Goal: Task Accomplishment & Management: Complete application form

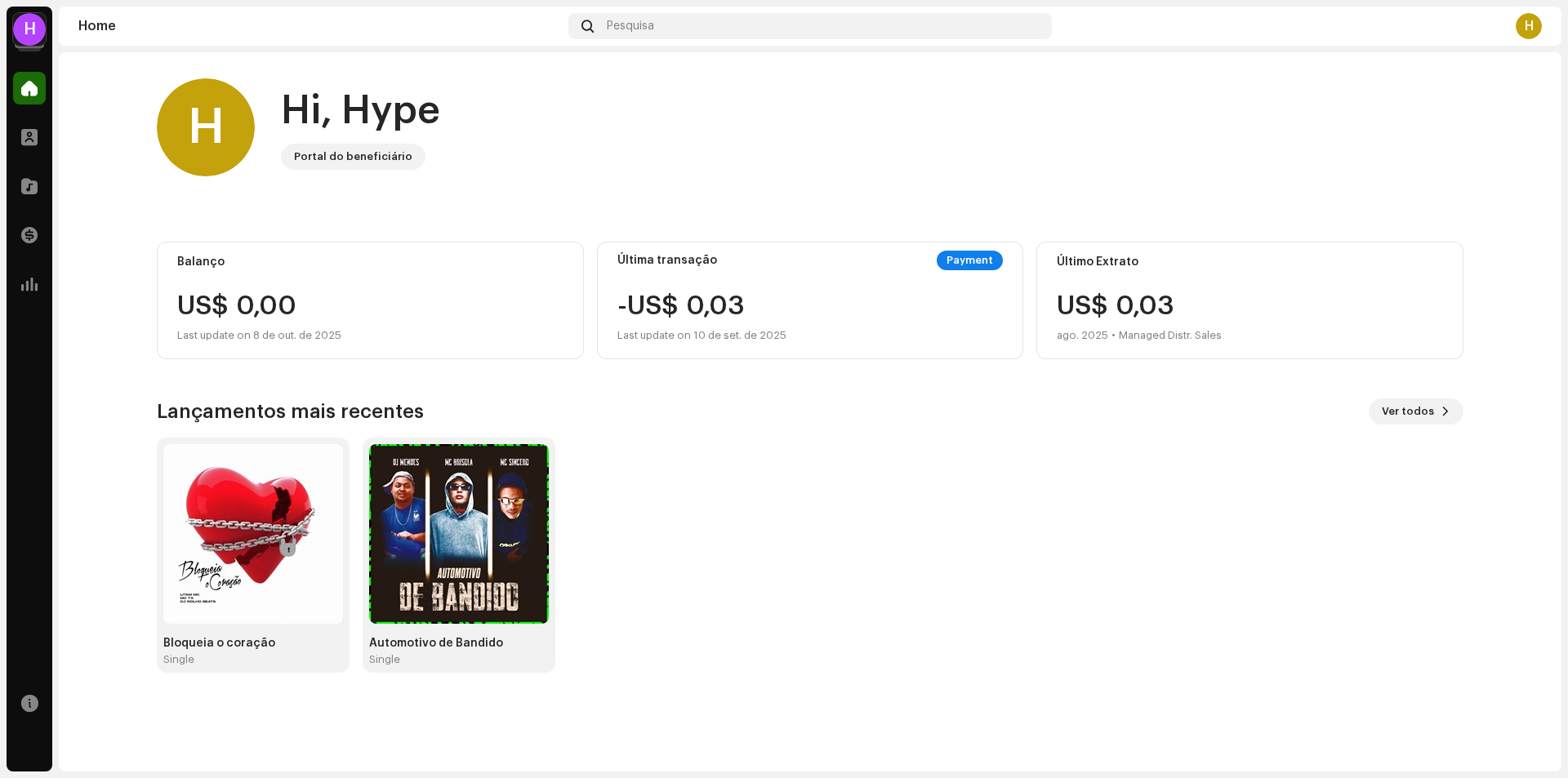
click at [40, 31] on div "H" at bounding box center [29, 29] width 32 height 32
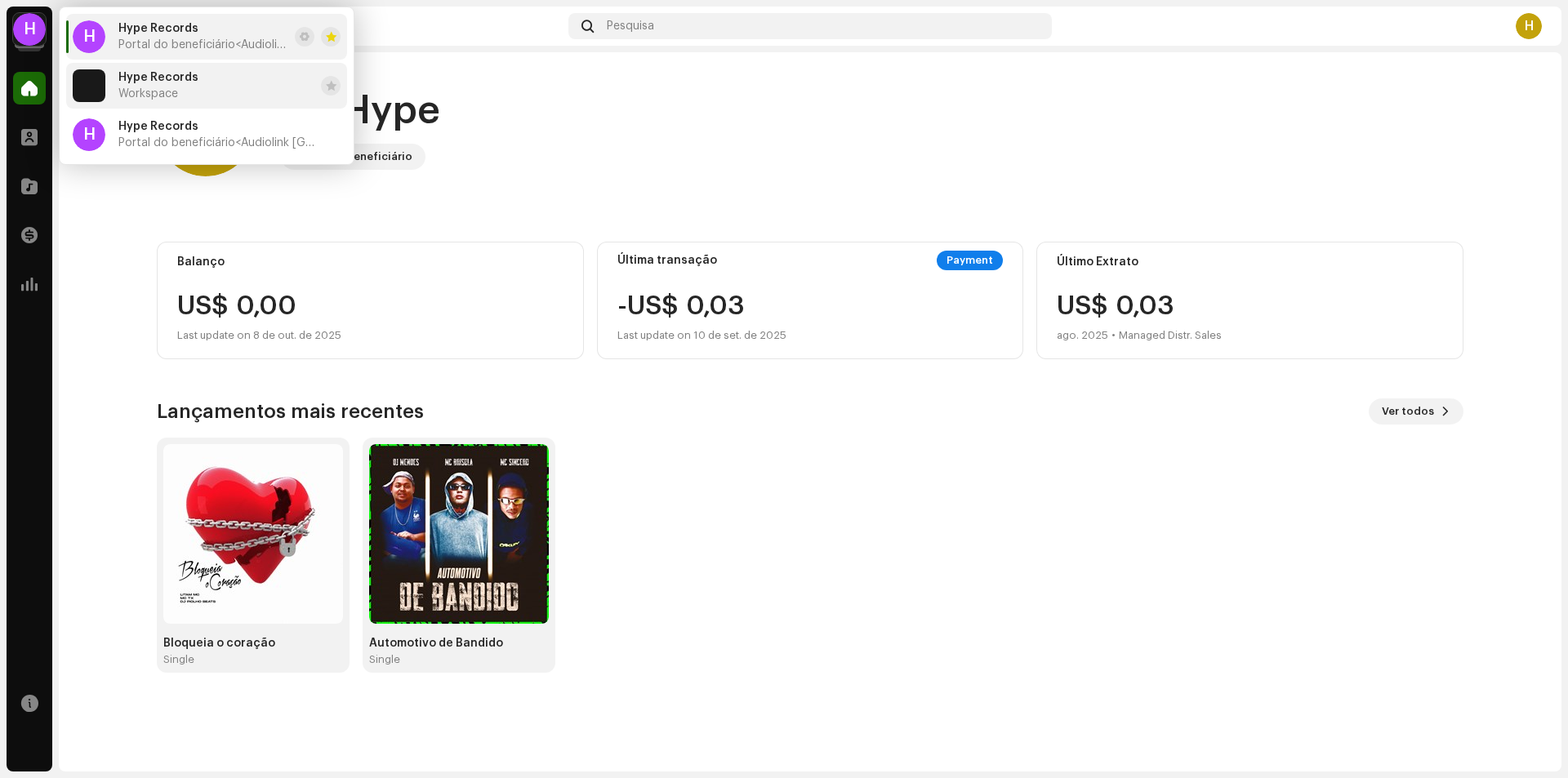
click at [146, 95] on span "Workspace" at bounding box center [148, 94] width 60 height 13
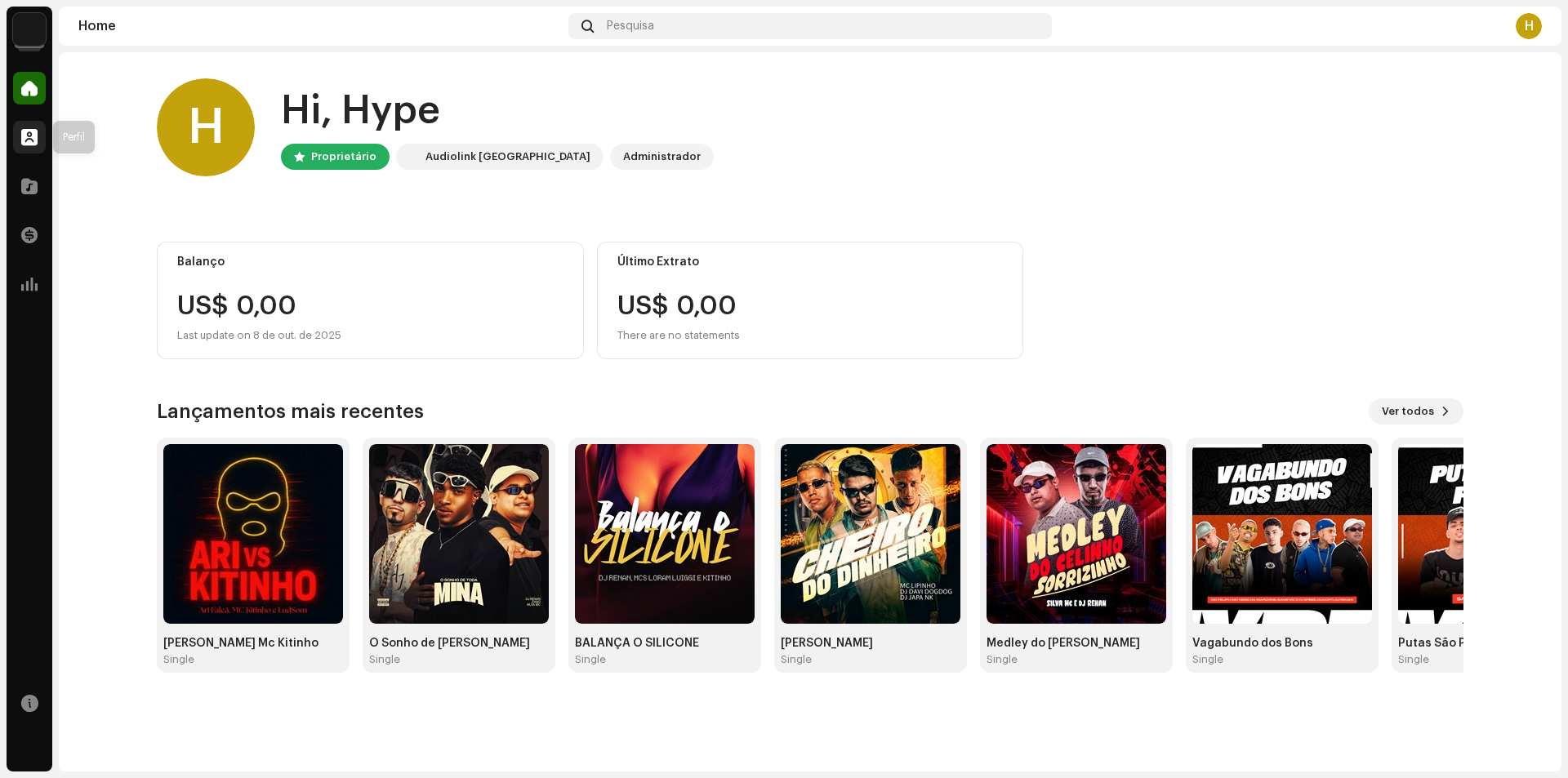
click at [42, 141] on div at bounding box center [29, 136] width 32 height 32
click at [27, 185] on span at bounding box center [30, 186] width 17 height 13
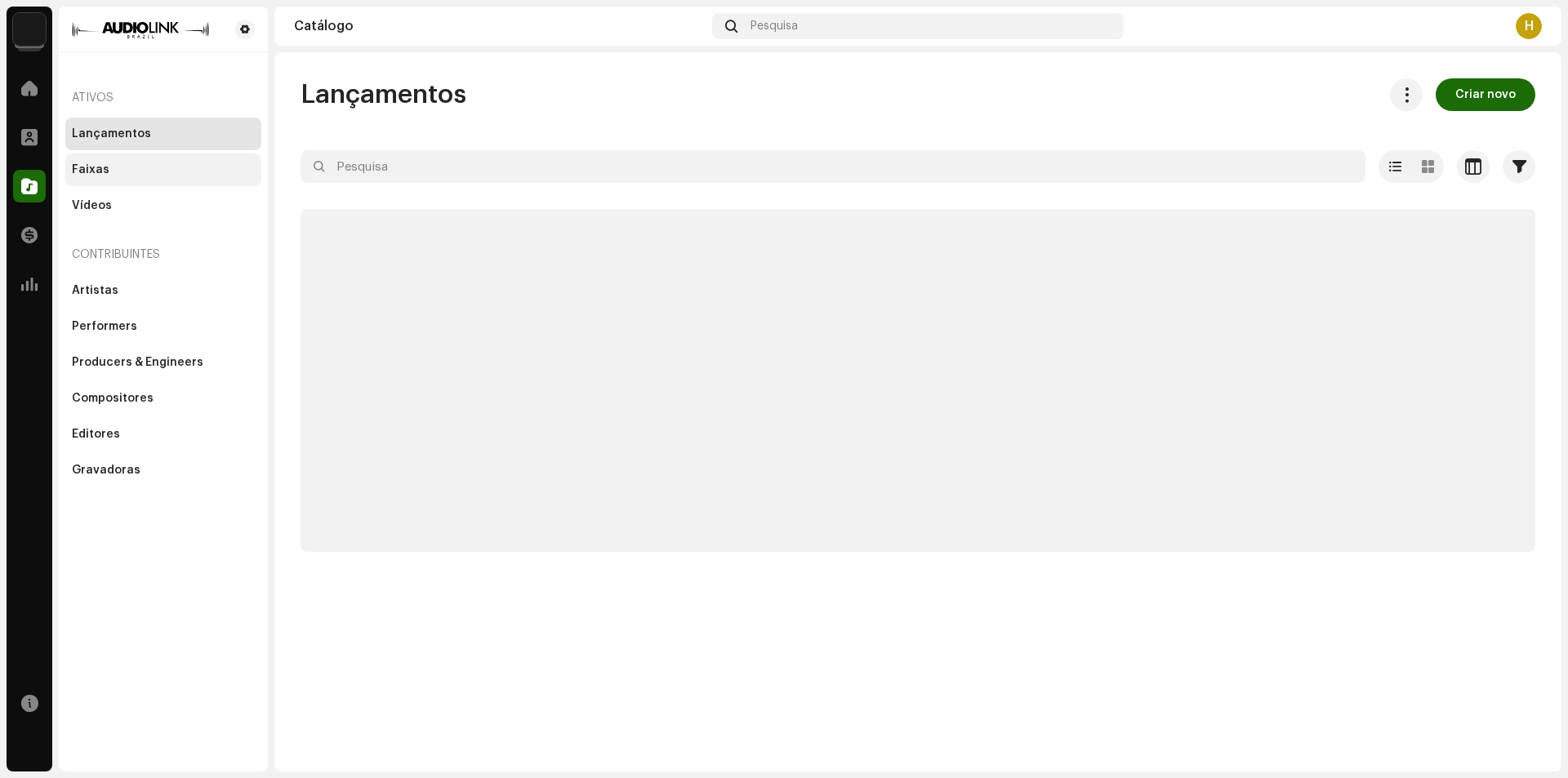
click at [128, 170] on div "Faixas" at bounding box center [163, 170] width 183 height 13
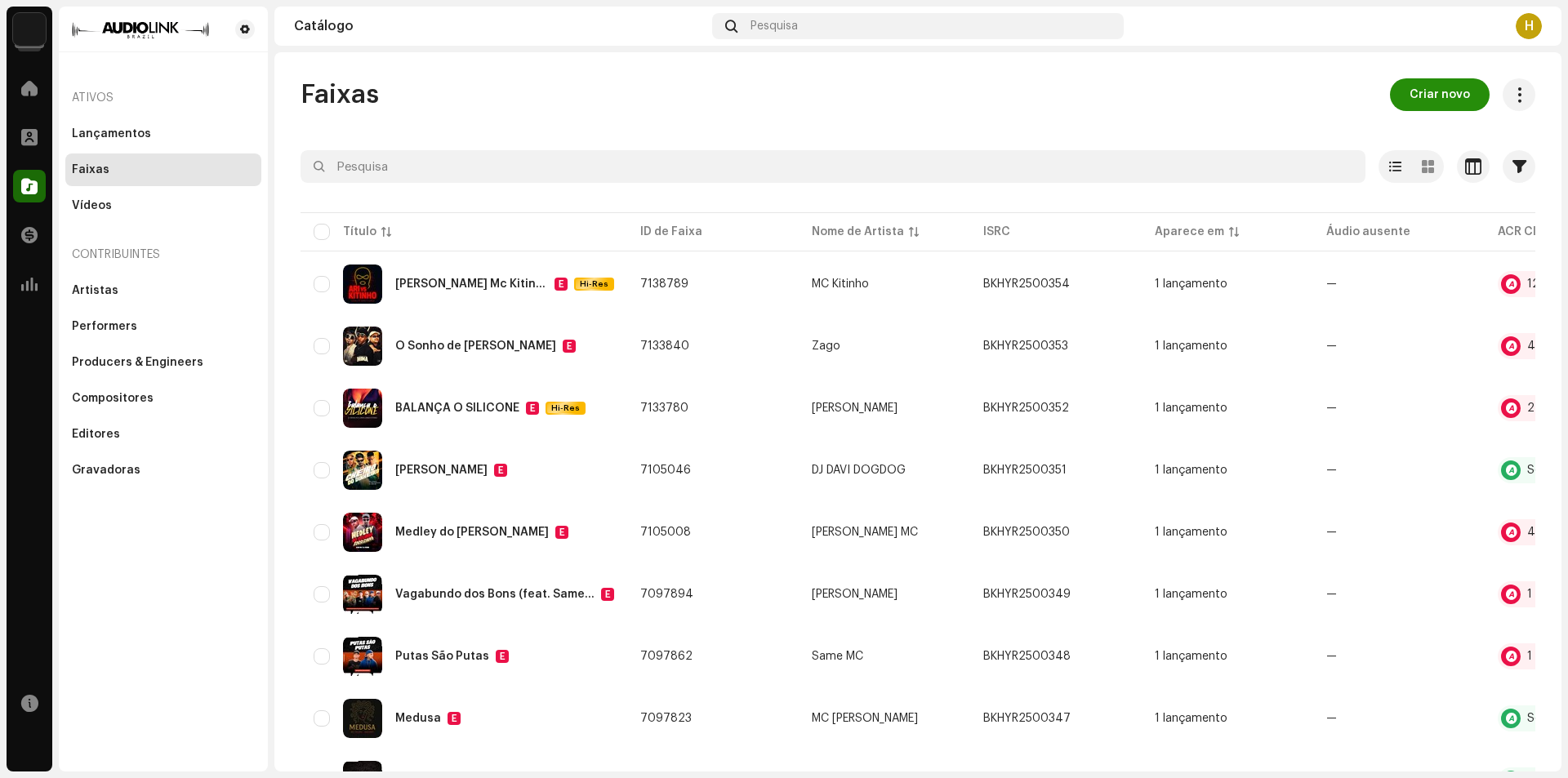
click at [1448, 95] on span "Criar novo" at bounding box center [1440, 94] width 61 height 32
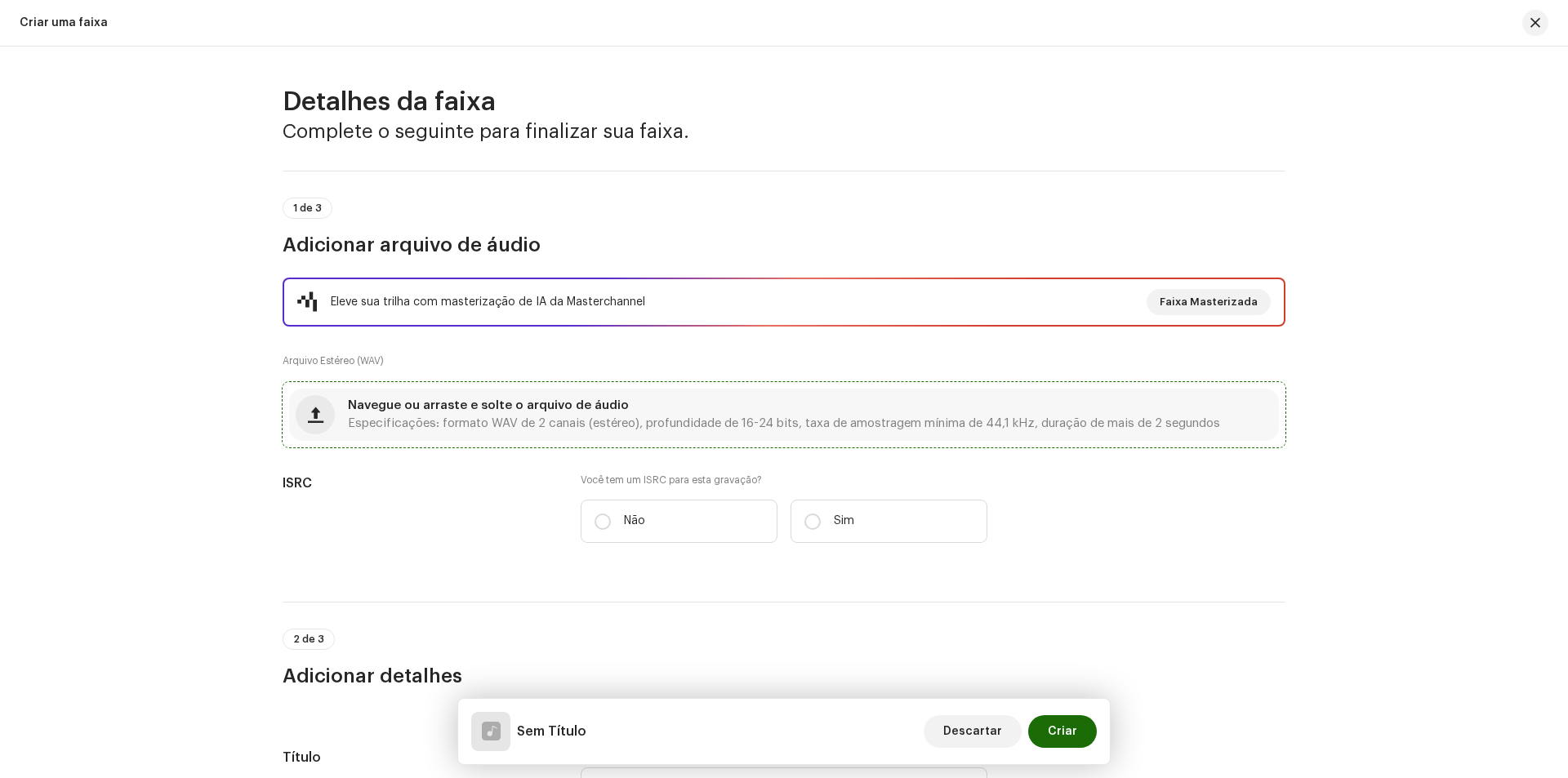
click at [608, 407] on span "Navegue ou arraste e solte o arquivo de áudio" at bounding box center [489, 406] width 281 height 12
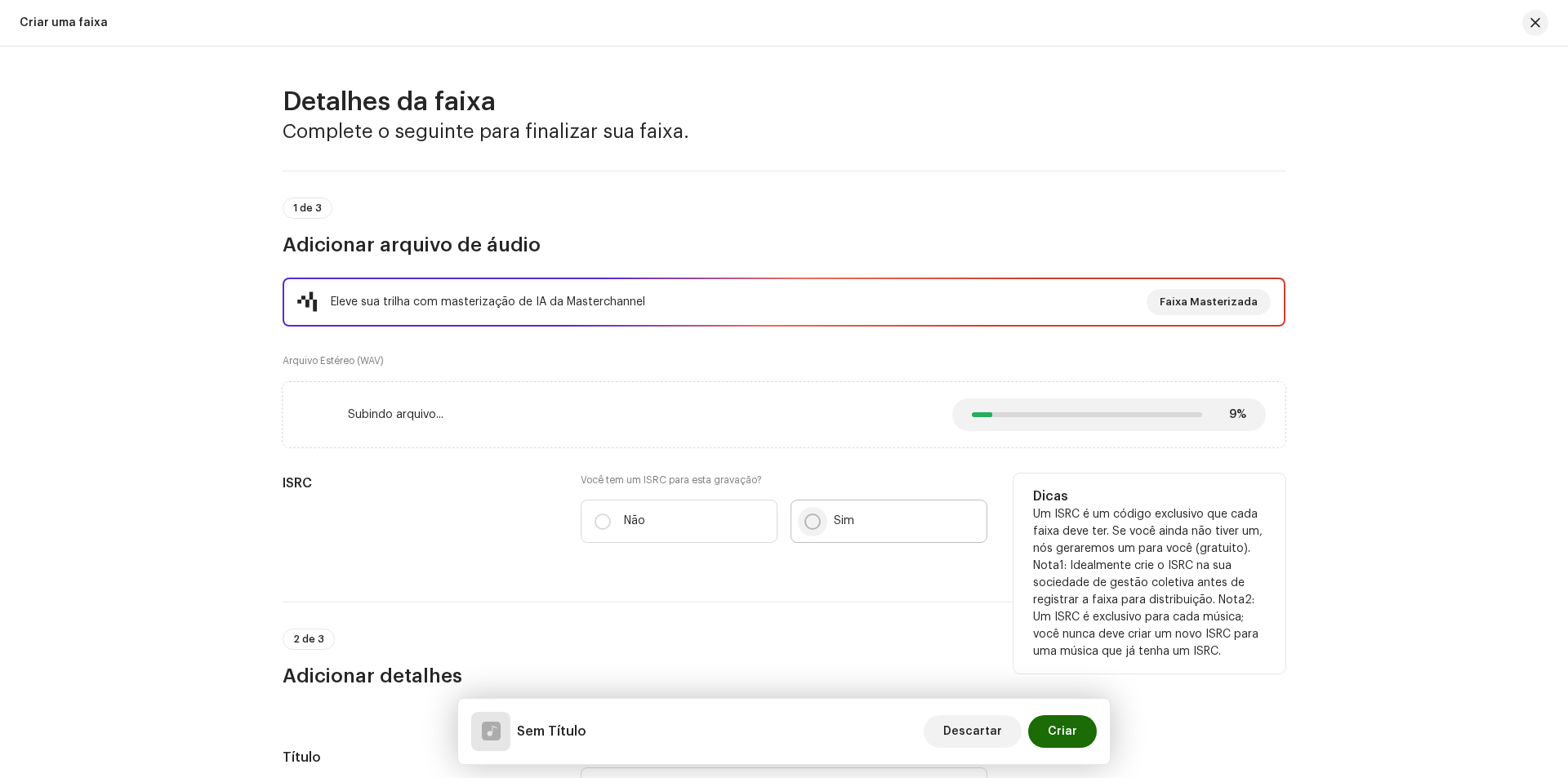
click at [806, 522] on input "Sim" at bounding box center [813, 522] width 17 height 17
radio input "true"
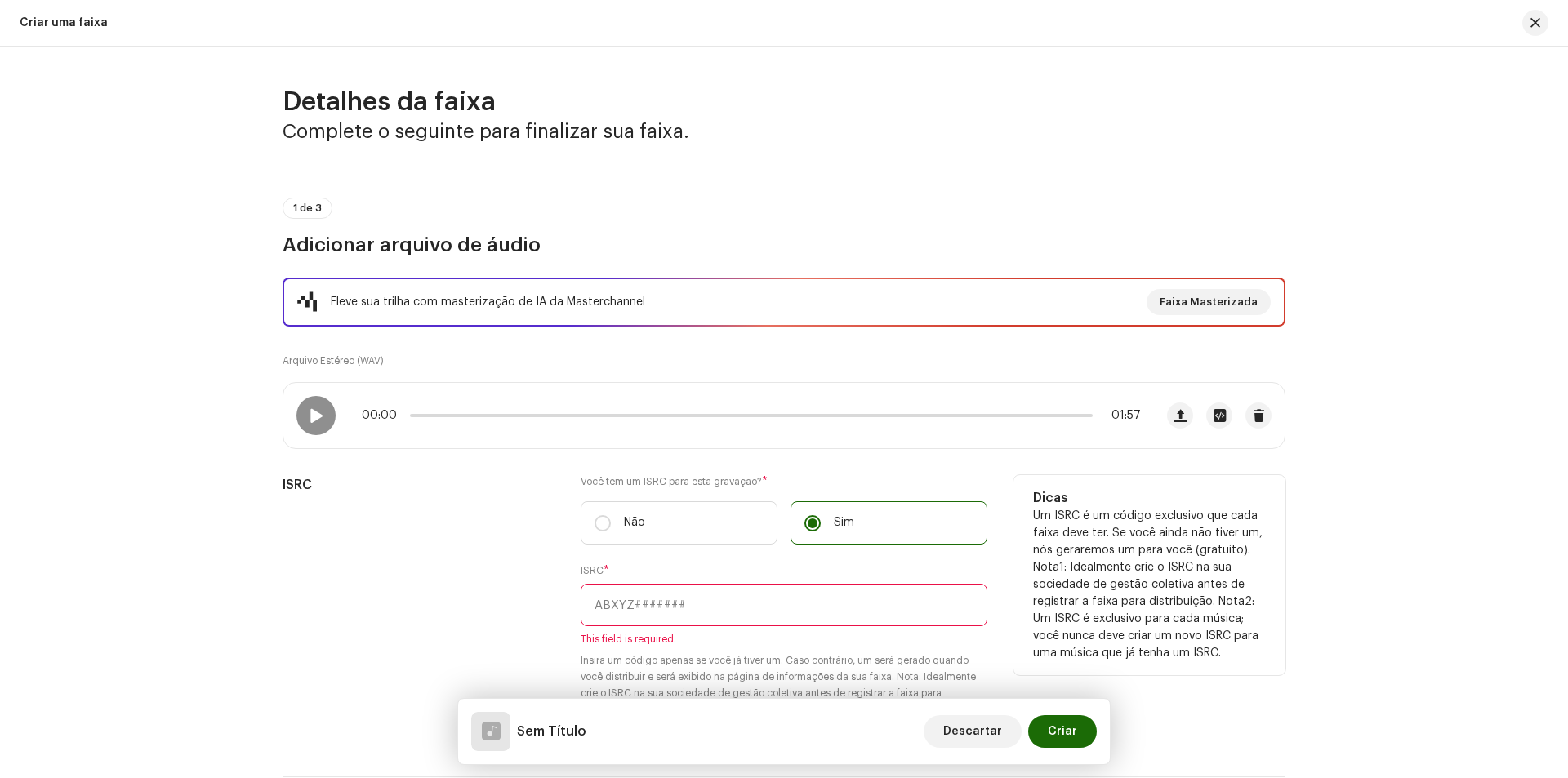
click at [676, 606] on input "text" at bounding box center [784, 605] width 407 height 42
paste input "BKHYR2500355"
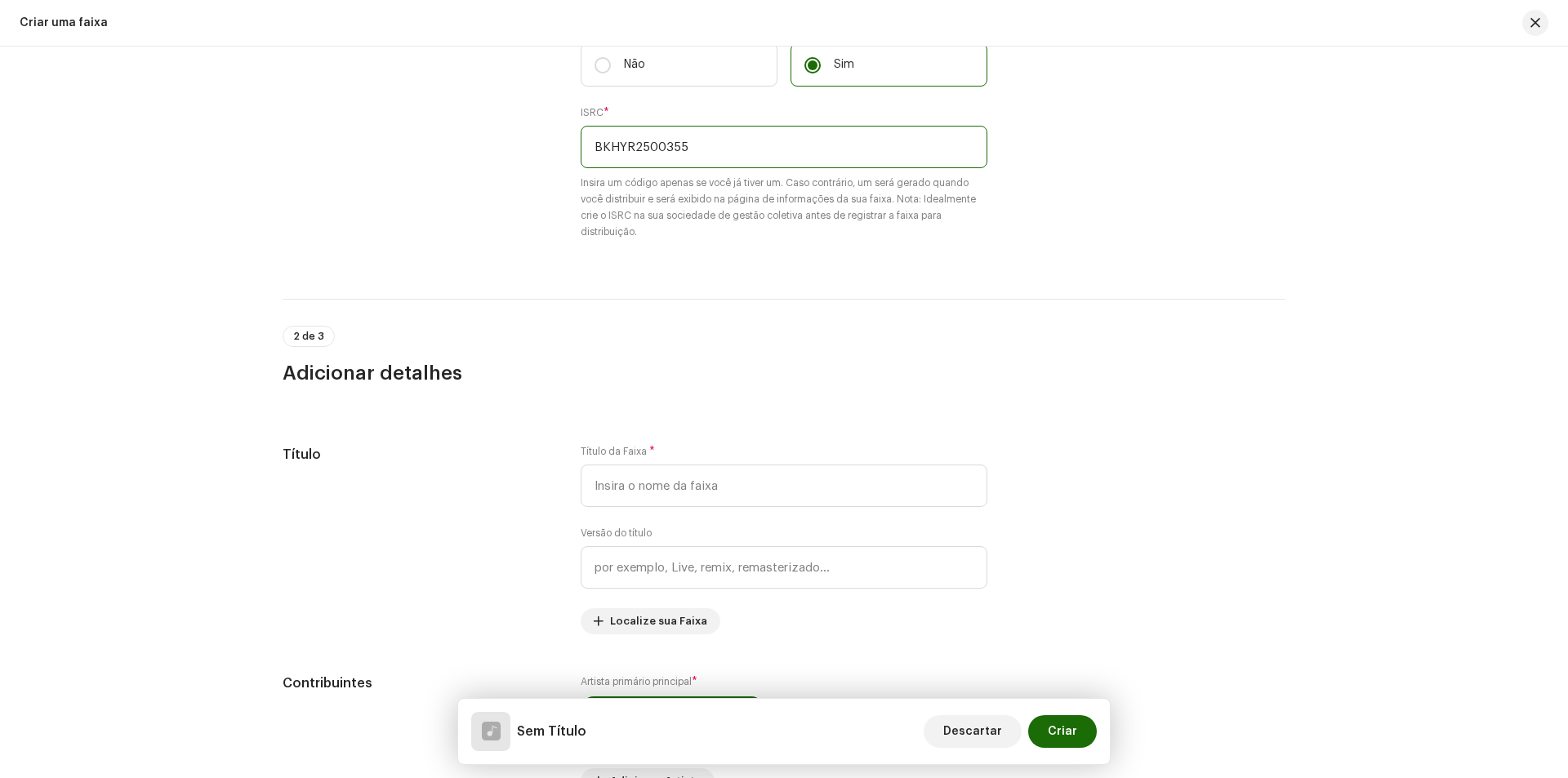
scroll to position [490, 0]
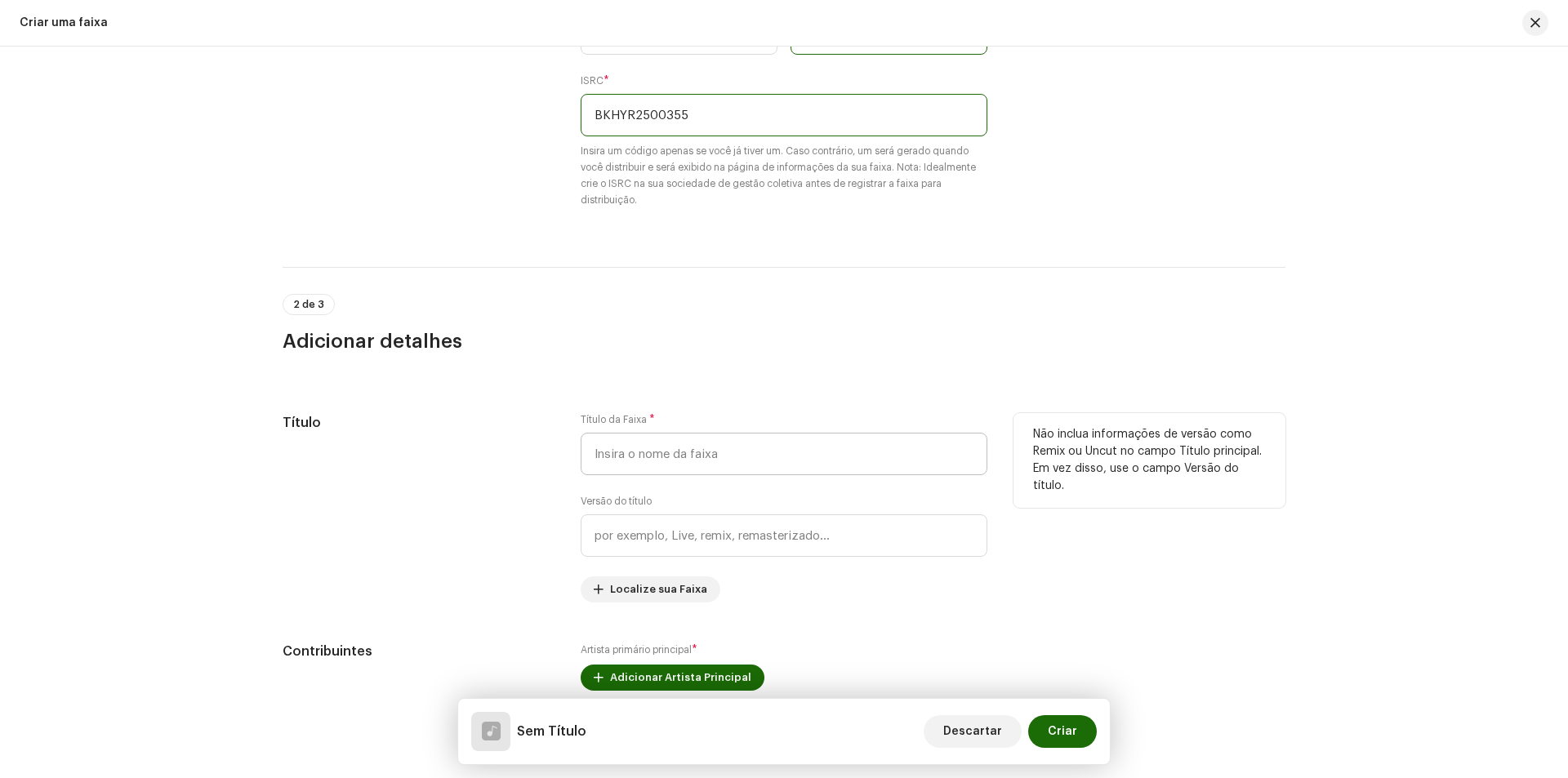
type input "BKHYR2500355"
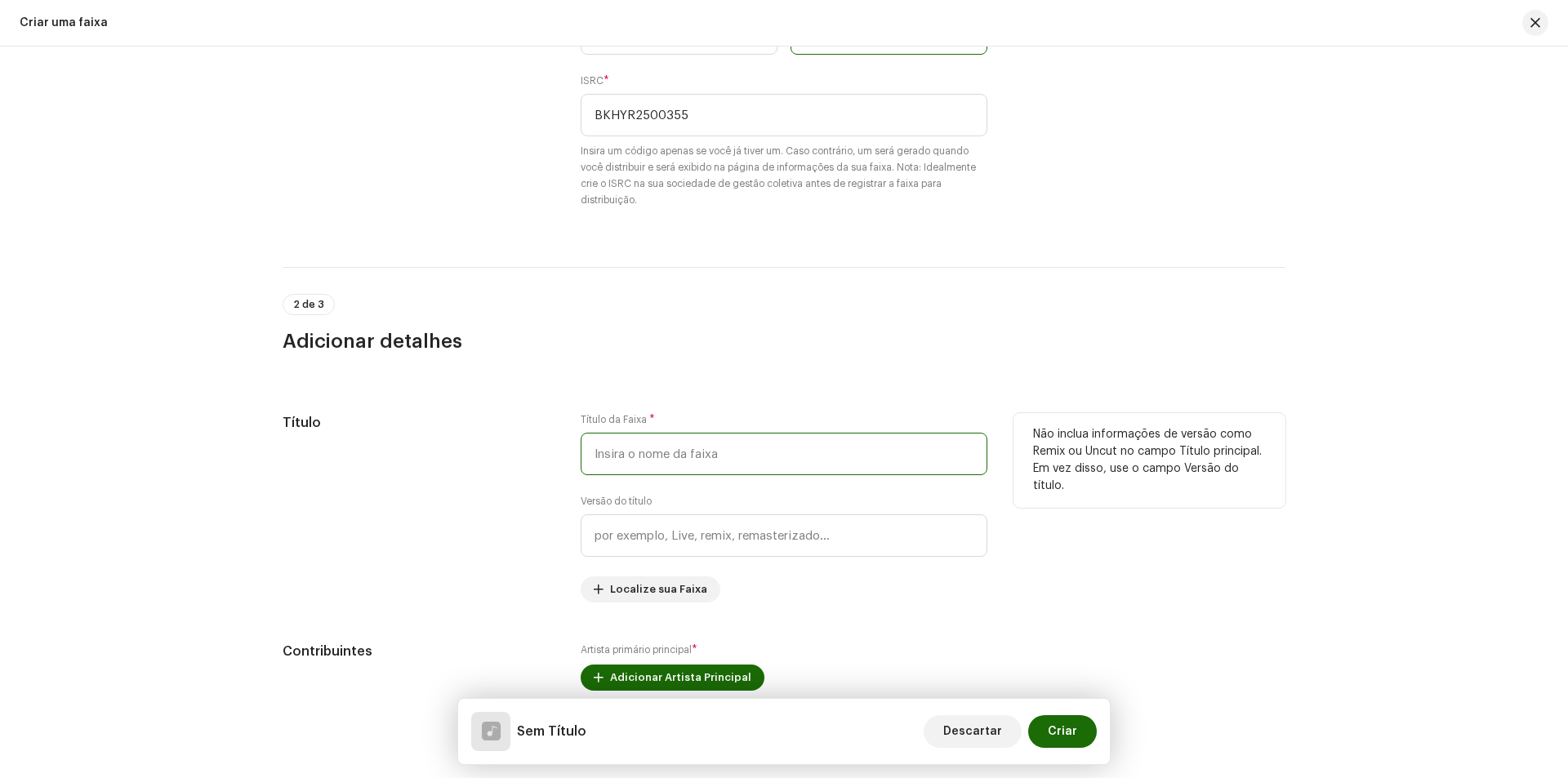
click at [660, 448] on input "text" at bounding box center [784, 453] width 407 height 42
type input "Favela Ta Na Nossa"
click at [894, 528] on input "text" at bounding box center [784, 535] width 407 height 42
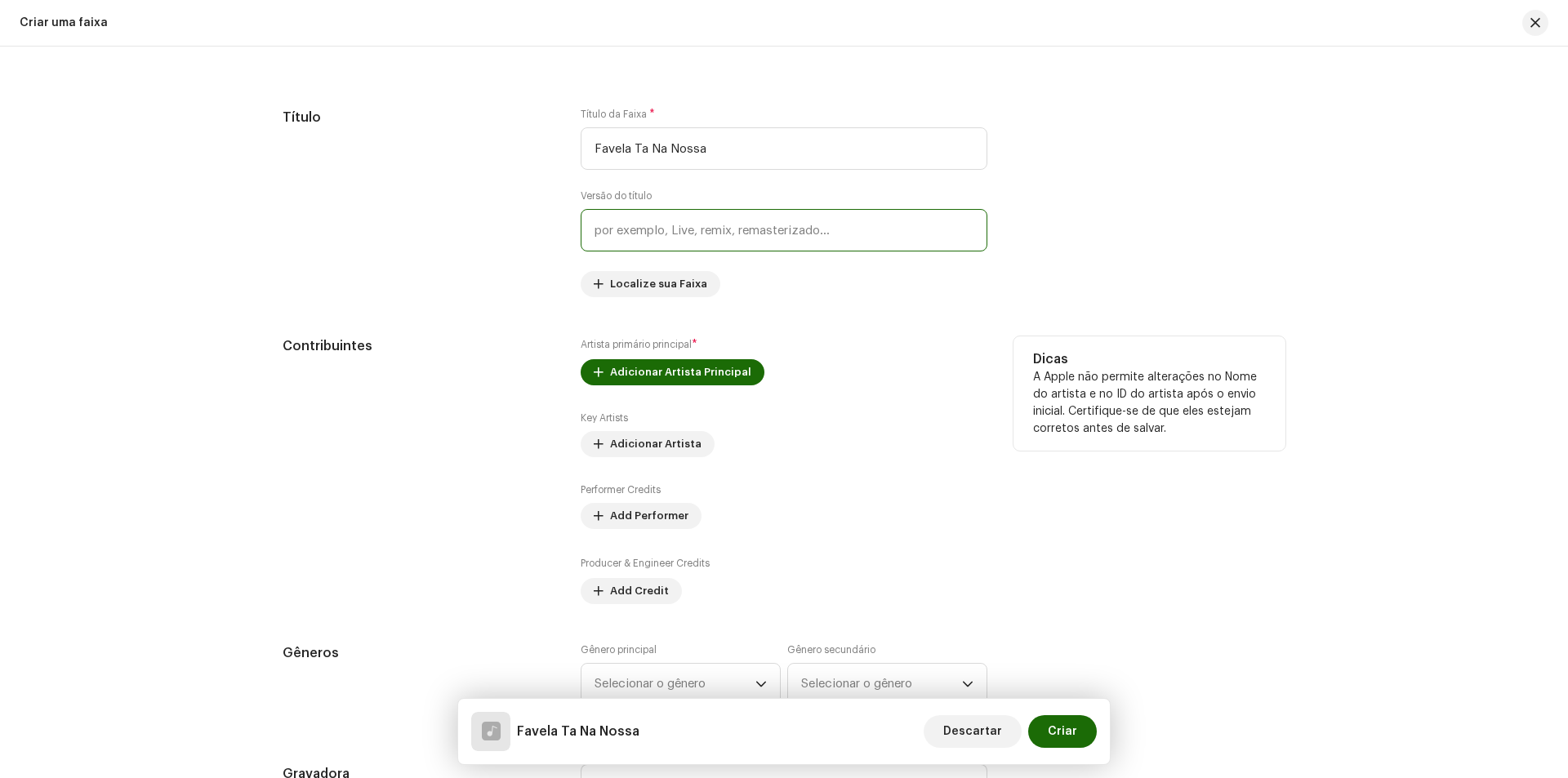
scroll to position [816, 0]
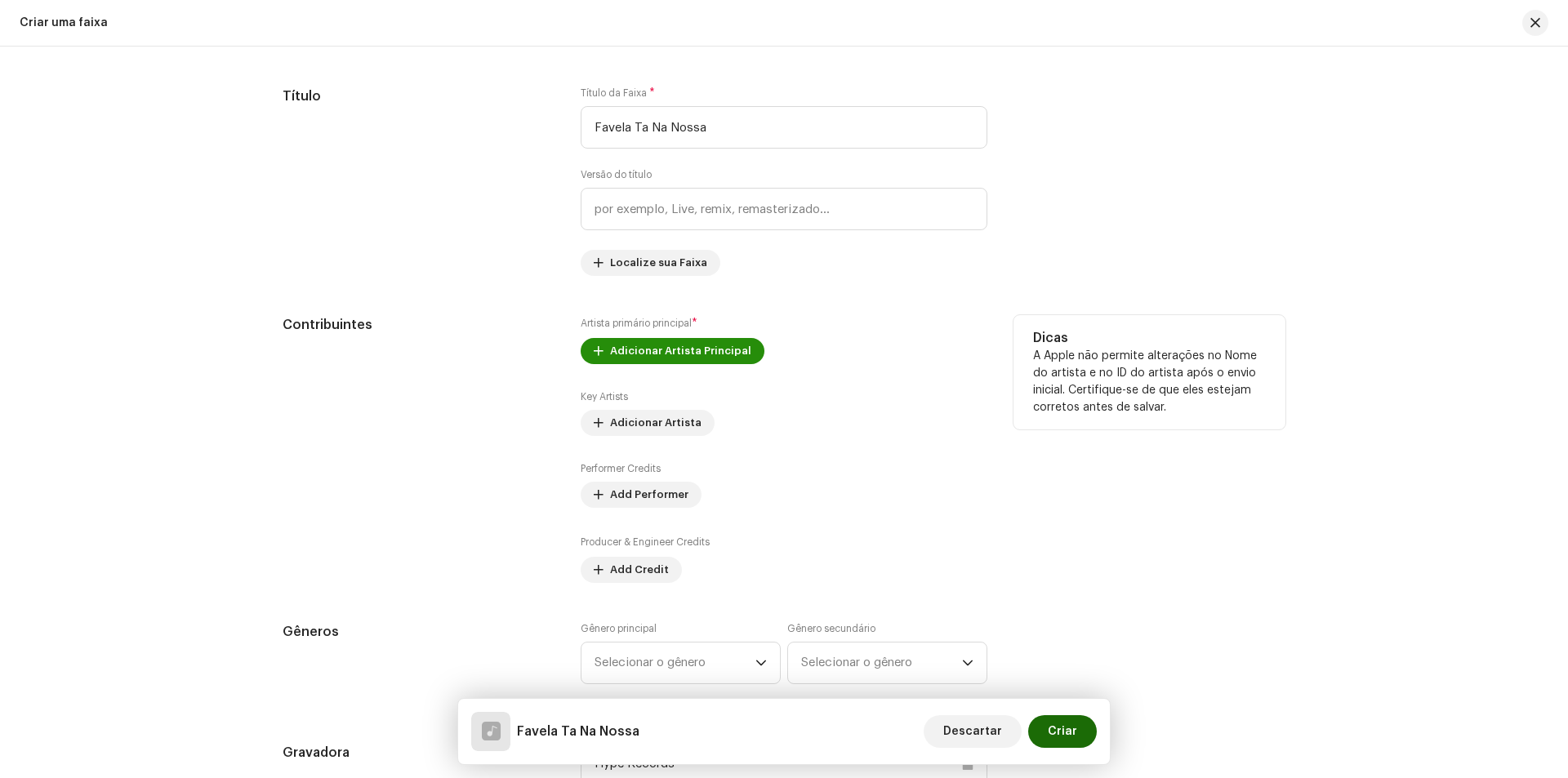
click at [659, 360] on span "Adicionar Artista Principal" at bounding box center [681, 350] width 141 height 32
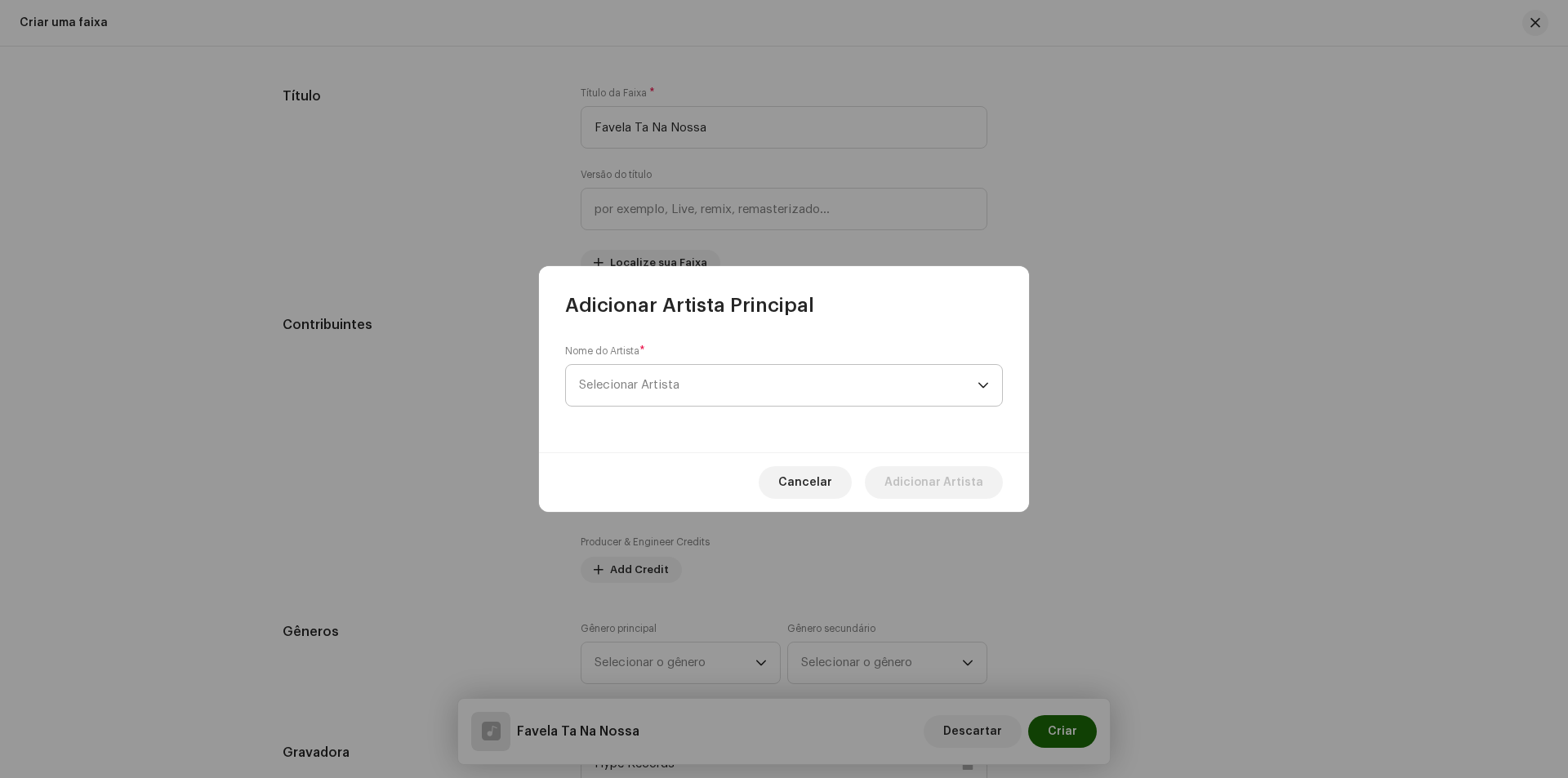
click at [659, 396] on span "Selecionar Artista" at bounding box center [778, 385] width 399 height 41
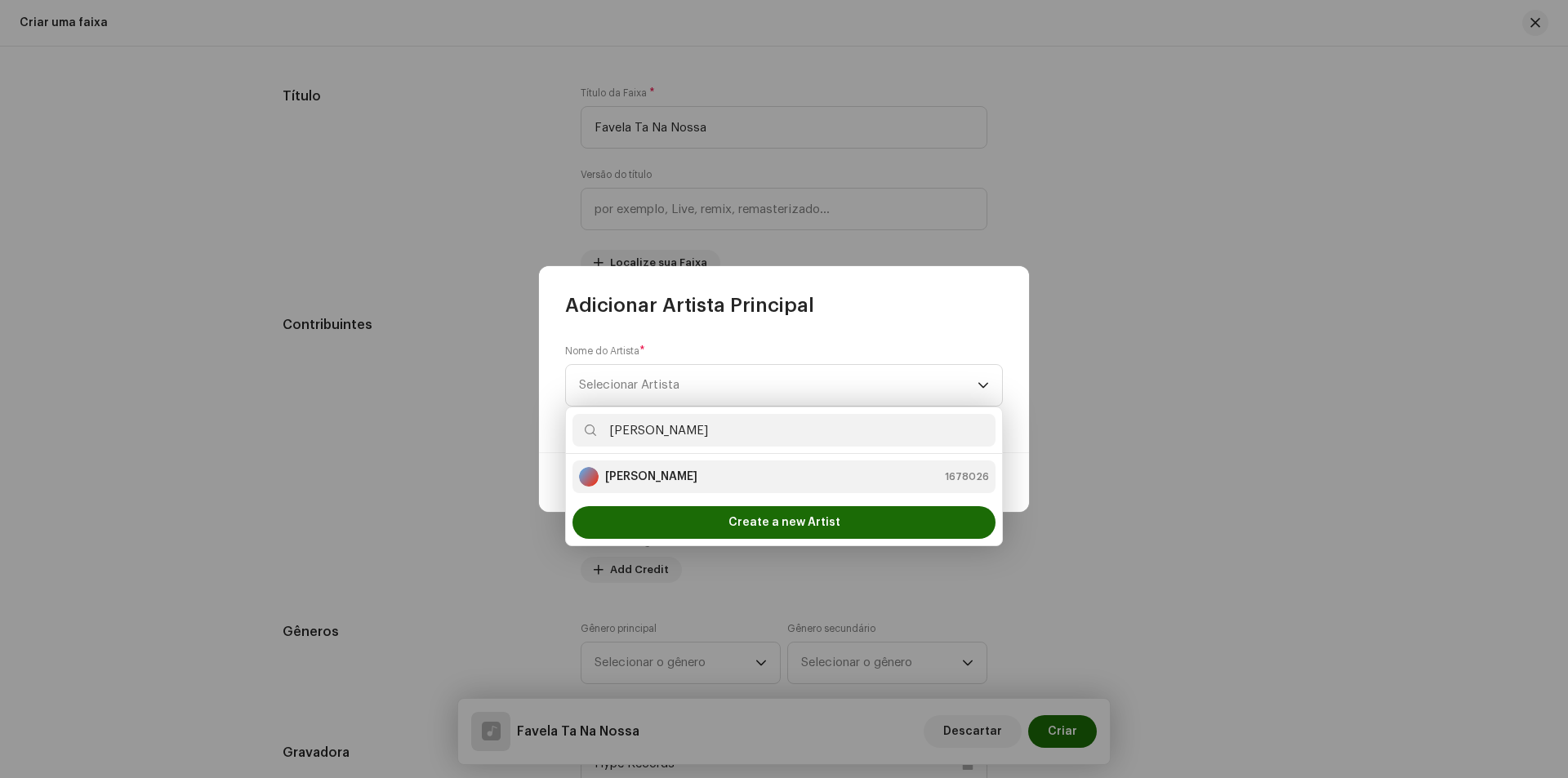
type input "[PERSON_NAME]"
click at [653, 464] on li "[PERSON_NAME] 1678026" at bounding box center [784, 476] width 423 height 32
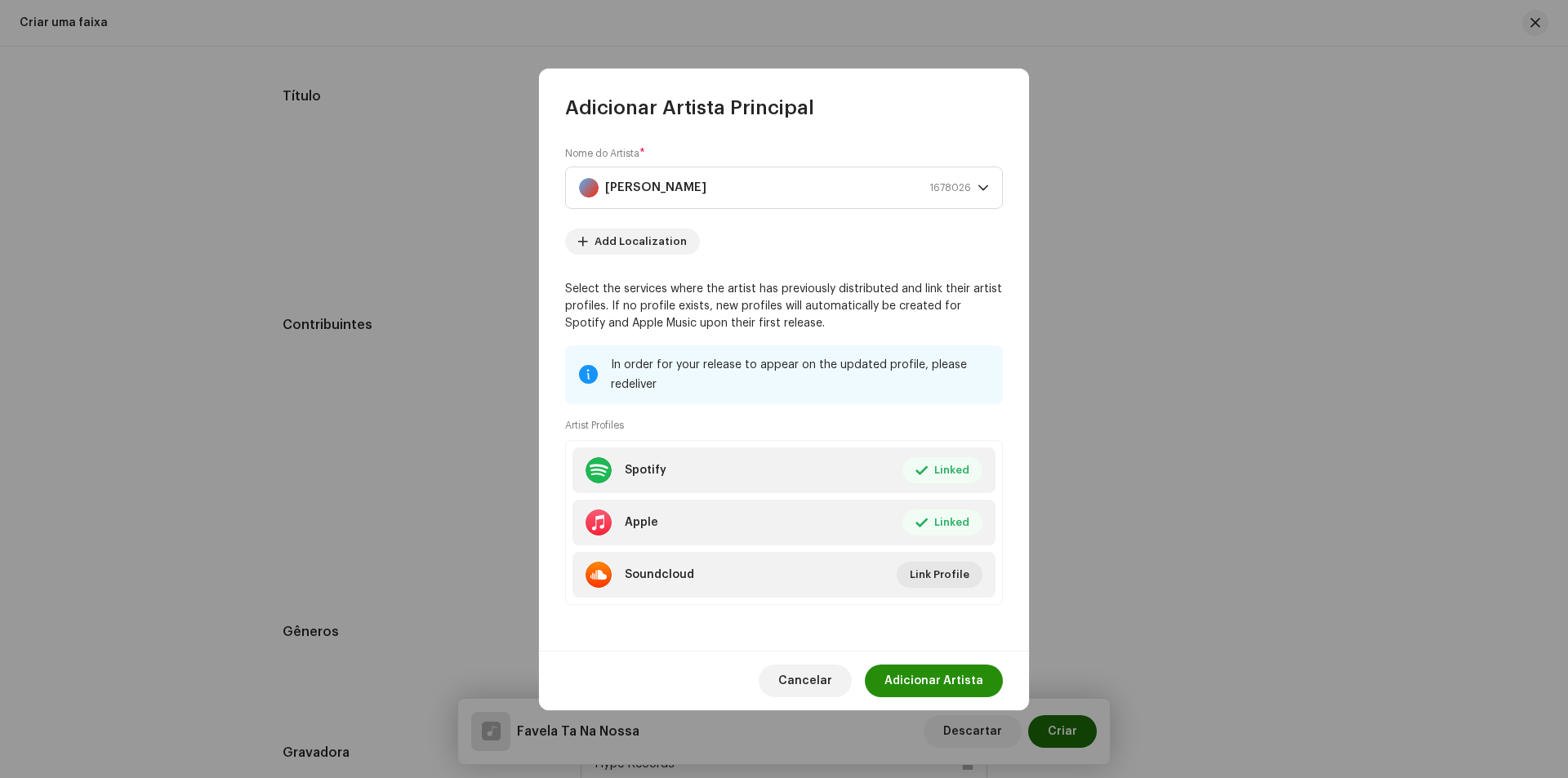
click at [950, 691] on span "Adicionar Artista" at bounding box center [934, 681] width 99 height 32
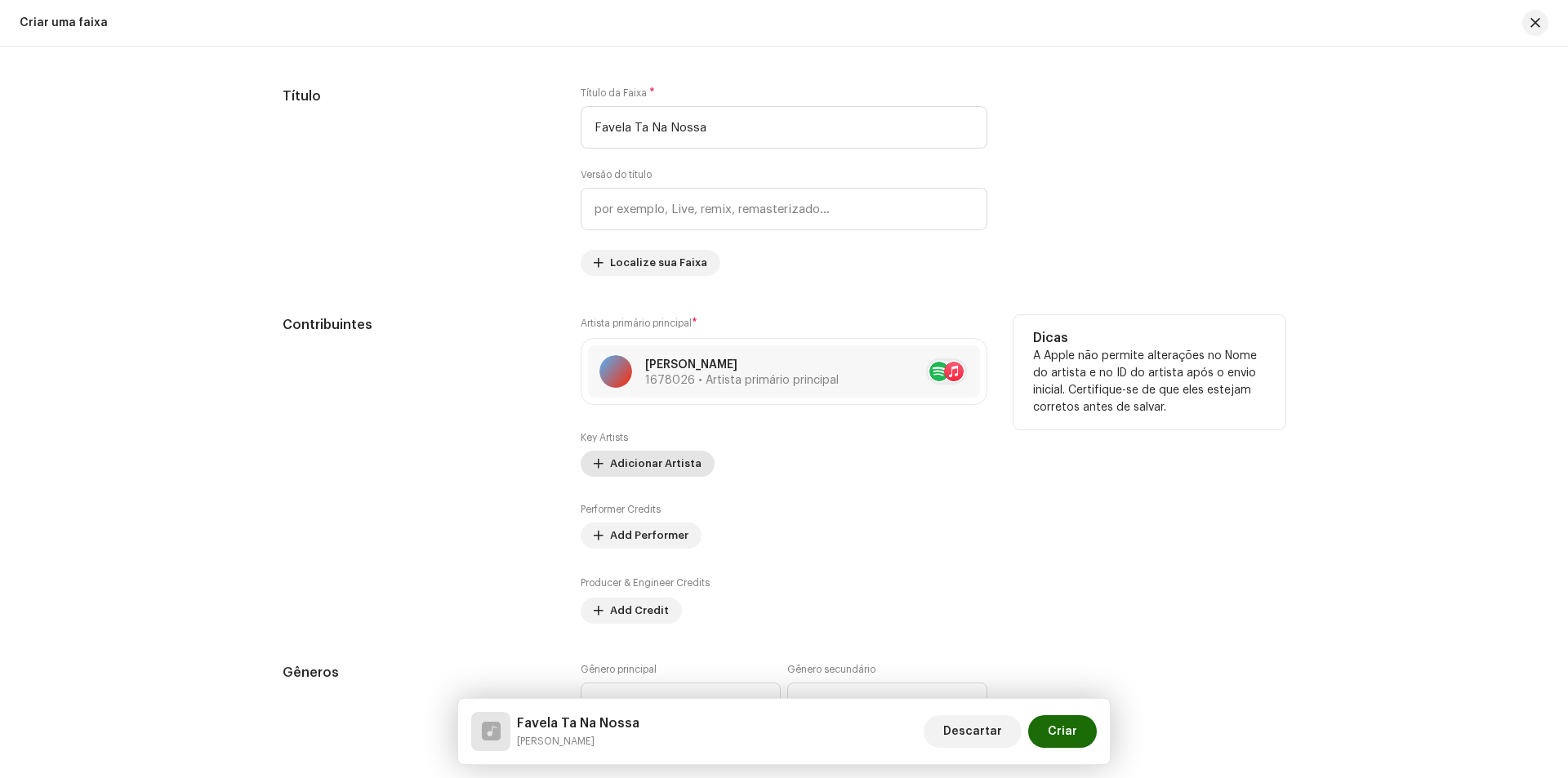
click at [662, 464] on span "Adicionar Artista" at bounding box center [656, 463] width 92 height 32
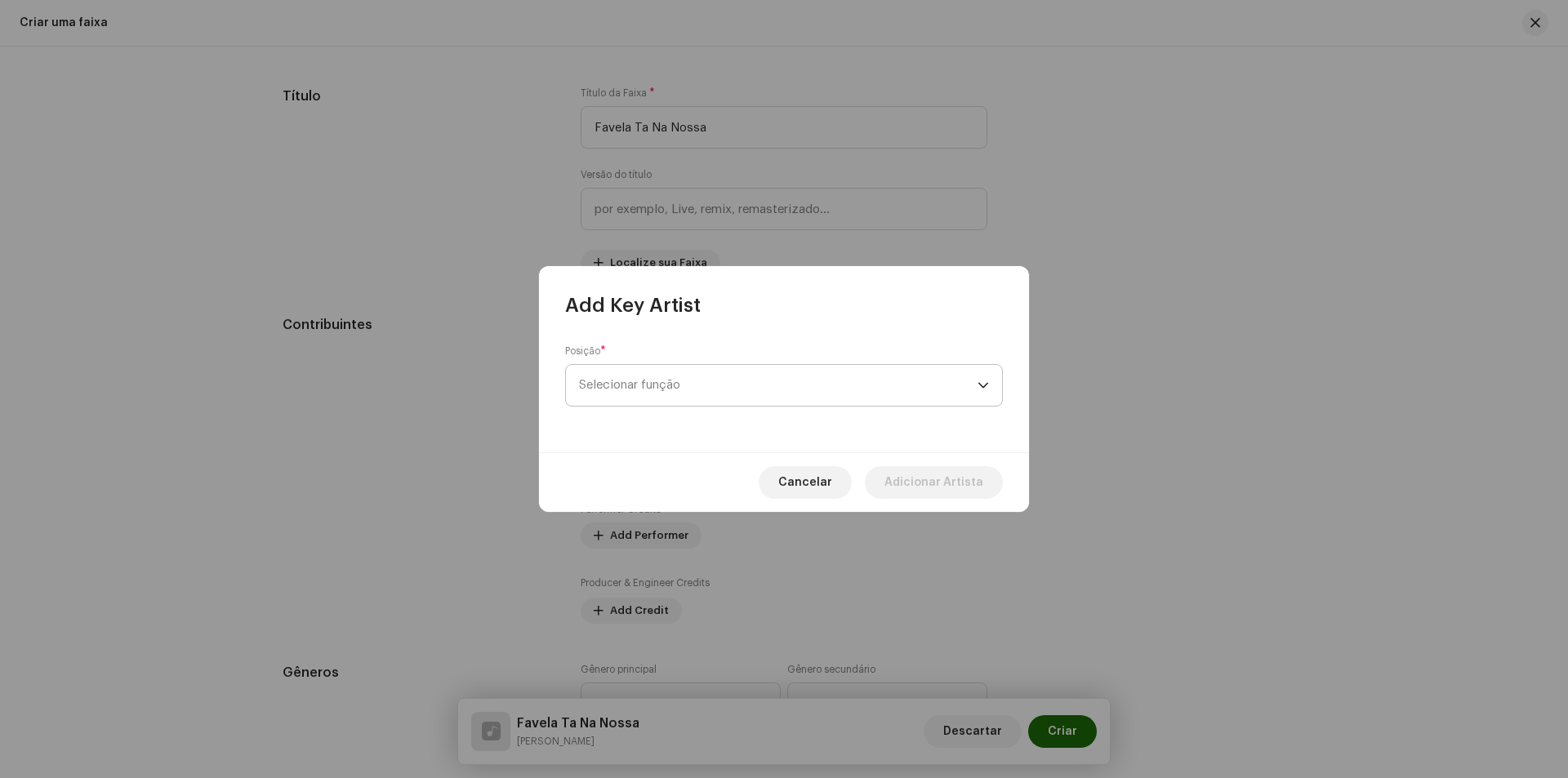
click at [676, 399] on span "Selecionar função" at bounding box center [778, 385] width 399 height 41
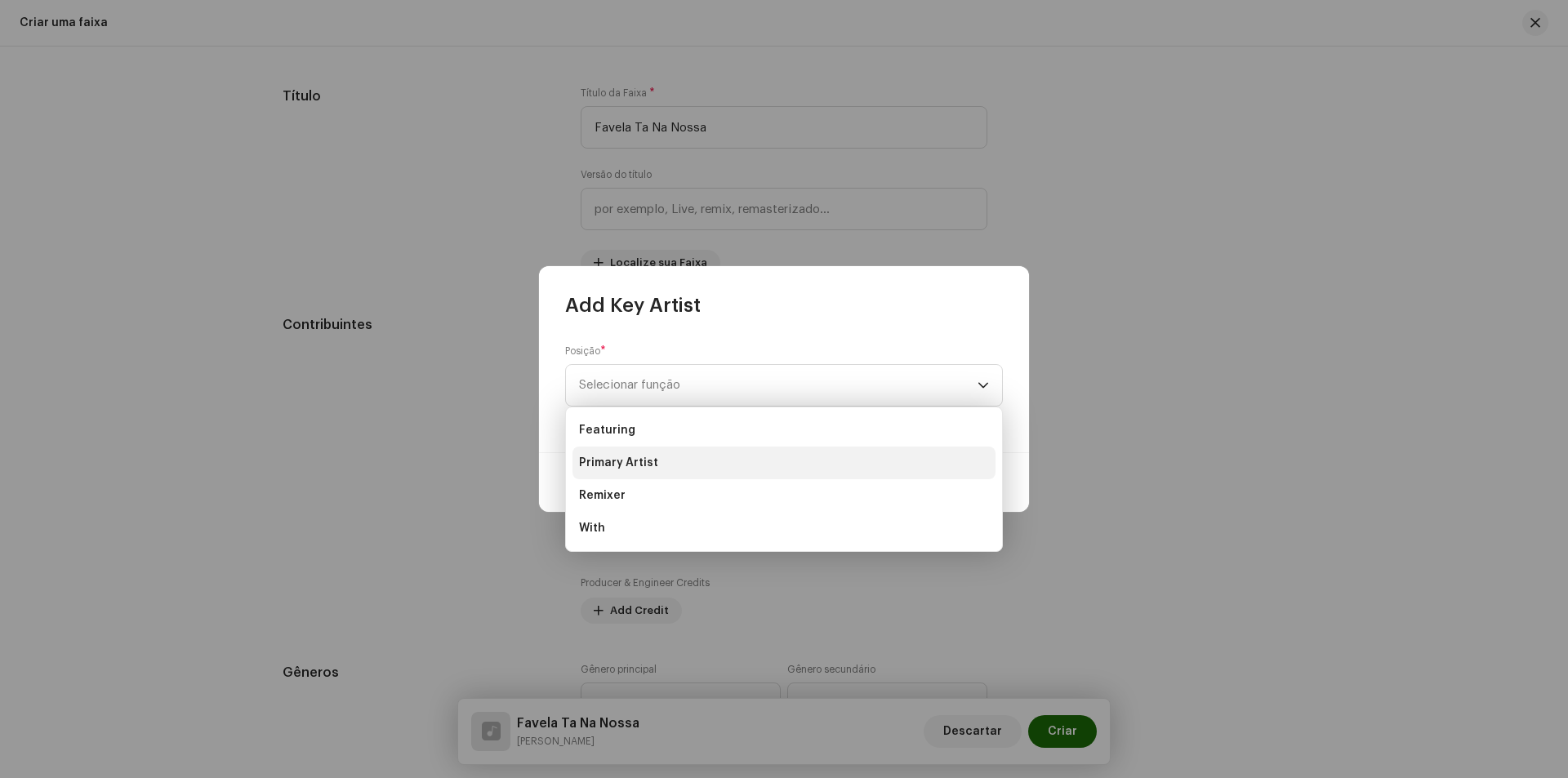
click at [653, 455] on span "Primary Artist" at bounding box center [618, 463] width 79 height 17
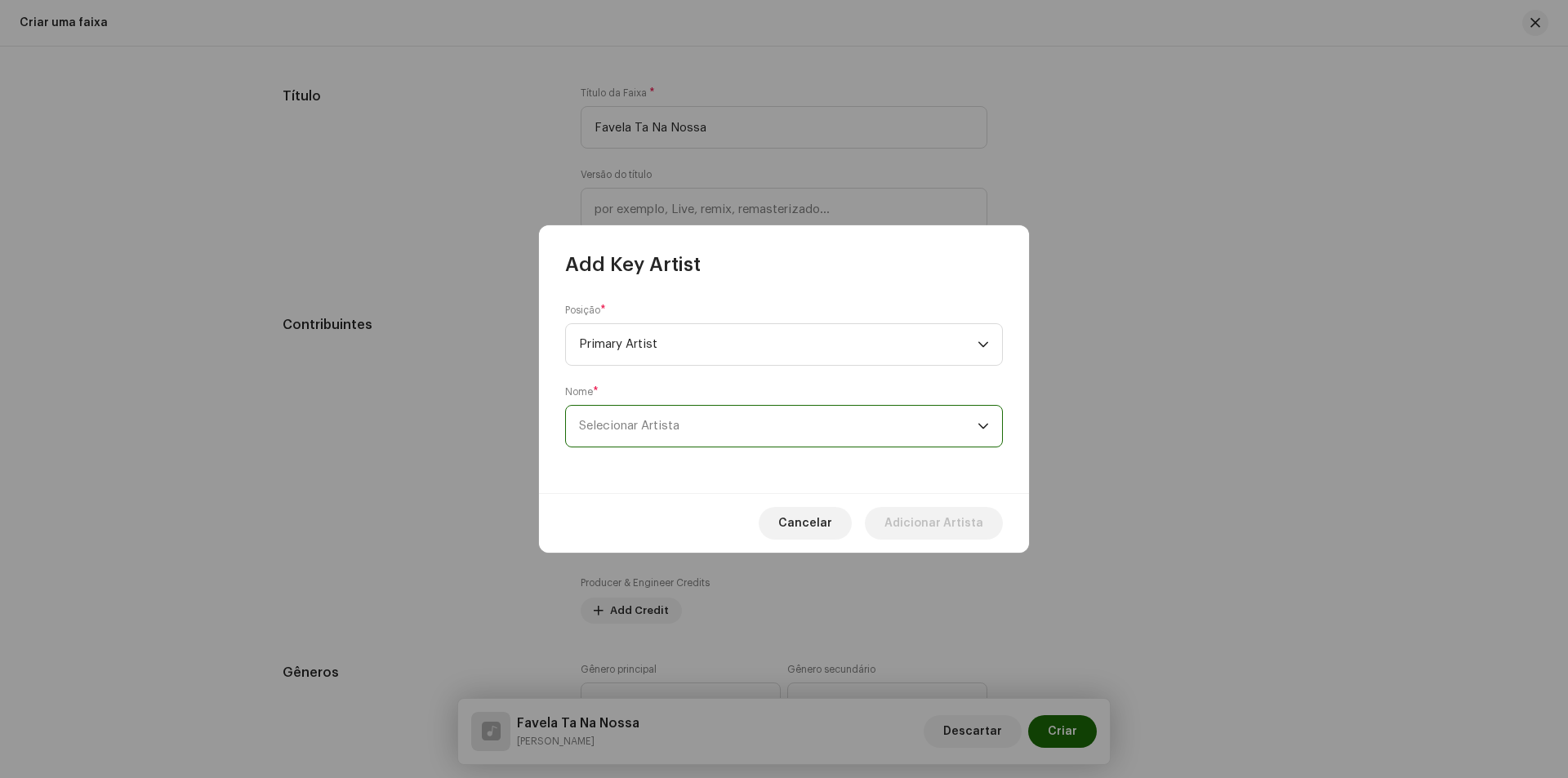
click at [643, 424] on span "Selecionar Artista" at bounding box center [629, 425] width 101 height 12
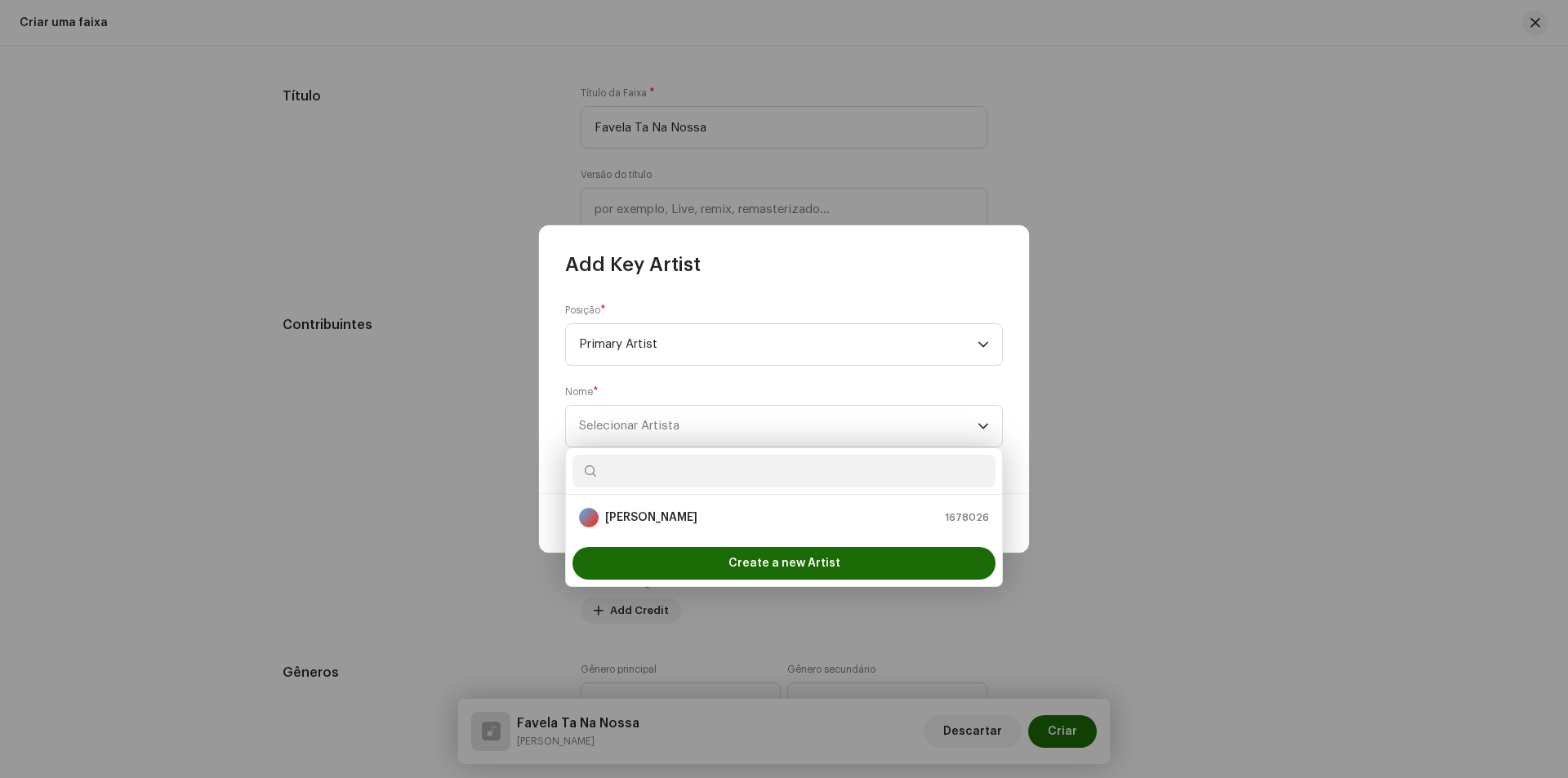
click at [783, 482] on input "text" at bounding box center [784, 471] width 423 height 32
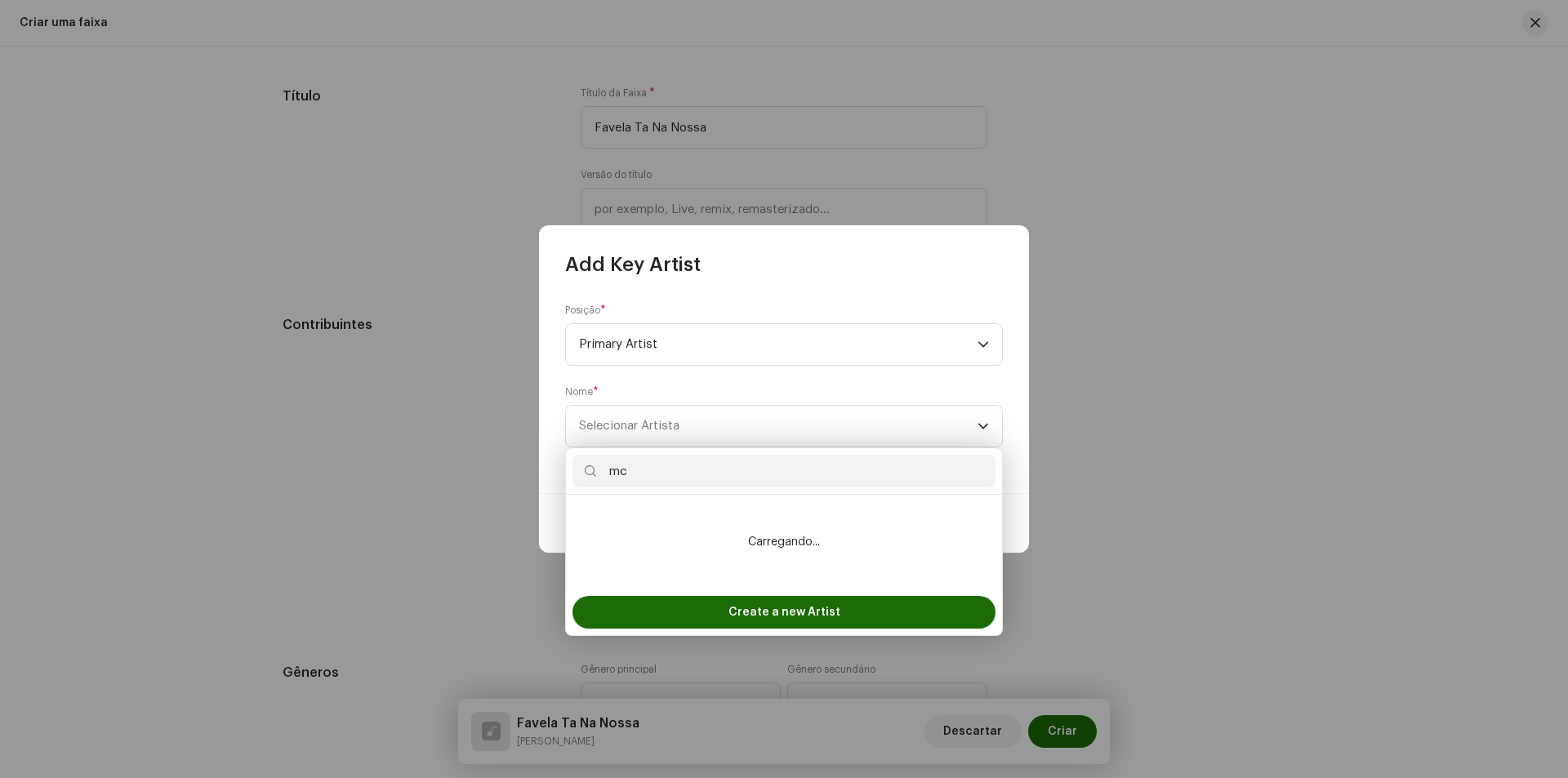
type input "m"
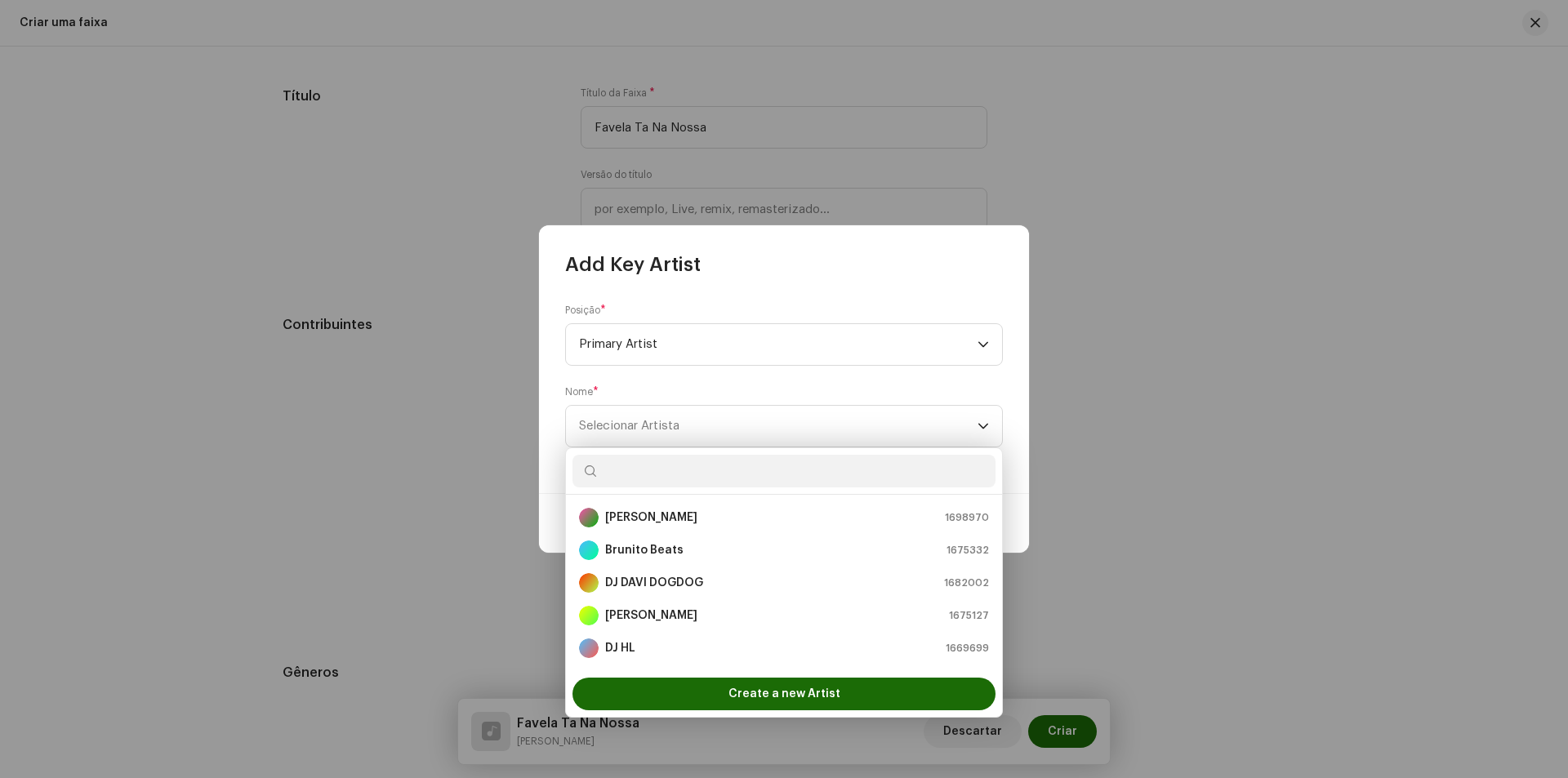
click at [833, 468] on input "text" at bounding box center [784, 471] width 423 height 32
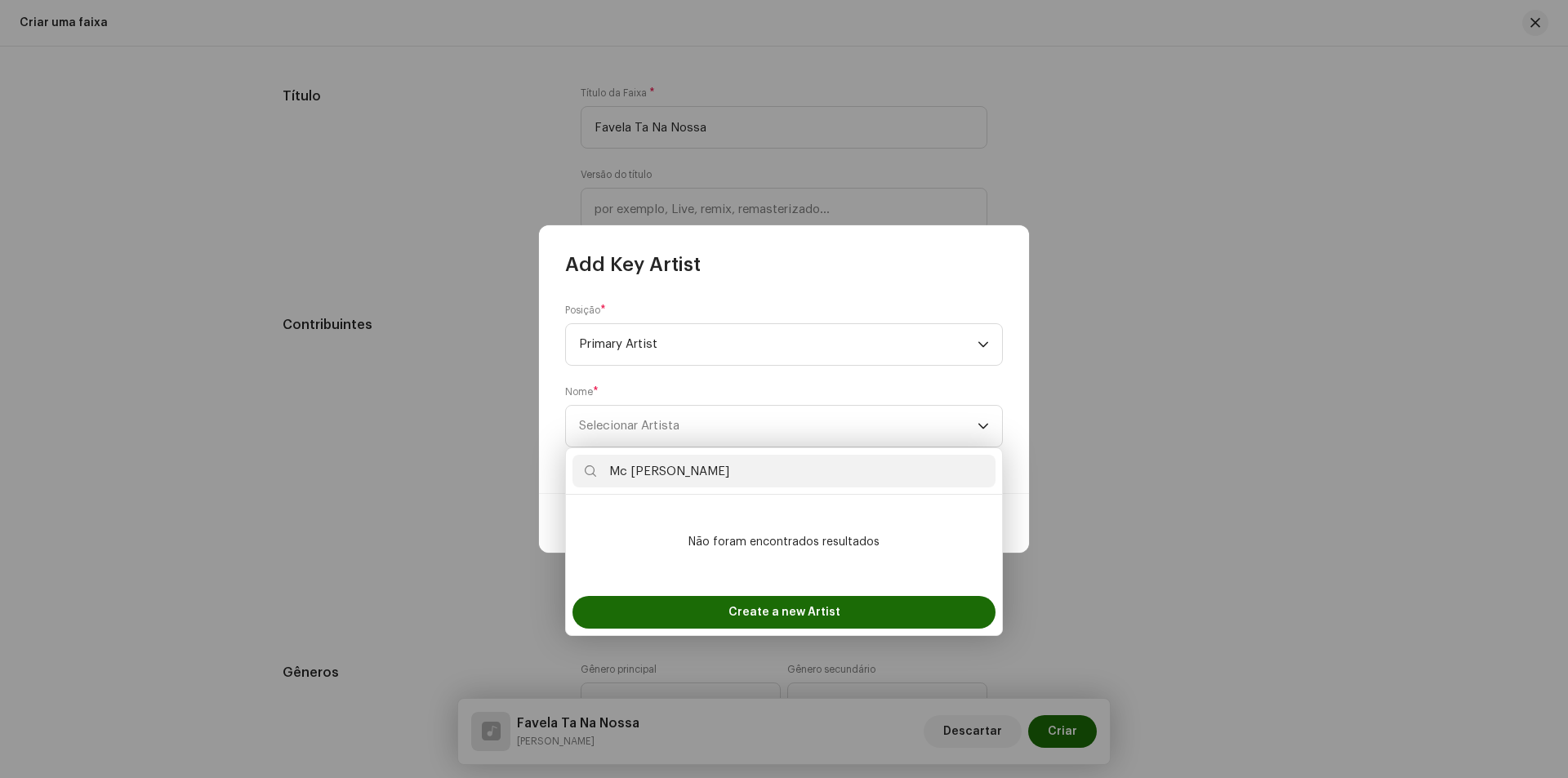
drag, startPoint x: 742, startPoint y: 466, endPoint x: 602, endPoint y: 462, distance: 140.1
click at [602, 462] on input "Mc [PERSON_NAME]" at bounding box center [784, 471] width 423 height 32
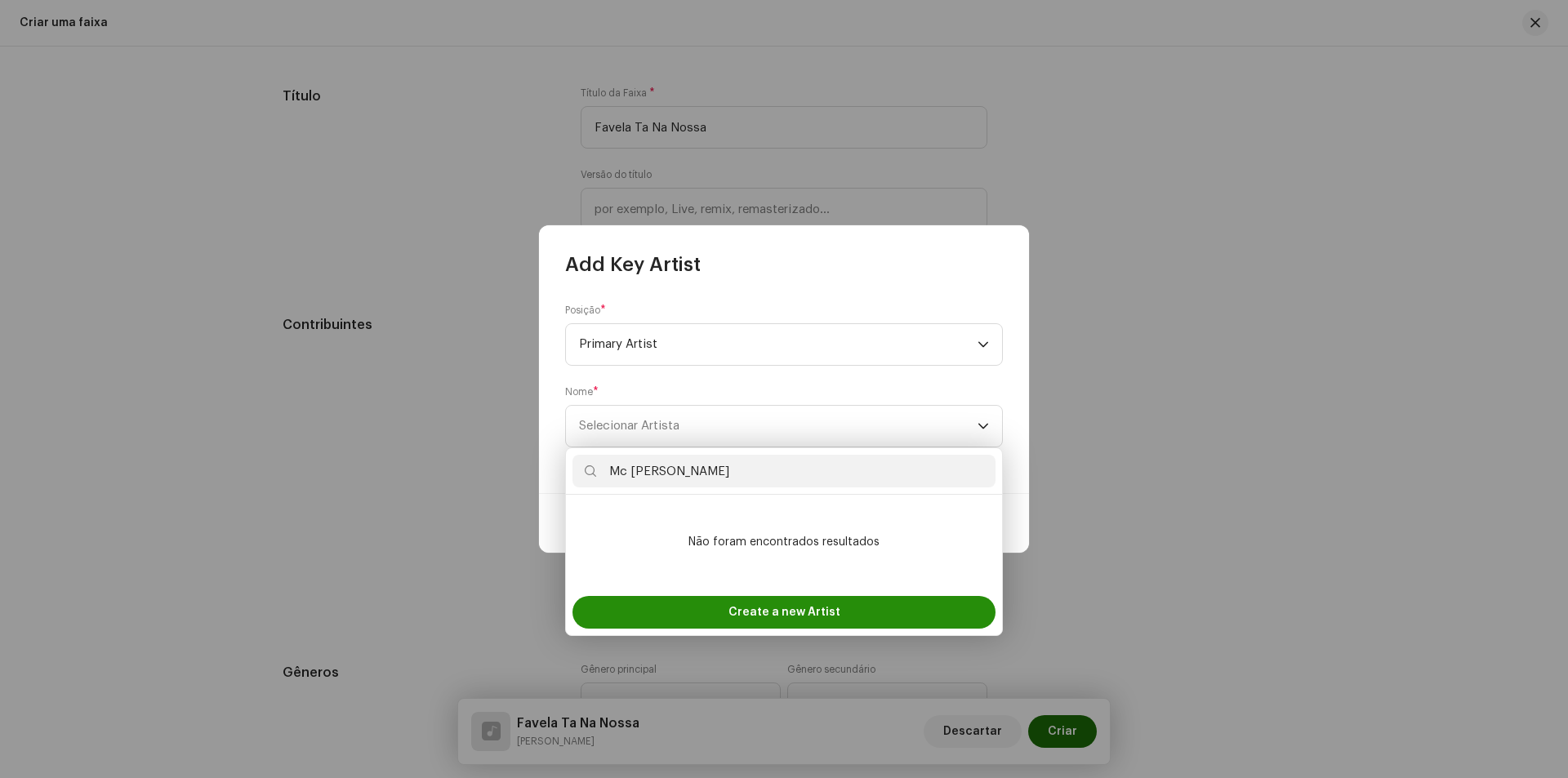
type input "Mc [PERSON_NAME]"
click at [898, 603] on div "Create a new Artist" at bounding box center [784, 612] width 423 height 32
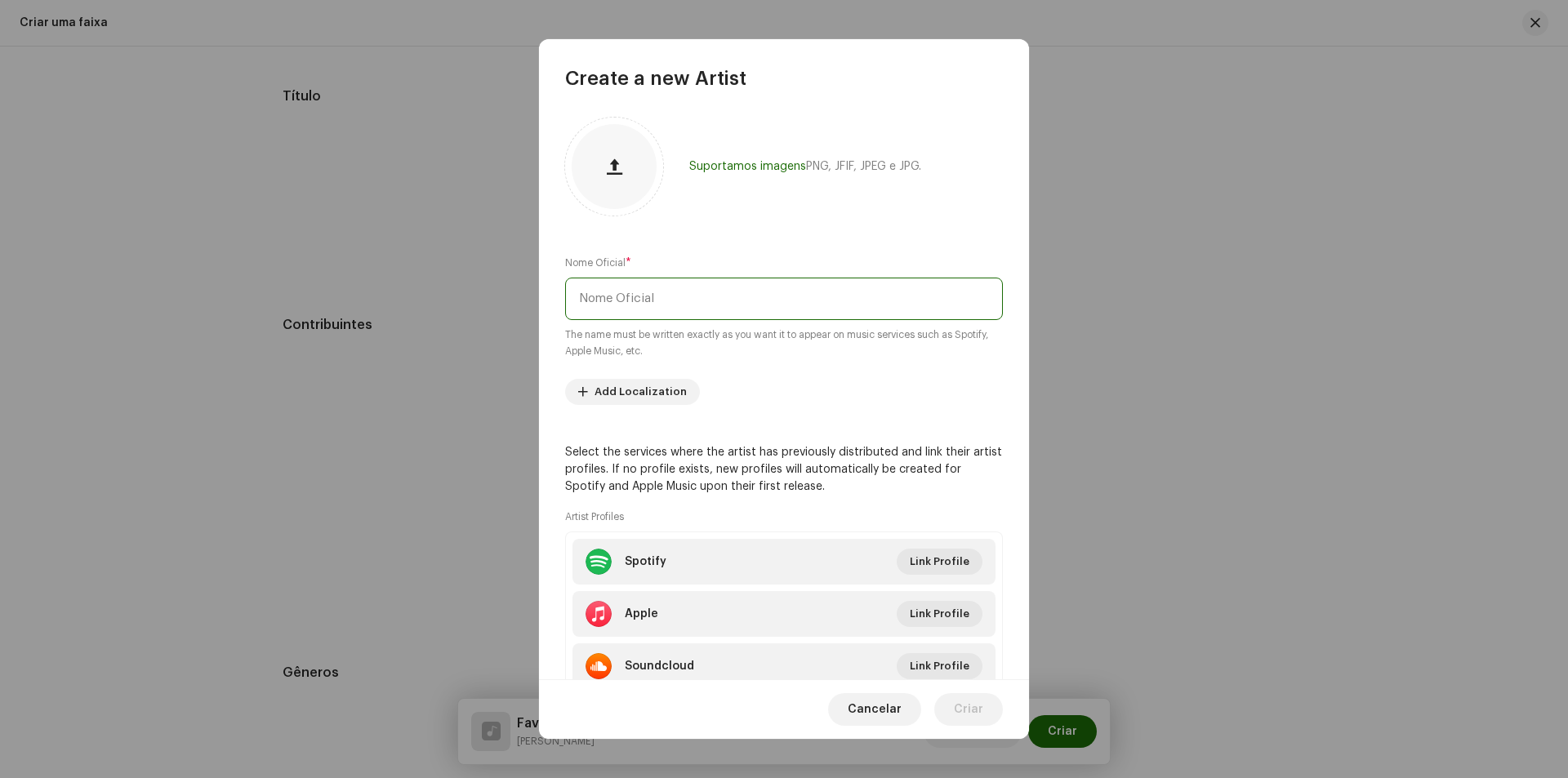
click at [673, 300] on input "text" at bounding box center [784, 299] width 438 height 42
paste input "Mc [PERSON_NAME]"
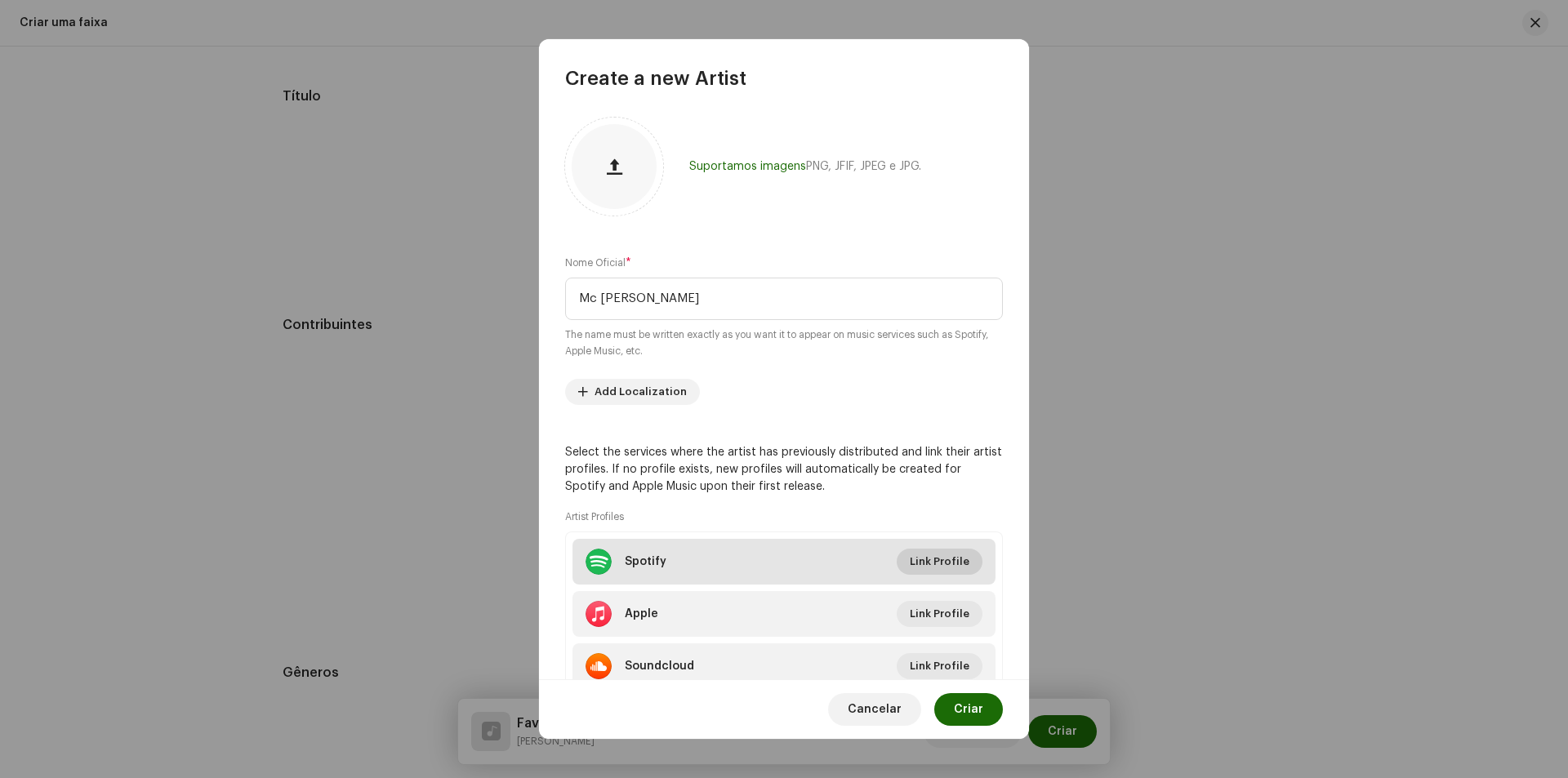
type input "Mc [PERSON_NAME]"
click at [928, 564] on span "Link Profile" at bounding box center [940, 561] width 60 height 32
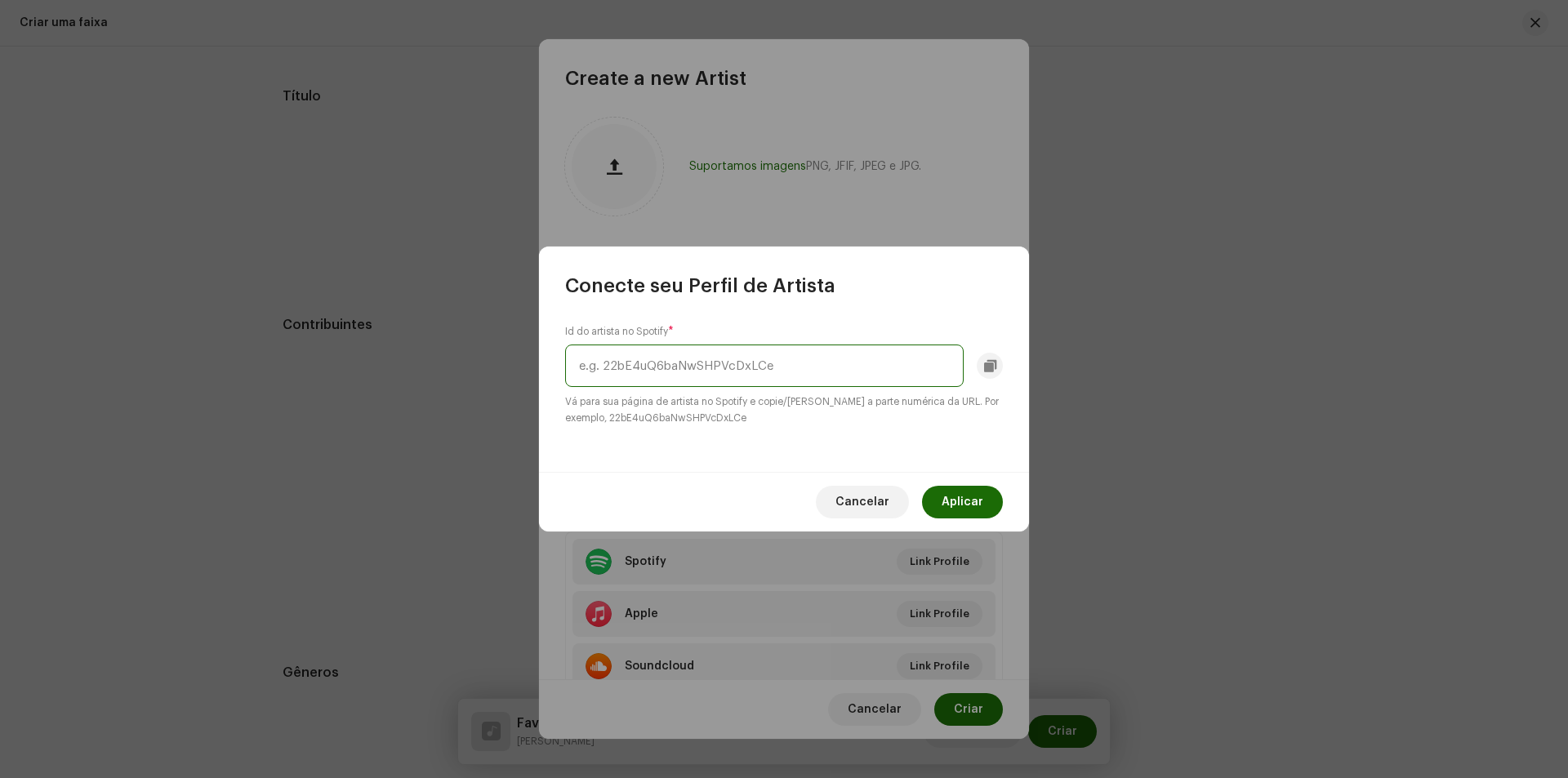
click at [837, 344] on input "text" at bounding box center [764, 365] width 399 height 42
paste input "6iUG0pMyifNBudO9B1s7cD"
type input "6iUG0pMyifNBudO9B1s7cD"
click at [964, 512] on span "Aplicar" at bounding box center [962, 502] width 42 height 32
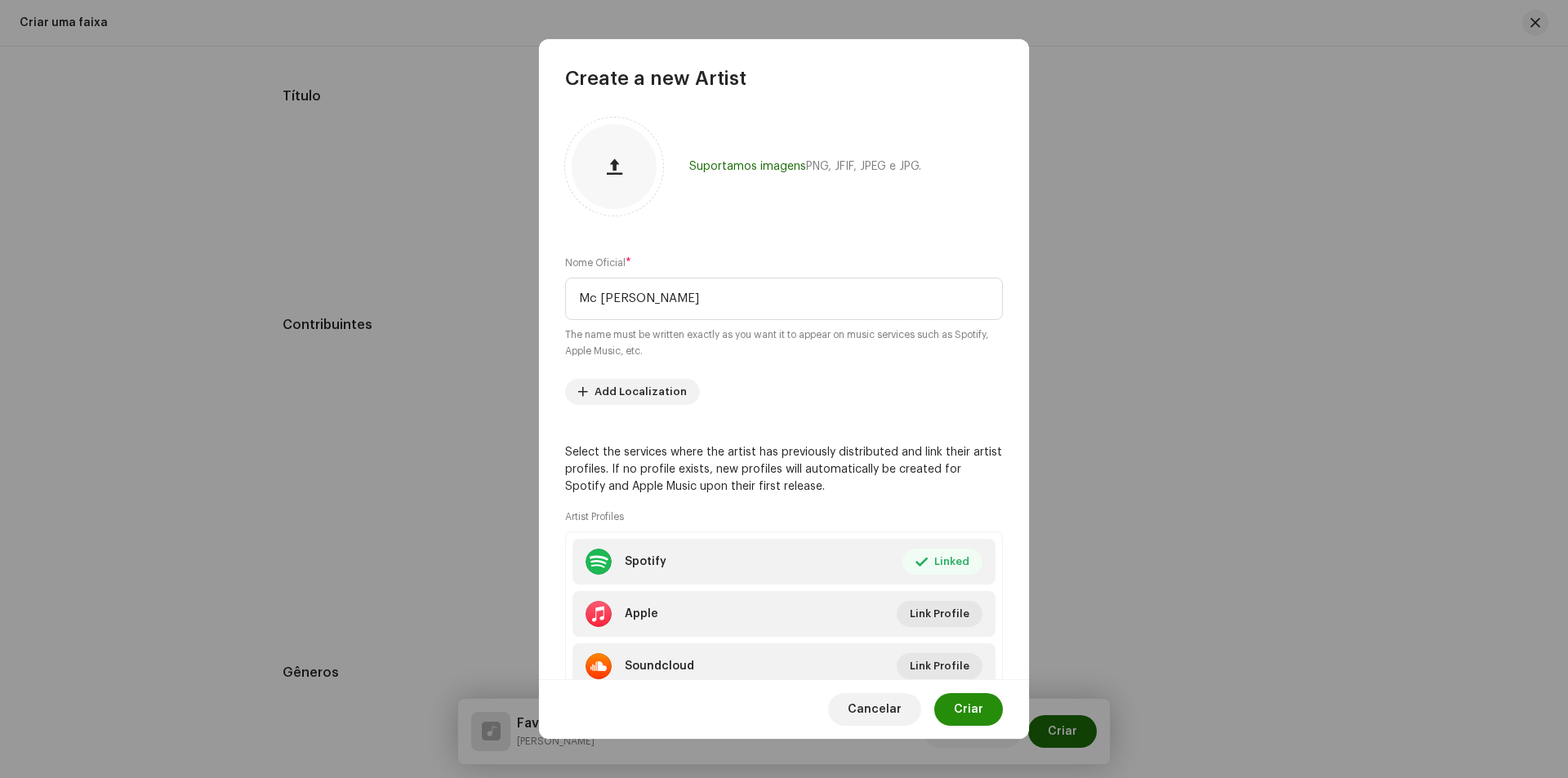
click at [943, 706] on button "Criar" at bounding box center [969, 709] width 68 height 32
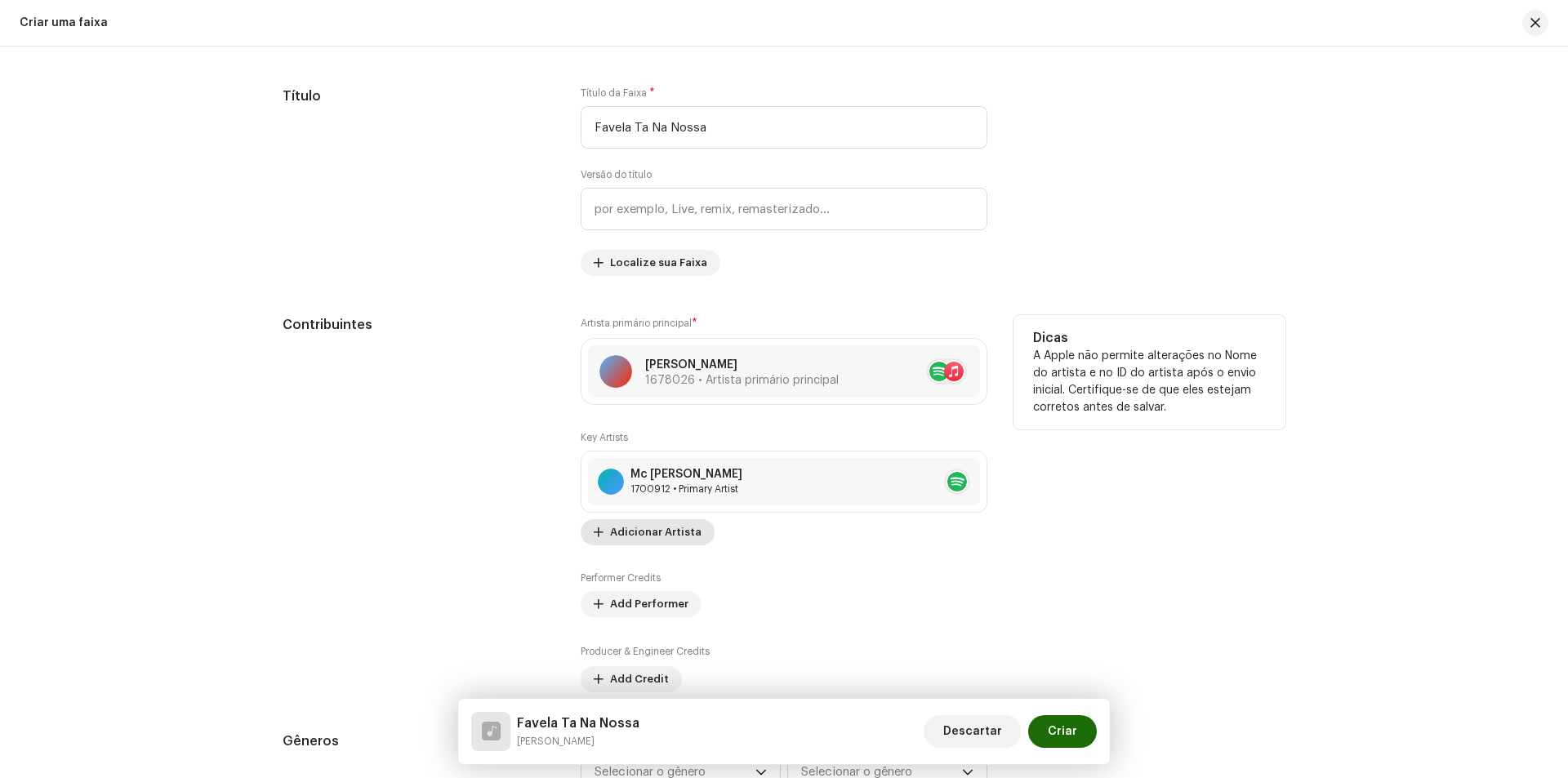
click at [663, 528] on span "Adicionar Artista" at bounding box center [656, 532] width 92 height 32
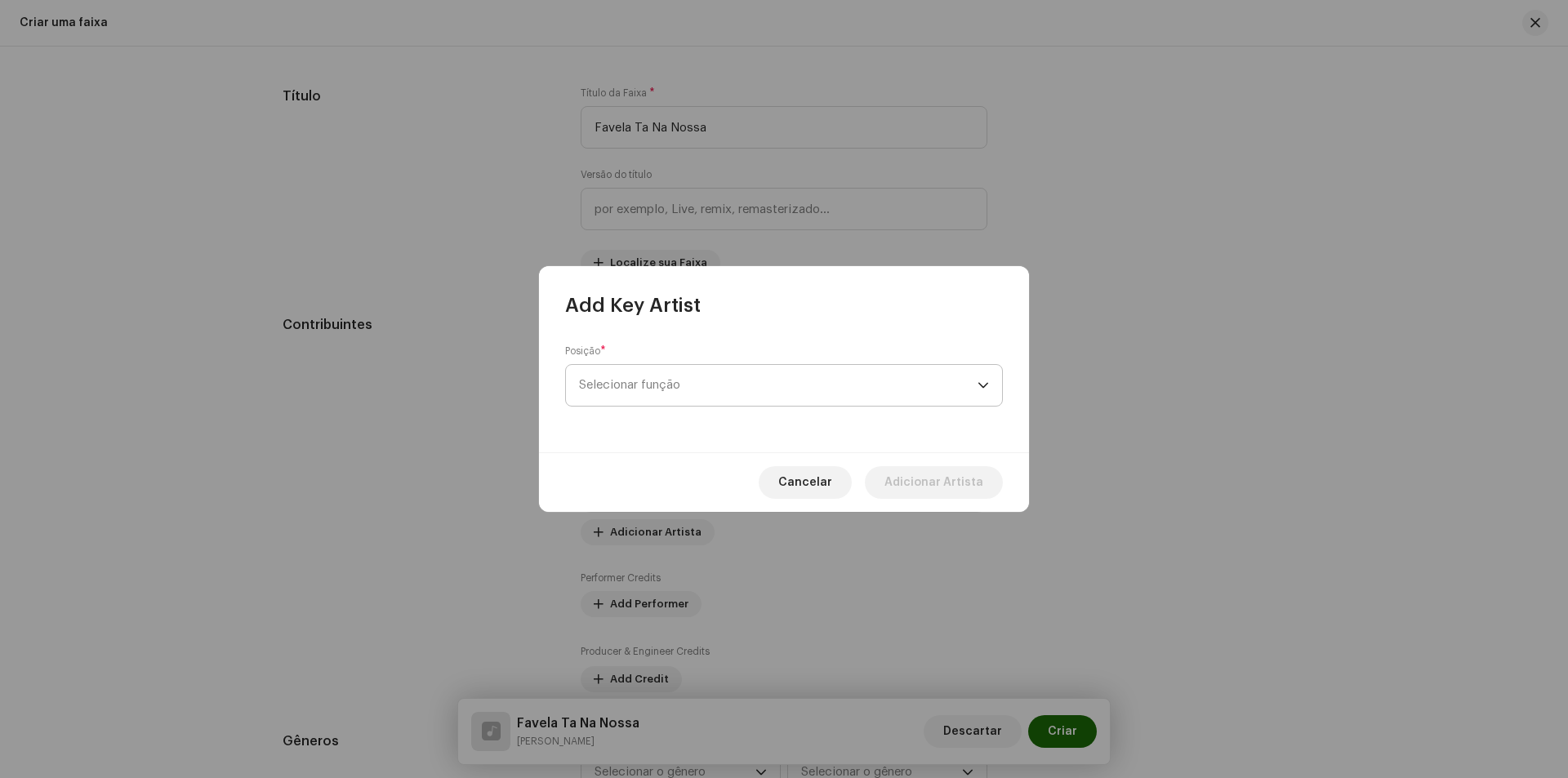
click at [634, 387] on span "Selecionar função" at bounding box center [778, 385] width 399 height 41
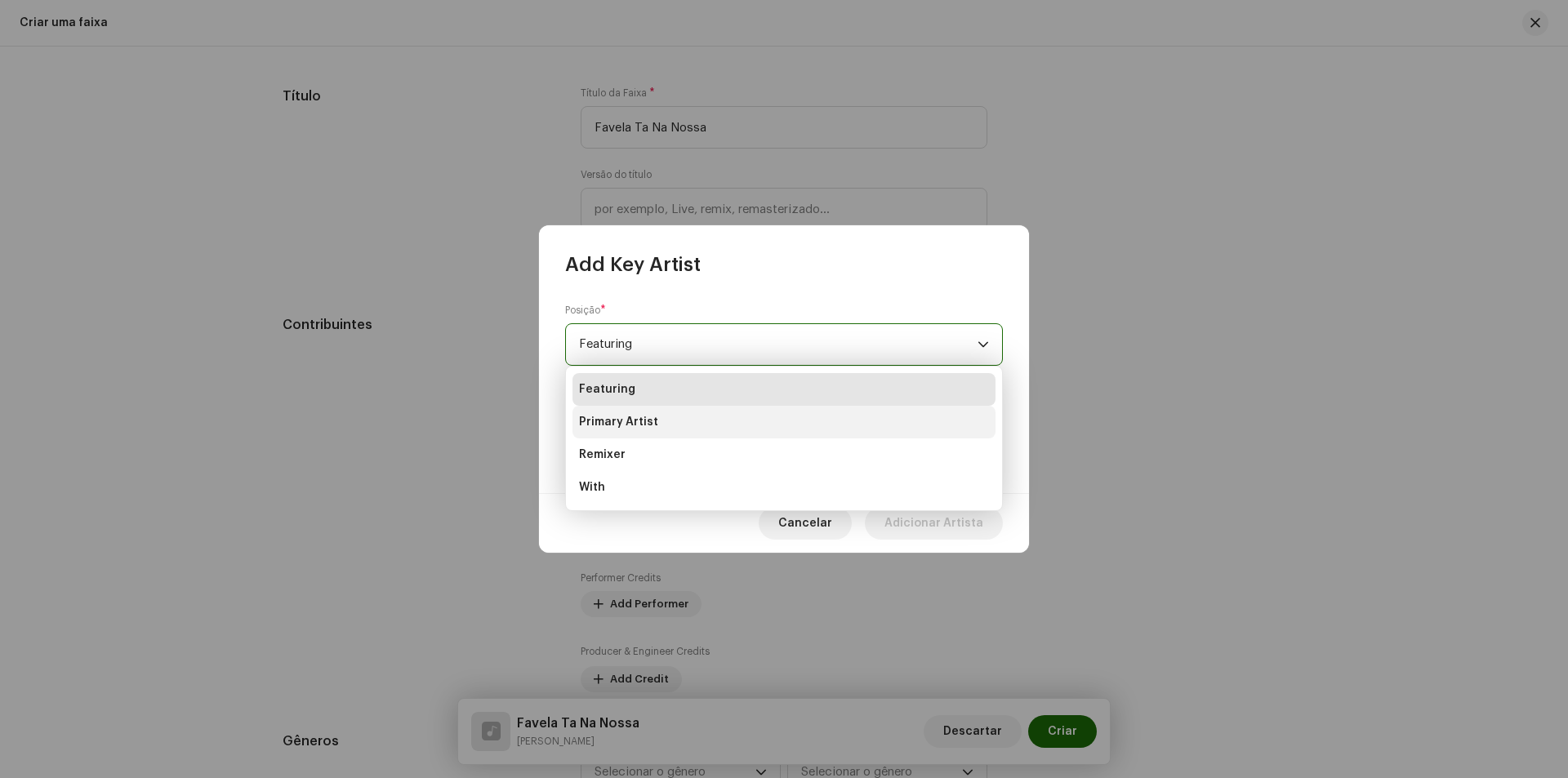
click at [621, 431] on li "Primary Artist" at bounding box center [784, 422] width 423 height 32
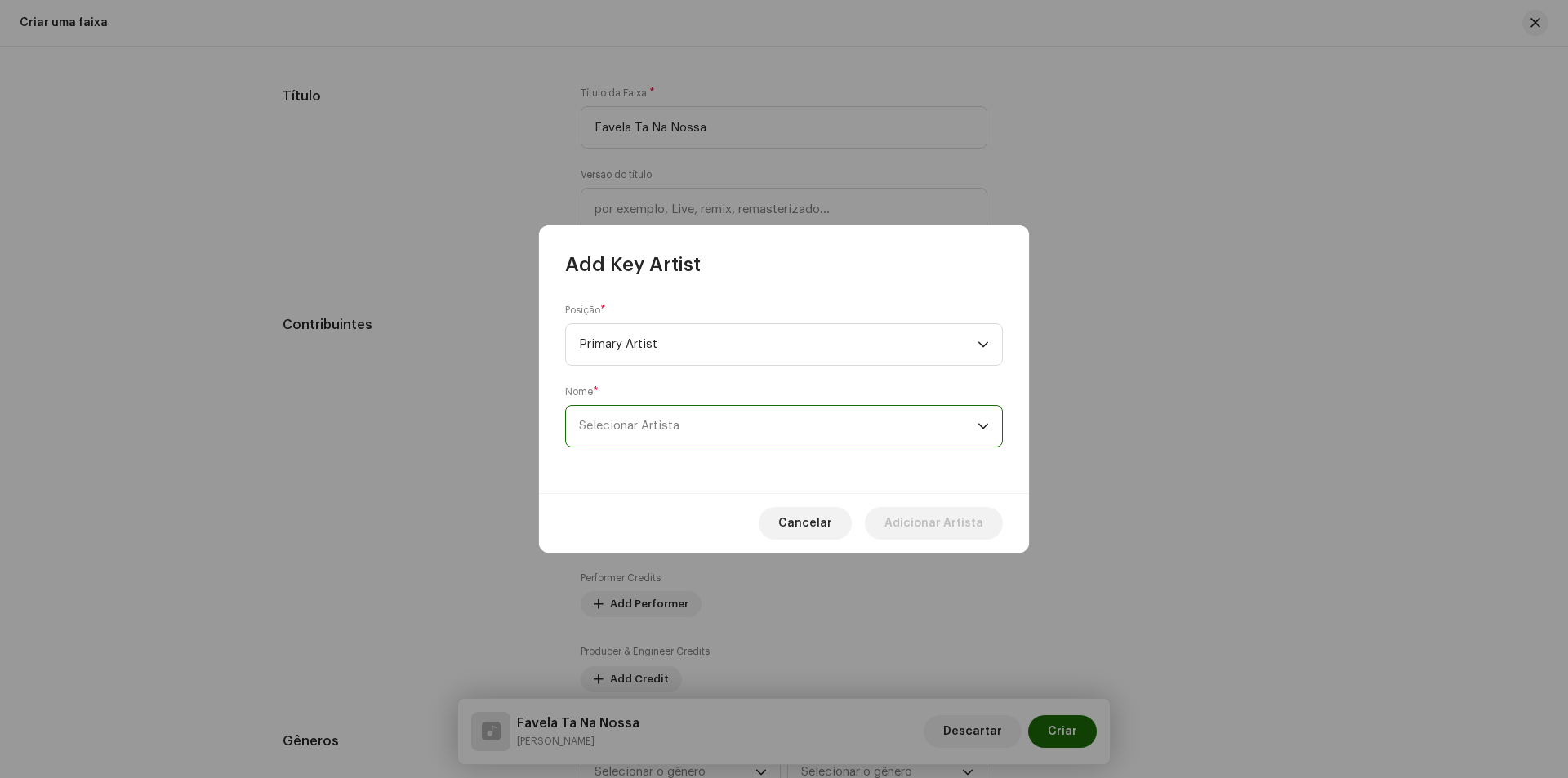
click at [747, 431] on span "Selecionar Artista" at bounding box center [778, 426] width 399 height 41
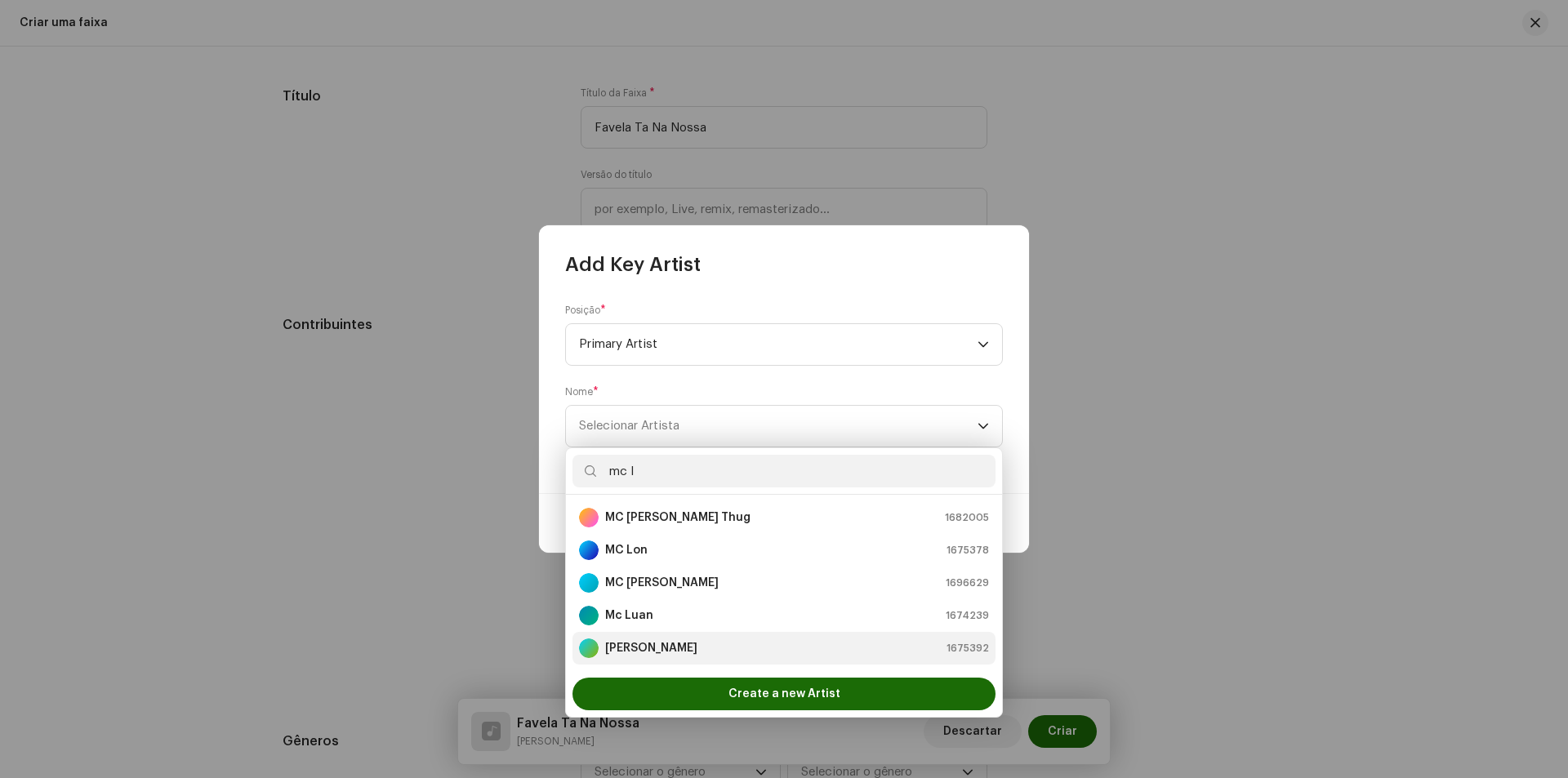
type input "mc l"
click at [686, 636] on li "MC Luiggi 1675392" at bounding box center [784, 647] width 423 height 32
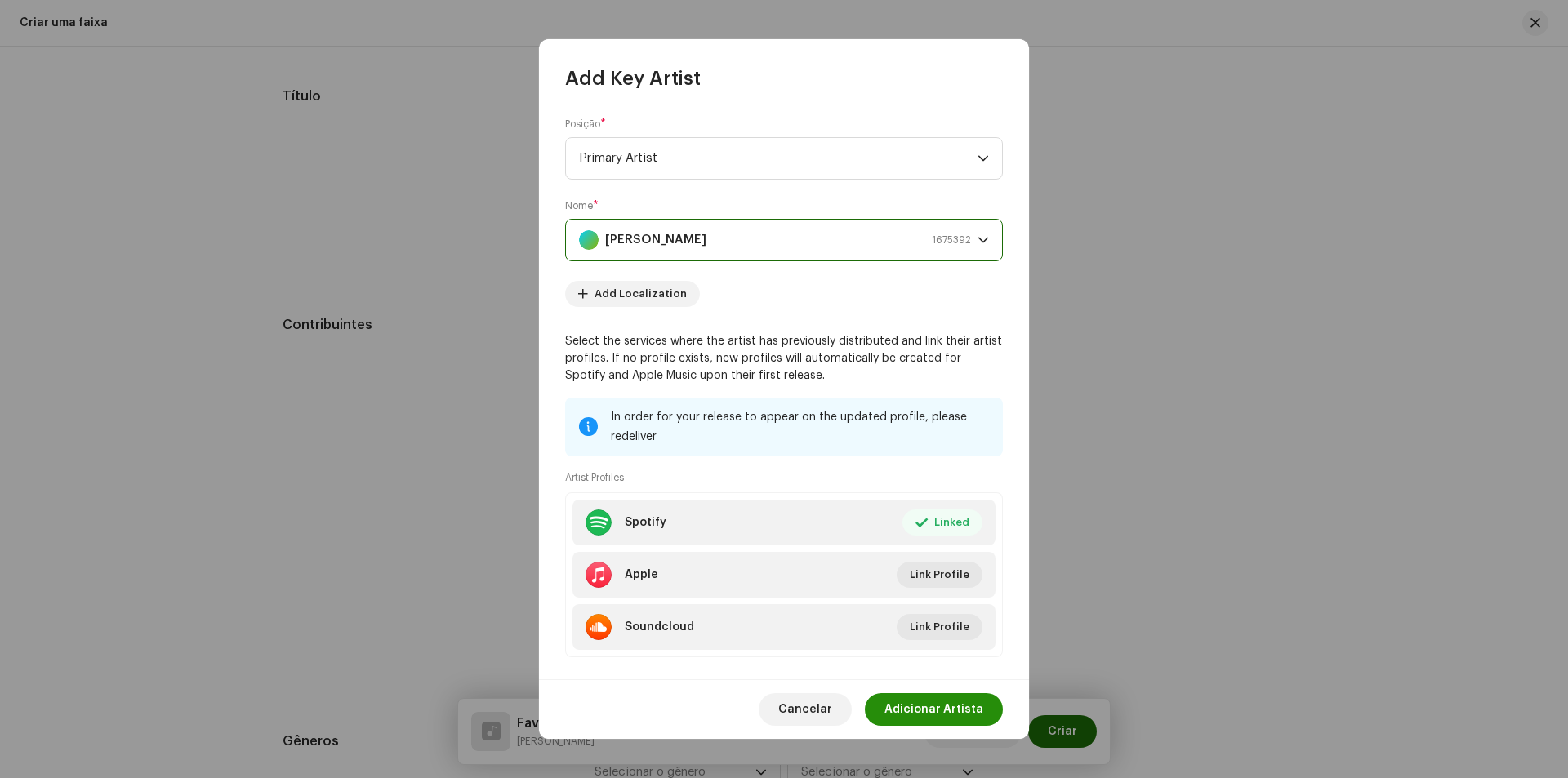
click at [959, 700] on span "Adicionar Artista" at bounding box center [934, 709] width 99 height 32
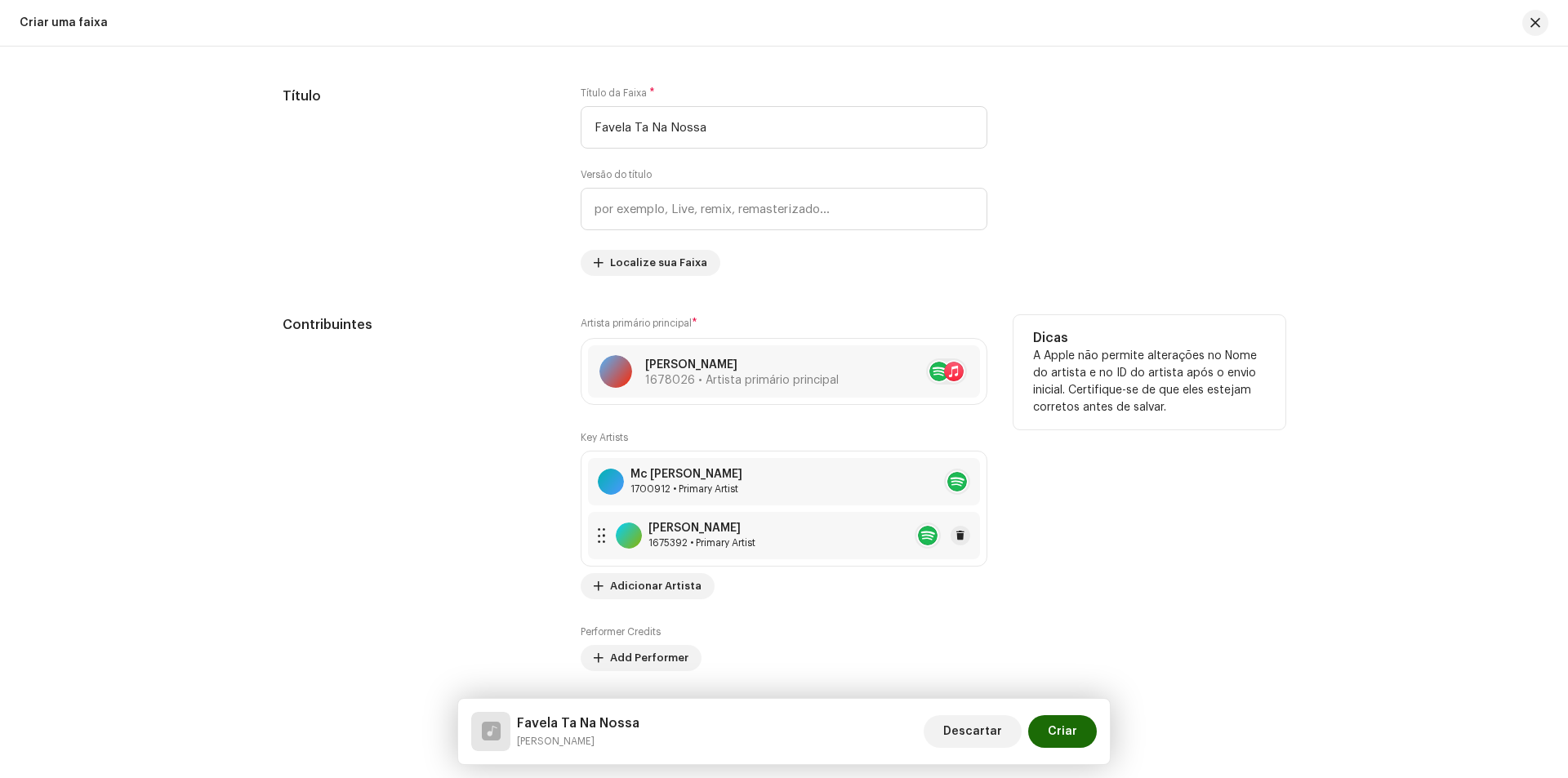
scroll to position [1143, 0]
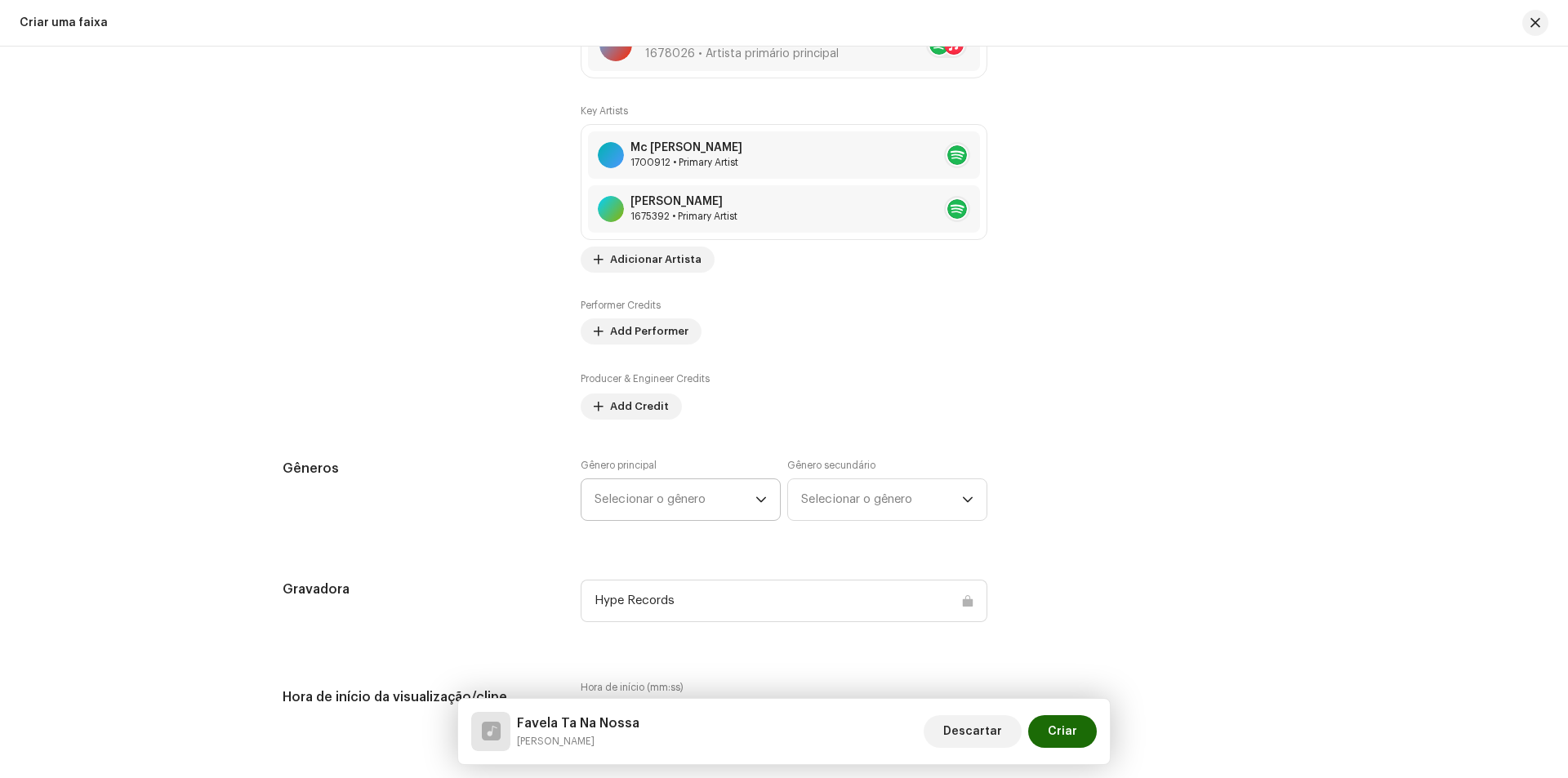
click at [664, 515] on span "Selecionar o gênero" at bounding box center [674, 499] width 161 height 41
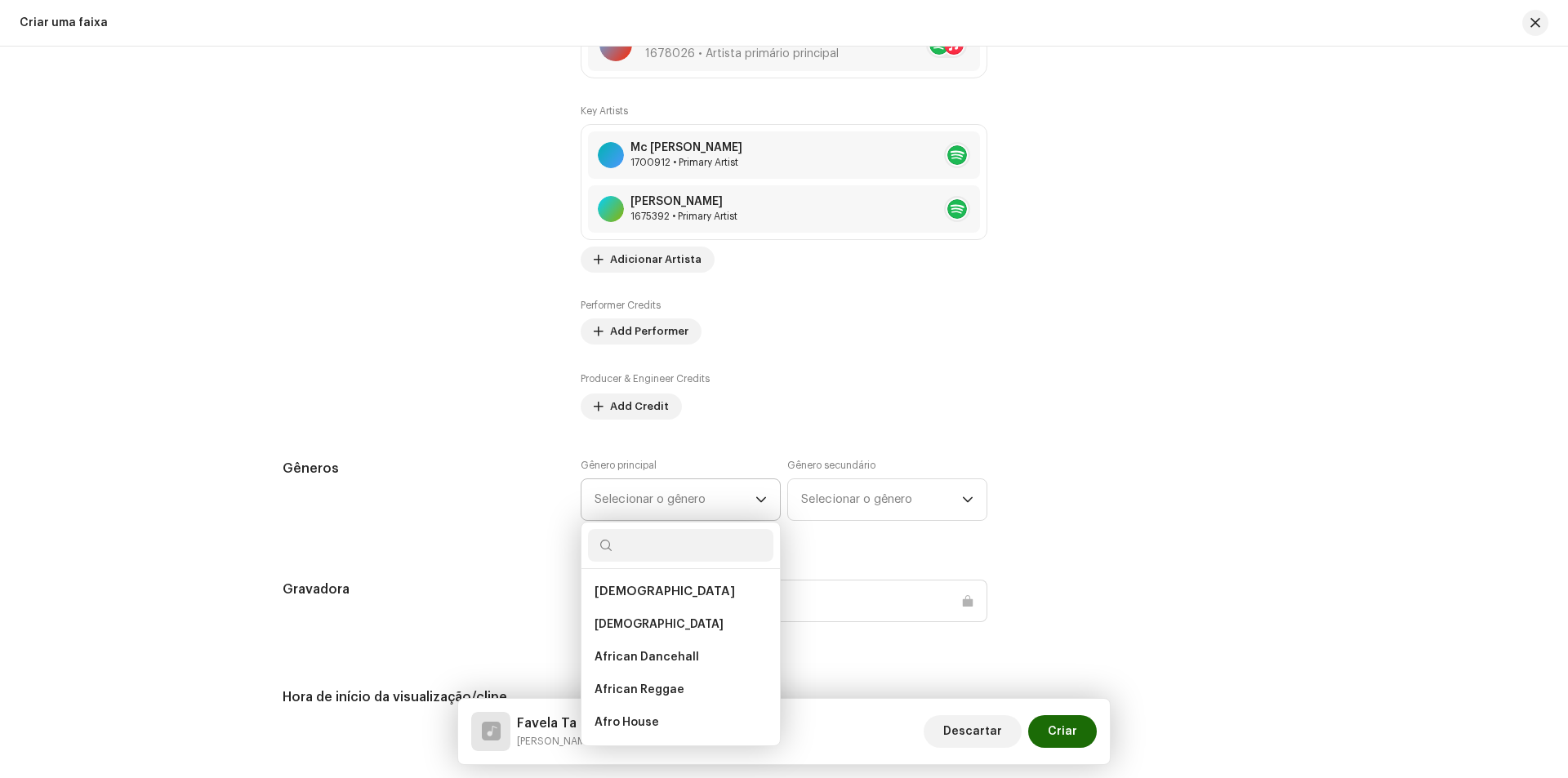
click at [675, 499] on span "Selecionar o gênero" at bounding box center [674, 499] width 161 height 41
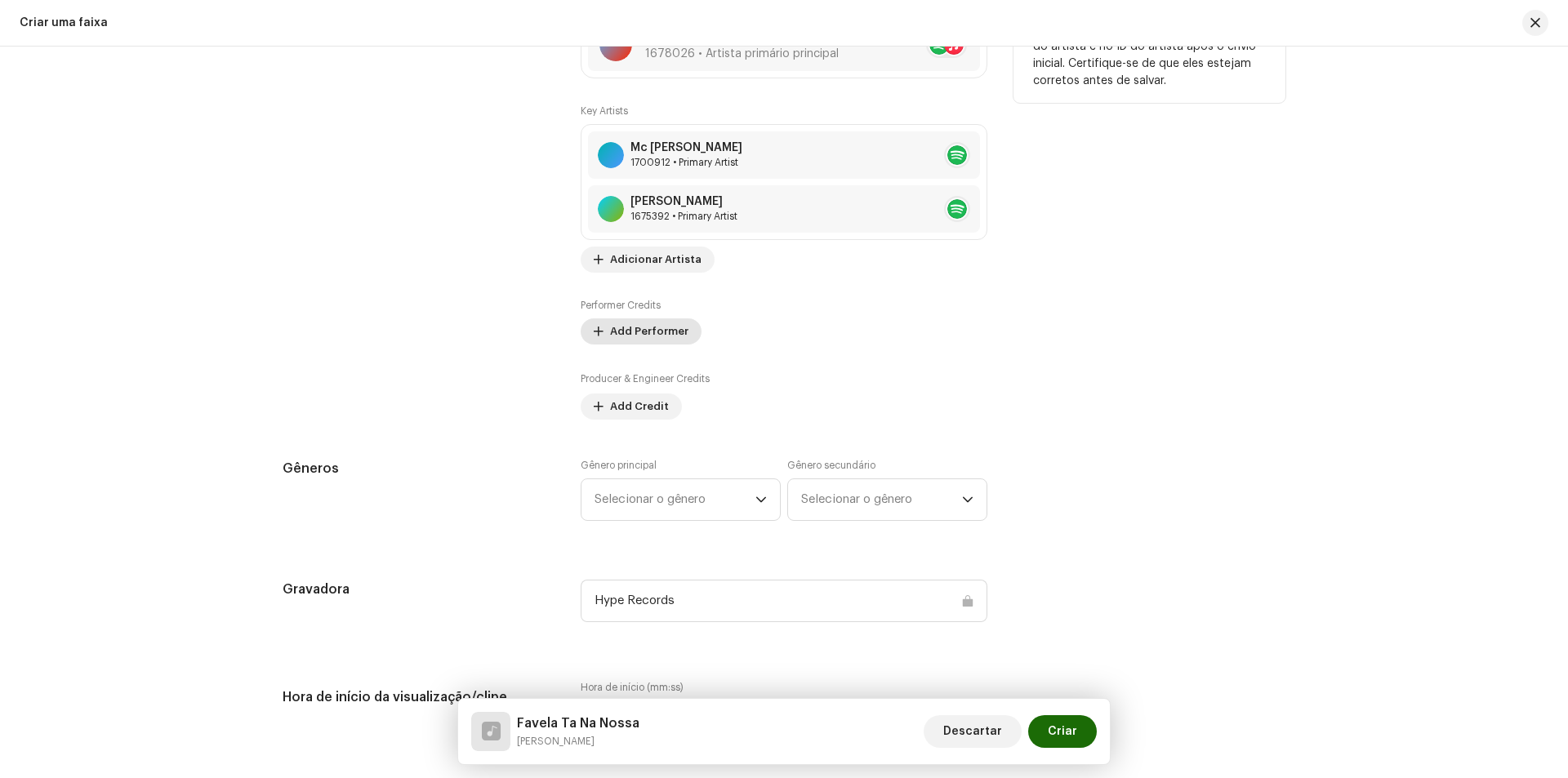
click at [632, 336] on span "Add Performer" at bounding box center [649, 331] width 78 height 32
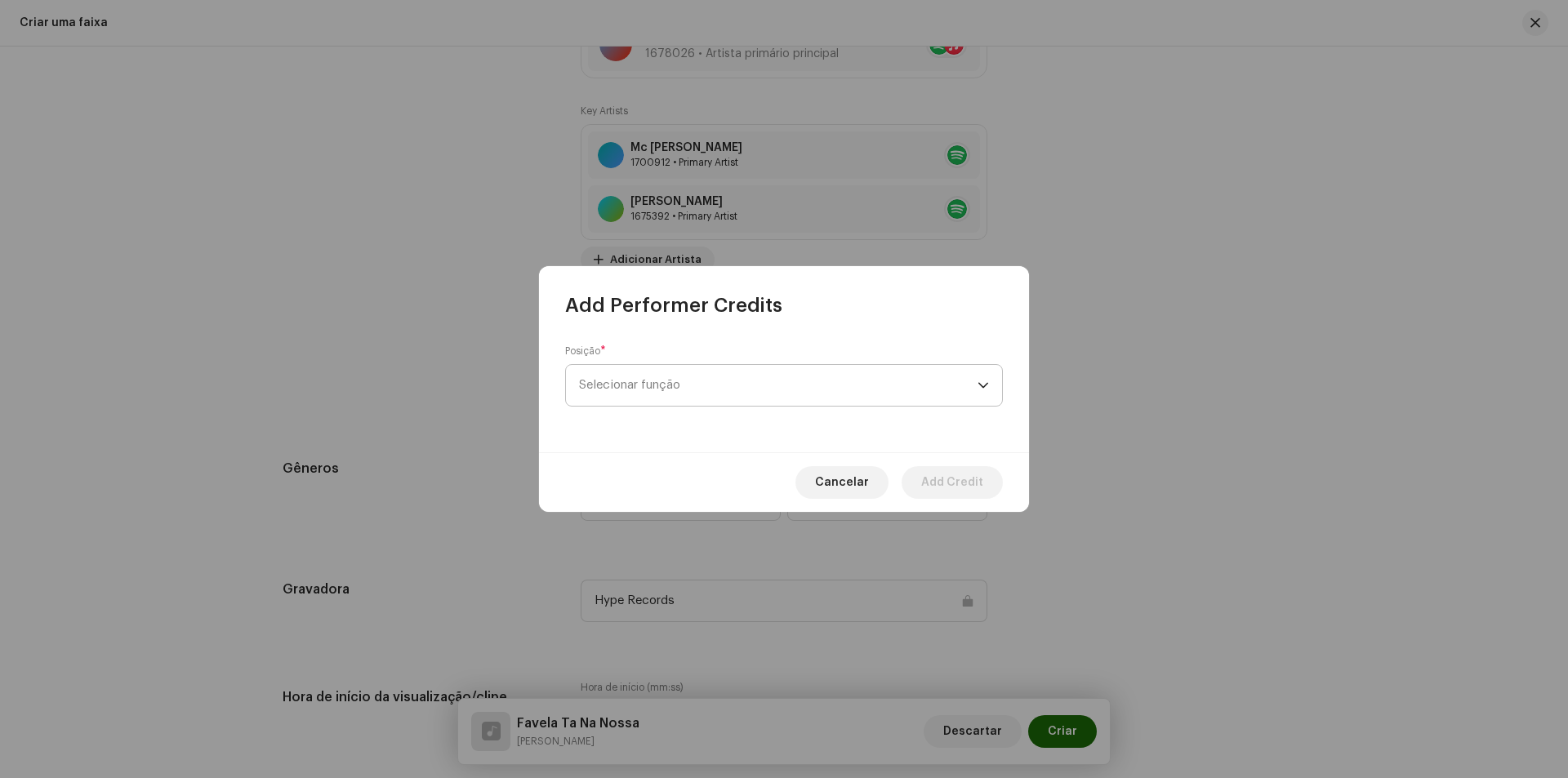
click at [906, 396] on span "Selecionar função" at bounding box center [778, 385] width 399 height 41
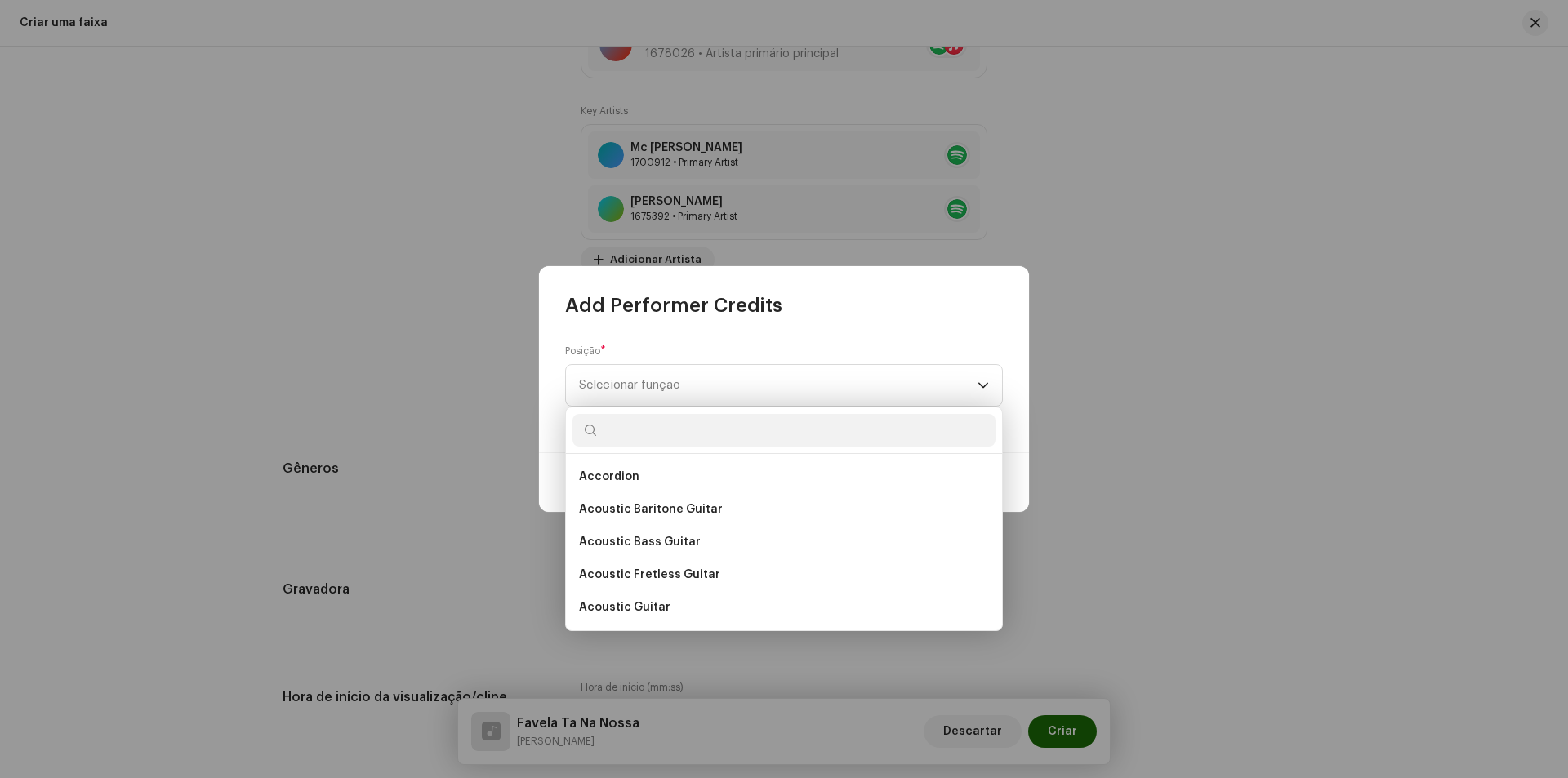
click at [650, 434] on input "text" at bounding box center [784, 430] width 423 height 32
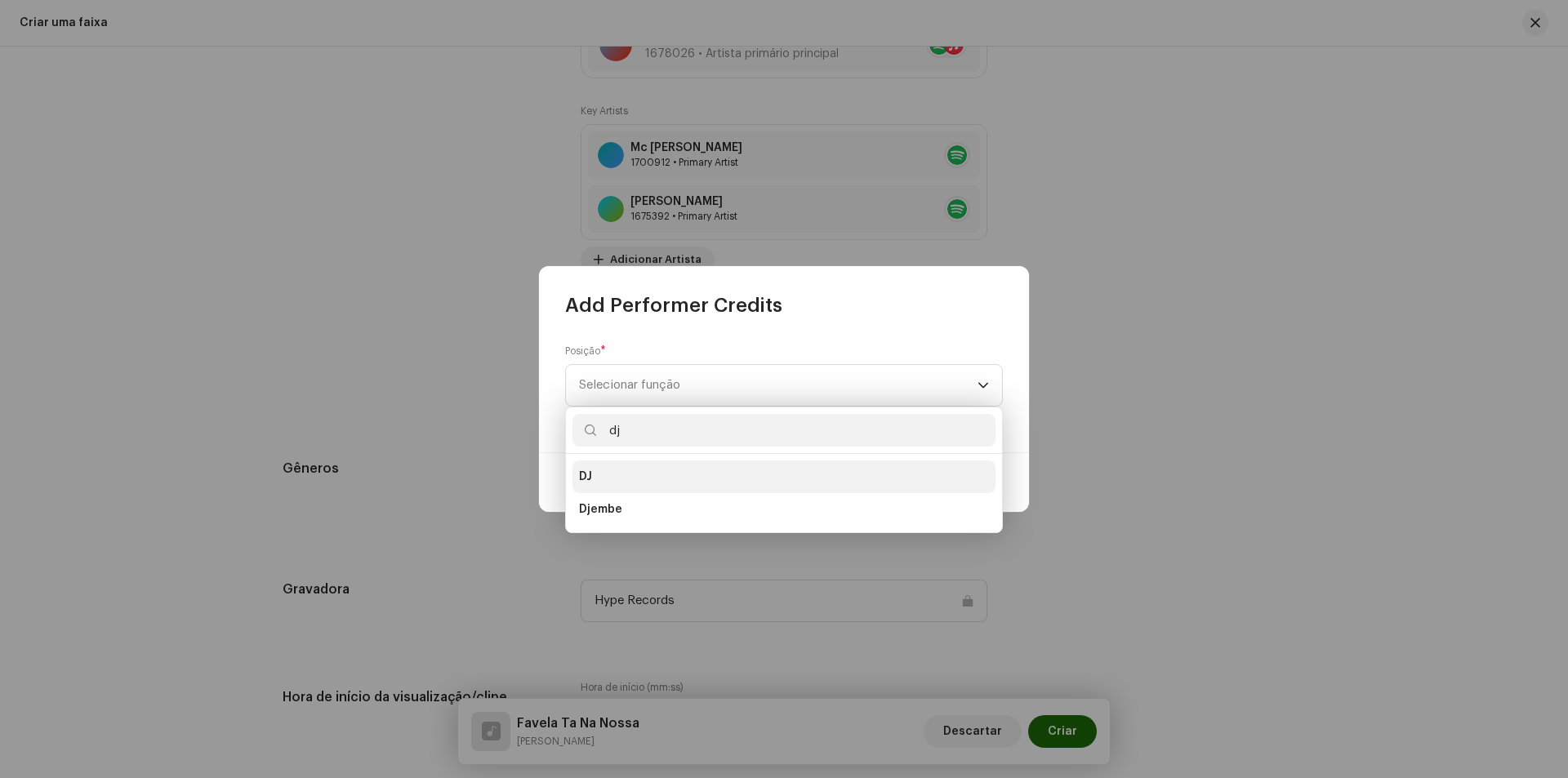
type input "dj"
click at [659, 468] on li "DJ" at bounding box center [784, 476] width 423 height 32
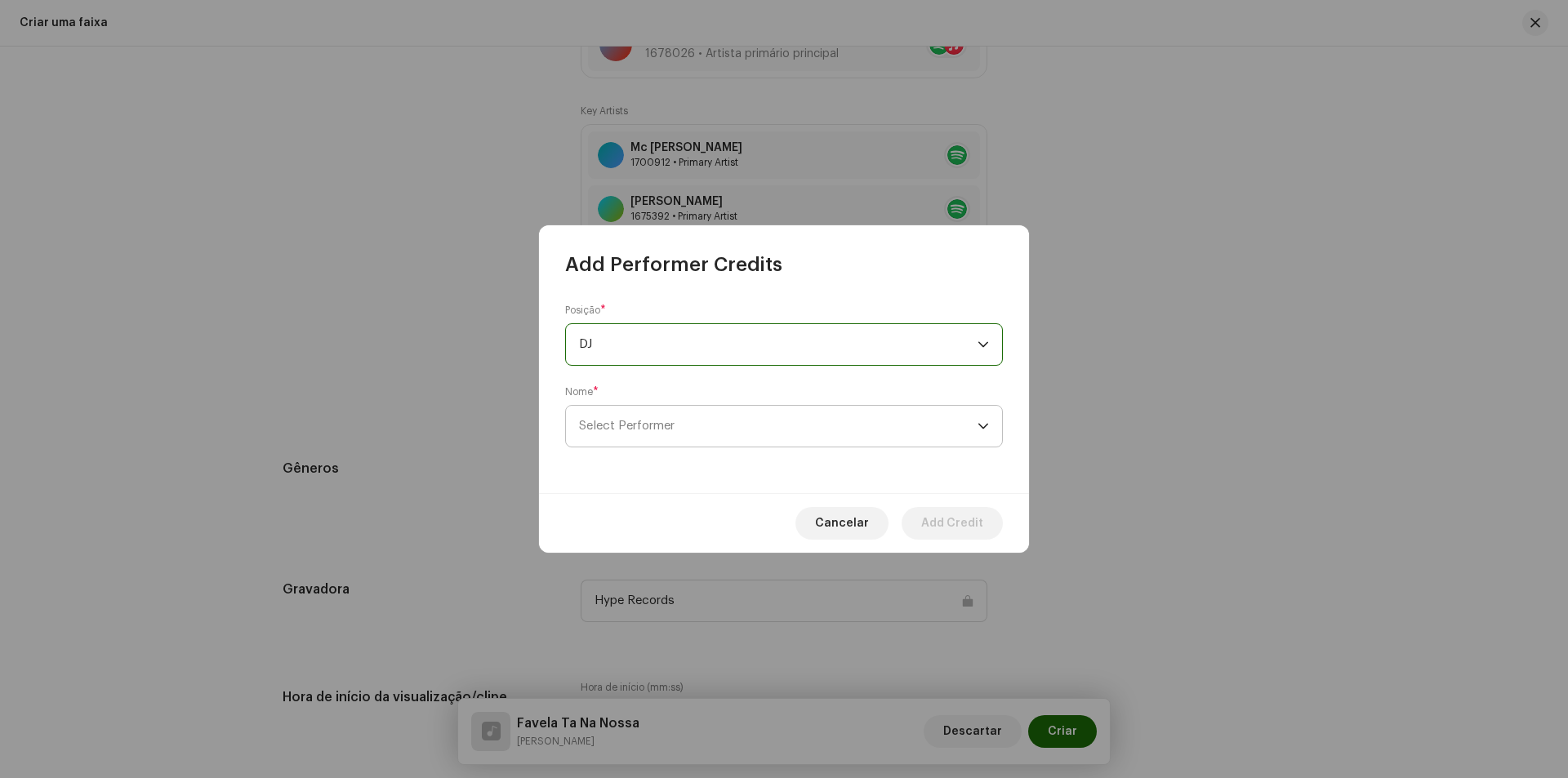
click at [651, 428] on span "Select Performer" at bounding box center [627, 425] width 96 height 12
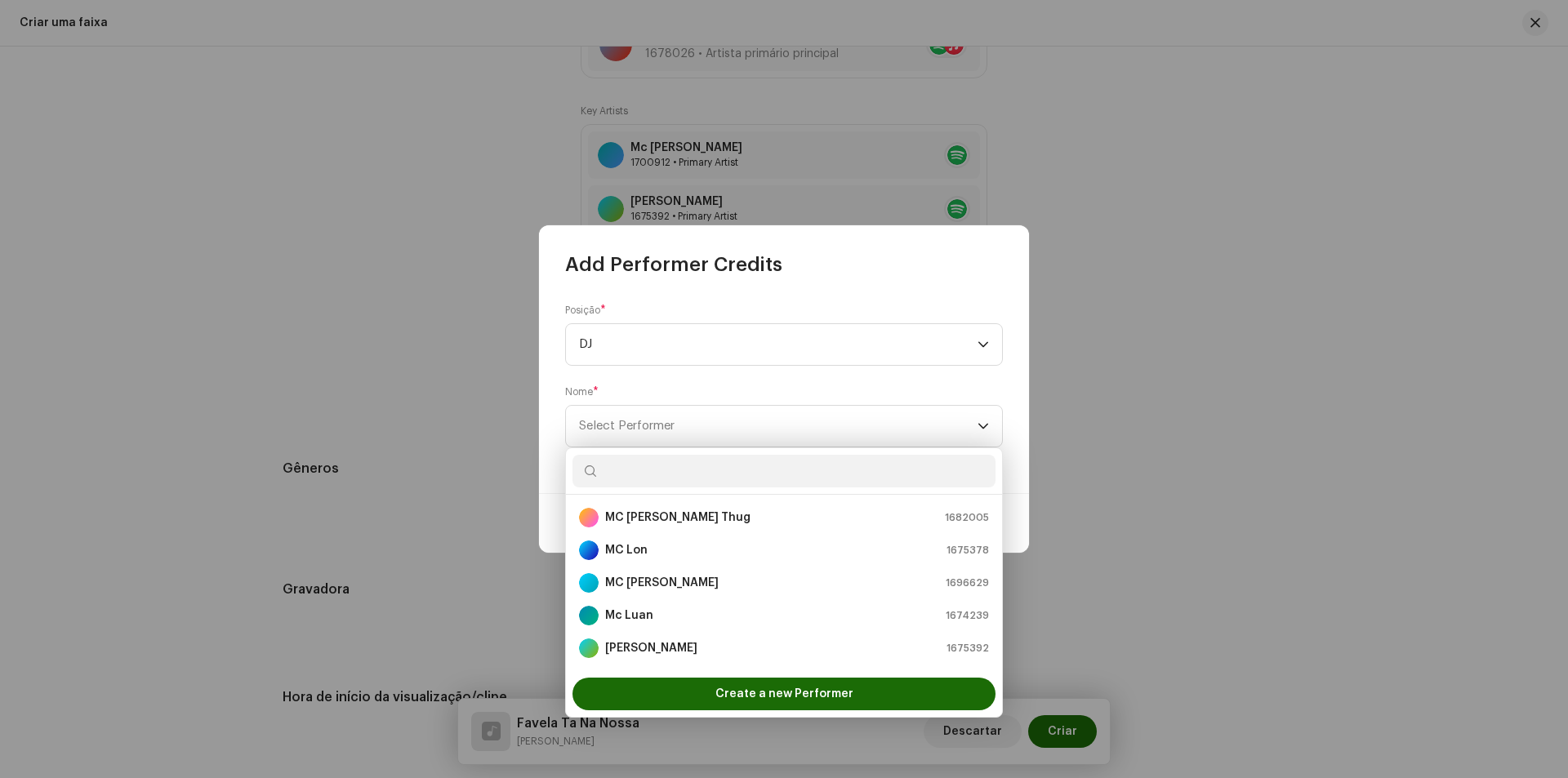
click at [651, 482] on input "text" at bounding box center [784, 471] width 423 height 32
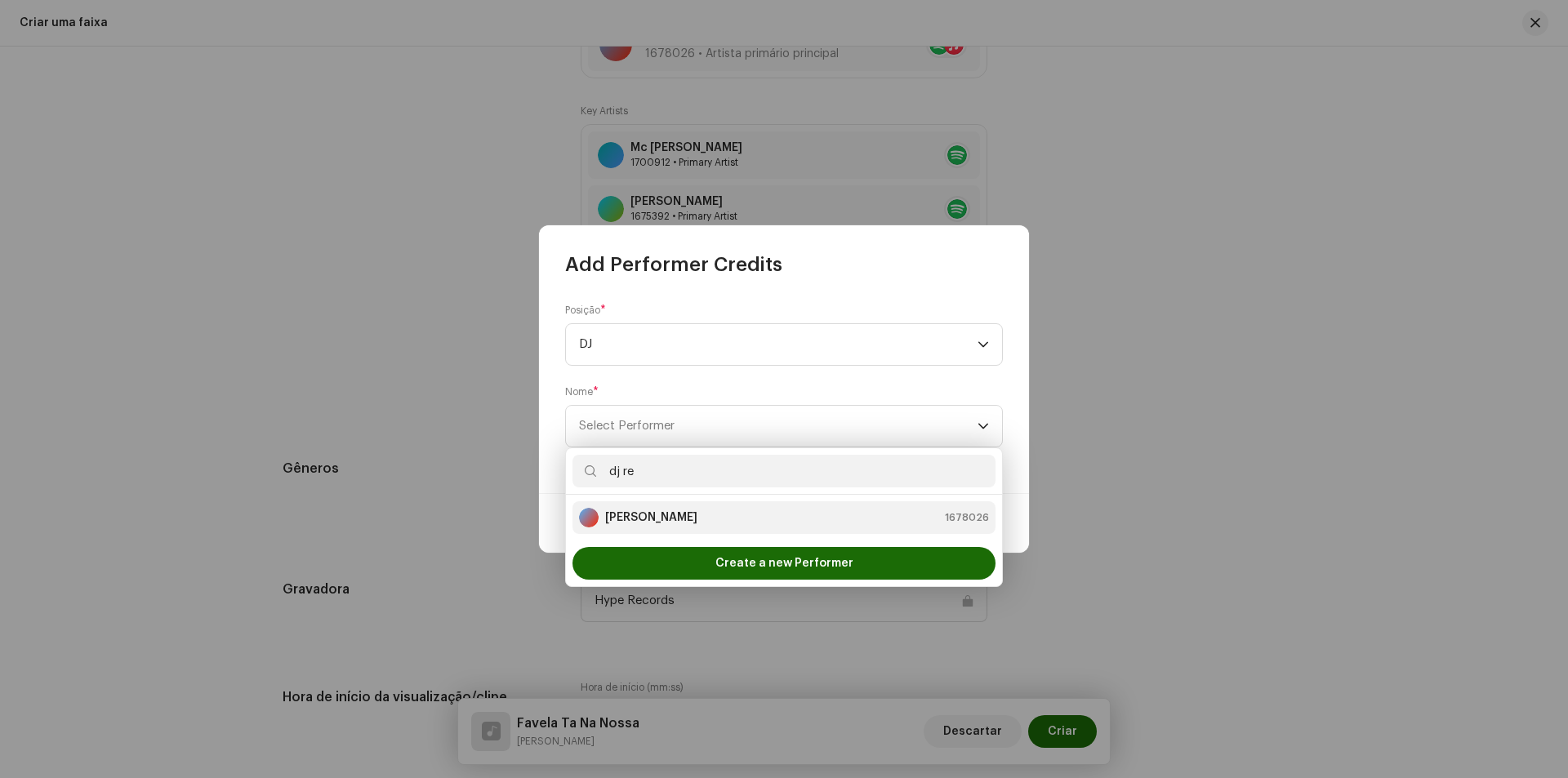
type input "dj re"
click at [654, 518] on strong "[PERSON_NAME]" at bounding box center [651, 518] width 92 height 17
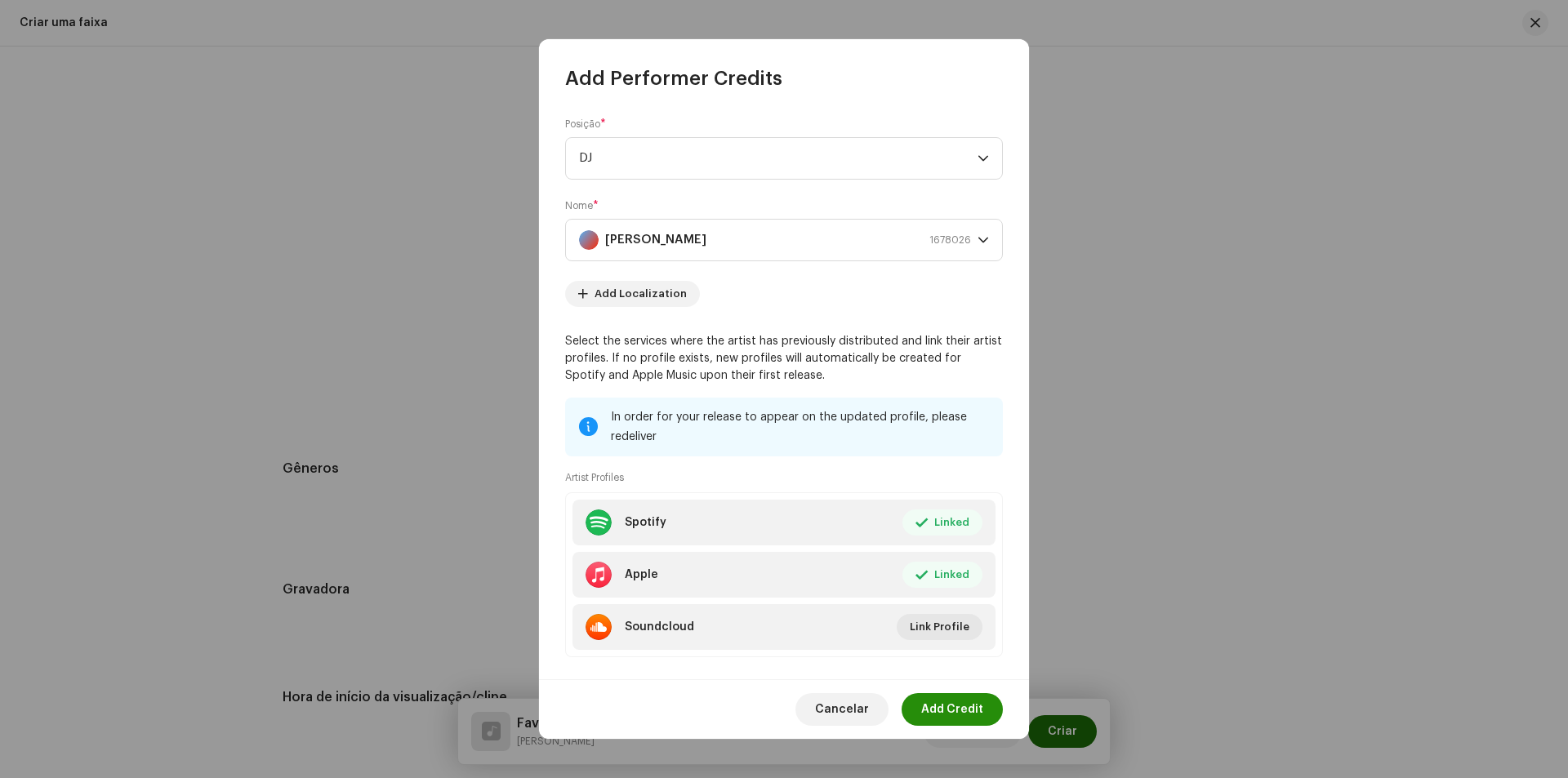
click at [965, 706] on span "Add Credit" at bounding box center [952, 709] width 62 height 32
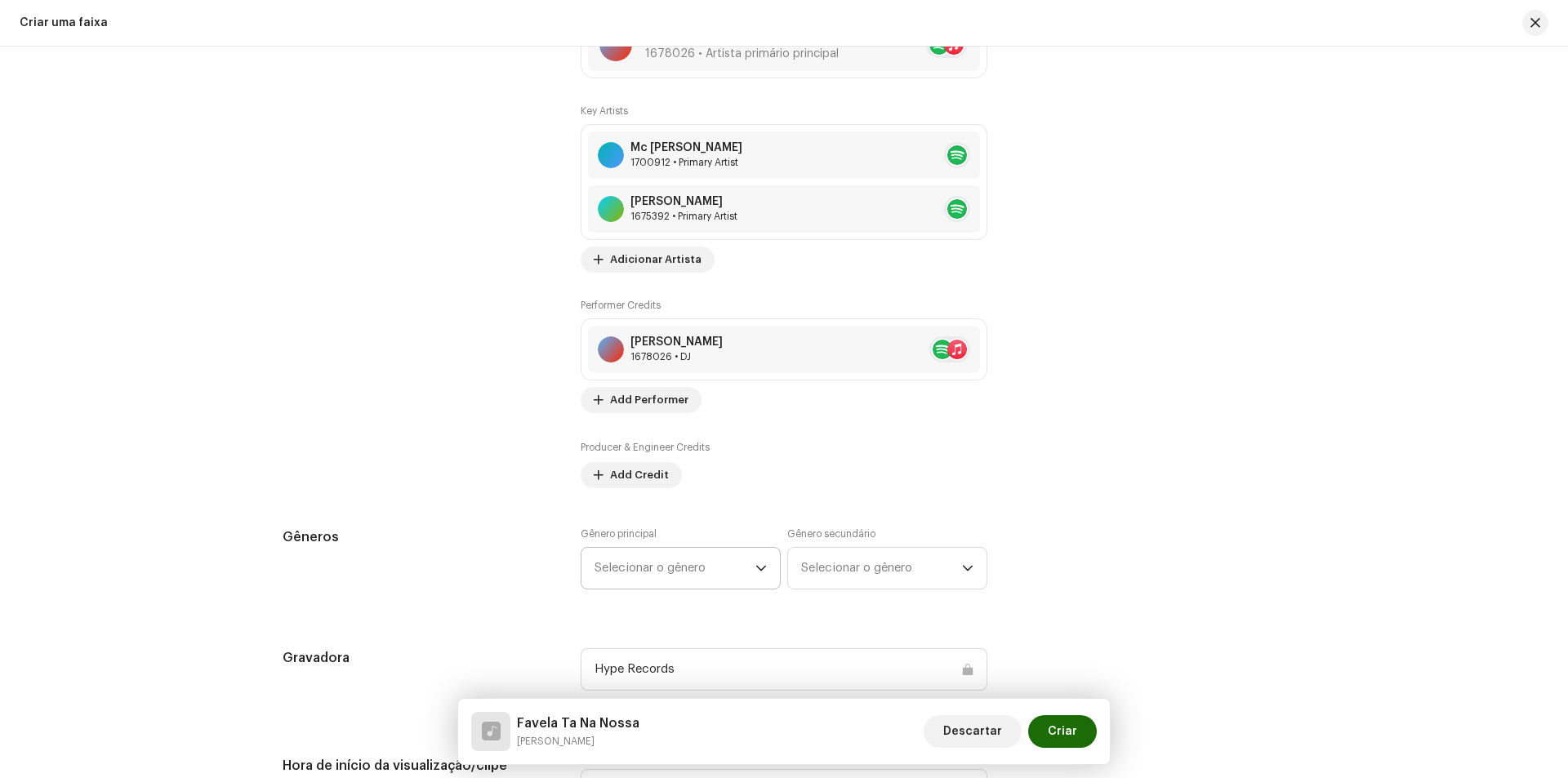
click at [686, 573] on span "Selecionar o gênero" at bounding box center [674, 567] width 161 height 41
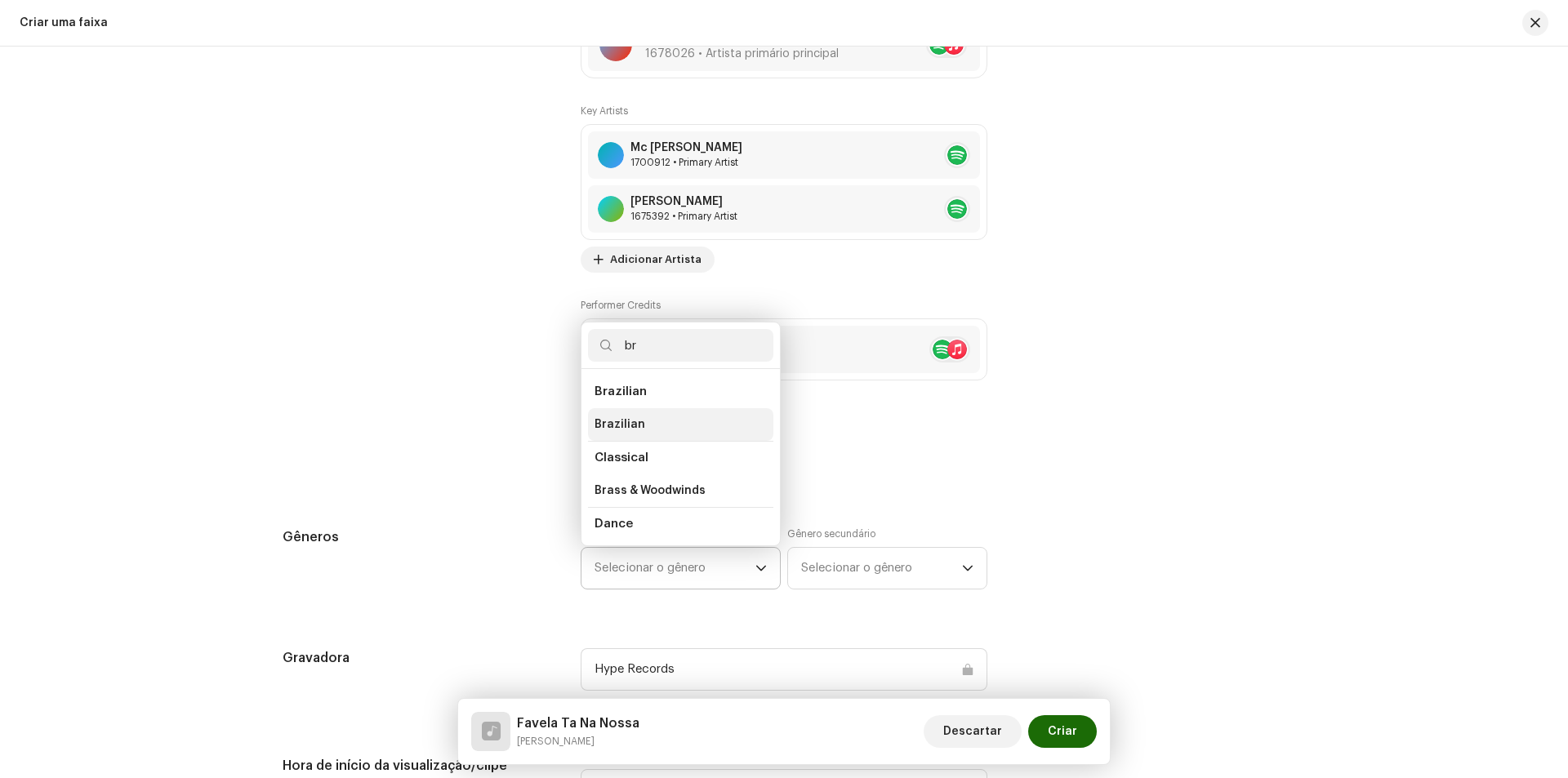
type input "br"
click at [648, 418] on li "Brazilian" at bounding box center [681, 424] width 186 height 32
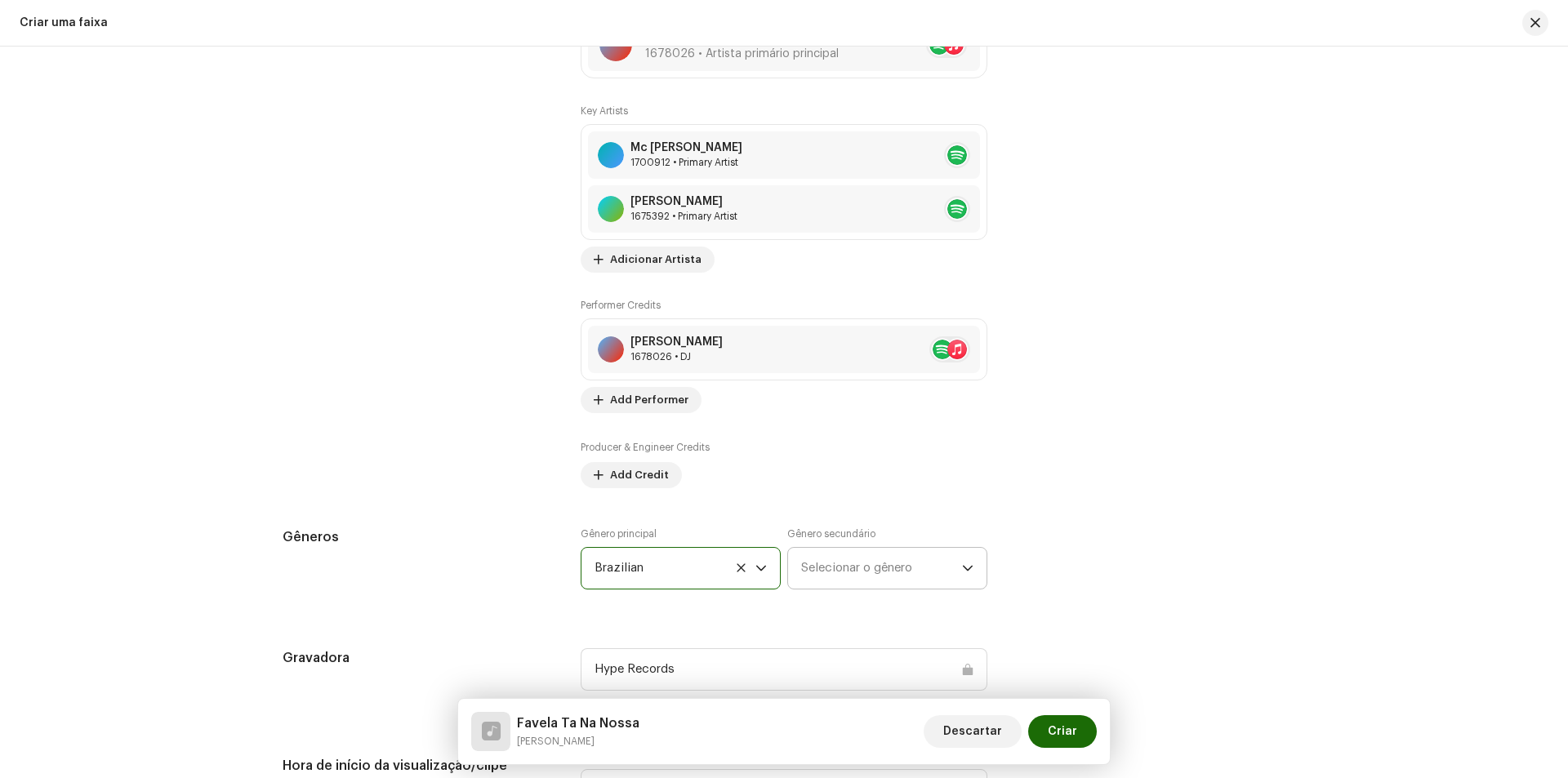
click at [833, 567] on span "Selecionar o gênero" at bounding box center [881, 567] width 161 height 41
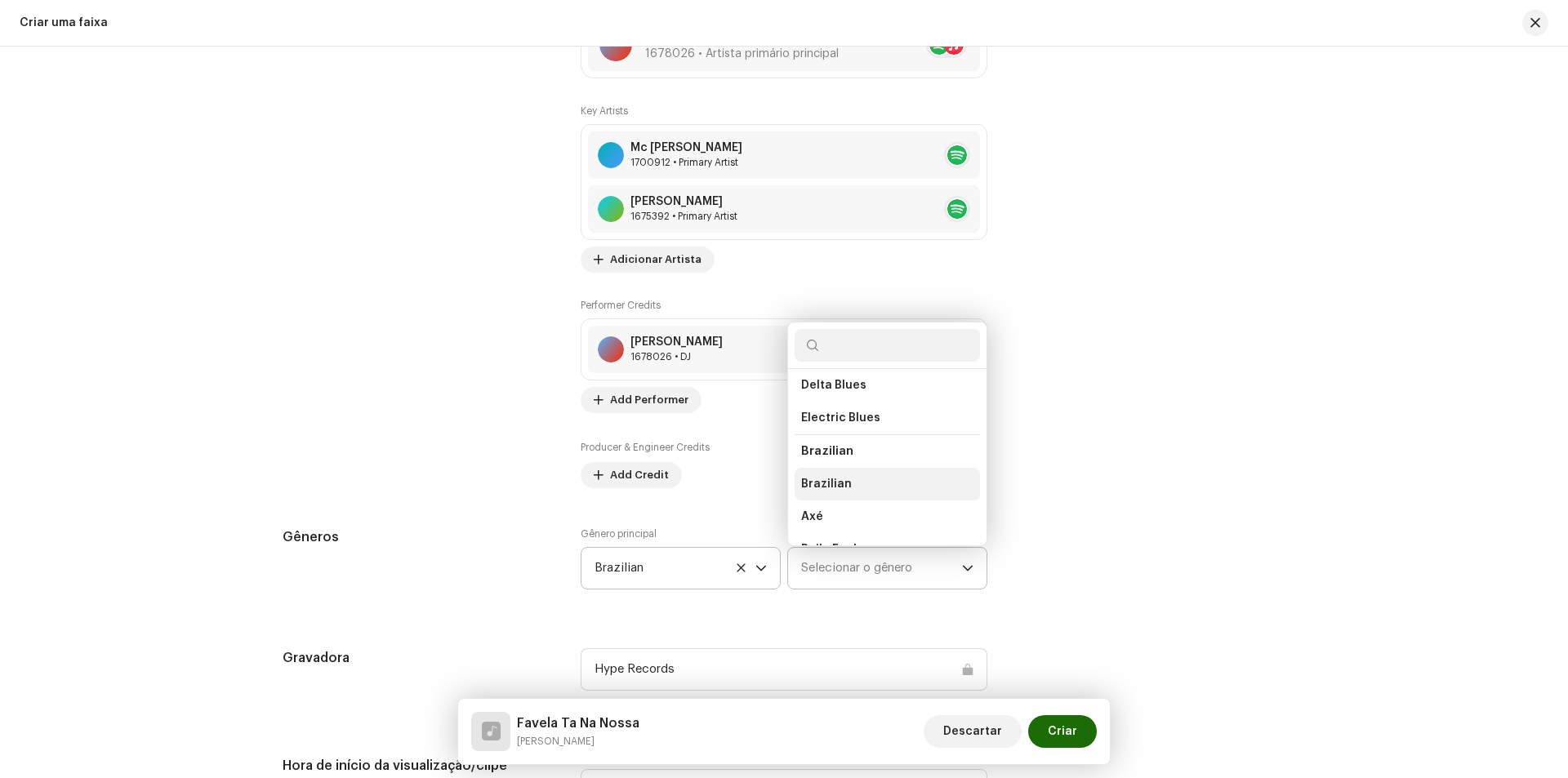
scroll to position [2133, 0]
click at [841, 384] on span "Baile Funk" at bounding box center [831, 386] width 59 height 17
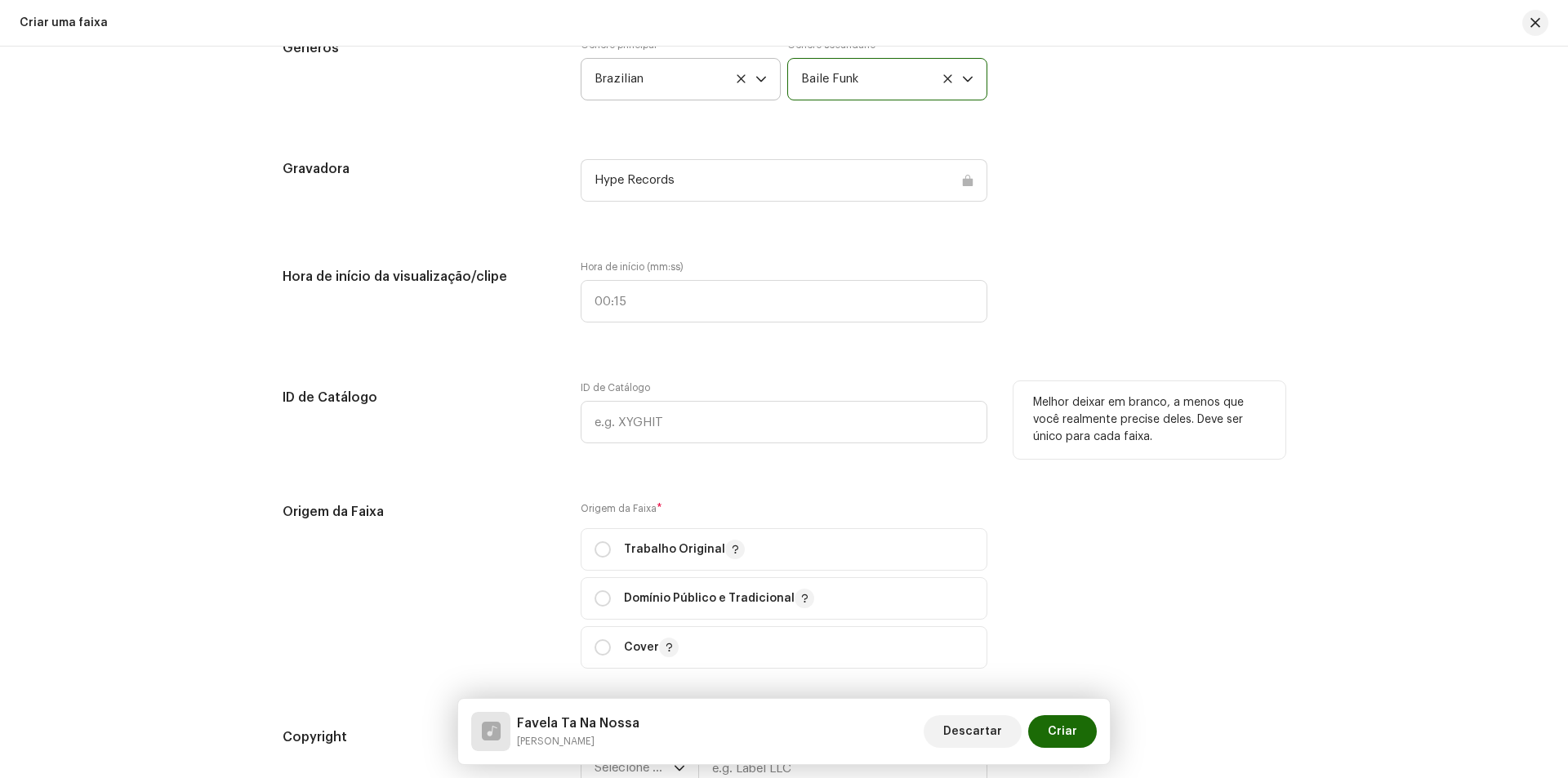
scroll to position [1633, 0]
click at [597, 556] on input "radio" at bounding box center [603, 549] width 17 height 17
radio input "true"
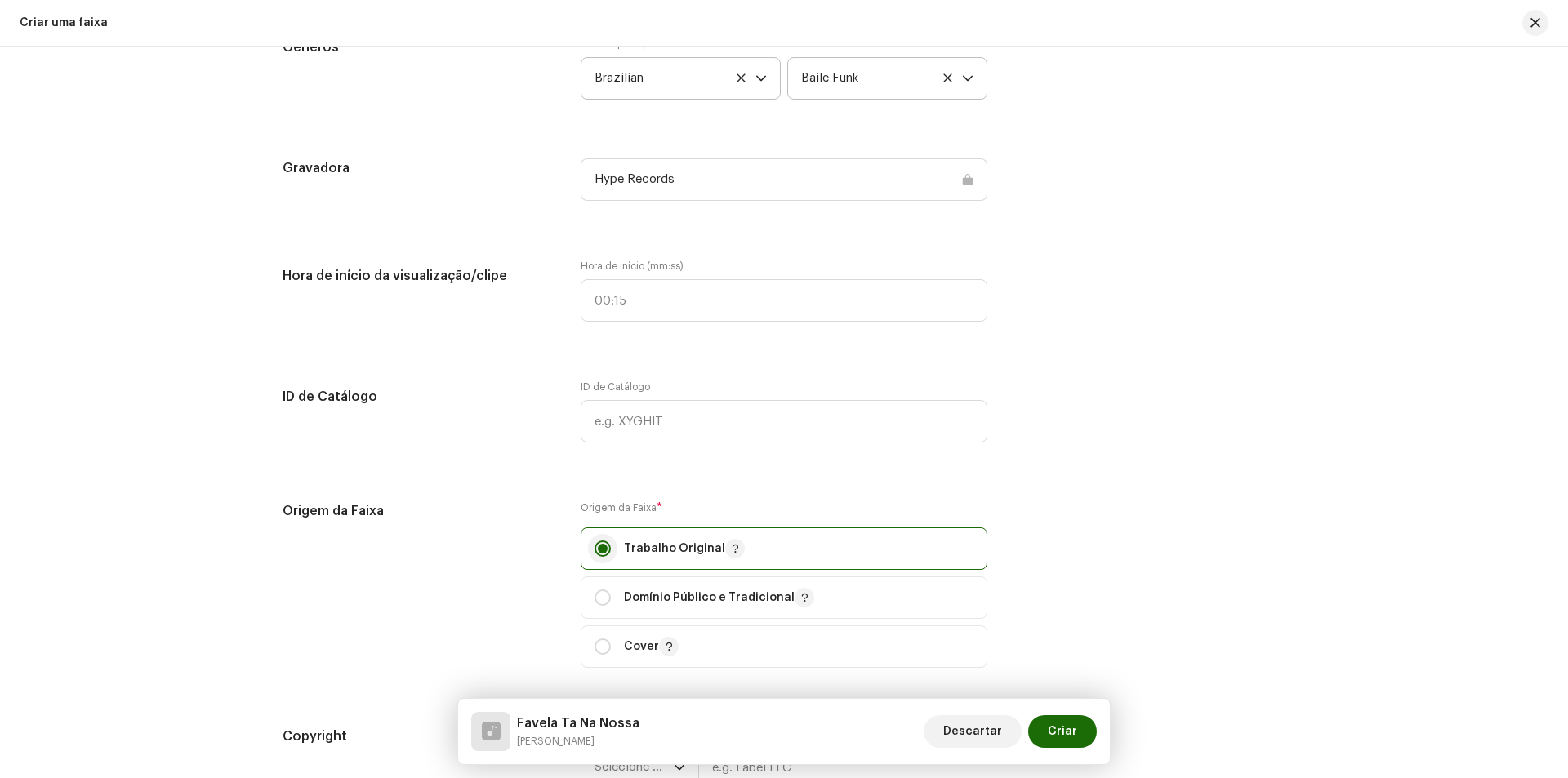
scroll to position [1960, 0]
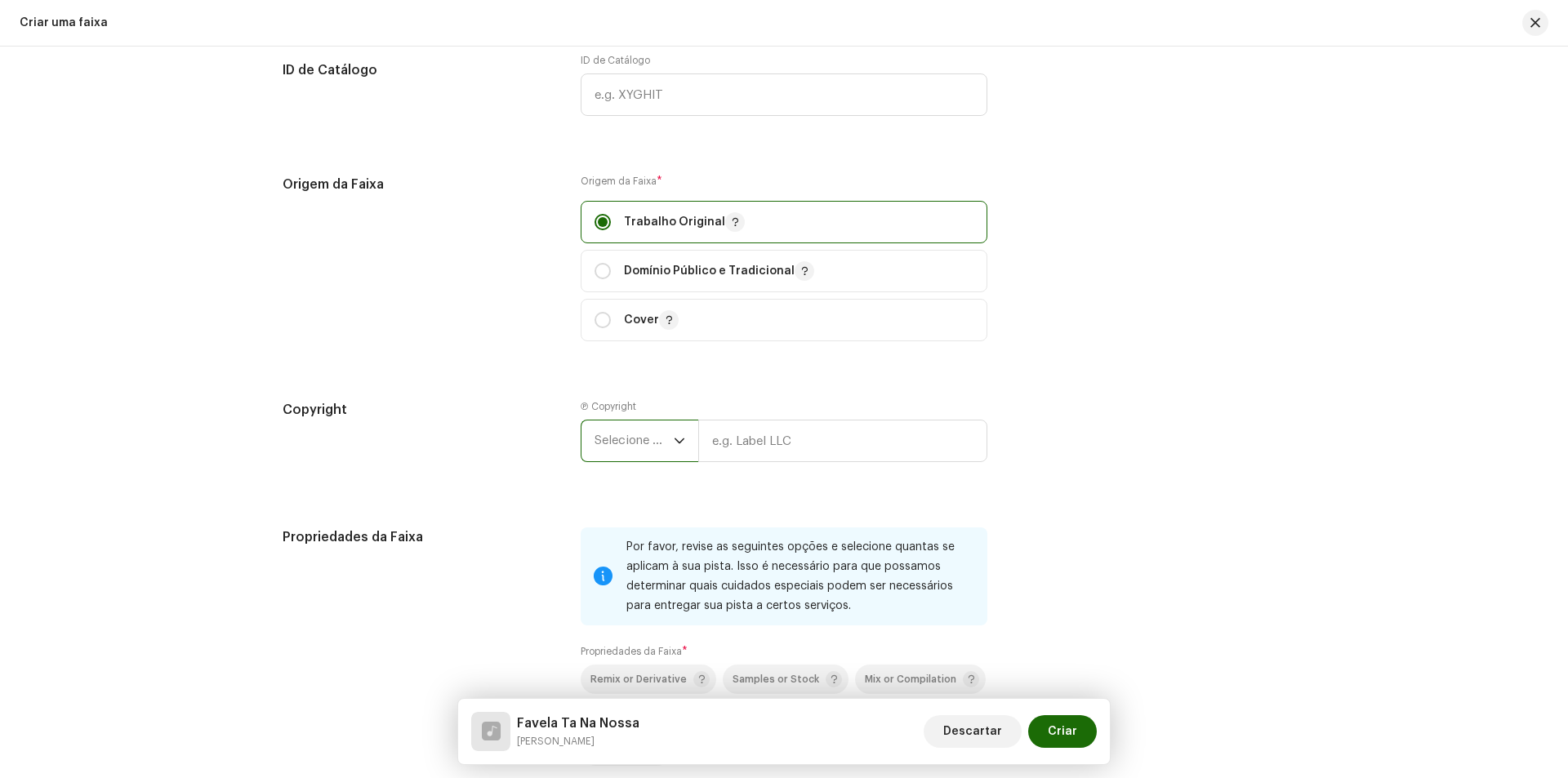
click at [662, 440] on span "Selecione o ano" at bounding box center [633, 440] width 79 height 41
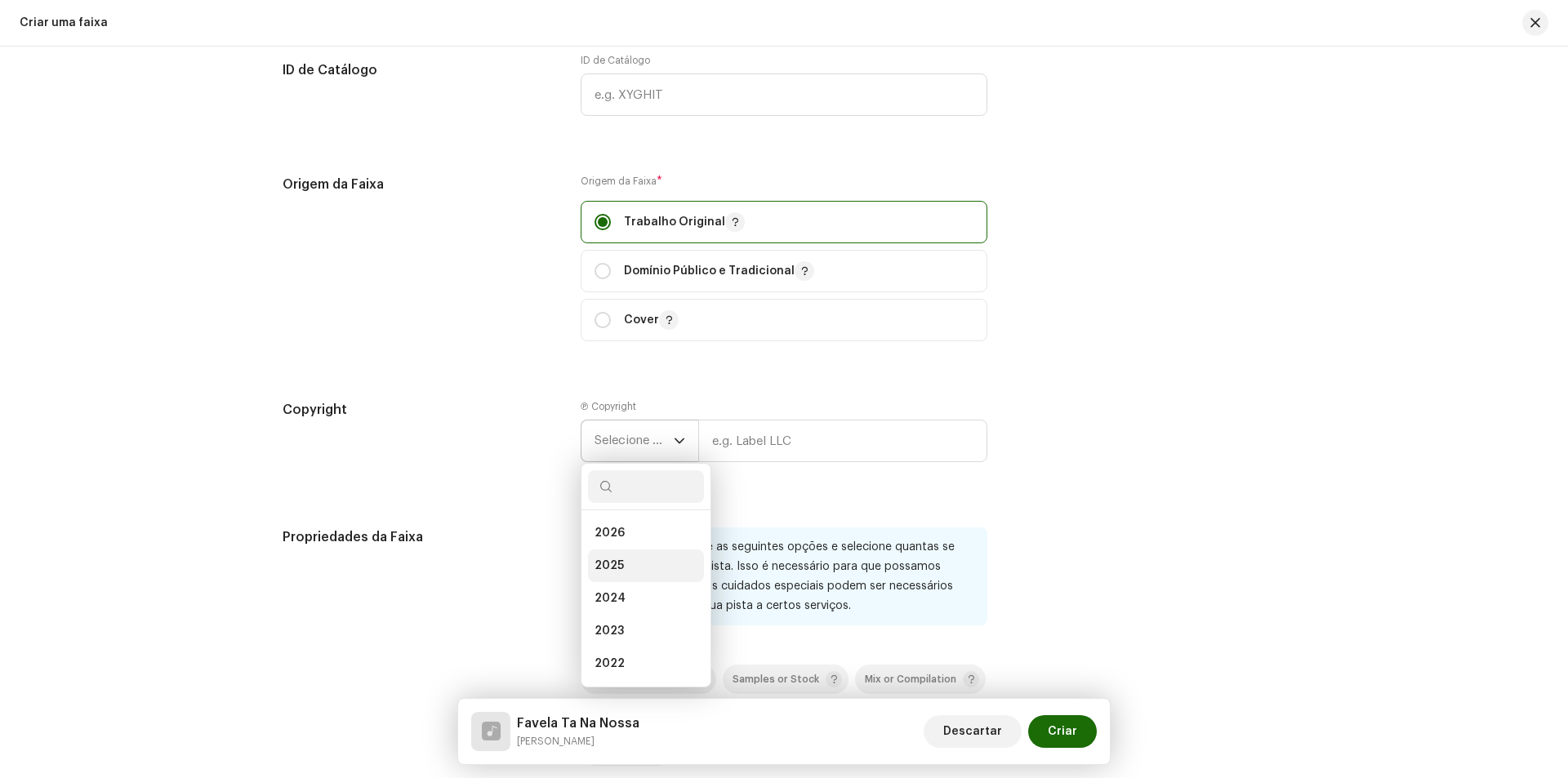
click at [649, 555] on li "2025" at bounding box center [646, 565] width 116 height 32
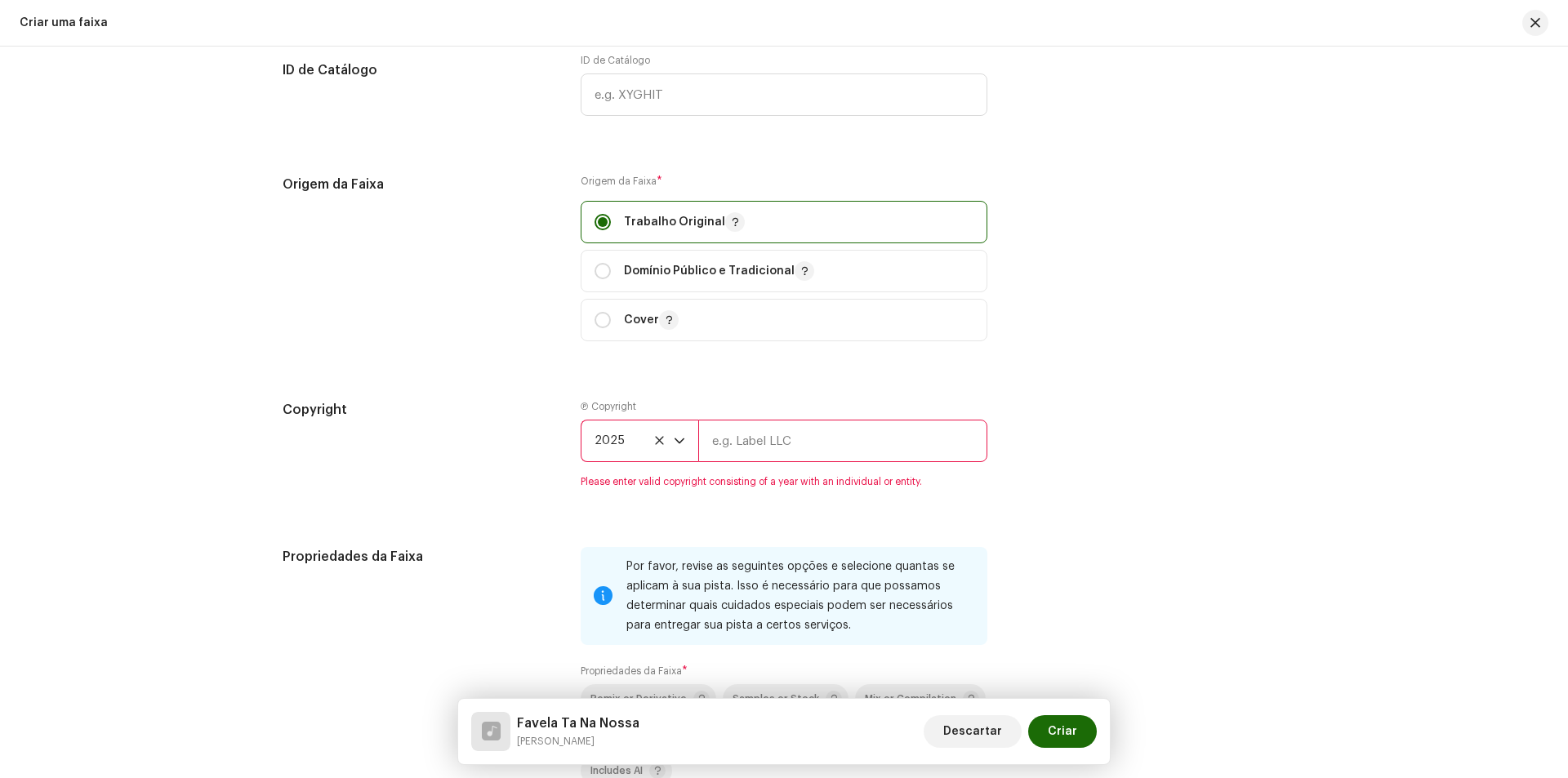
click at [737, 444] on input "text" at bounding box center [842, 440] width 289 height 42
type input "Hype Records"
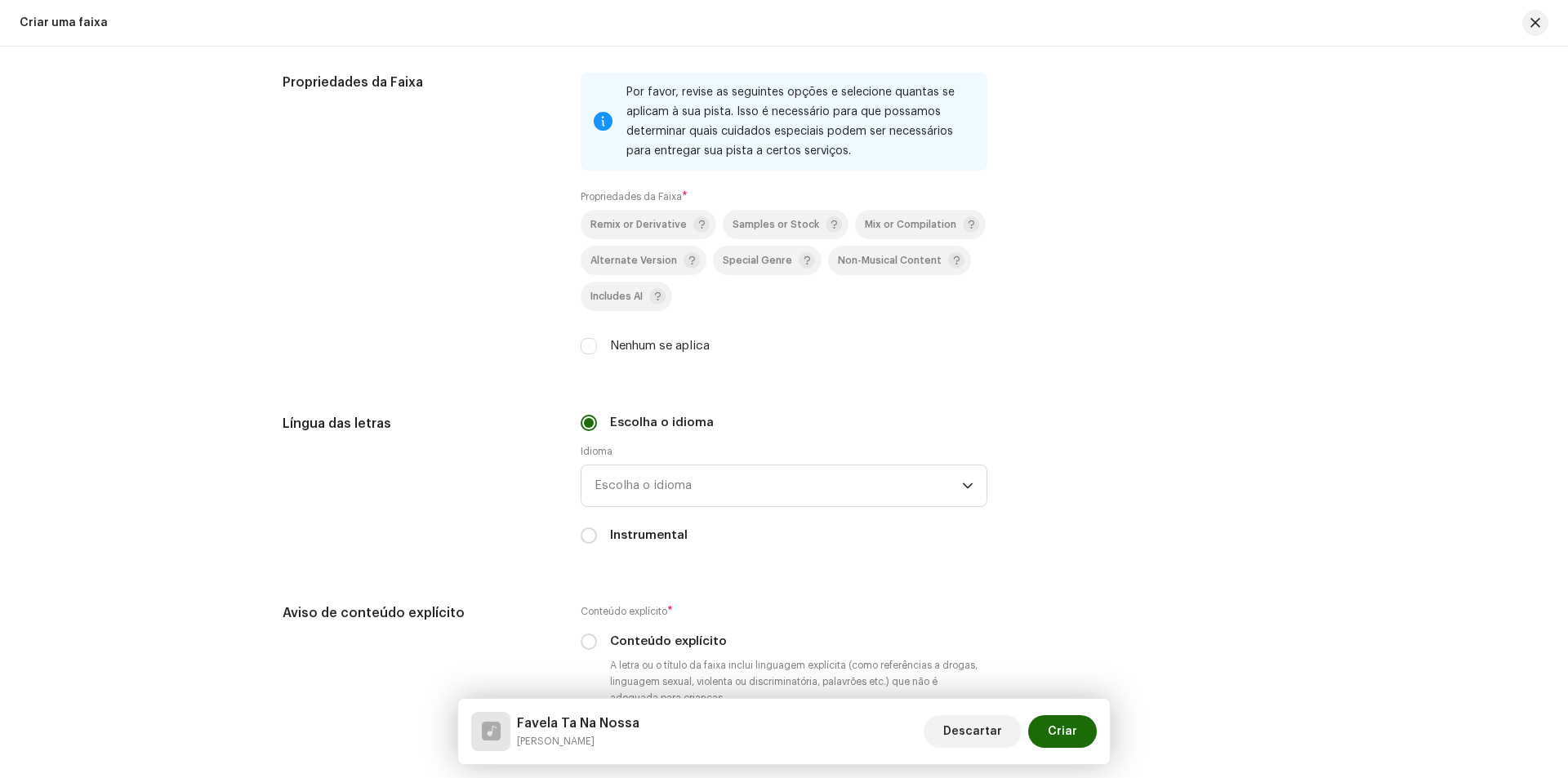
scroll to position [2450, 0]
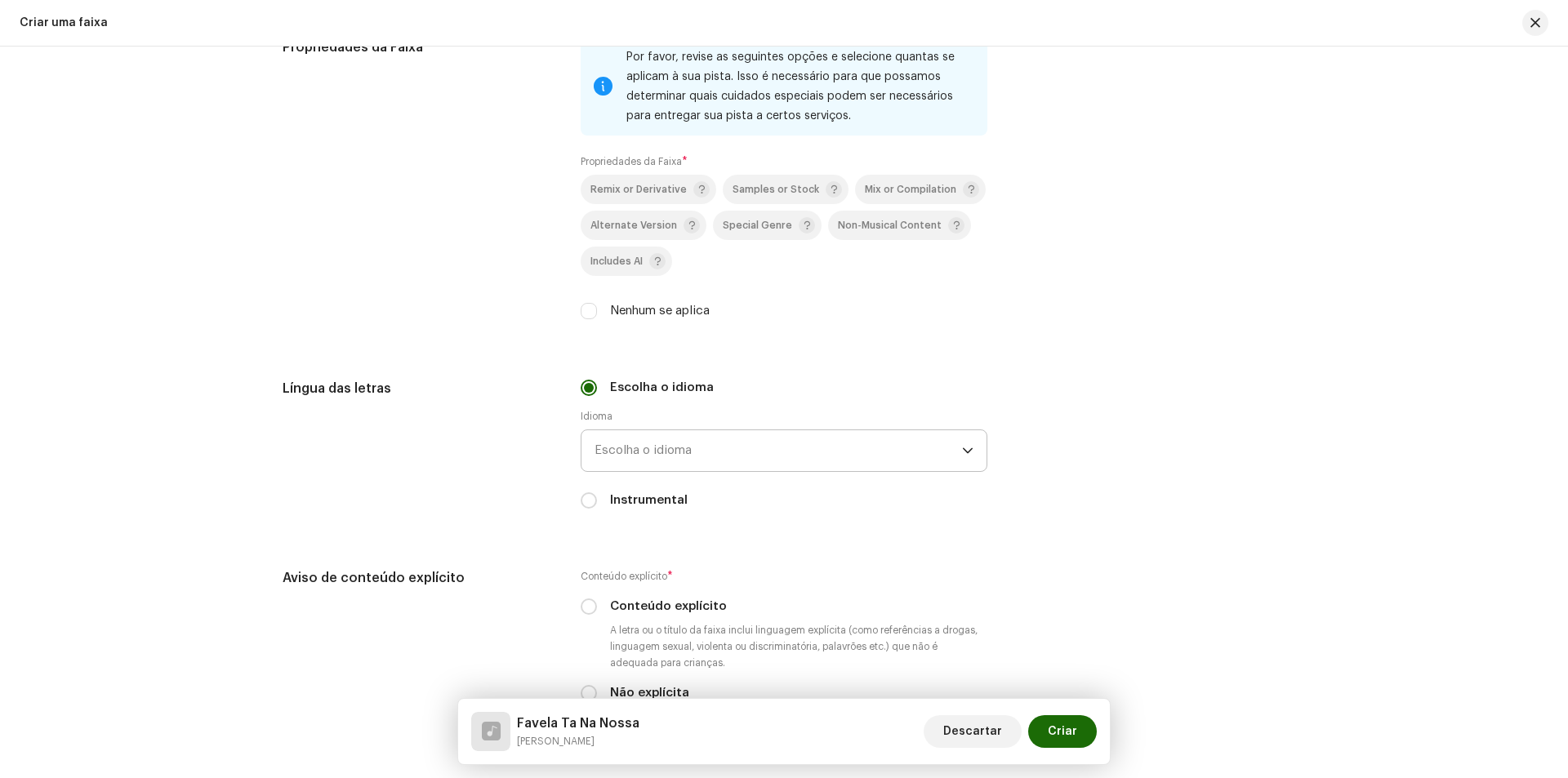
click at [719, 444] on span "Escolha o idioma" at bounding box center [778, 450] width 368 height 41
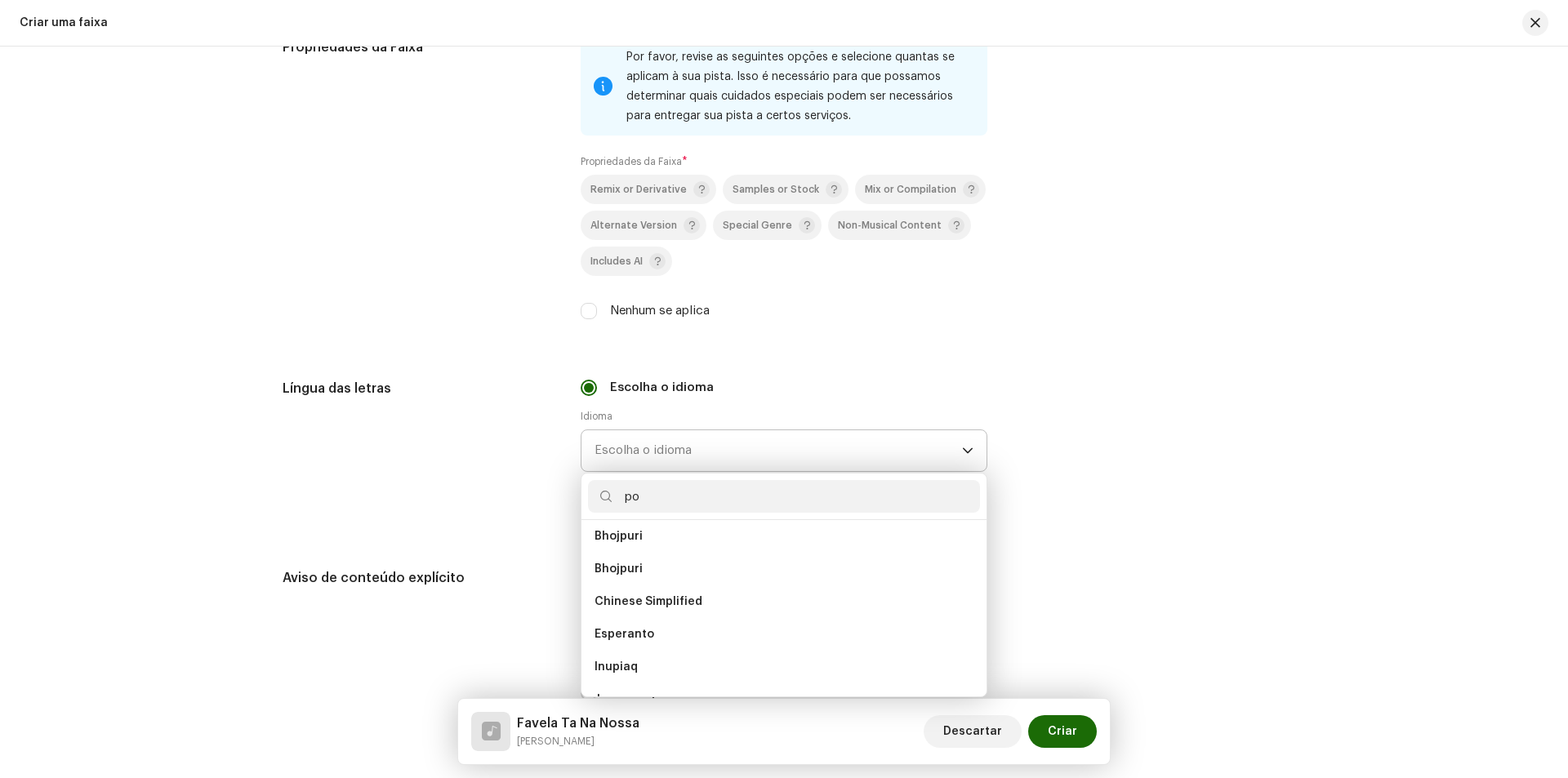
scroll to position [0, 0]
type input "po"
click at [694, 561] on li "Portuguese" at bounding box center [784, 575] width 392 height 32
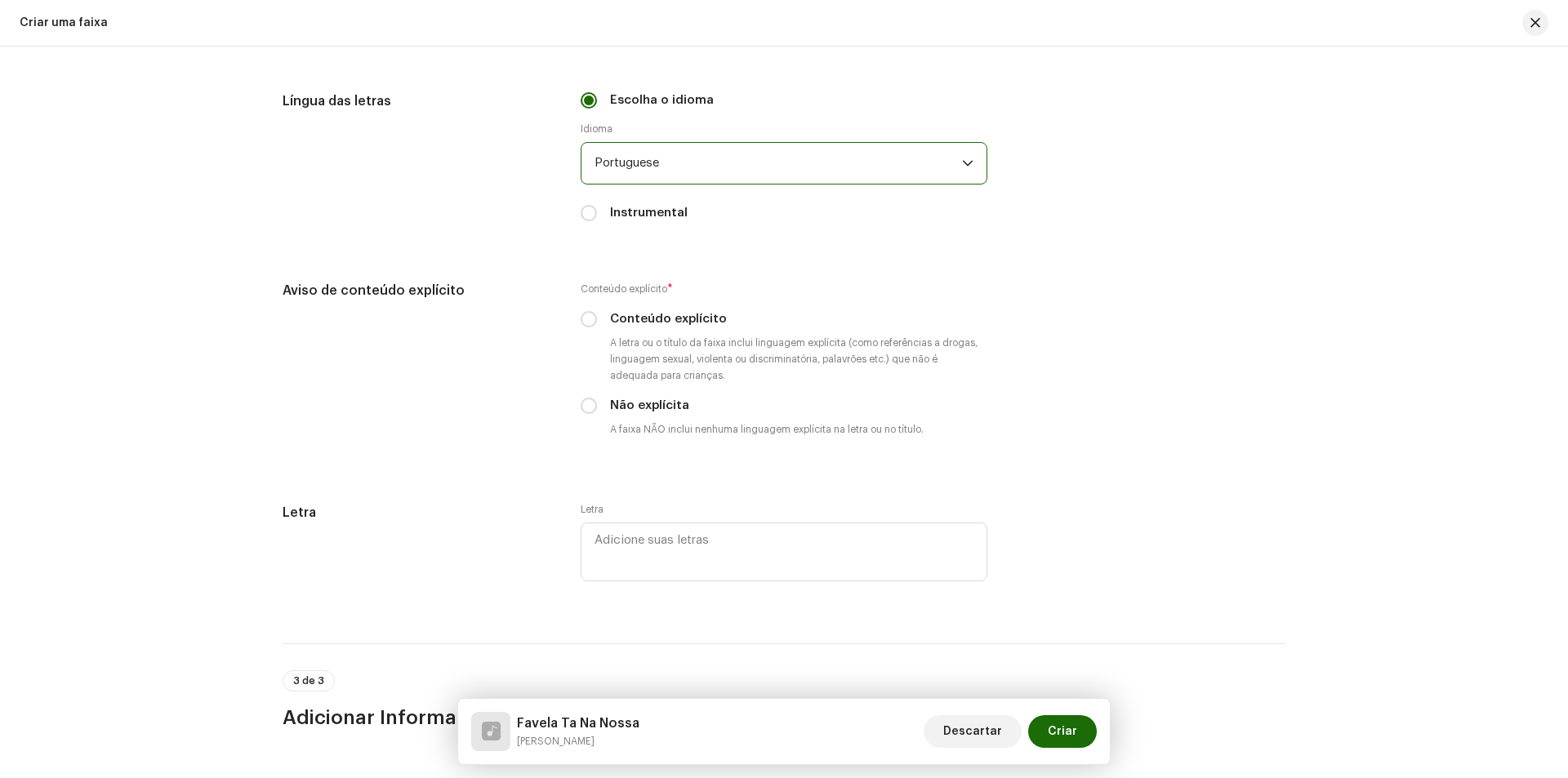
scroll to position [2776, 0]
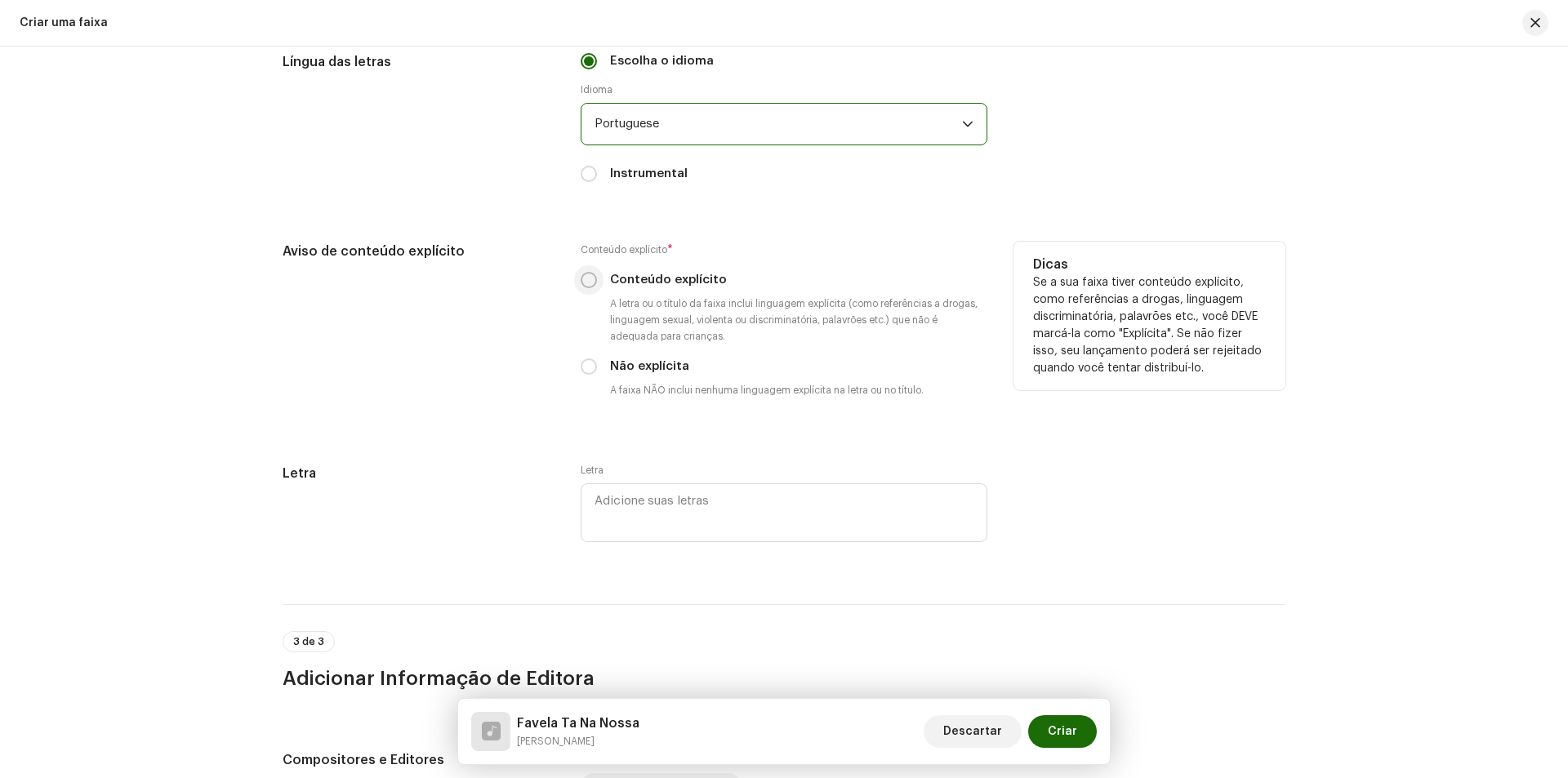
click at [588, 286] on input "Conteúdo explícito" at bounding box center [589, 280] width 17 height 17
radio input "true"
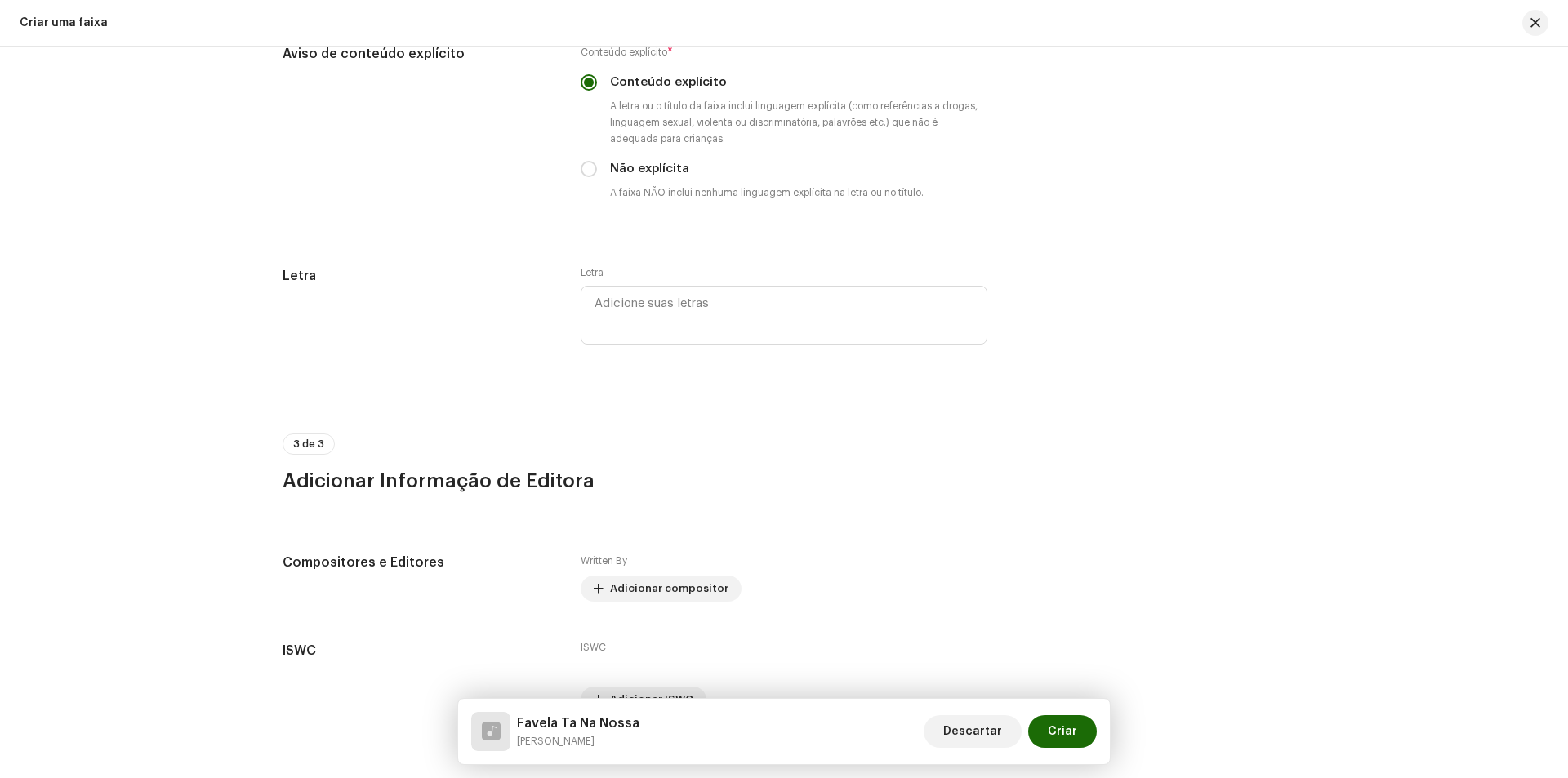
scroll to position [3065, 0]
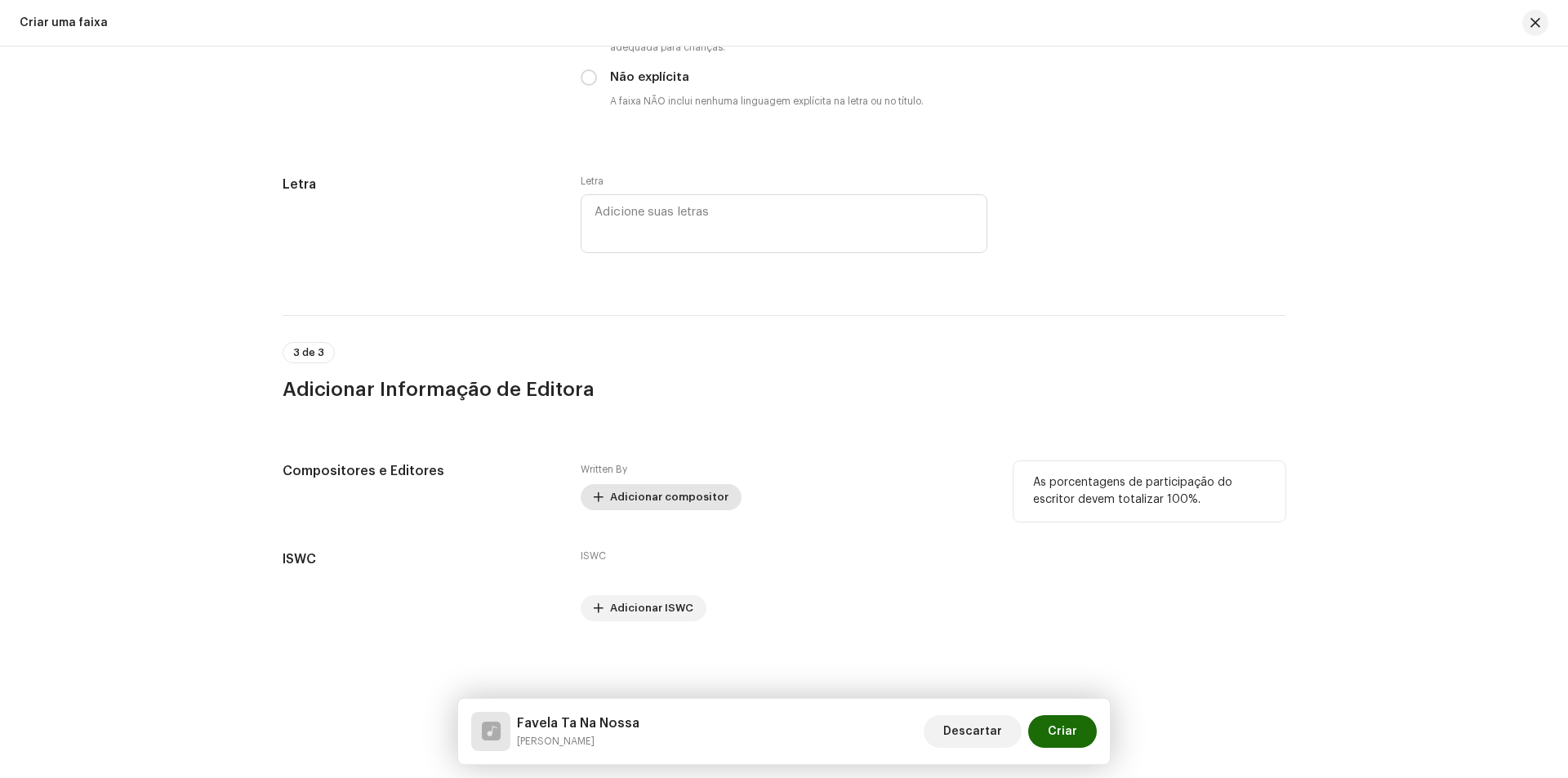
click at [648, 492] on span "Adicionar compositor" at bounding box center [669, 497] width 118 height 32
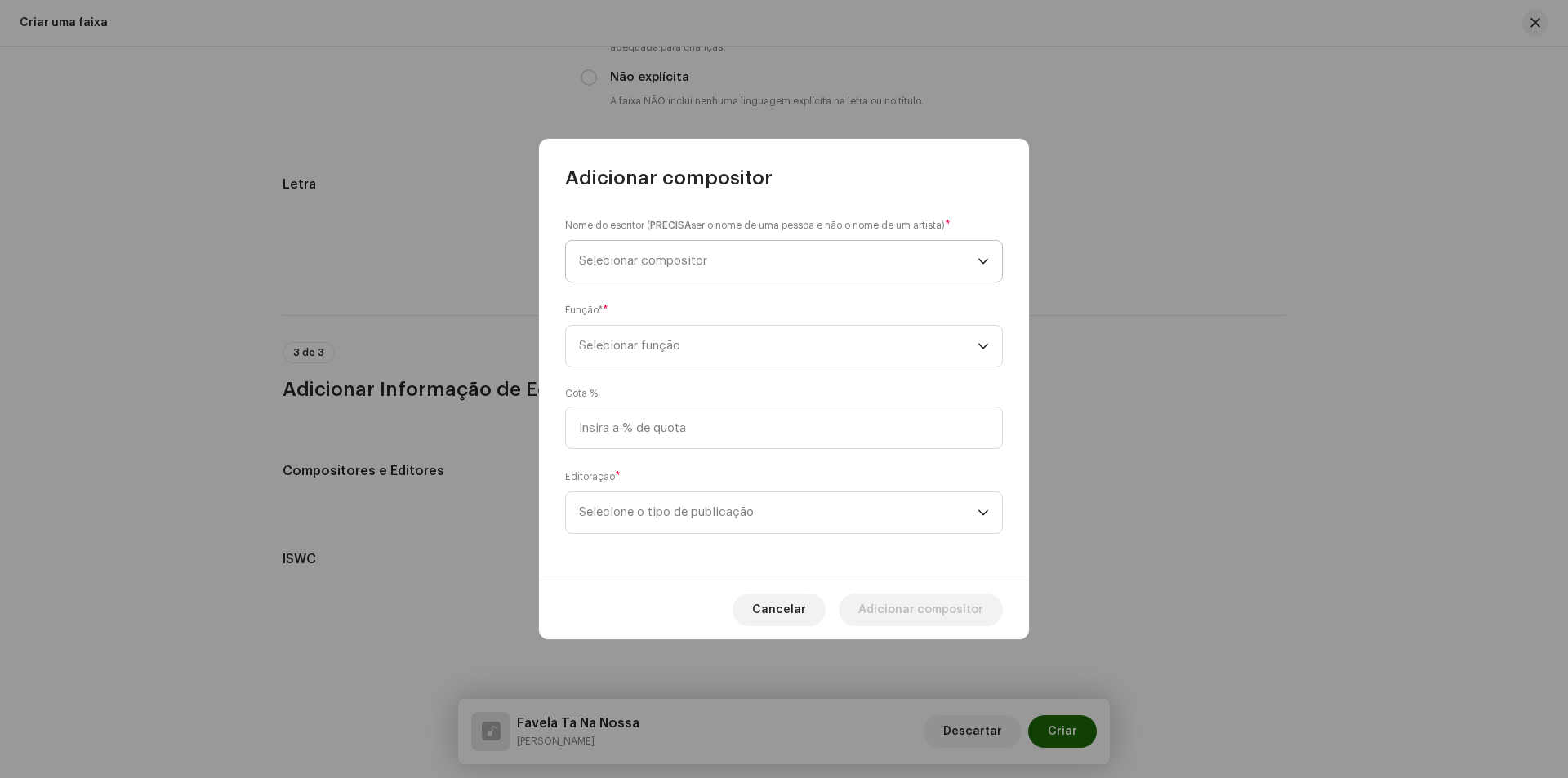
click at [726, 267] on span "Selecionar compositor" at bounding box center [778, 260] width 399 height 41
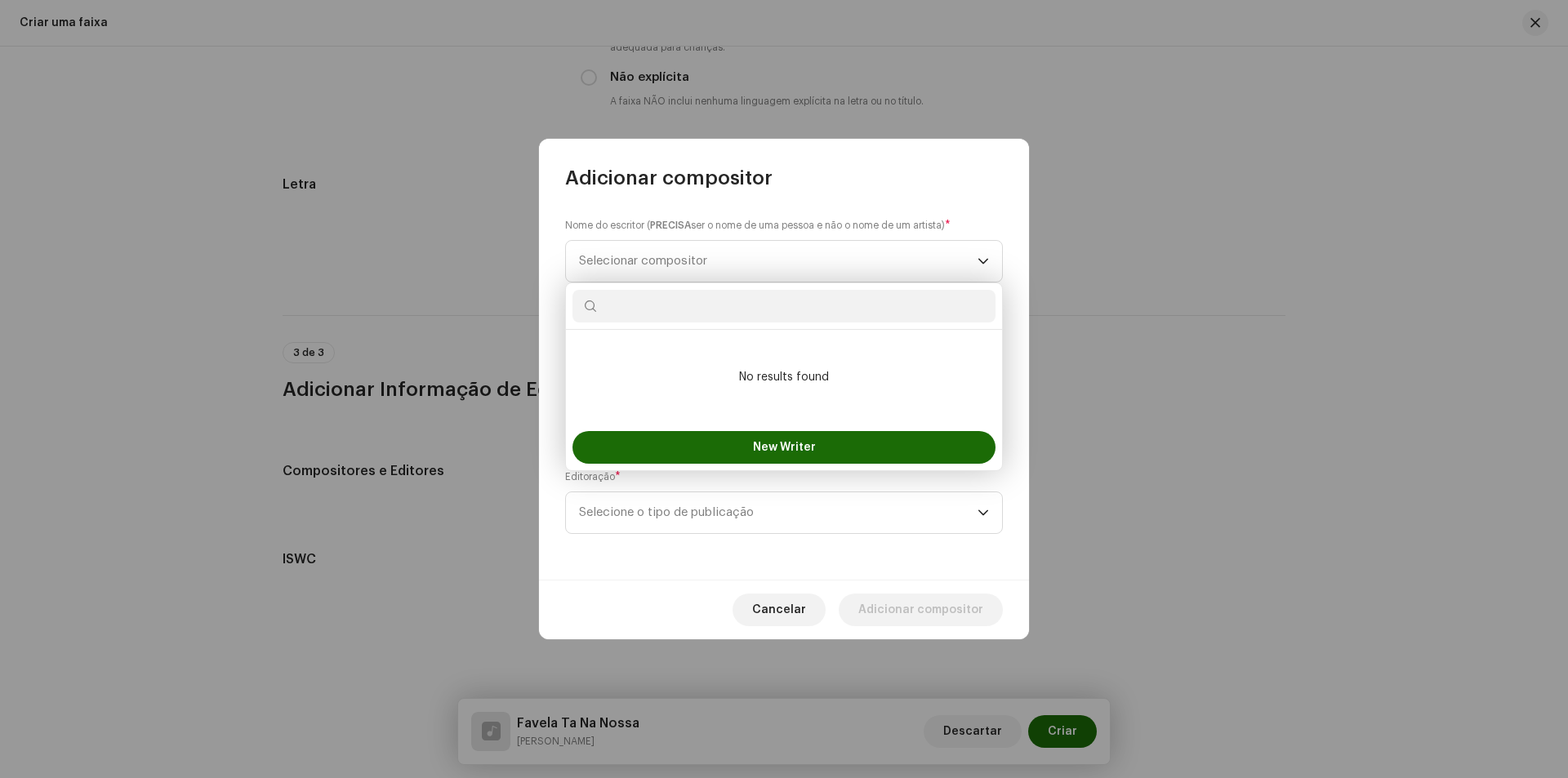
click at [717, 305] on input "text" at bounding box center [784, 305] width 423 height 32
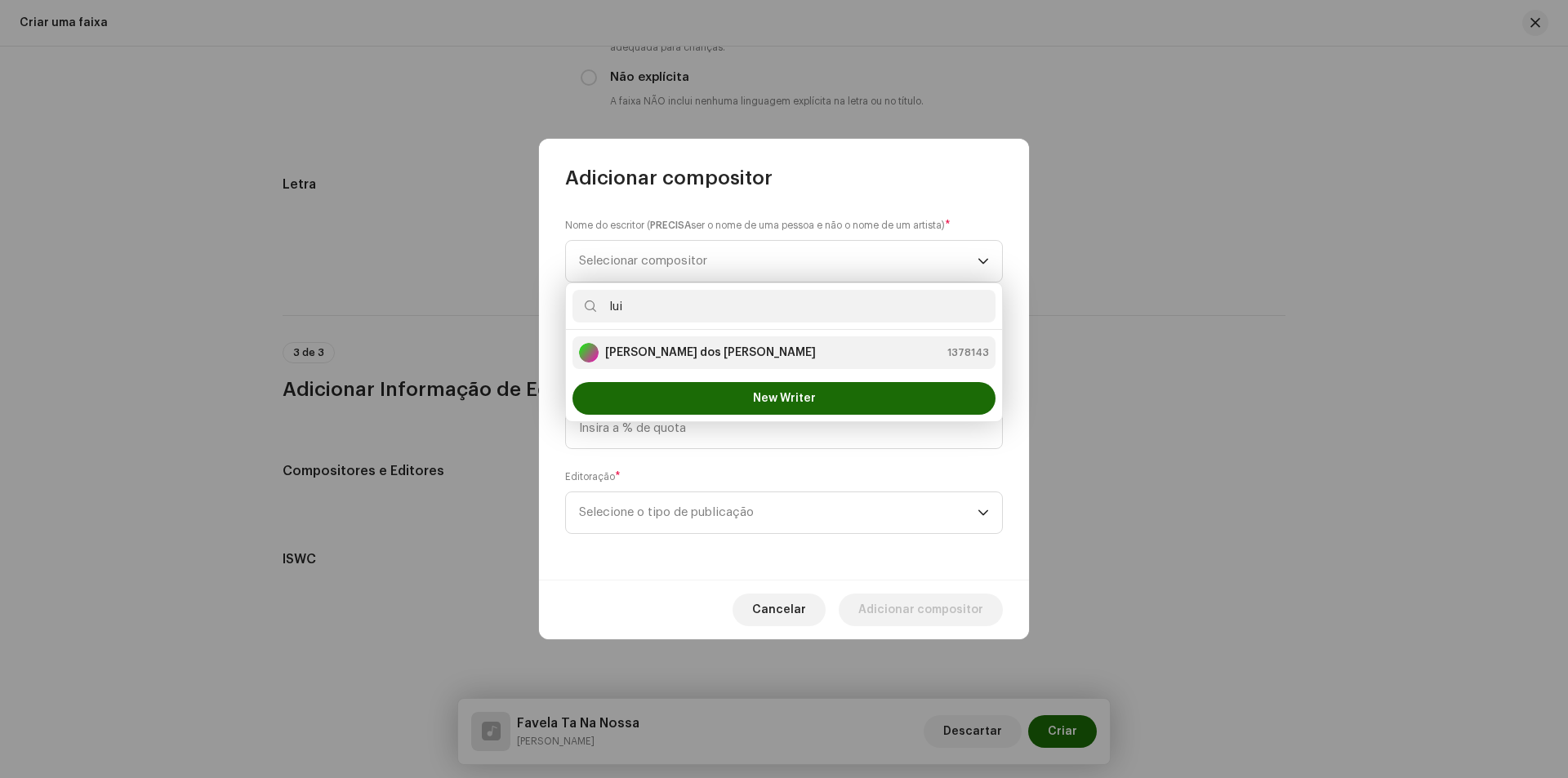
type input "lui"
click at [749, 348] on strong "[PERSON_NAME] dos [PERSON_NAME]" at bounding box center [710, 353] width 211 height 17
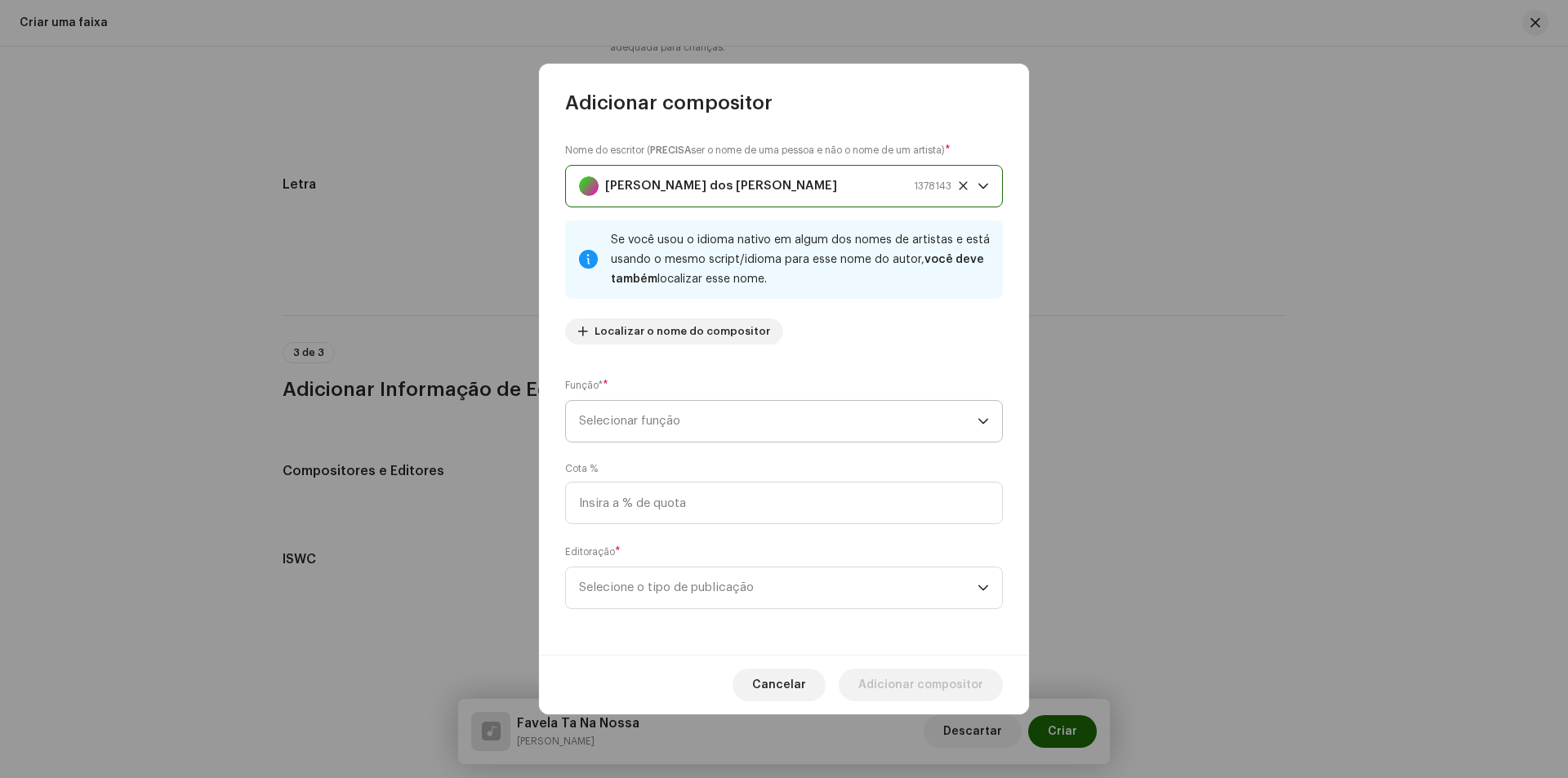
click at [719, 422] on span "Selecionar função" at bounding box center [778, 421] width 399 height 41
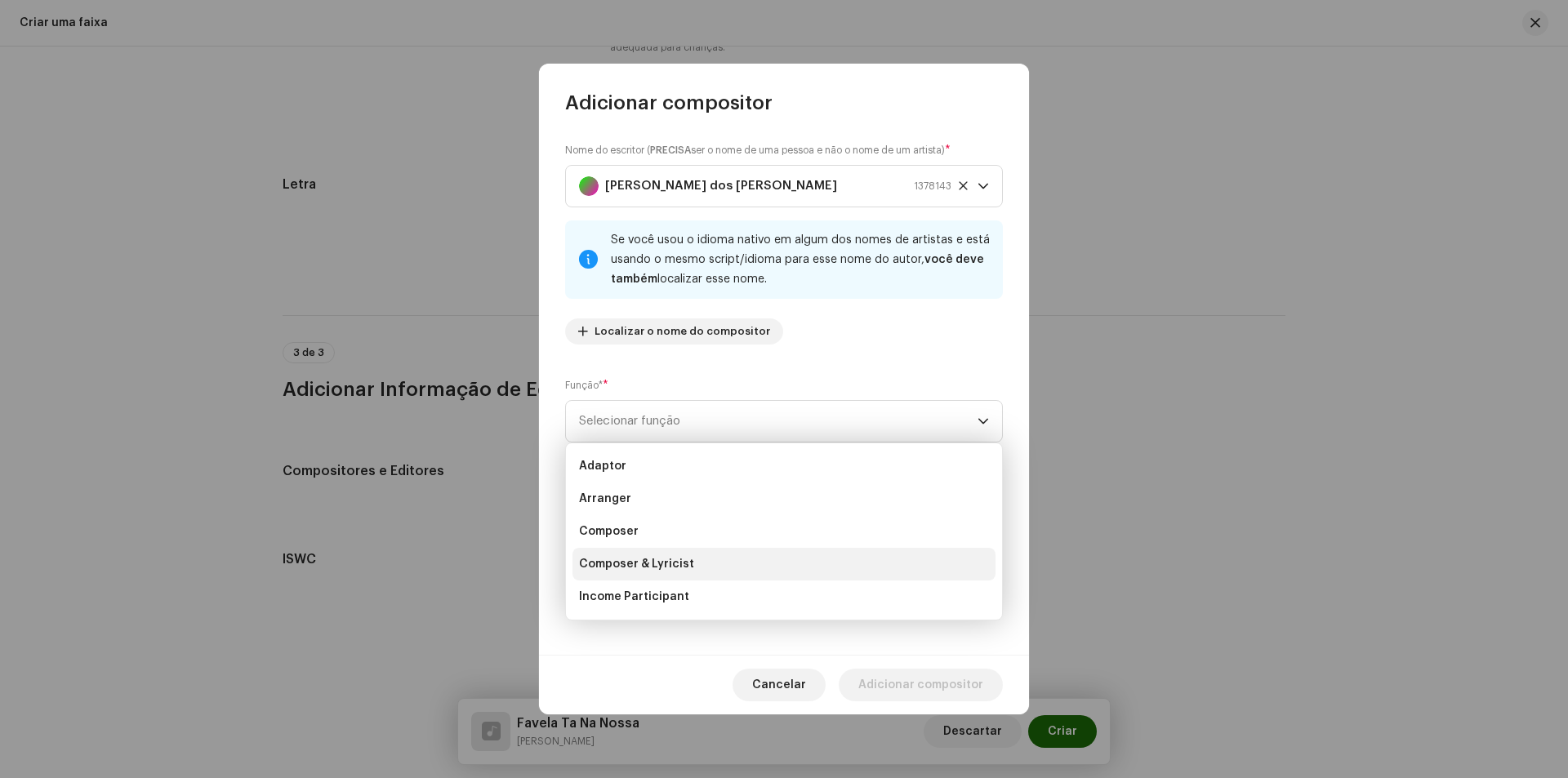
click at [670, 567] on span "Composer & Lyricist" at bounding box center [637, 564] width 115 height 17
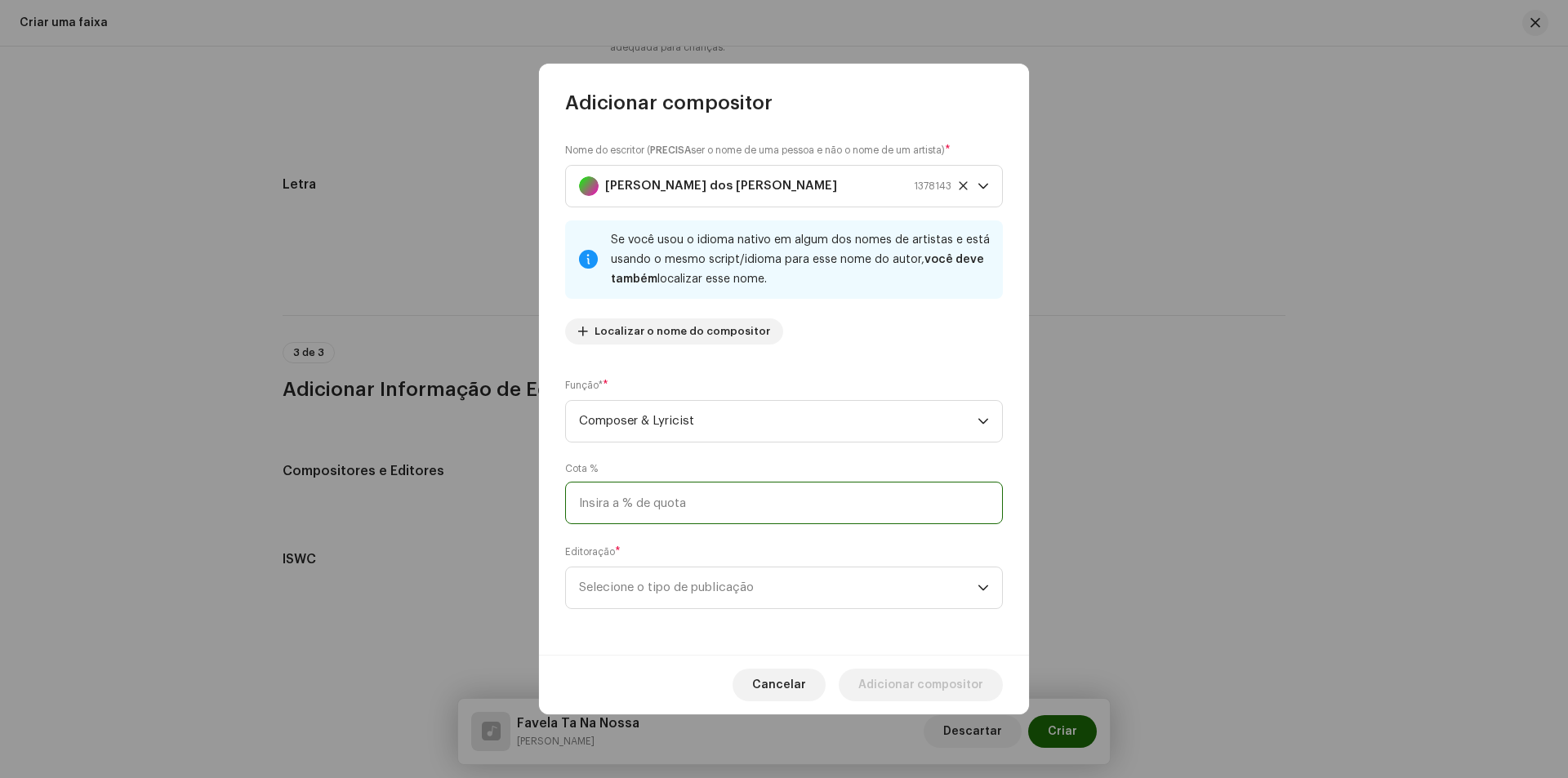
click at [793, 504] on input at bounding box center [784, 503] width 438 height 42
drag, startPoint x: 794, startPoint y: 605, endPoint x: 787, endPoint y: 598, distance: 9.9
click at [791, 605] on span "Selecione o tipo de publicação" at bounding box center [778, 587] width 399 height 41
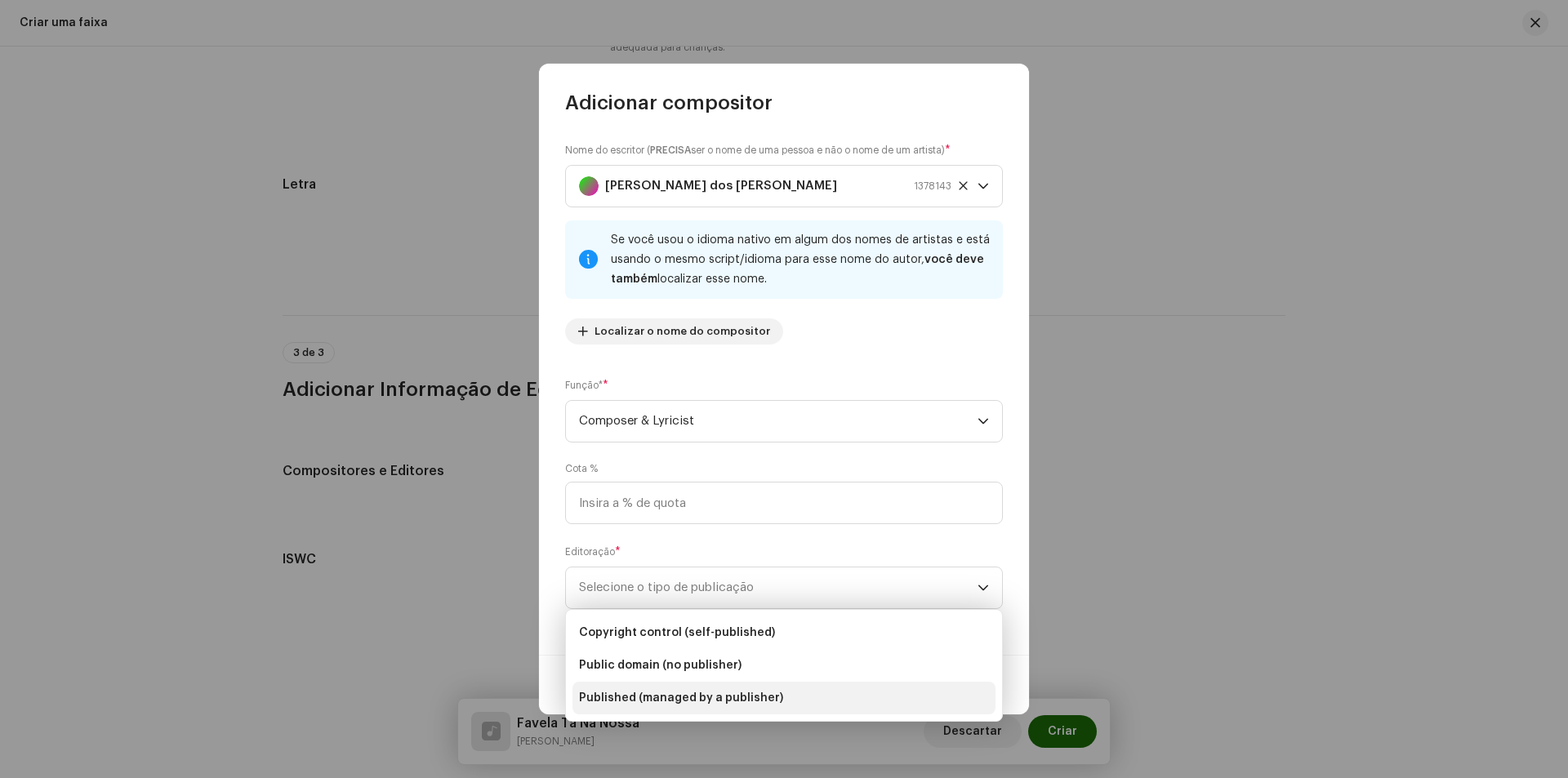
click at [777, 709] on li "Published (managed by a publisher)" at bounding box center [784, 697] width 423 height 32
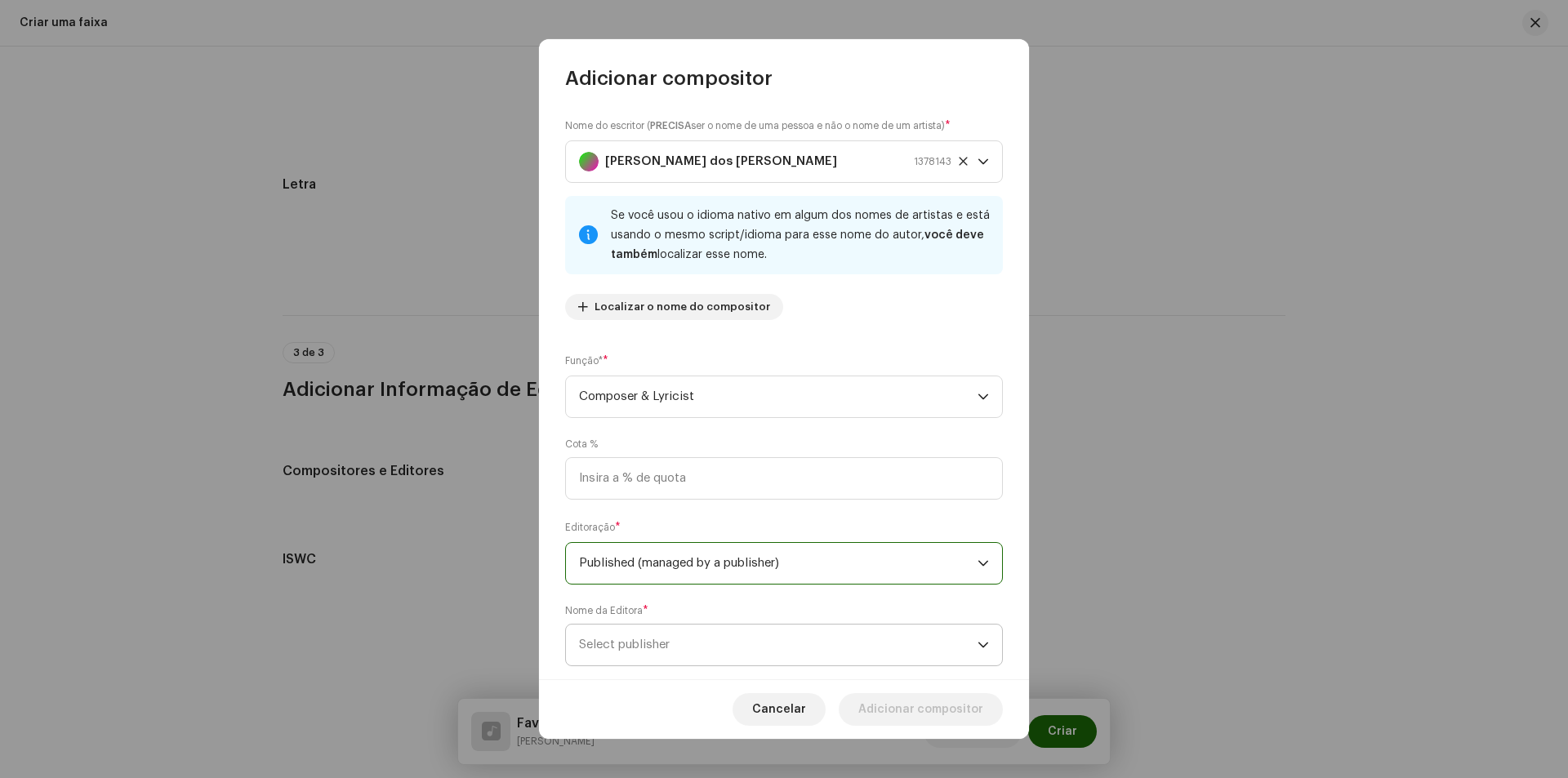
click at [774, 642] on span "Select publisher" at bounding box center [778, 645] width 399 height 41
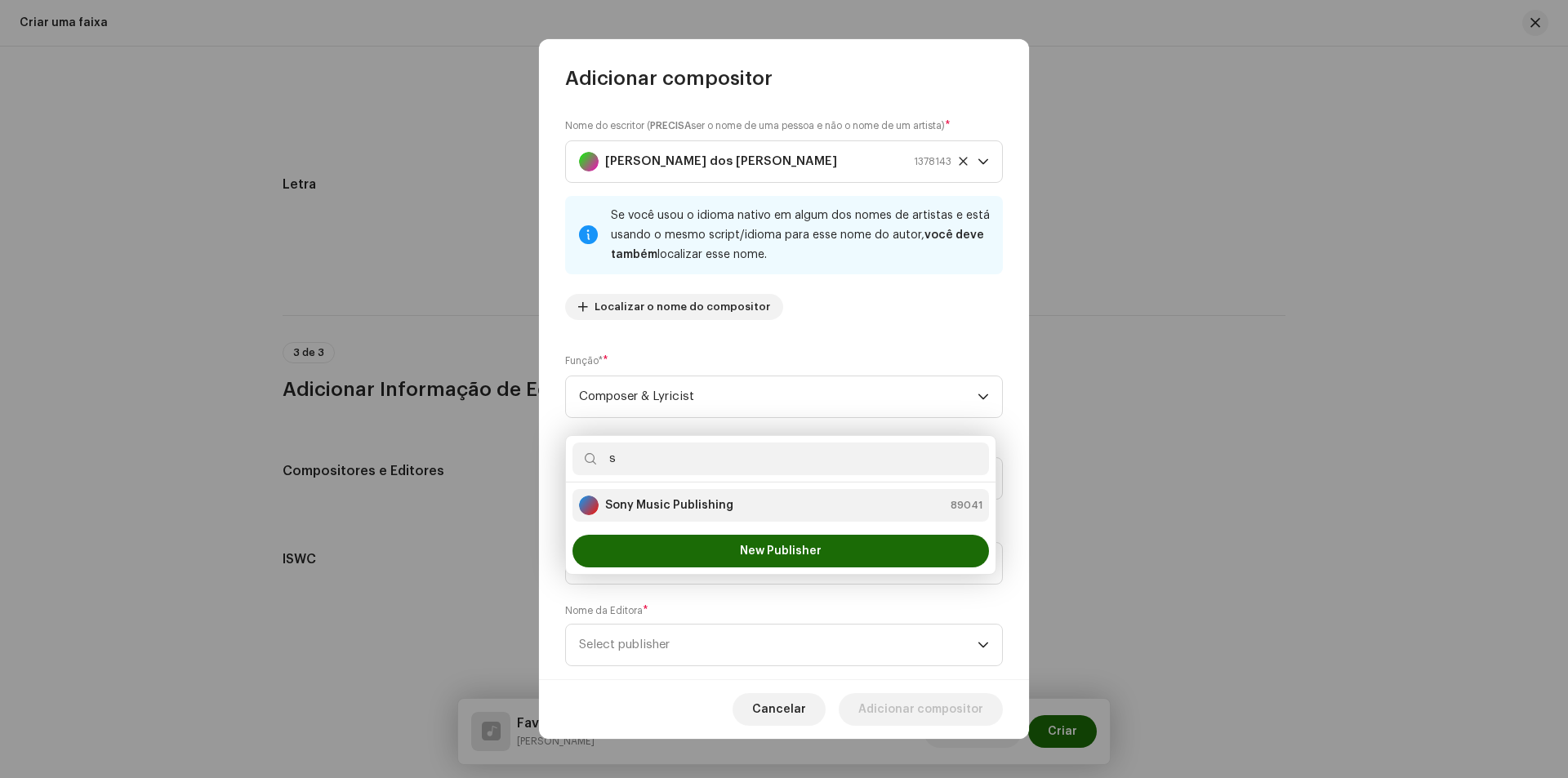
type input "s"
click at [747, 513] on div "Sony Music Publishing 89041" at bounding box center [781, 506] width 404 height 20
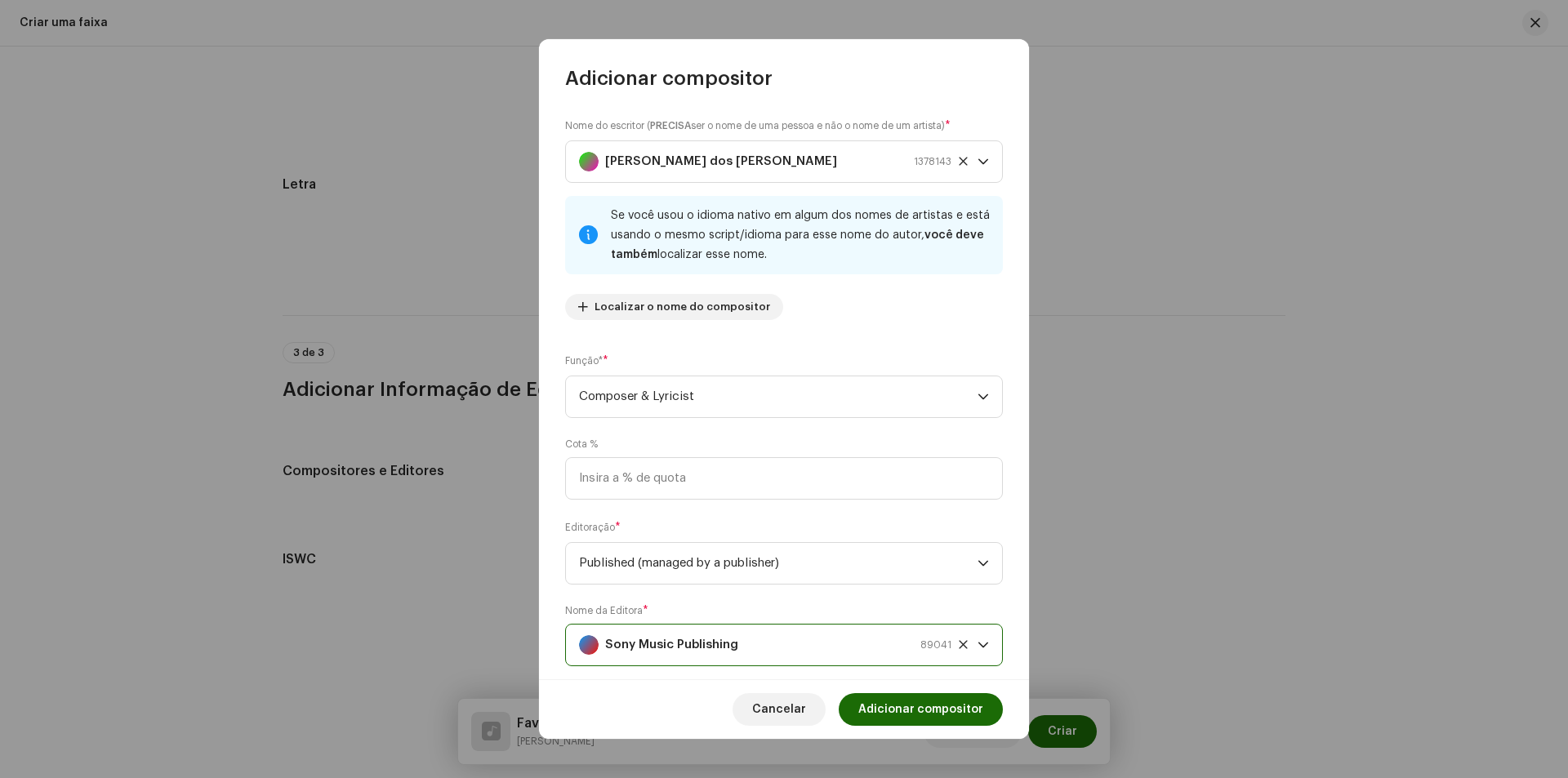
scroll to position [32, 0]
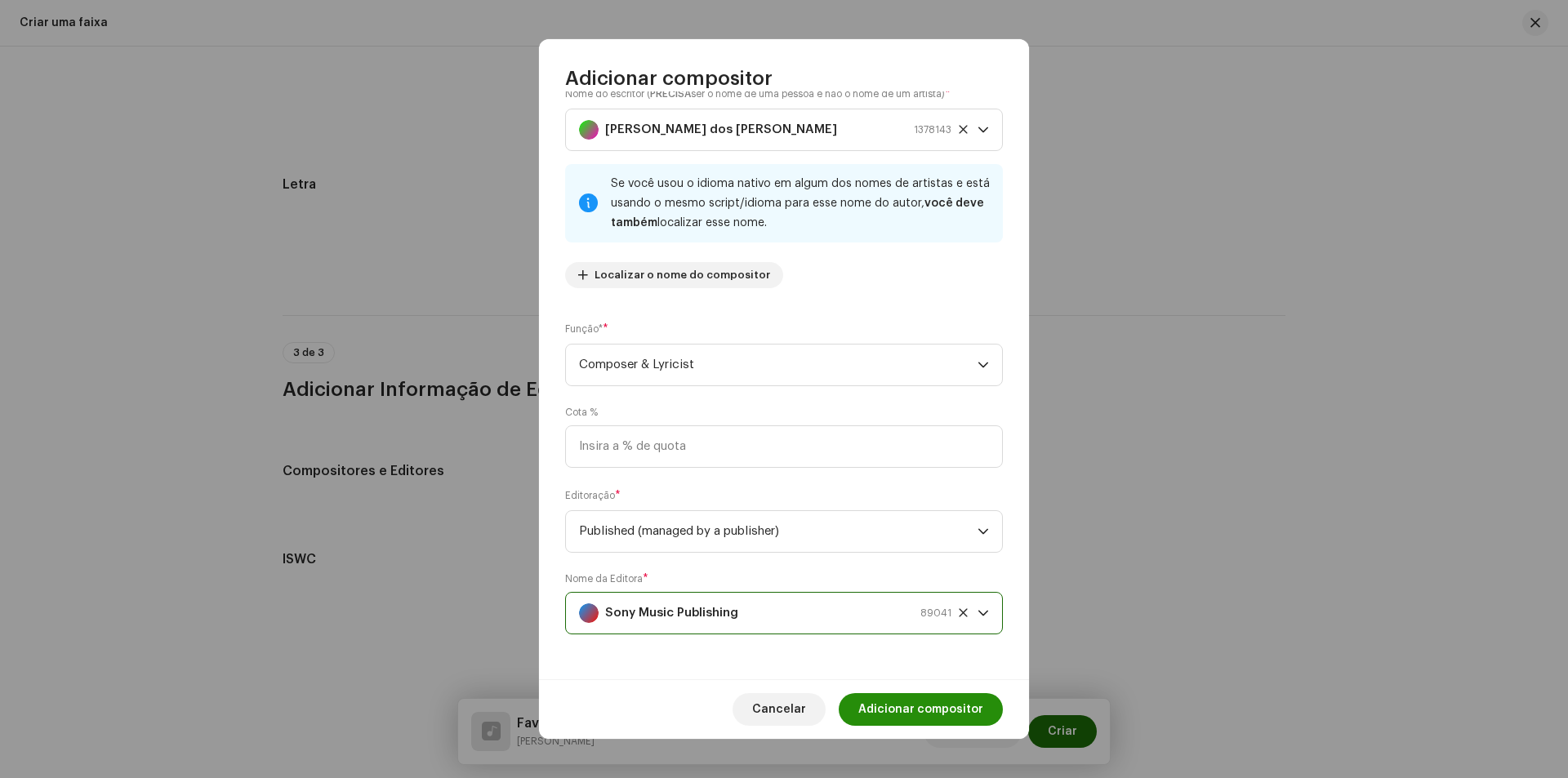
click at [922, 711] on span "Adicionar compositor" at bounding box center [920, 709] width 125 height 32
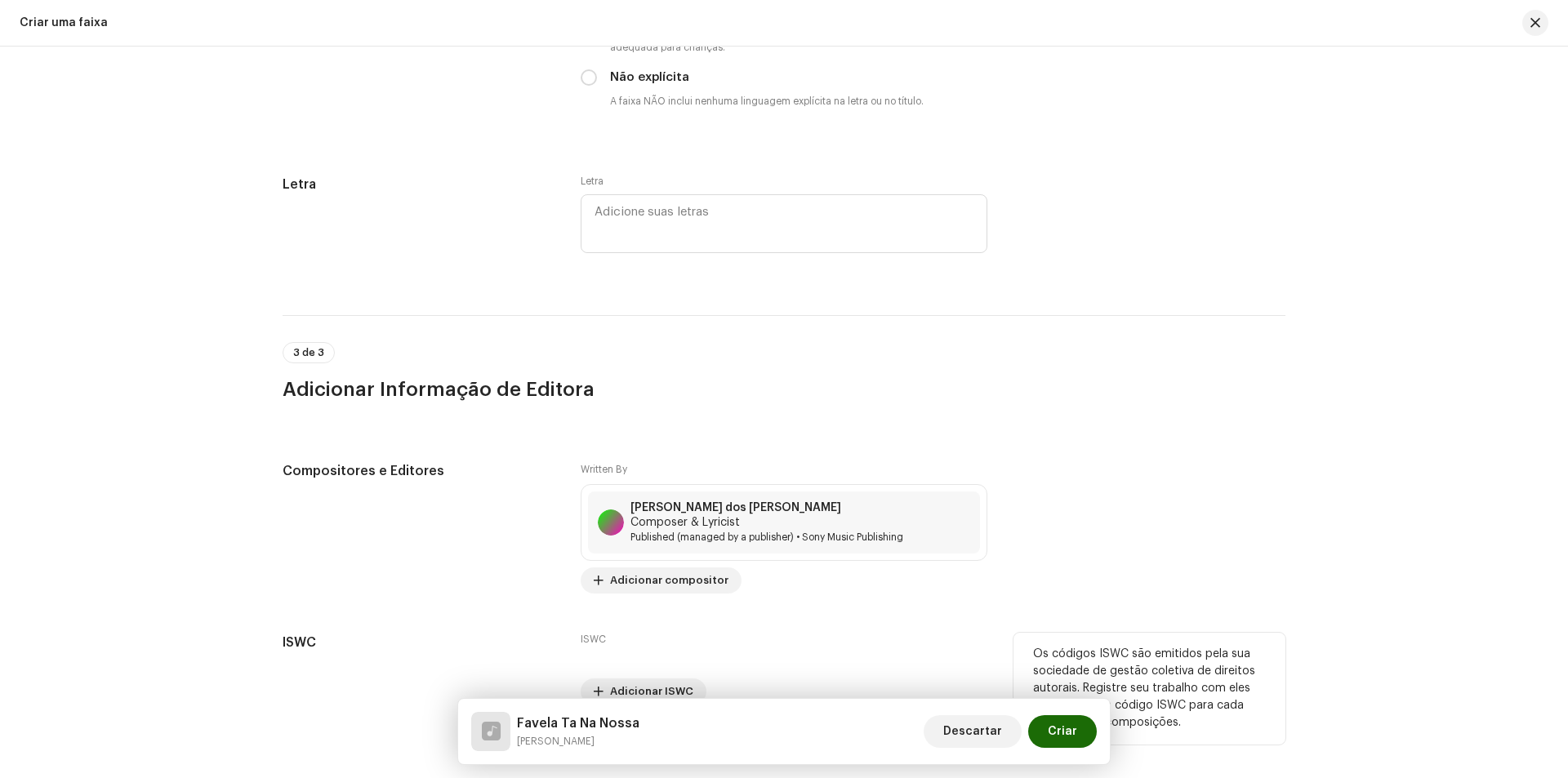
scroll to position [3134, 0]
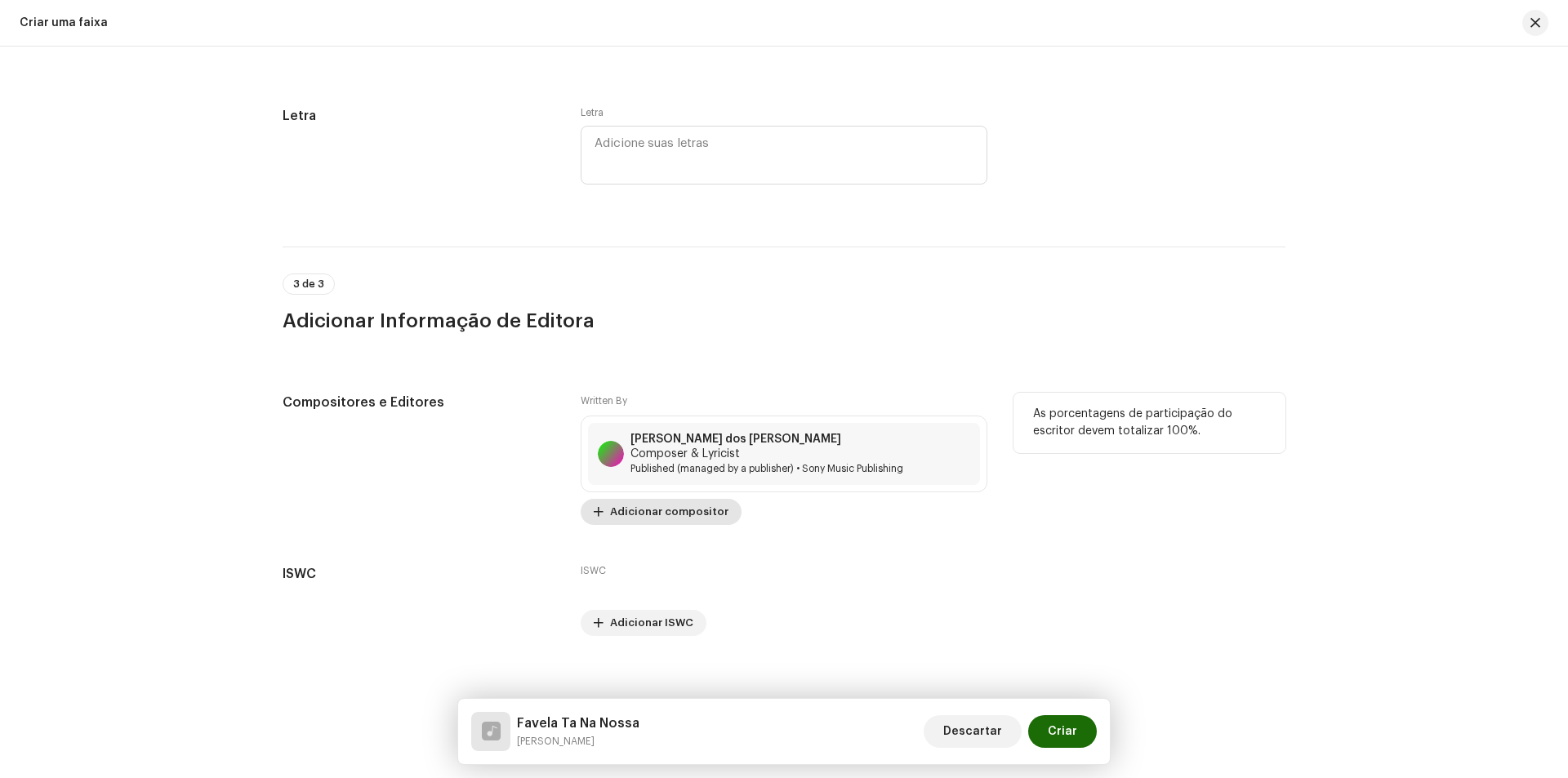
drag, startPoint x: 664, startPoint y: 510, endPoint x: 662, endPoint y: 498, distance: 12.2
click at [662, 496] on span "Adicionar compositor" at bounding box center [669, 512] width 118 height 32
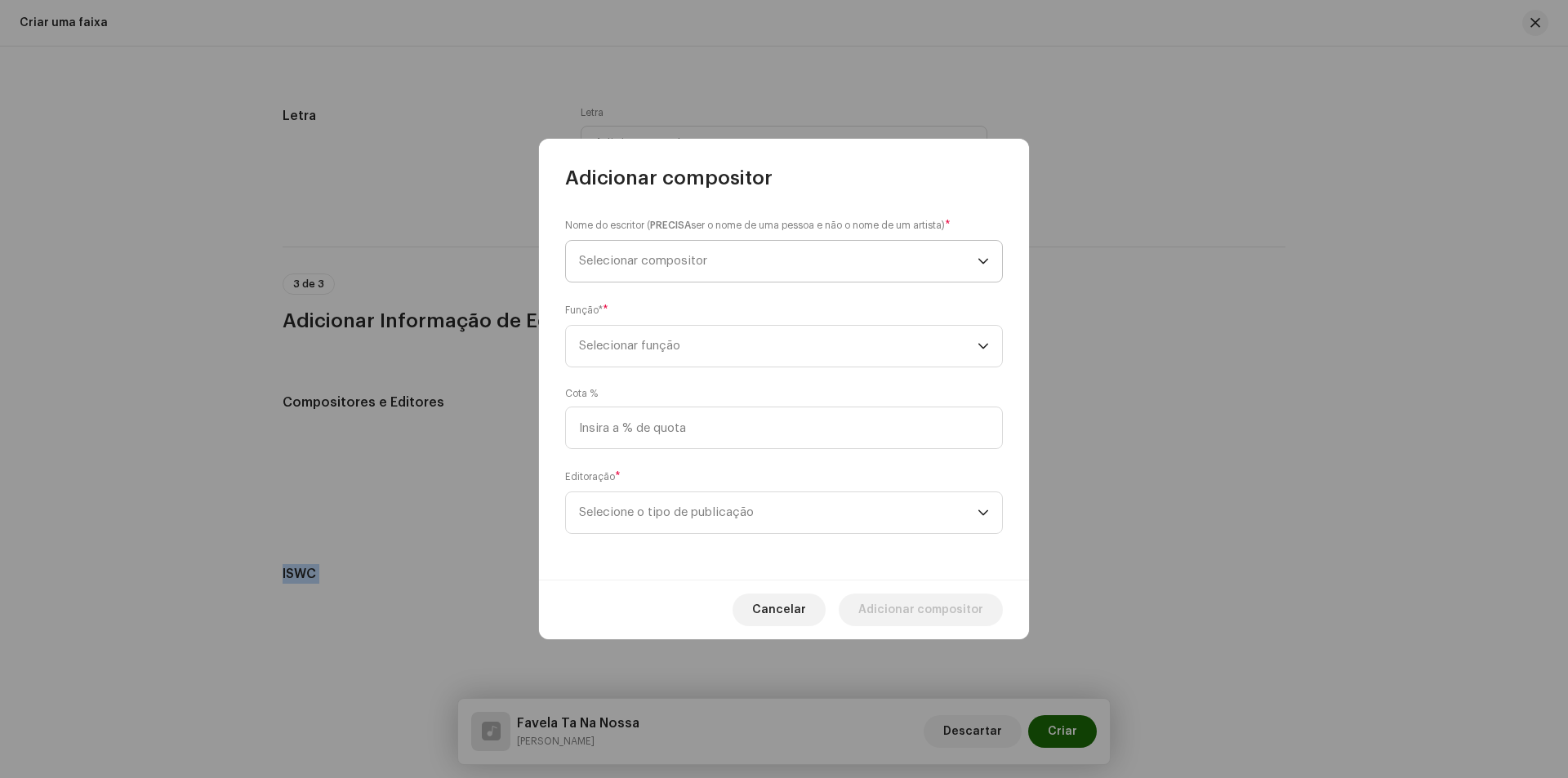
drag, startPoint x: 648, startPoint y: 253, endPoint x: 630, endPoint y: 256, distance: 18.2
click at [630, 256] on span "Selecionar compositor" at bounding box center [643, 260] width 128 height 12
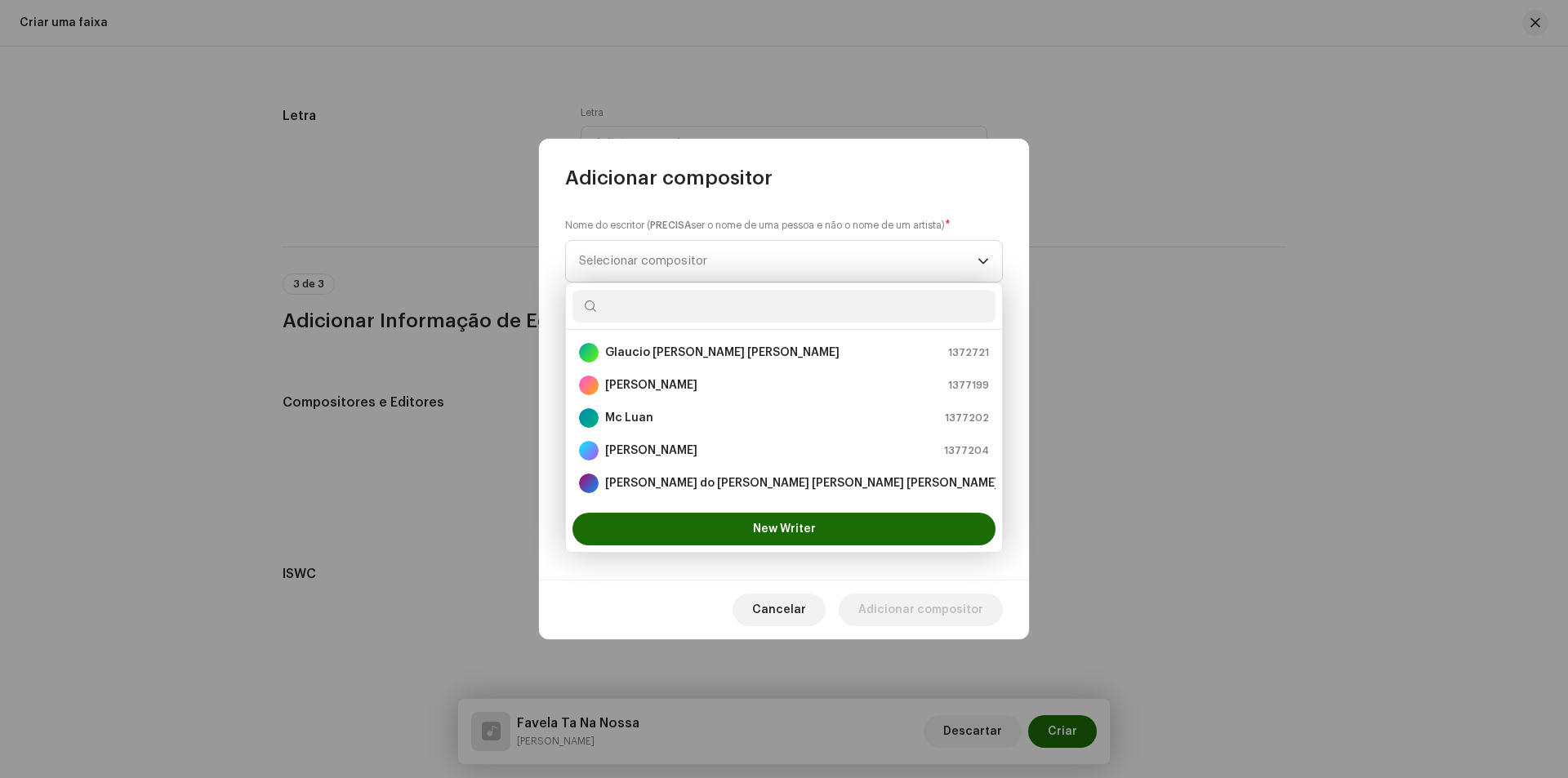
click at [632, 305] on input "text" at bounding box center [784, 305] width 423 height 32
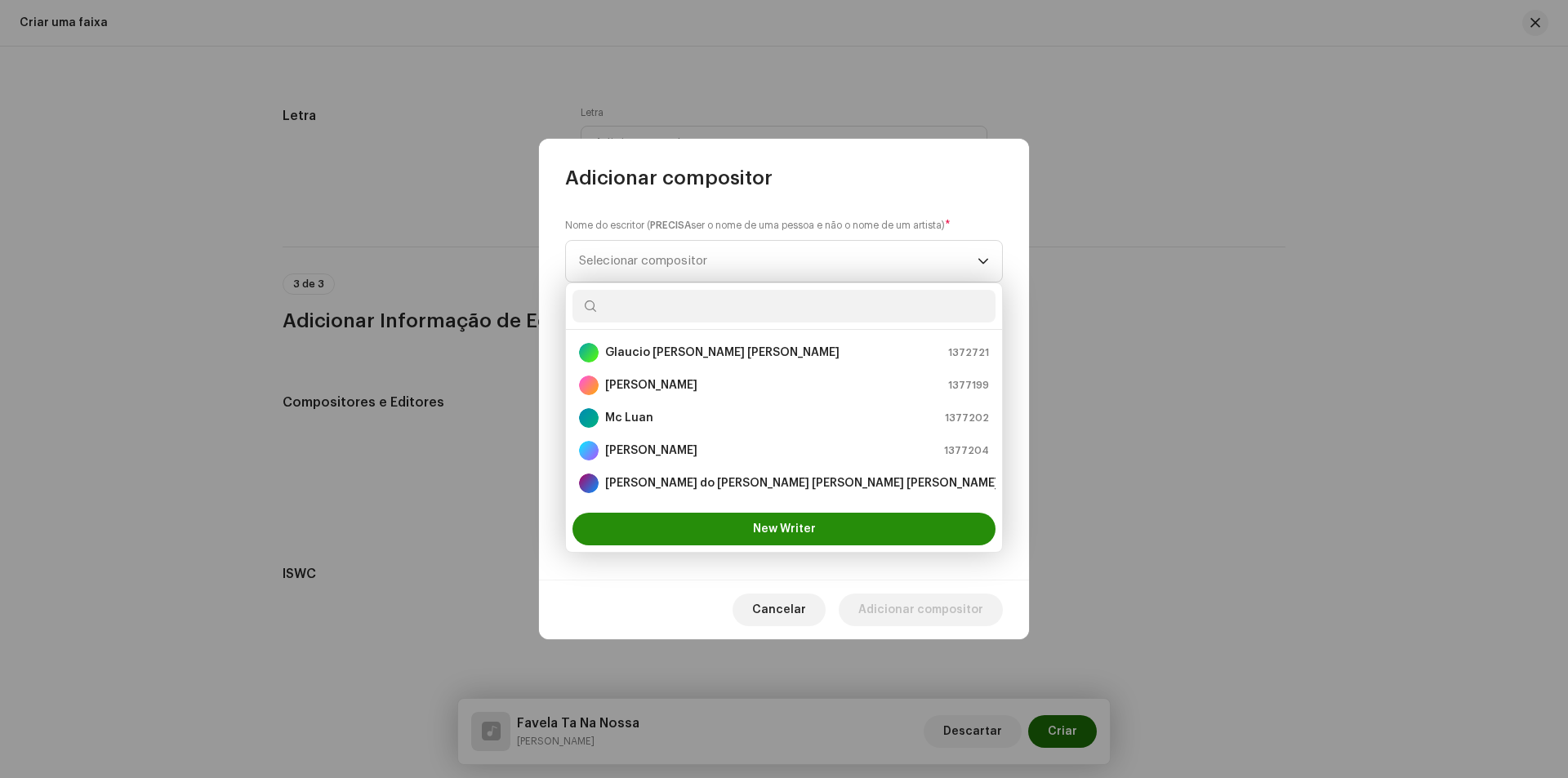
scroll to position [26, 0]
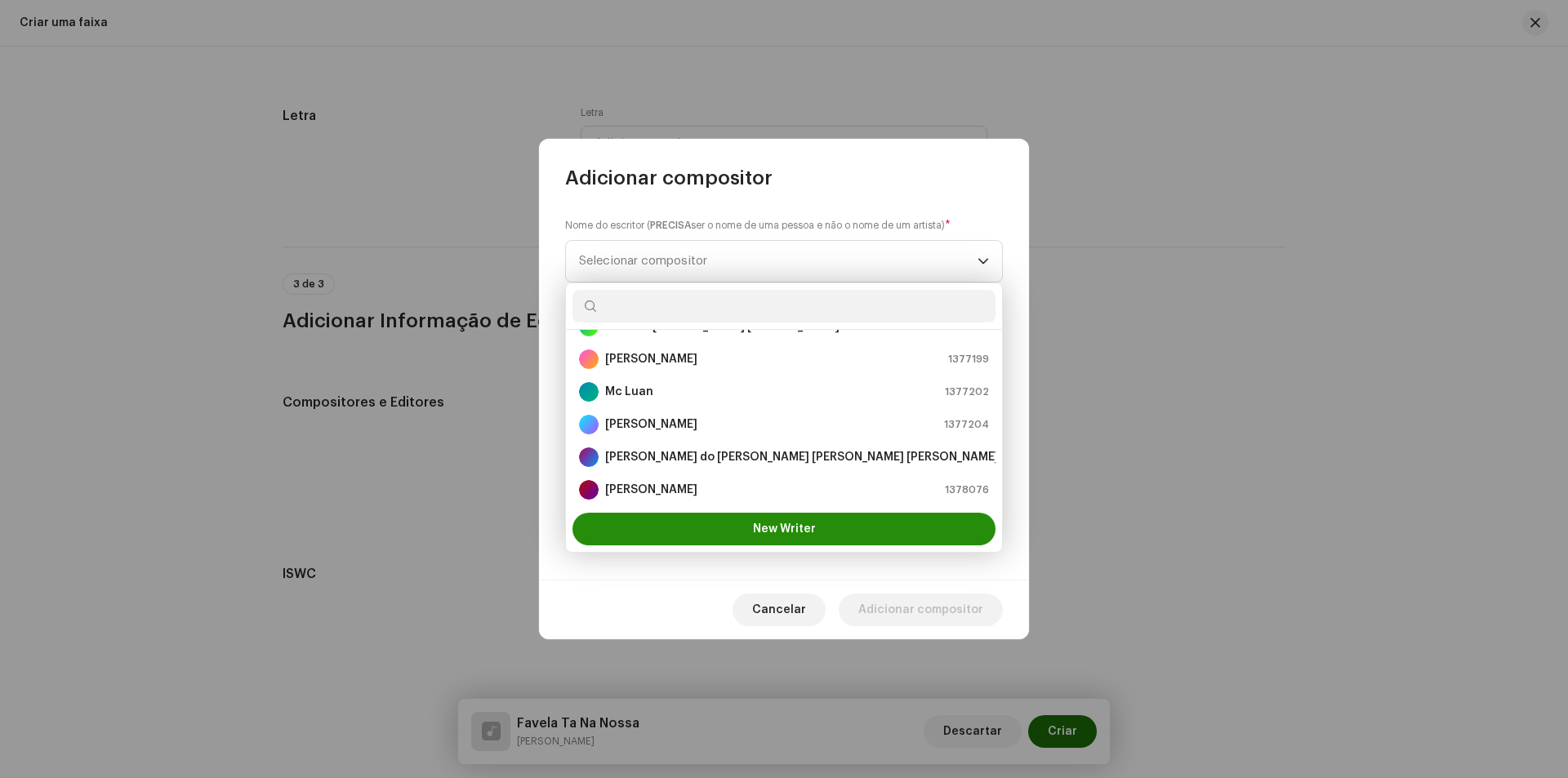
click at [694, 540] on button "New Writer" at bounding box center [784, 528] width 423 height 32
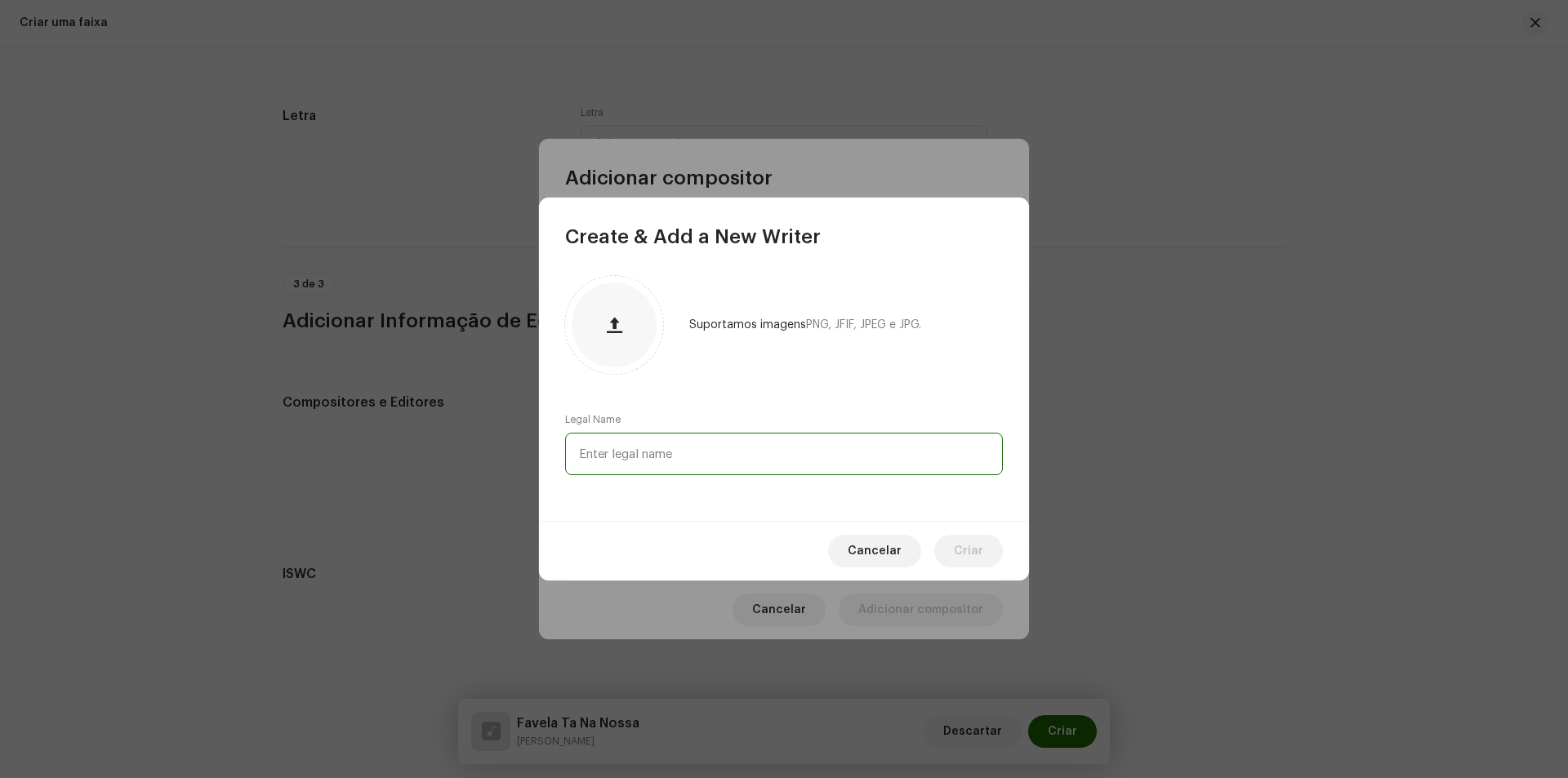
click at [648, 447] on input "text" at bounding box center [784, 453] width 438 height 42
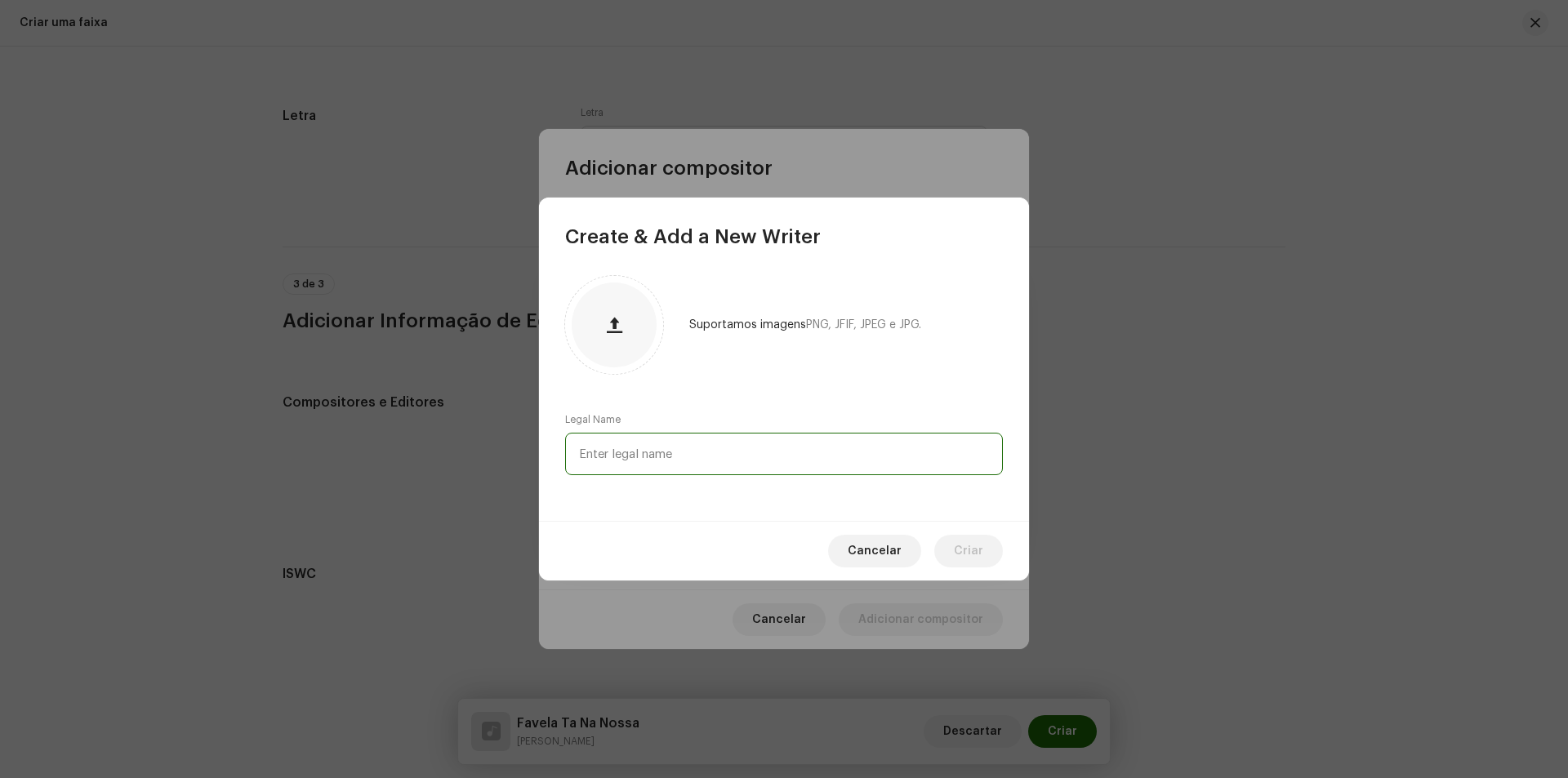
paste input "[PERSON_NAME] [PERSON_NAME]"
type input "[PERSON_NAME] [PERSON_NAME]"
click at [969, 556] on span "Criar" at bounding box center [968, 551] width 29 height 32
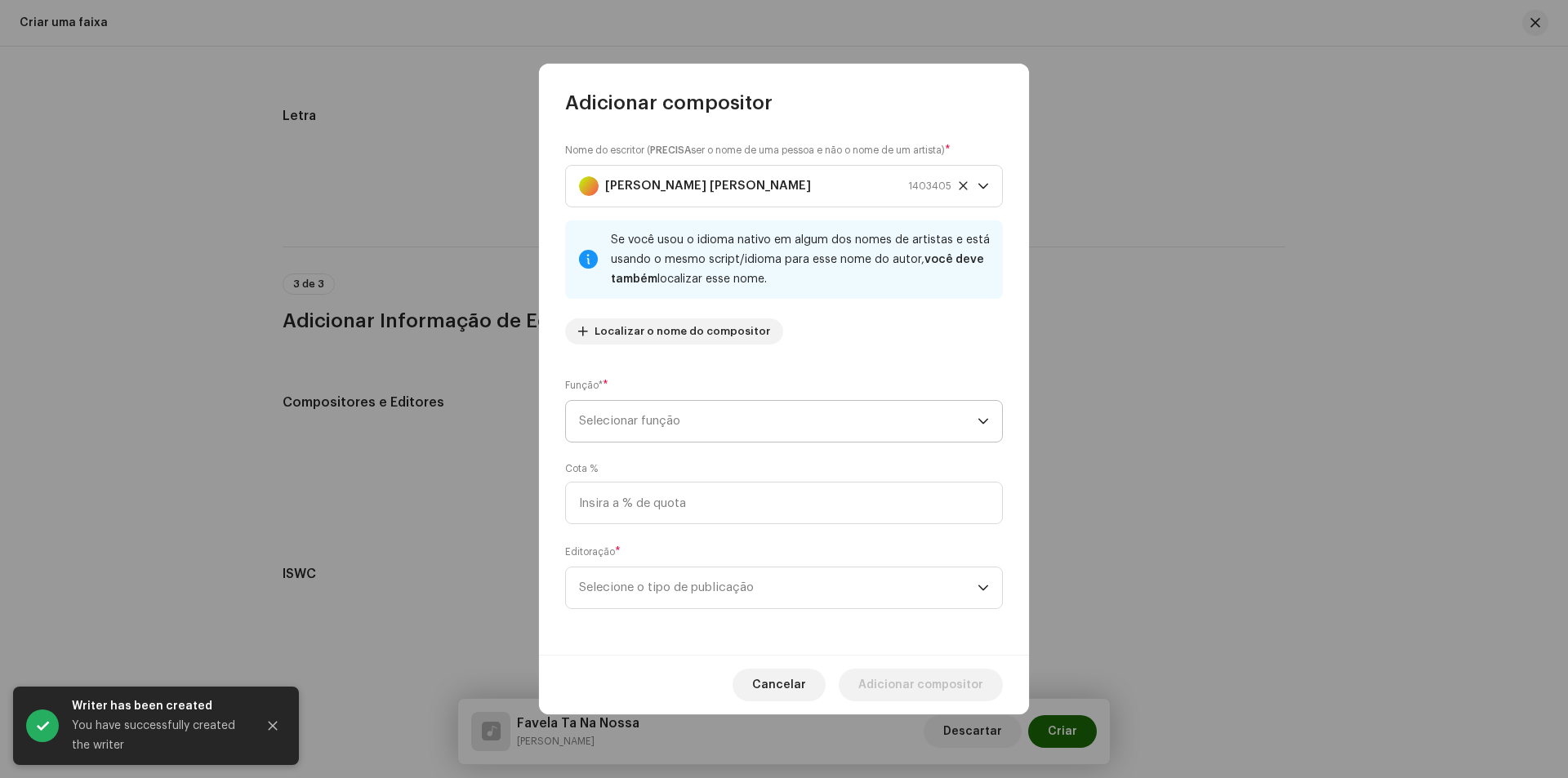
click at [625, 418] on span "Selecionar função" at bounding box center [778, 421] width 399 height 41
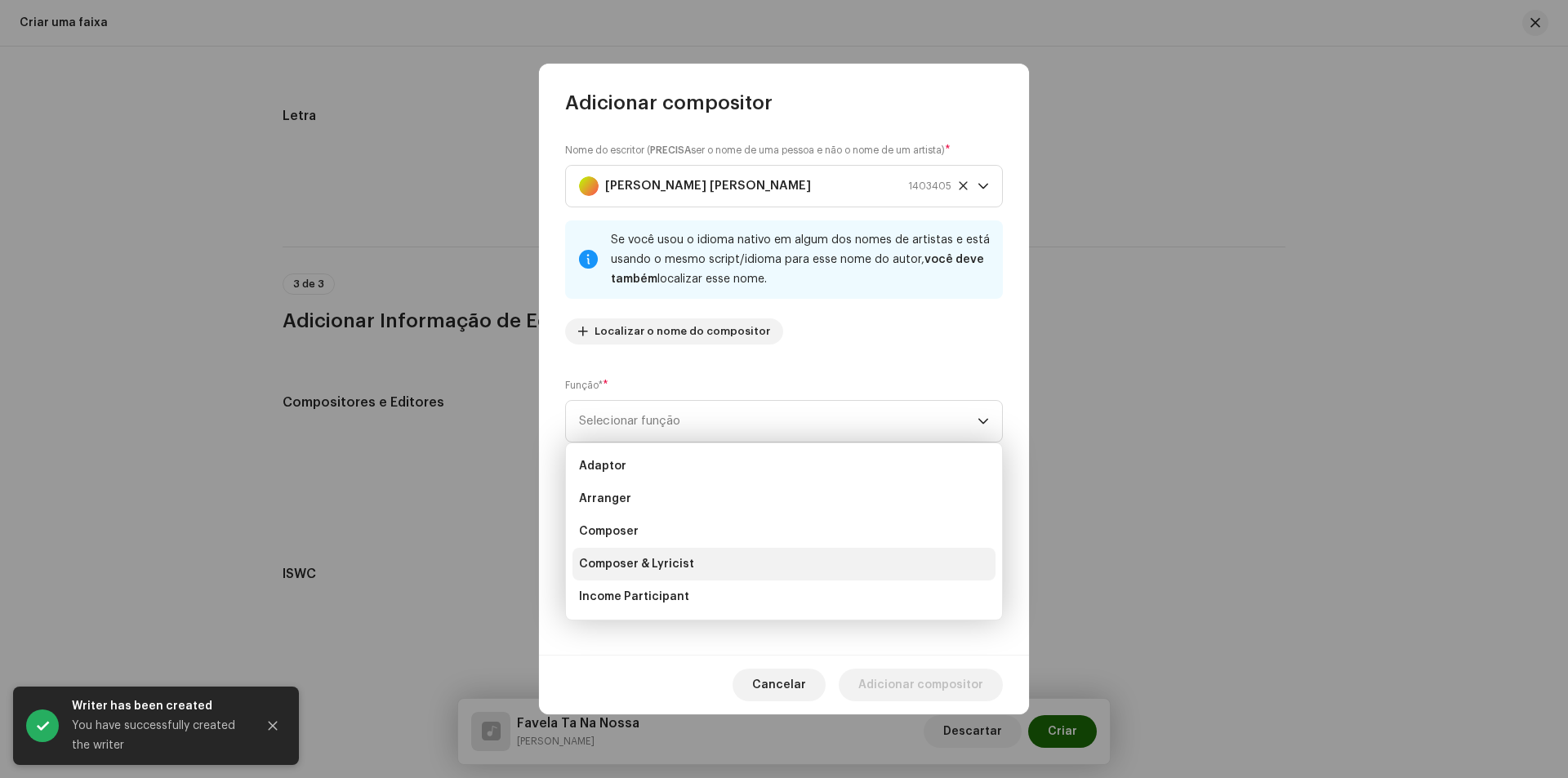
click at [652, 555] on li "Composer & Lyricist" at bounding box center [784, 563] width 423 height 32
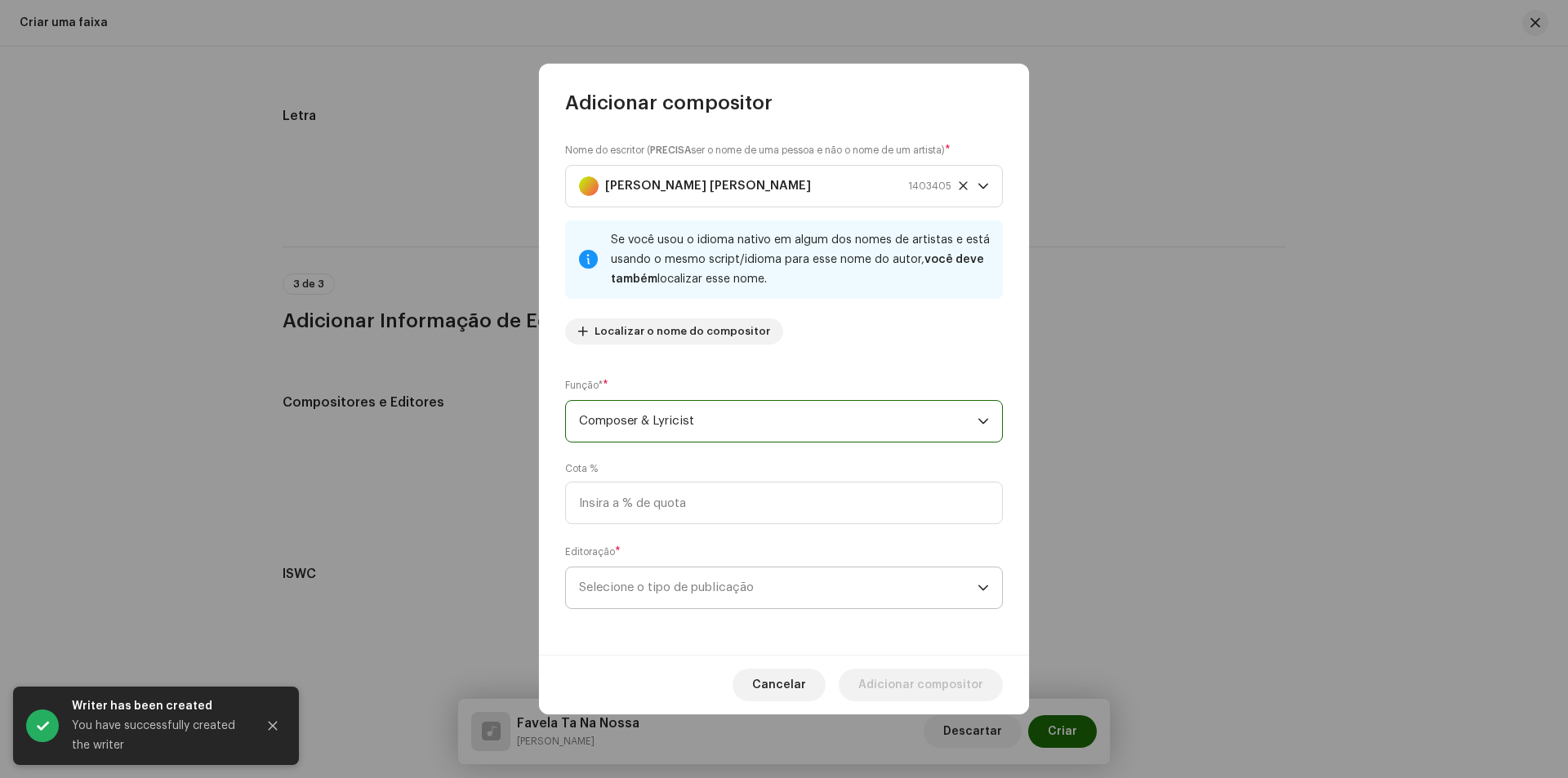
click at [688, 578] on span "Selecione o tipo de publicação" at bounding box center [778, 587] width 399 height 41
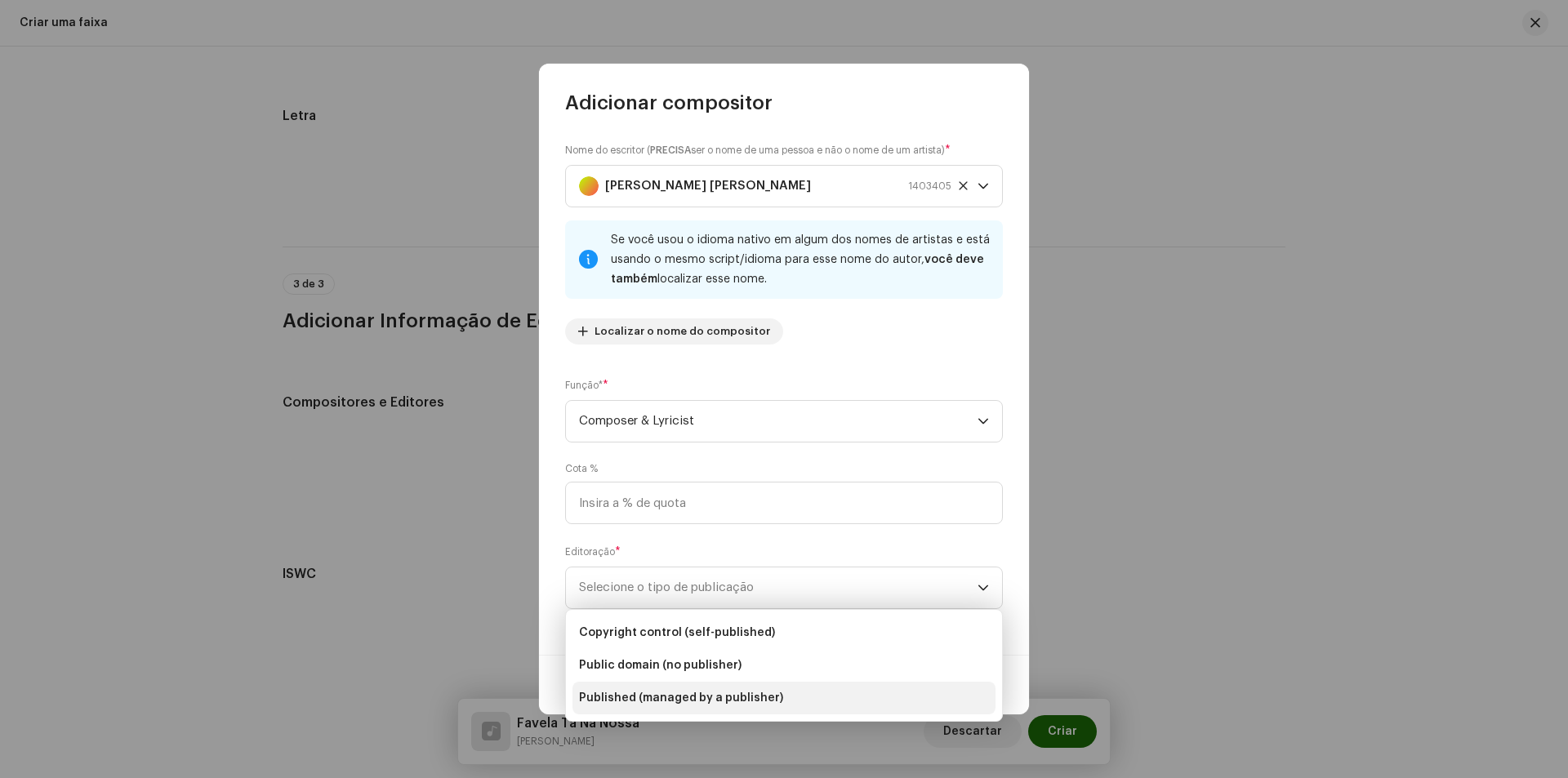
click at [722, 696] on span "Published (managed by a publisher)" at bounding box center [681, 698] width 204 height 17
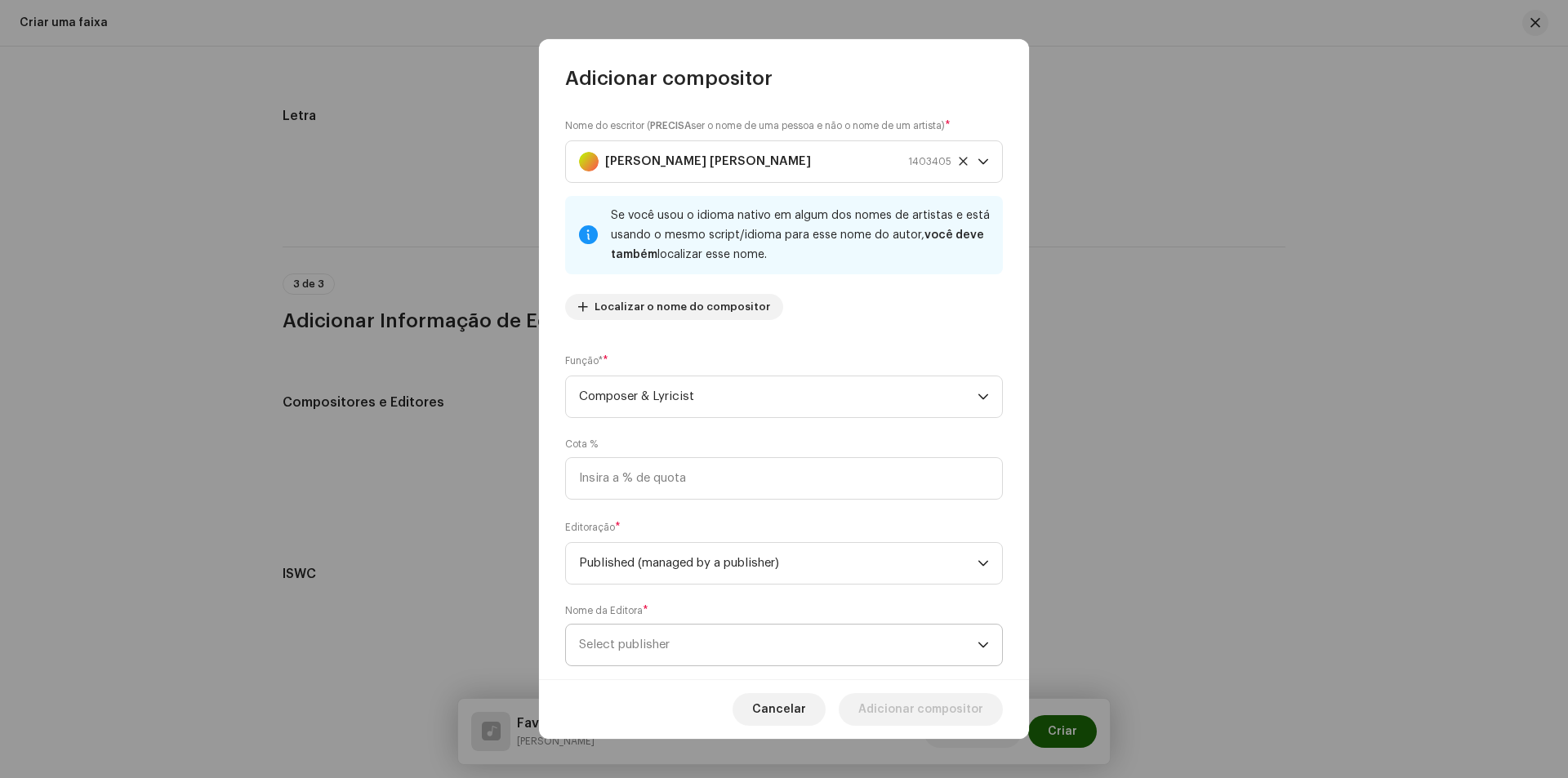
click at [809, 649] on span "Select publisher" at bounding box center [778, 645] width 399 height 41
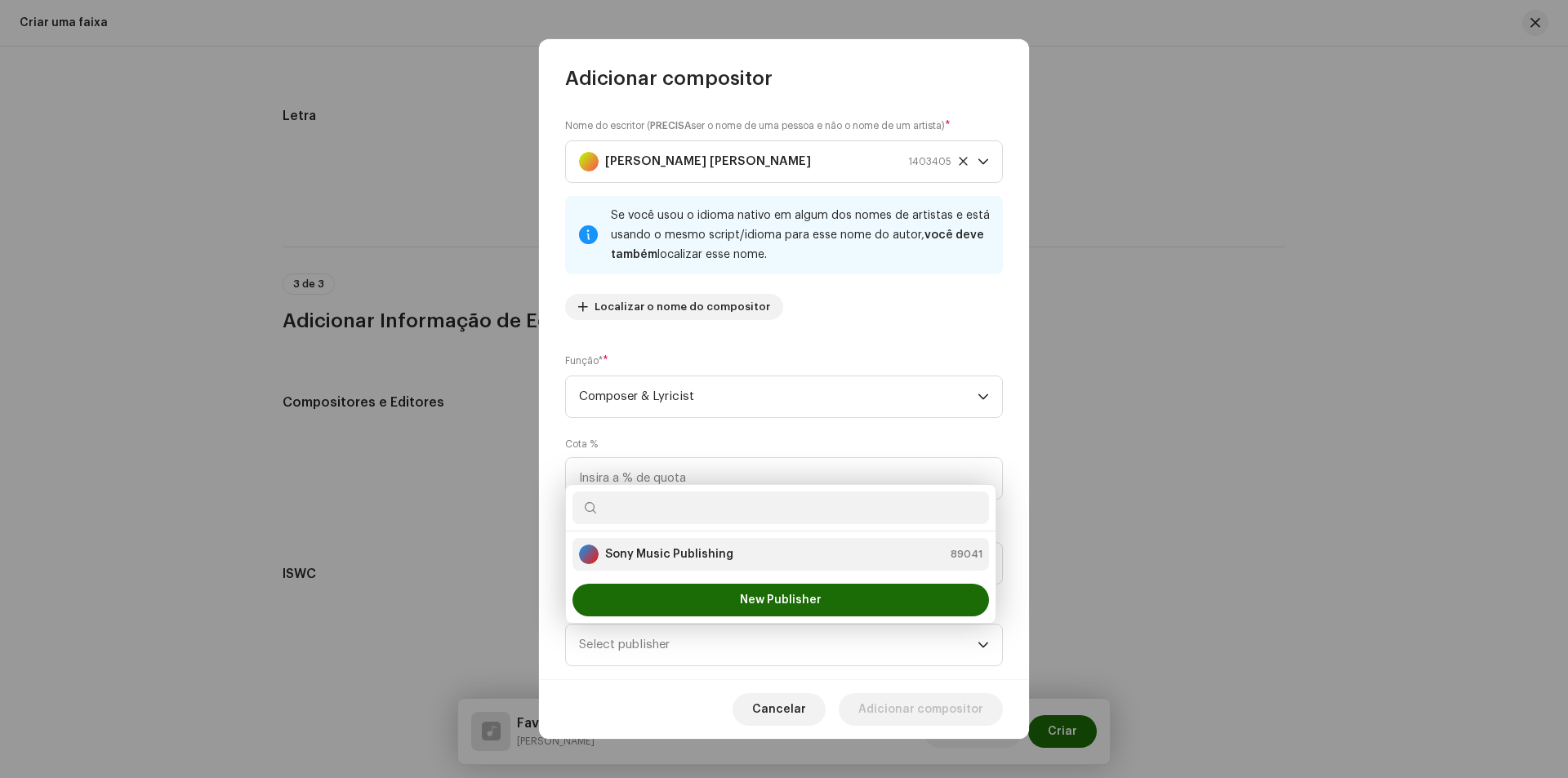
click at [727, 546] on div "Sony Music Publishing 89041" at bounding box center [781, 555] width 404 height 20
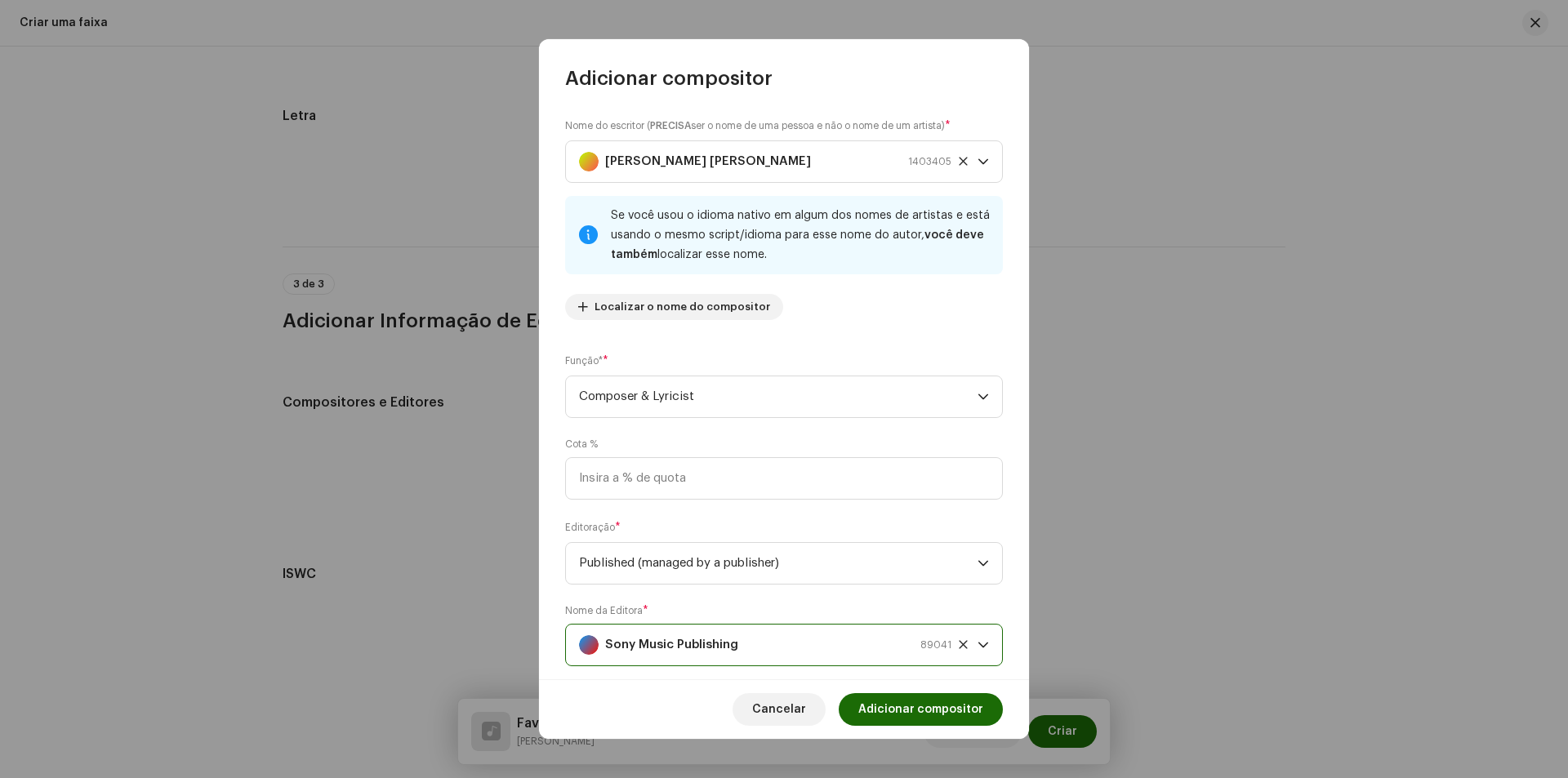
click at [777, 637] on div "Sony Music Publishing 89041" at bounding box center [765, 645] width 372 height 41
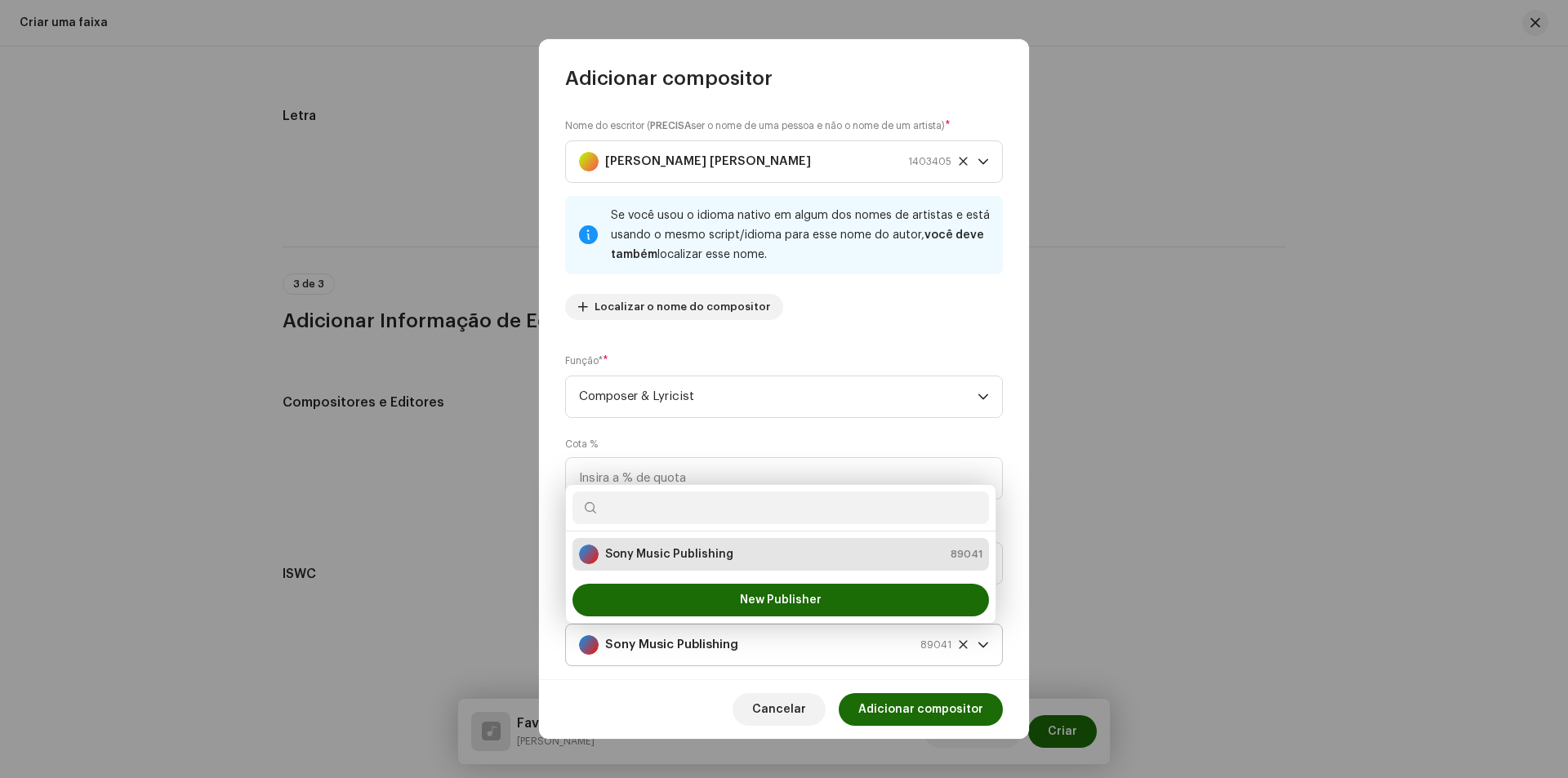
click at [978, 649] on icon "dropdown trigger" at bounding box center [984, 645] width 12 height 12
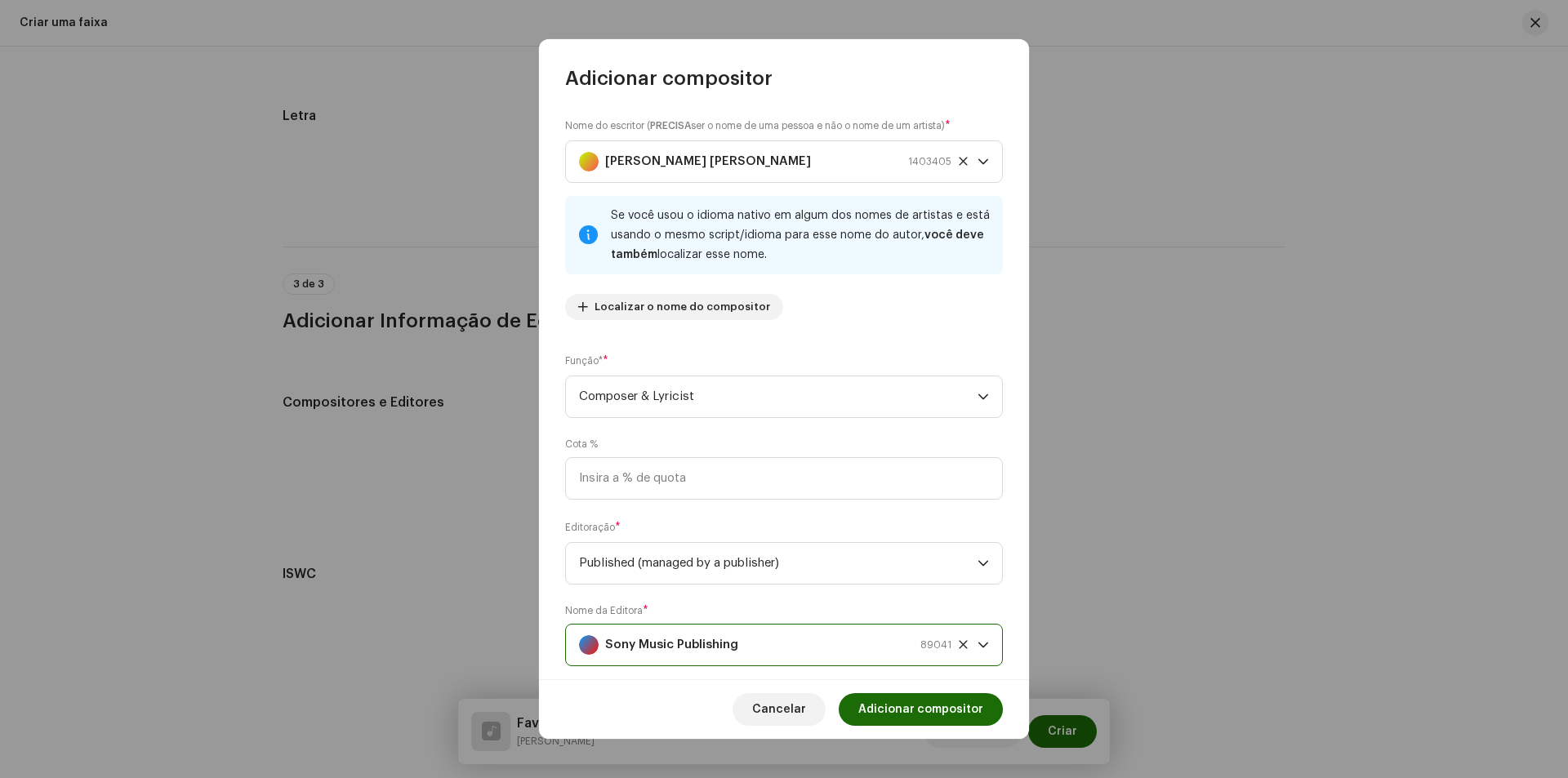
click at [959, 642] on icon at bounding box center [963, 644] width 8 height 8
drag, startPoint x: 898, startPoint y: 595, endPoint x: 891, endPoint y: 589, distance: 9.2
click at [896, 594] on div "Nome do escritor ( PRECISA ser o nome de [PERSON_NAME] e não o nome de um artis…" at bounding box center [784, 385] width 490 height 588
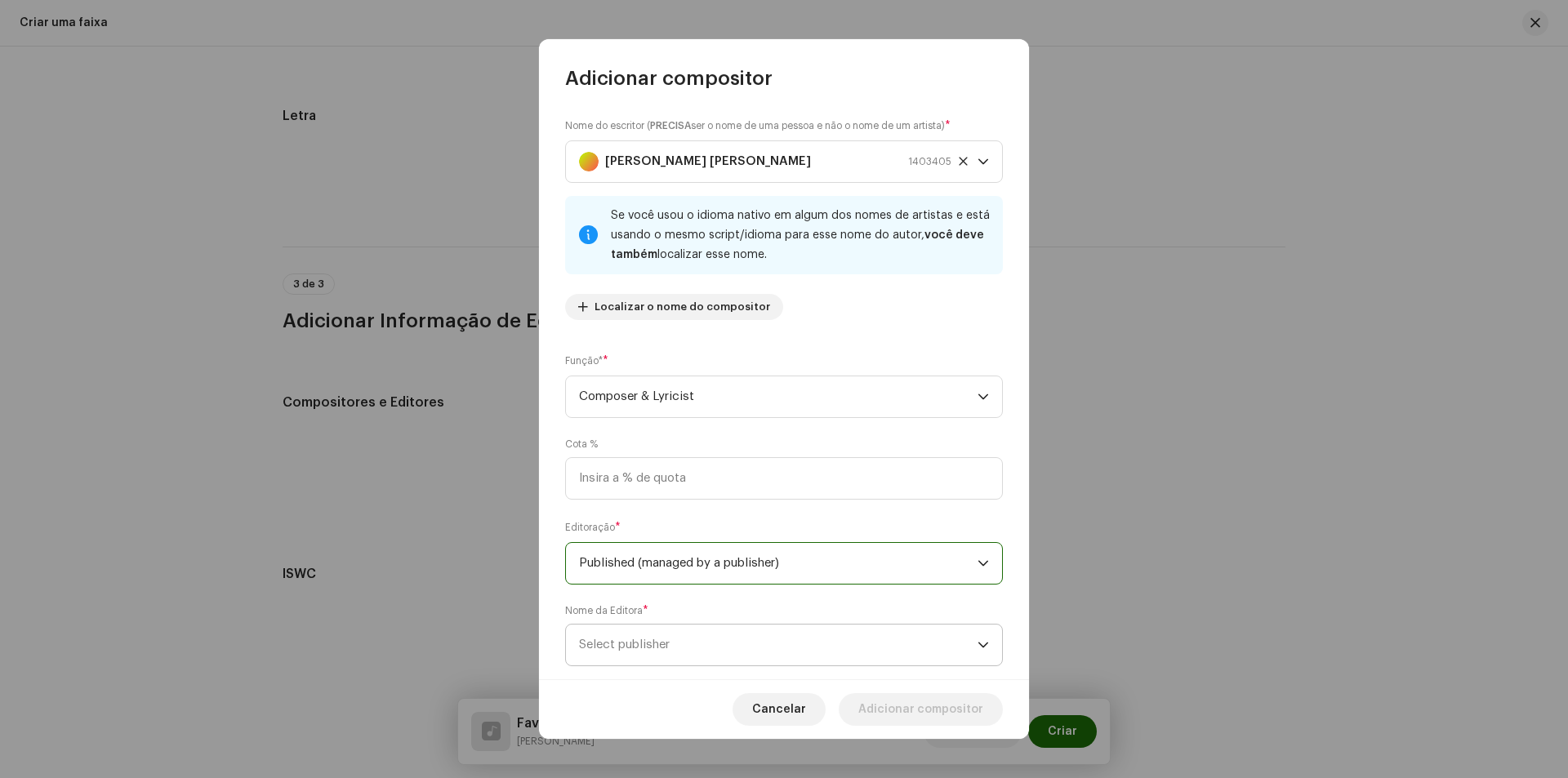
click at [859, 566] on span "Published (managed by a publisher)" at bounding box center [778, 563] width 399 height 41
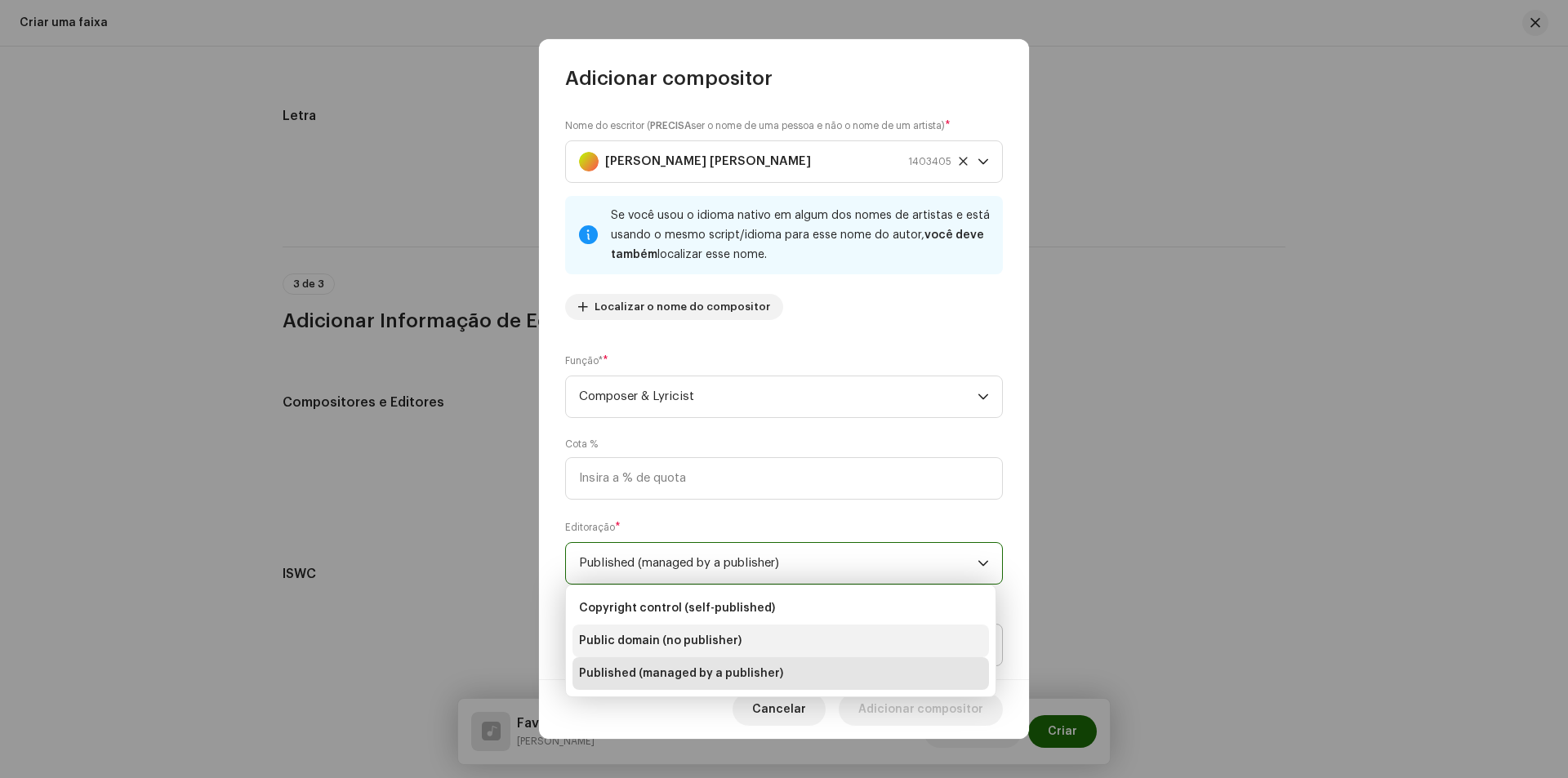
click at [688, 636] on span "Public domain (no publisher)" at bounding box center [660, 641] width 162 height 17
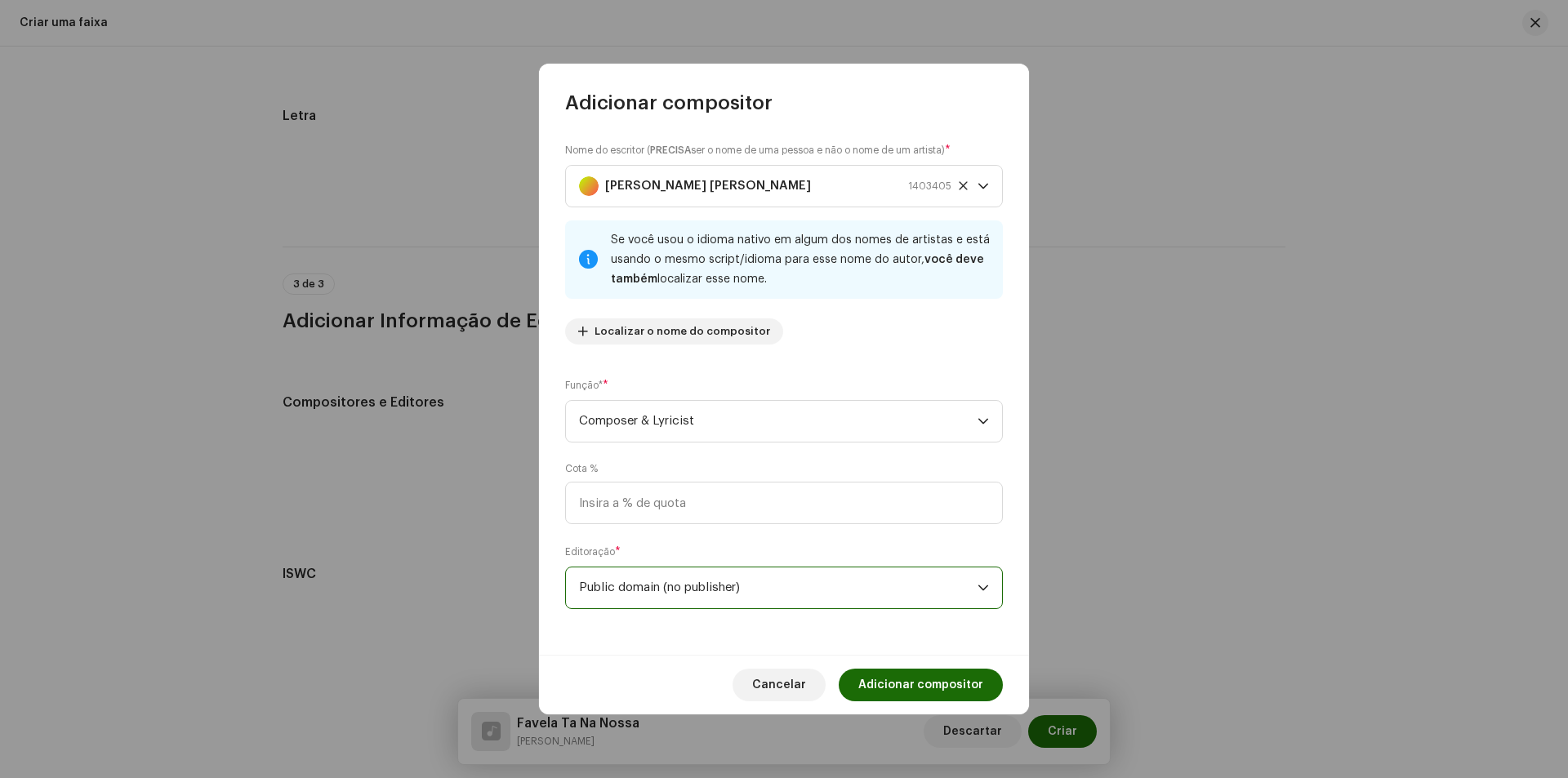
click at [680, 592] on span "Public domain (no publisher)" at bounding box center [778, 587] width 399 height 41
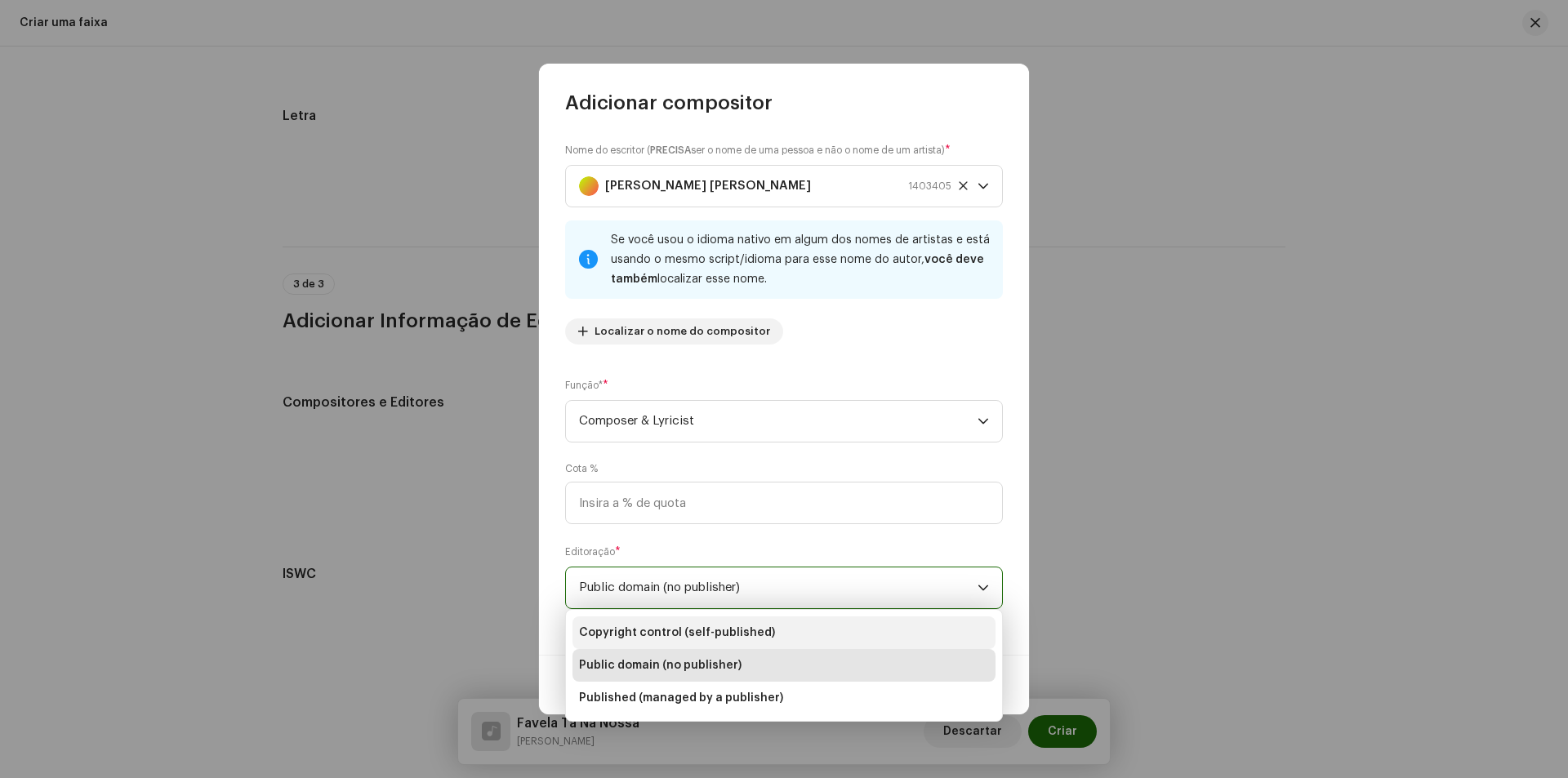
click at [677, 630] on span "Copyright control (self-published)" at bounding box center [677, 633] width 196 height 17
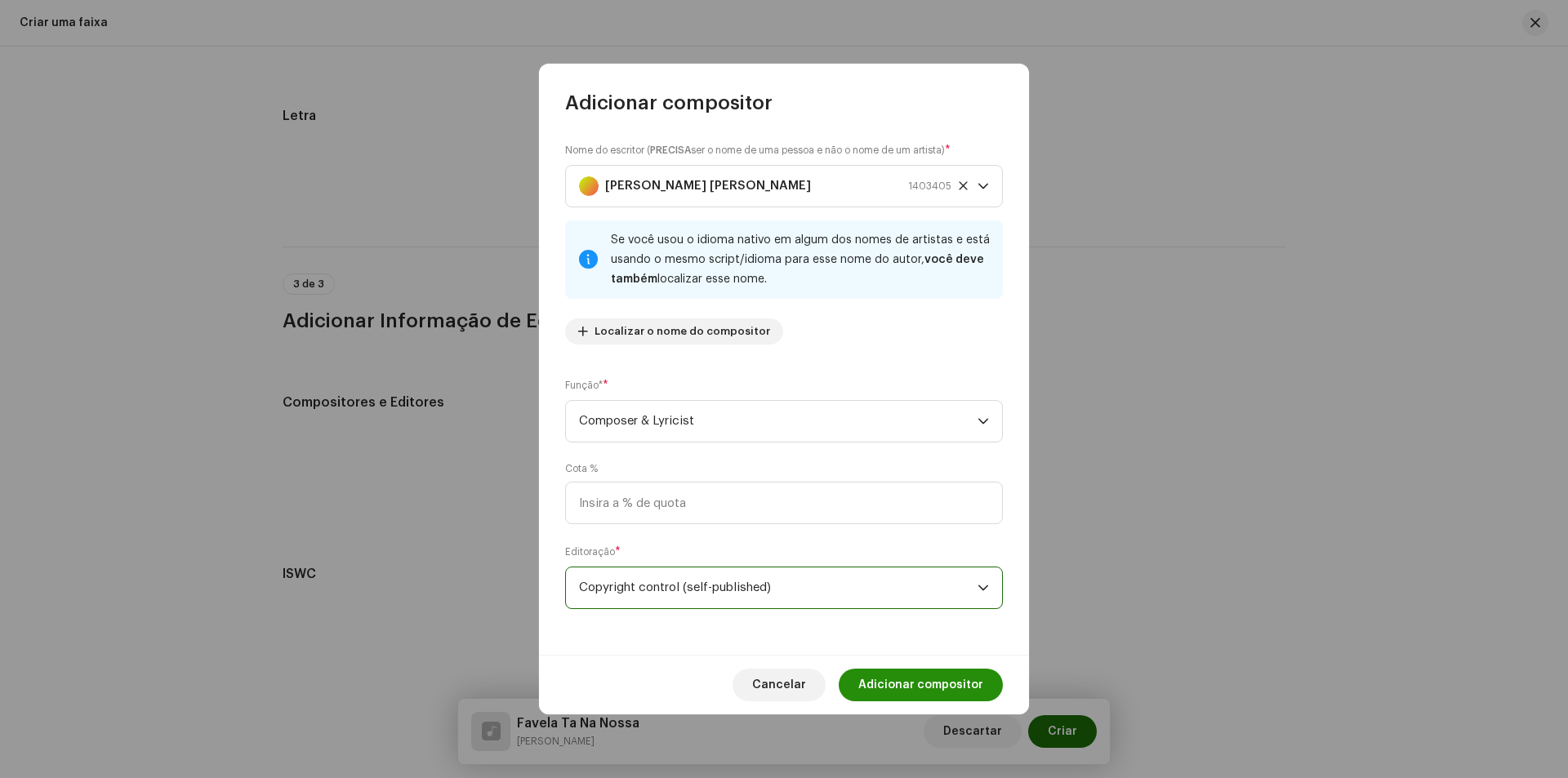
click at [929, 682] on span "Adicionar compositor" at bounding box center [920, 685] width 125 height 32
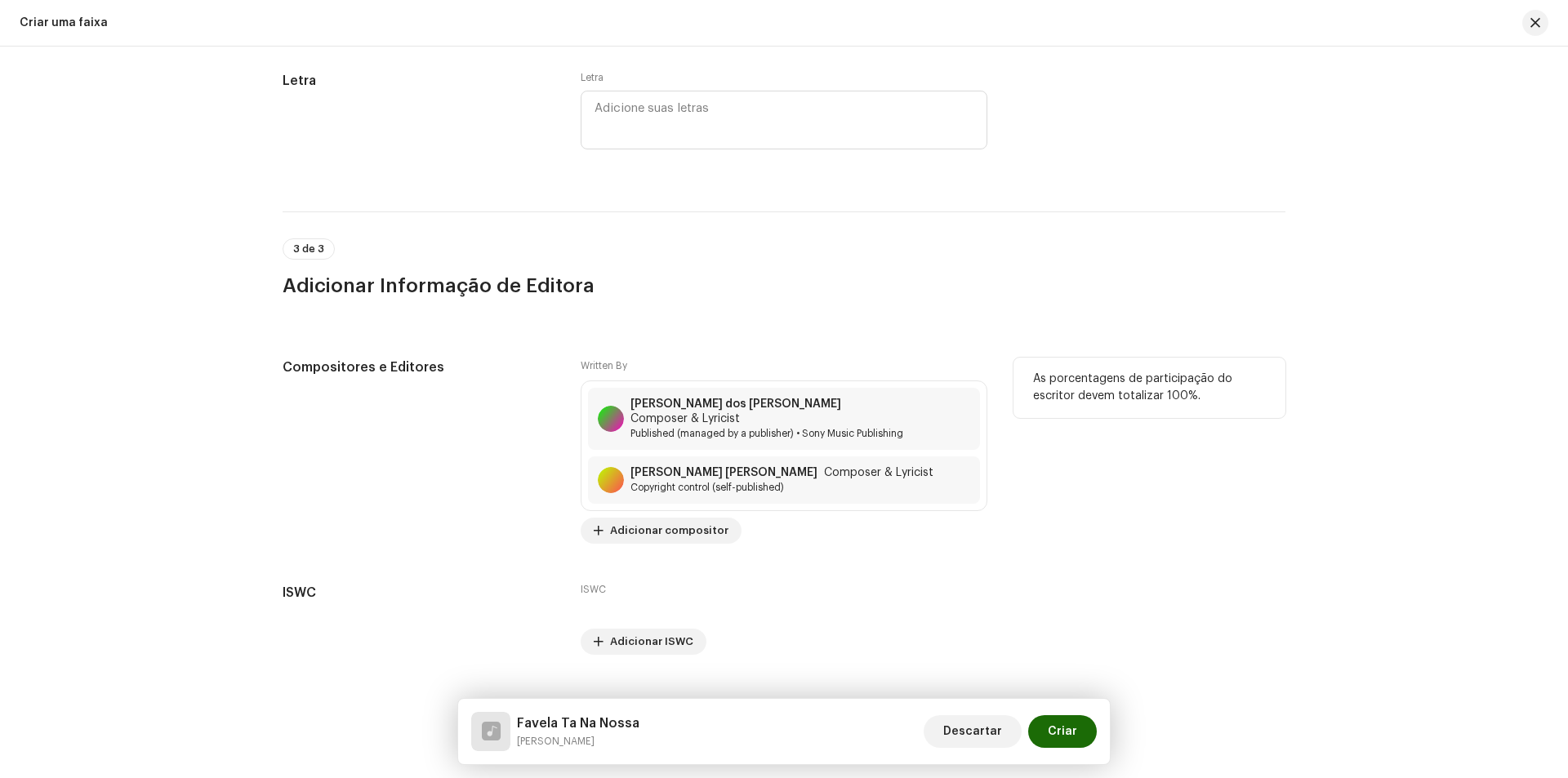
scroll to position [3188, 0]
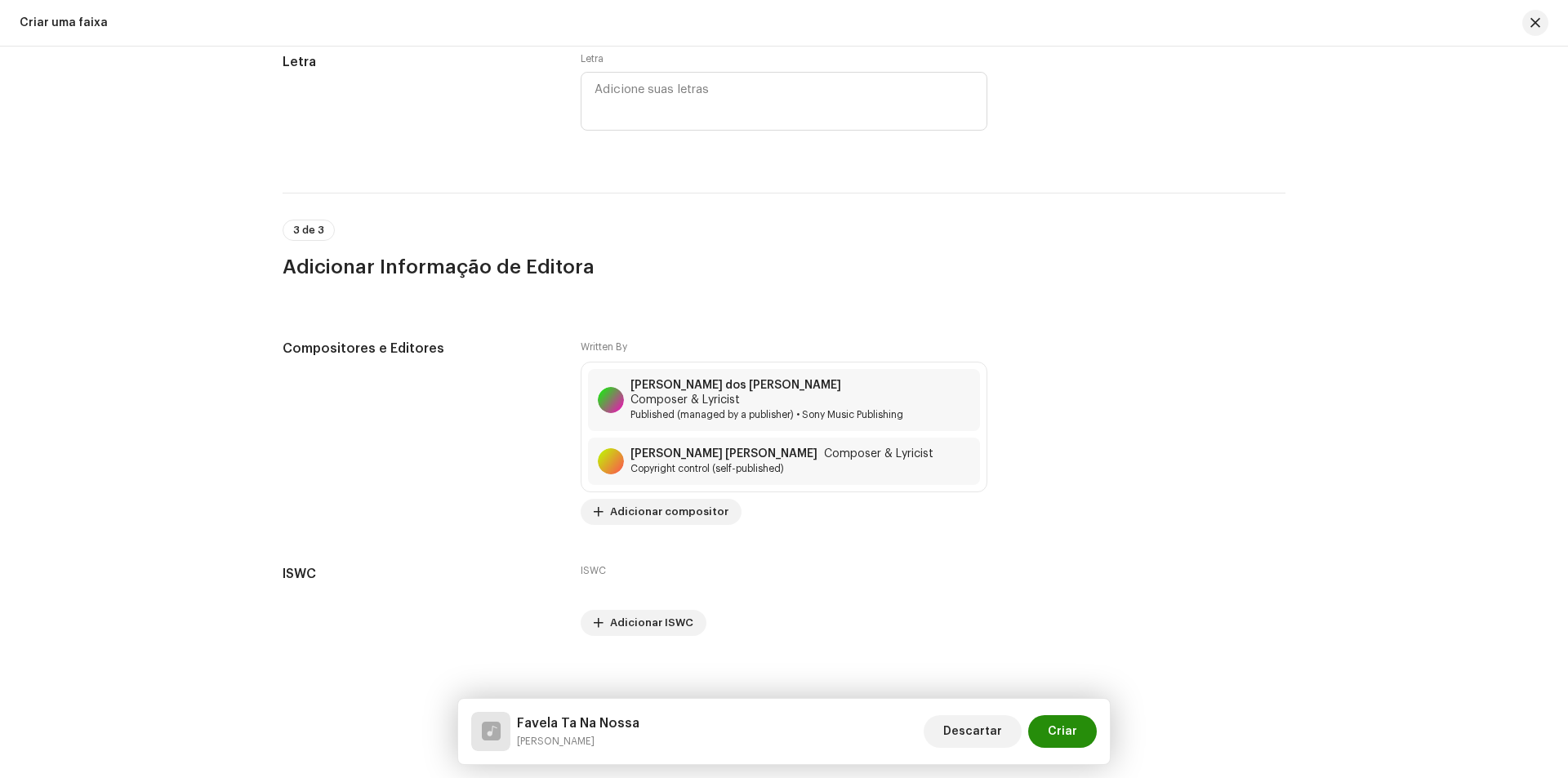
click at [1081, 731] on button "Criar" at bounding box center [1062, 731] width 68 height 32
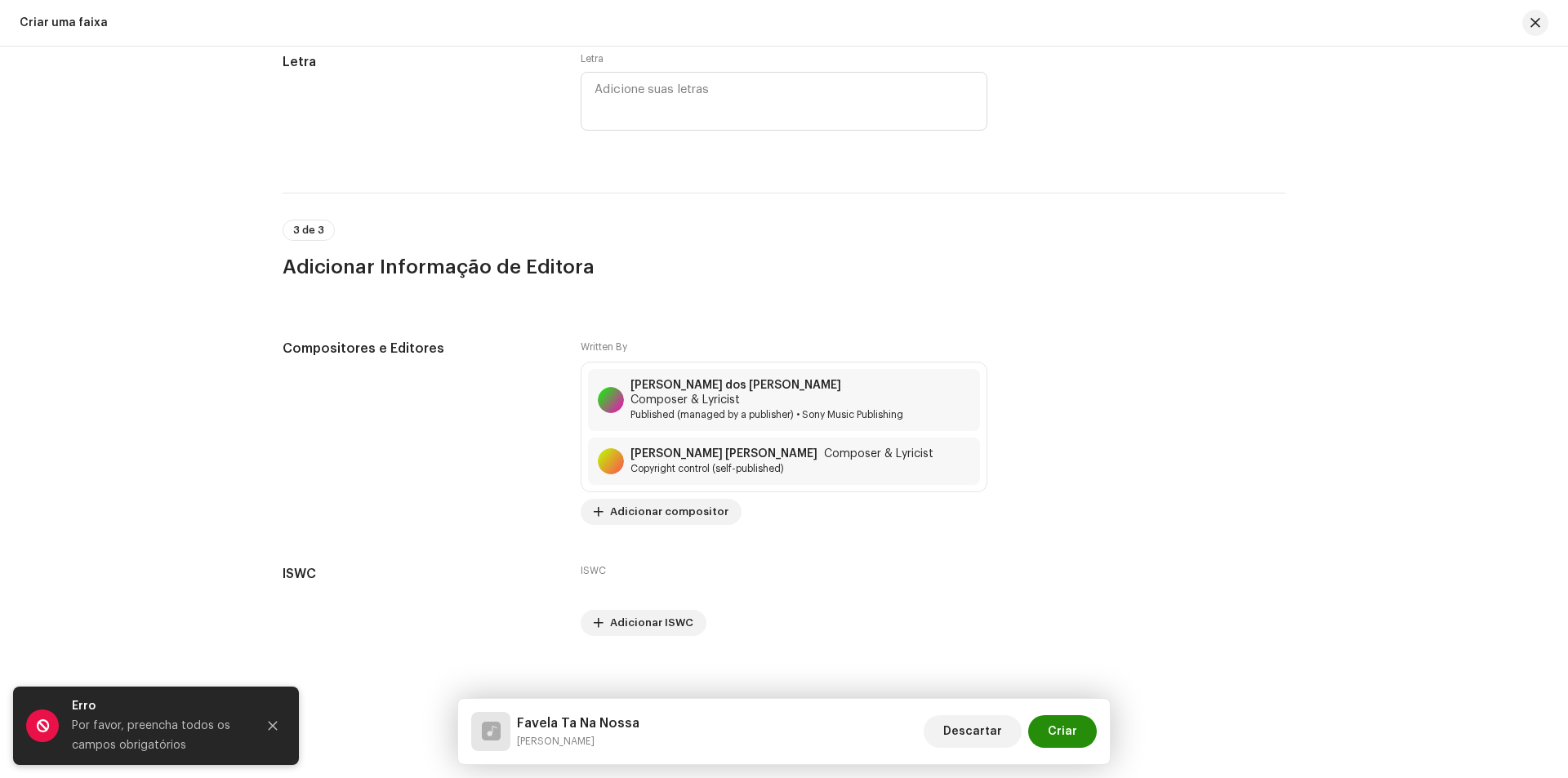
click at [1063, 731] on span "Criar" at bounding box center [1062, 731] width 29 height 32
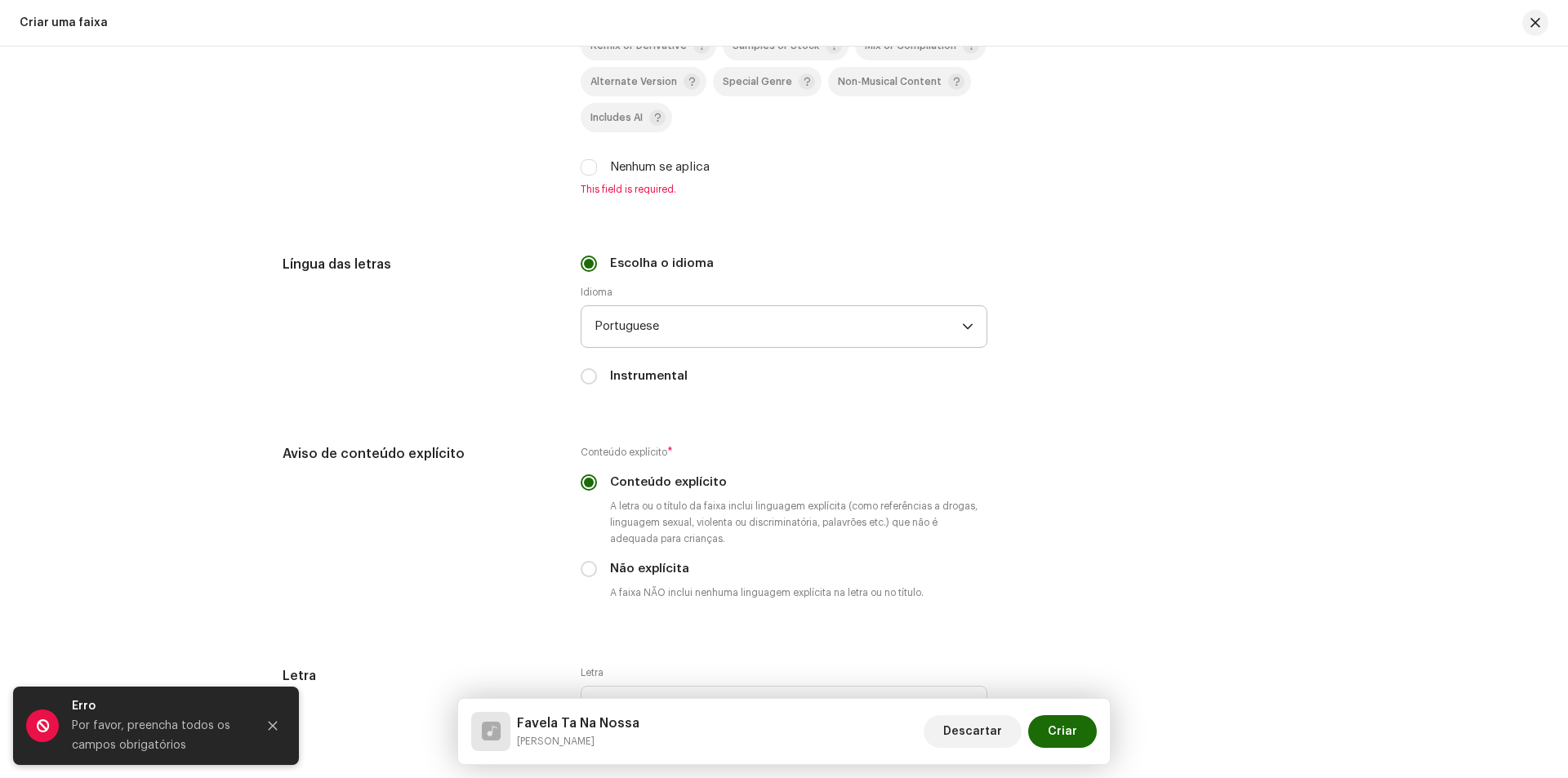
scroll to position [2554, 0]
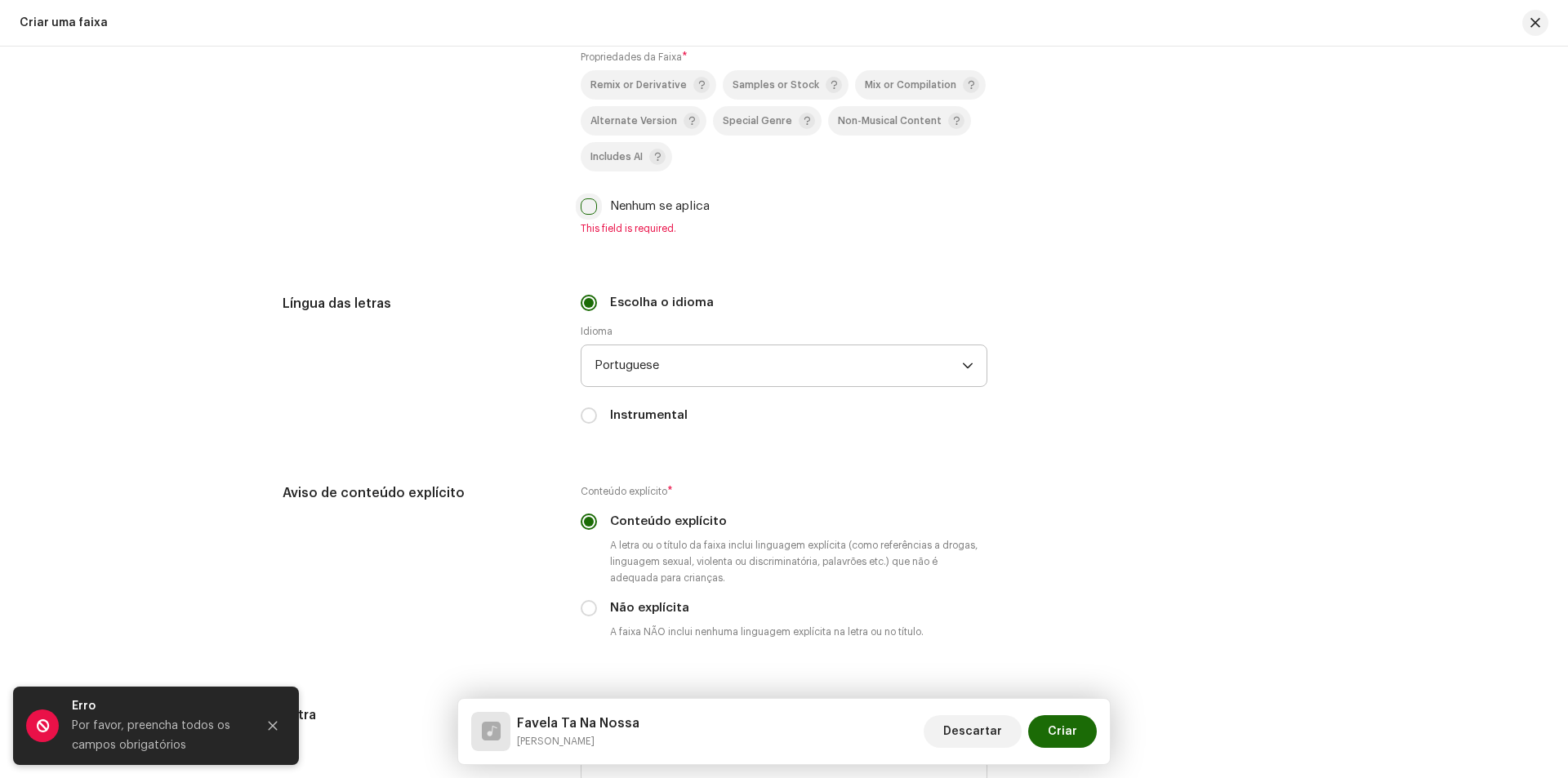
click at [593, 213] on input "Nenhum se aplica" at bounding box center [589, 206] width 17 height 17
checkbox input "true"
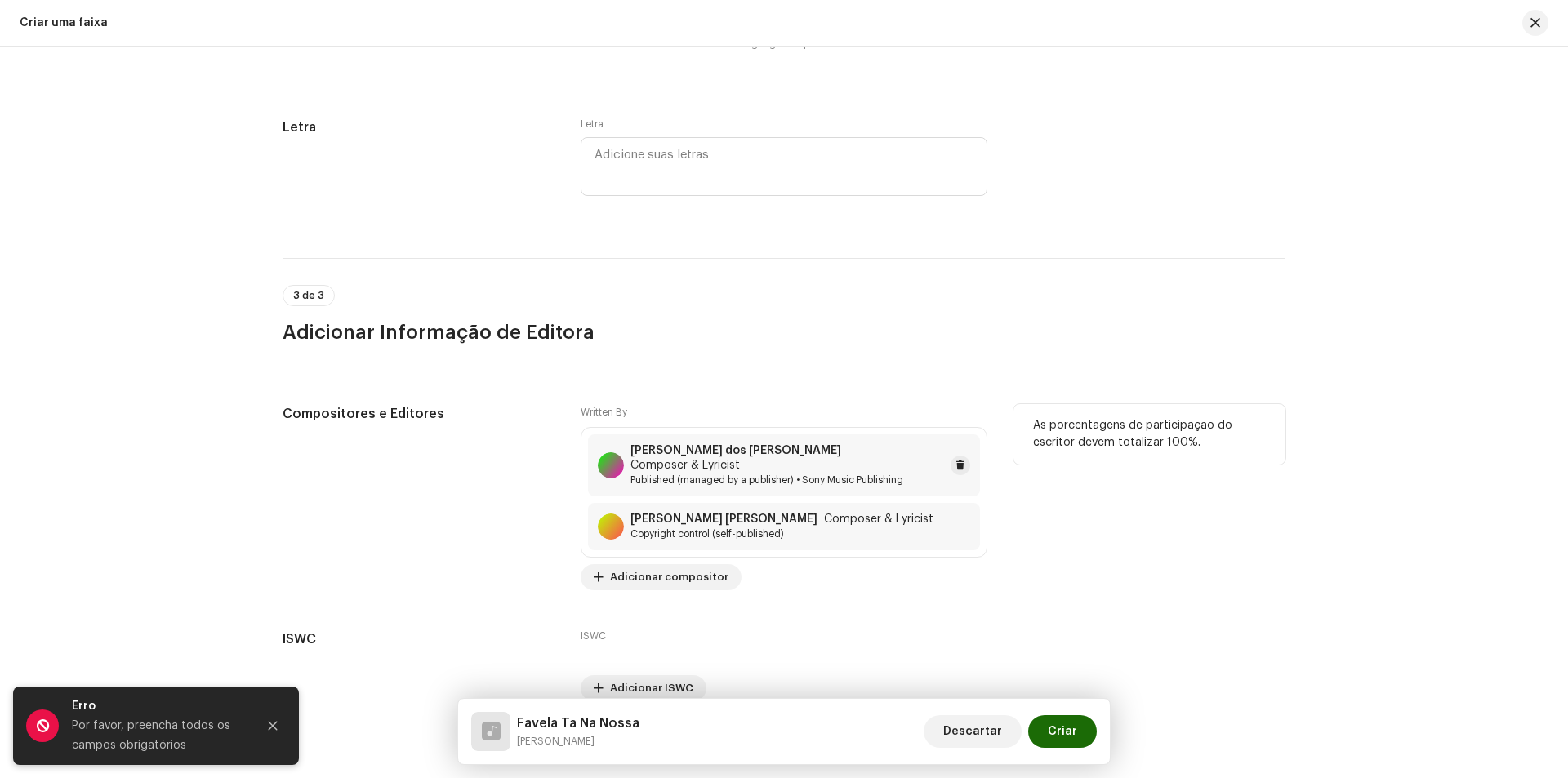
scroll to position [3188, 0]
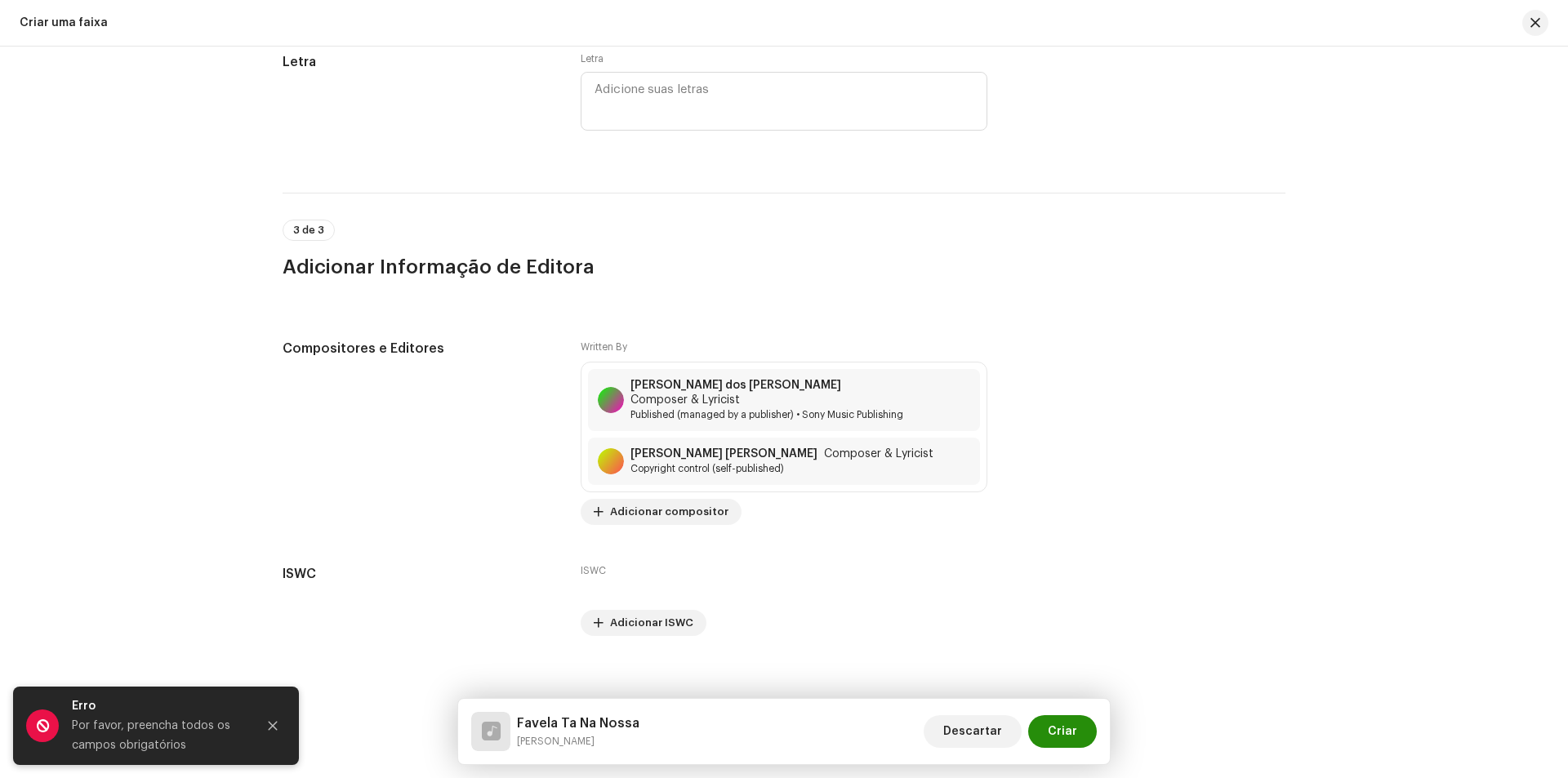
click at [1074, 729] on span "Criar" at bounding box center [1062, 731] width 29 height 32
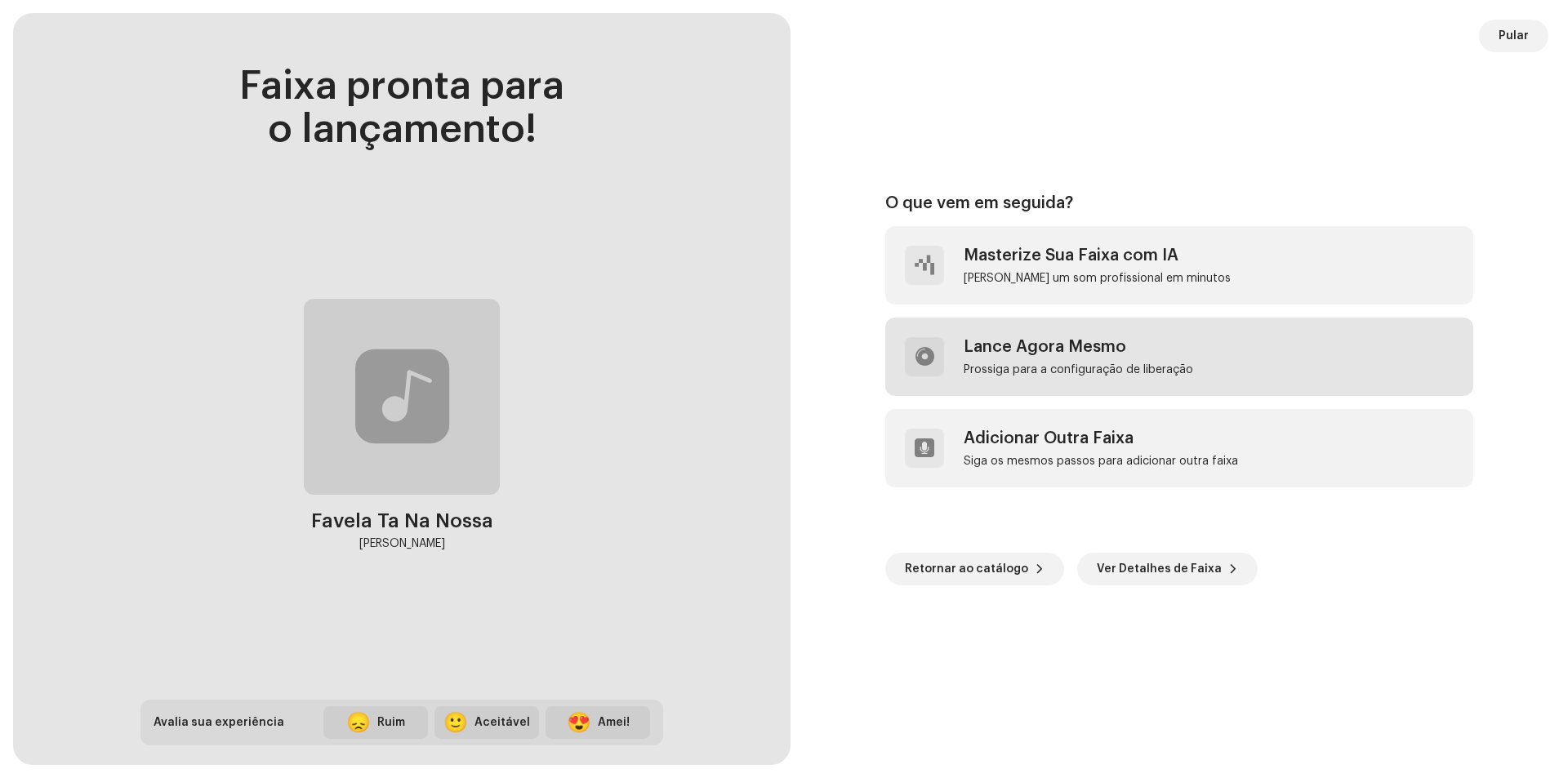
click at [1250, 367] on div "[PERSON_NAME] Agora Mesmo [PERSON_NAME] para a configuração de liberação" at bounding box center [1179, 357] width 588 height 78
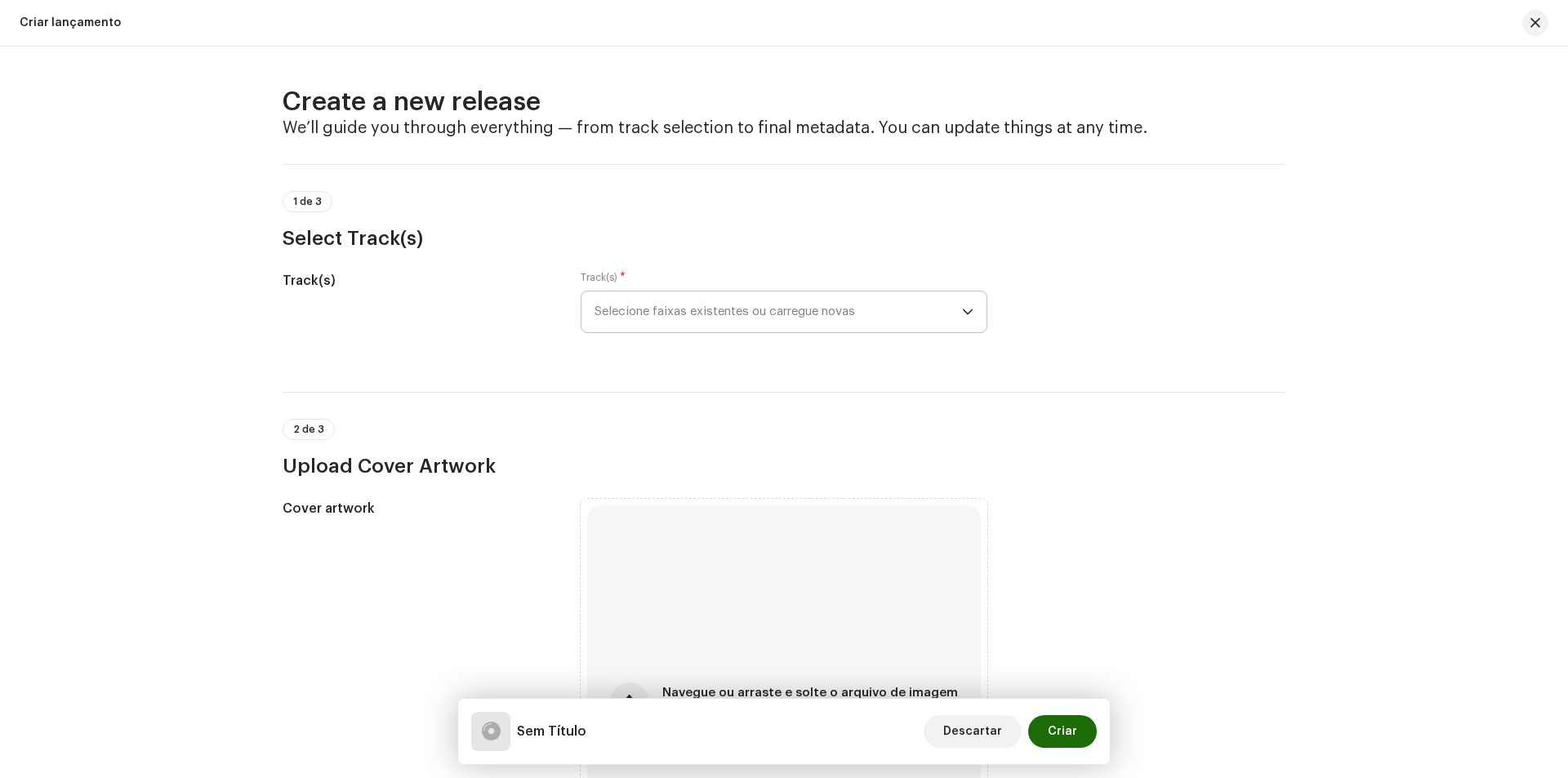
click at [907, 299] on span "Selecione faixas existentes ou carregue novas" at bounding box center [778, 311] width 368 height 41
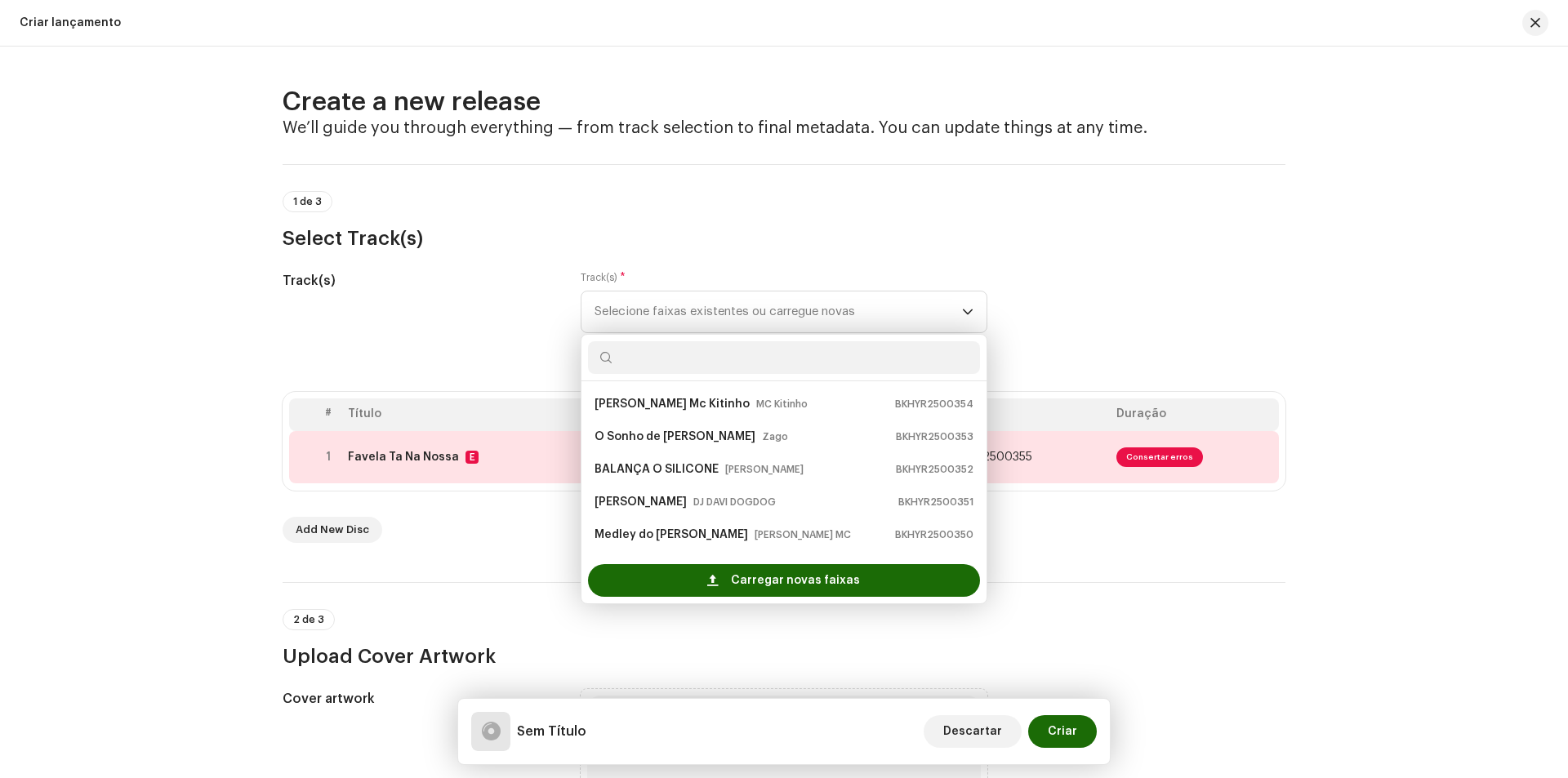
click at [1123, 334] on div "Track(s) Track(s) * Selecione faixas existentes ou carregue novas Ari Vs Mc Kit…" at bounding box center [784, 312] width 1003 height 82
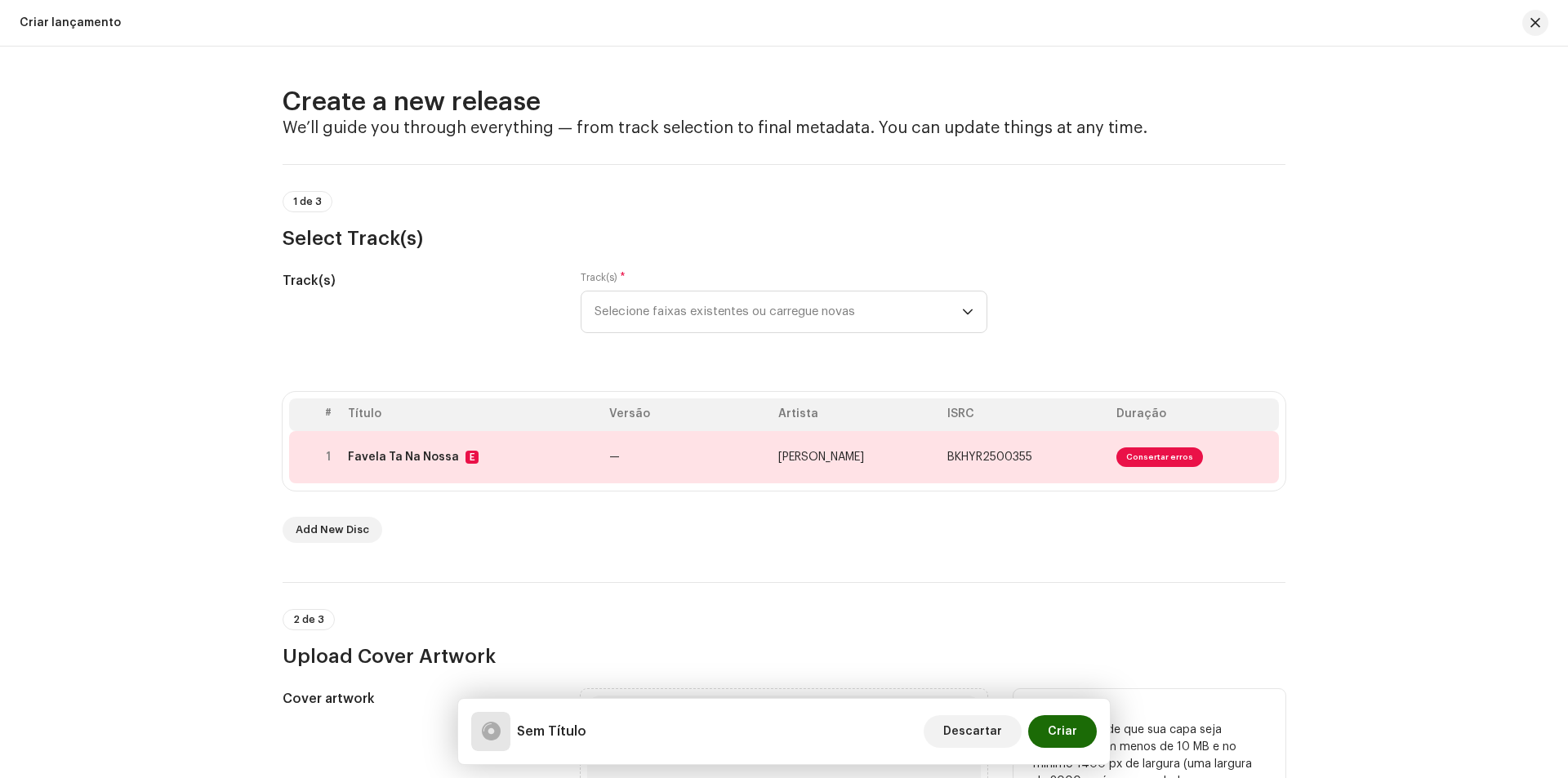
scroll to position [327, 0]
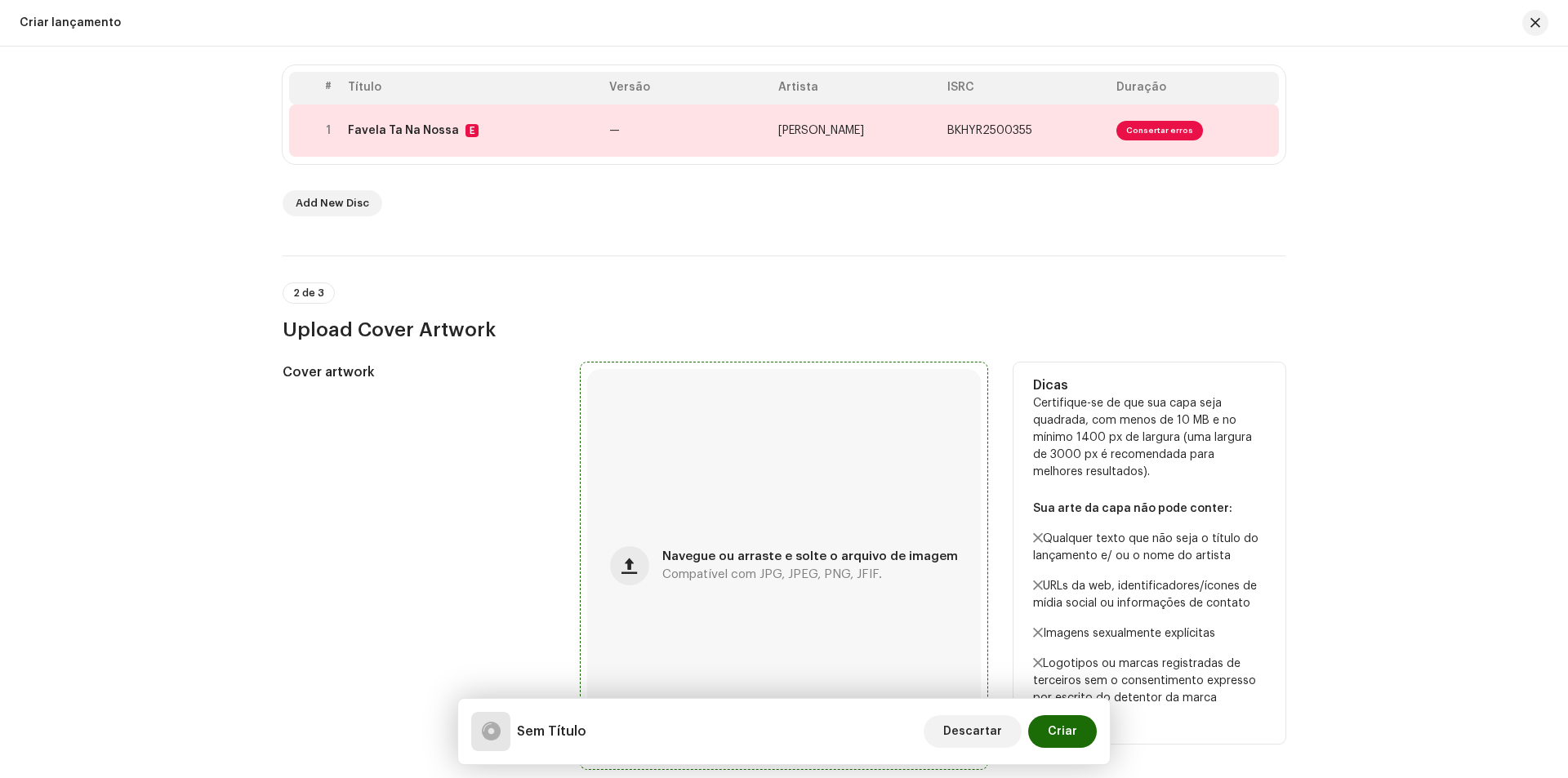
click at [799, 498] on div "Navegue ou arraste e solte o arquivo de imagem Compatível com JPG, JPEG, PNG, J…" at bounding box center [784, 566] width 394 height 394
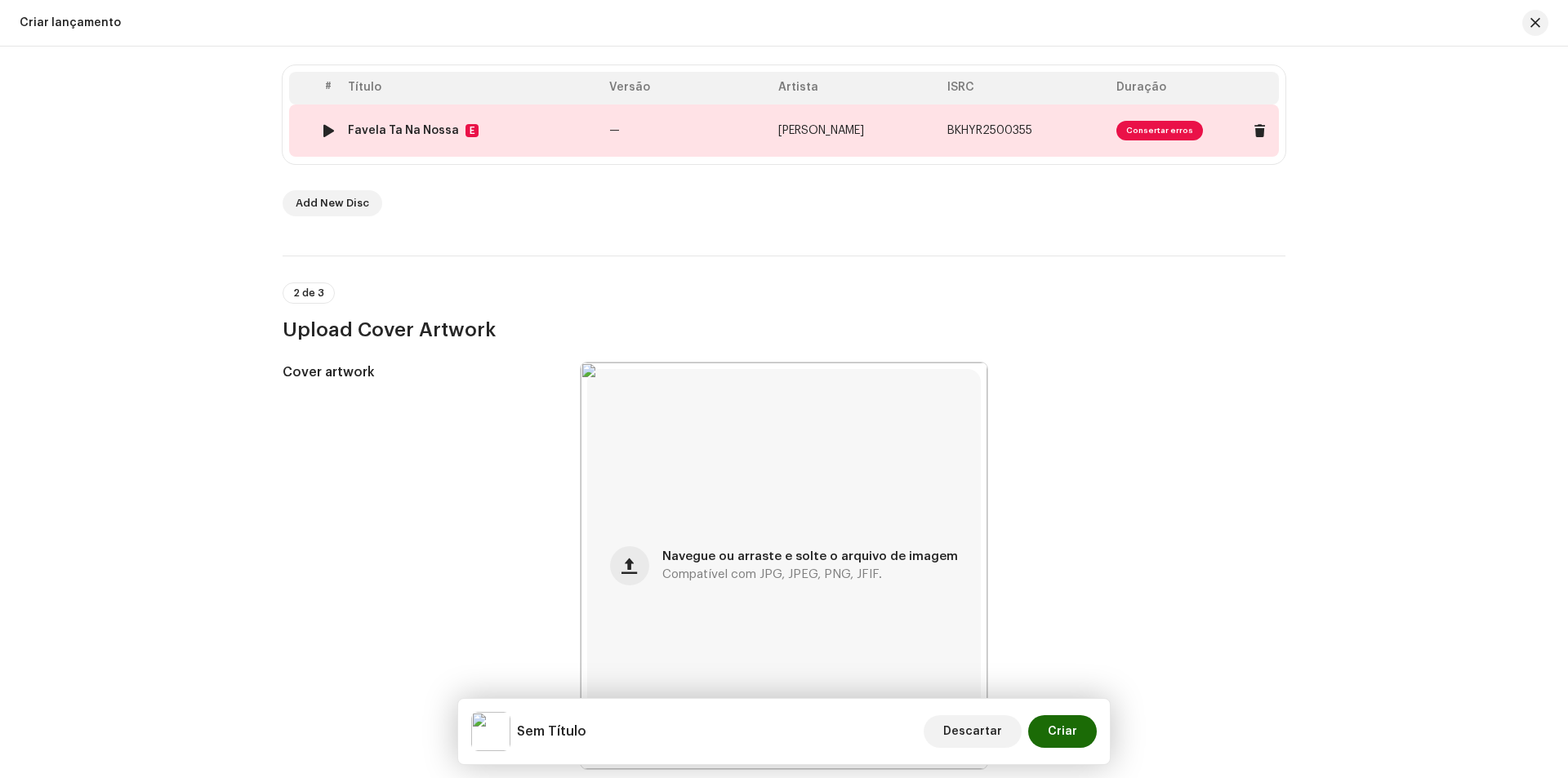
click at [1154, 125] on span "Consertar erros" at bounding box center [1159, 131] width 87 height 20
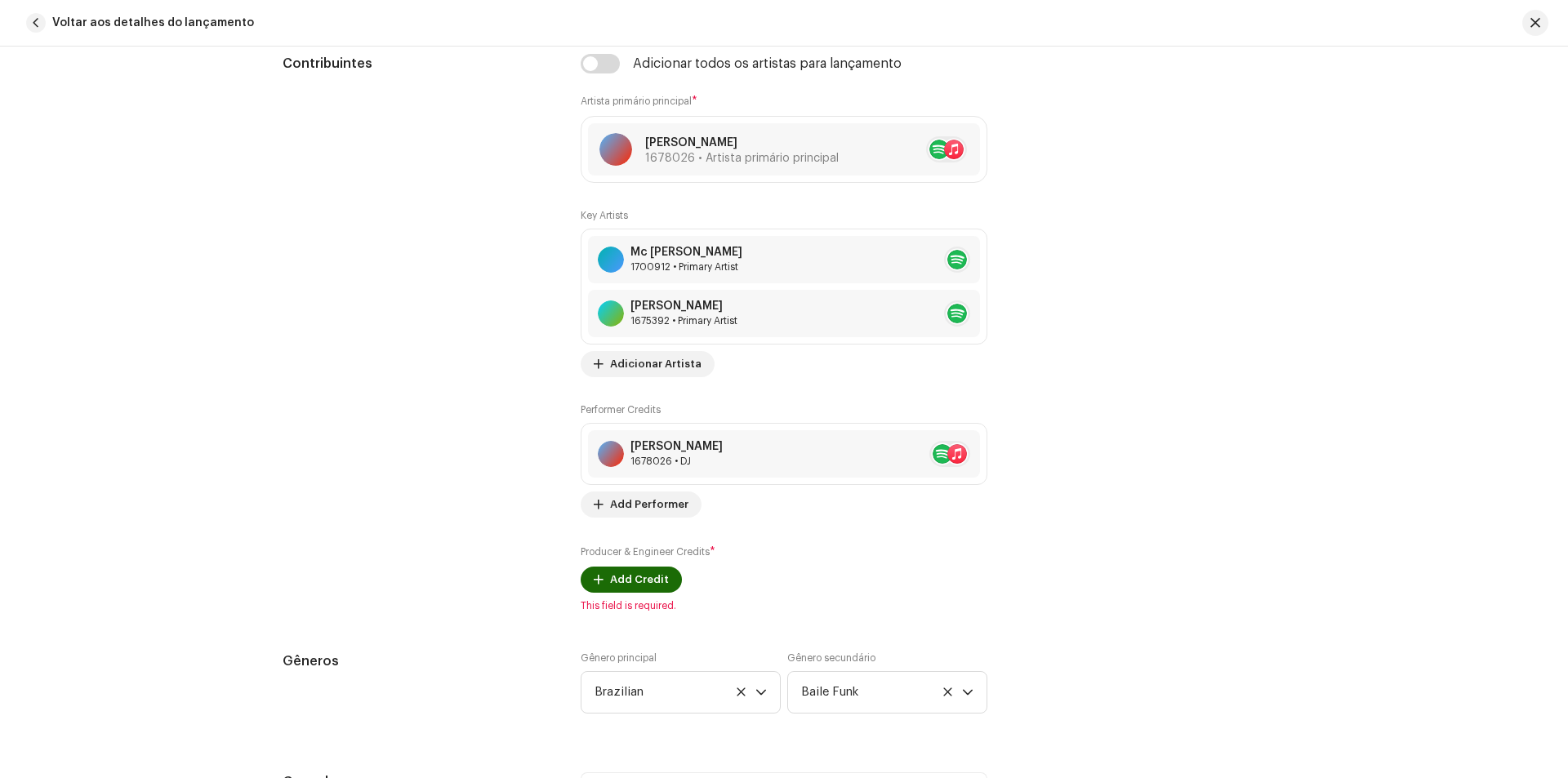
scroll to position [1306, 0]
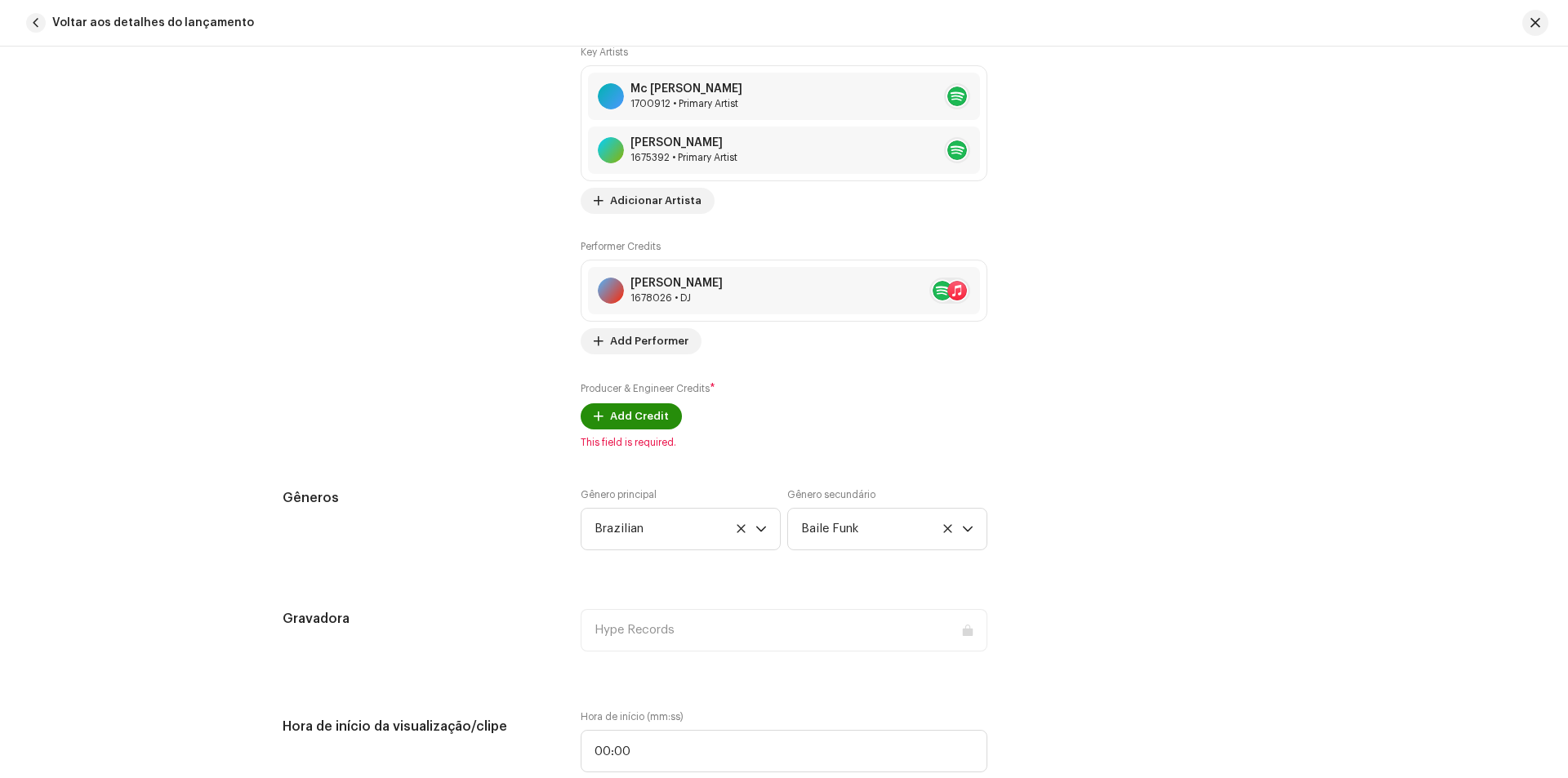
click at [656, 416] on span "Add Credit" at bounding box center [639, 416] width 59 height 32
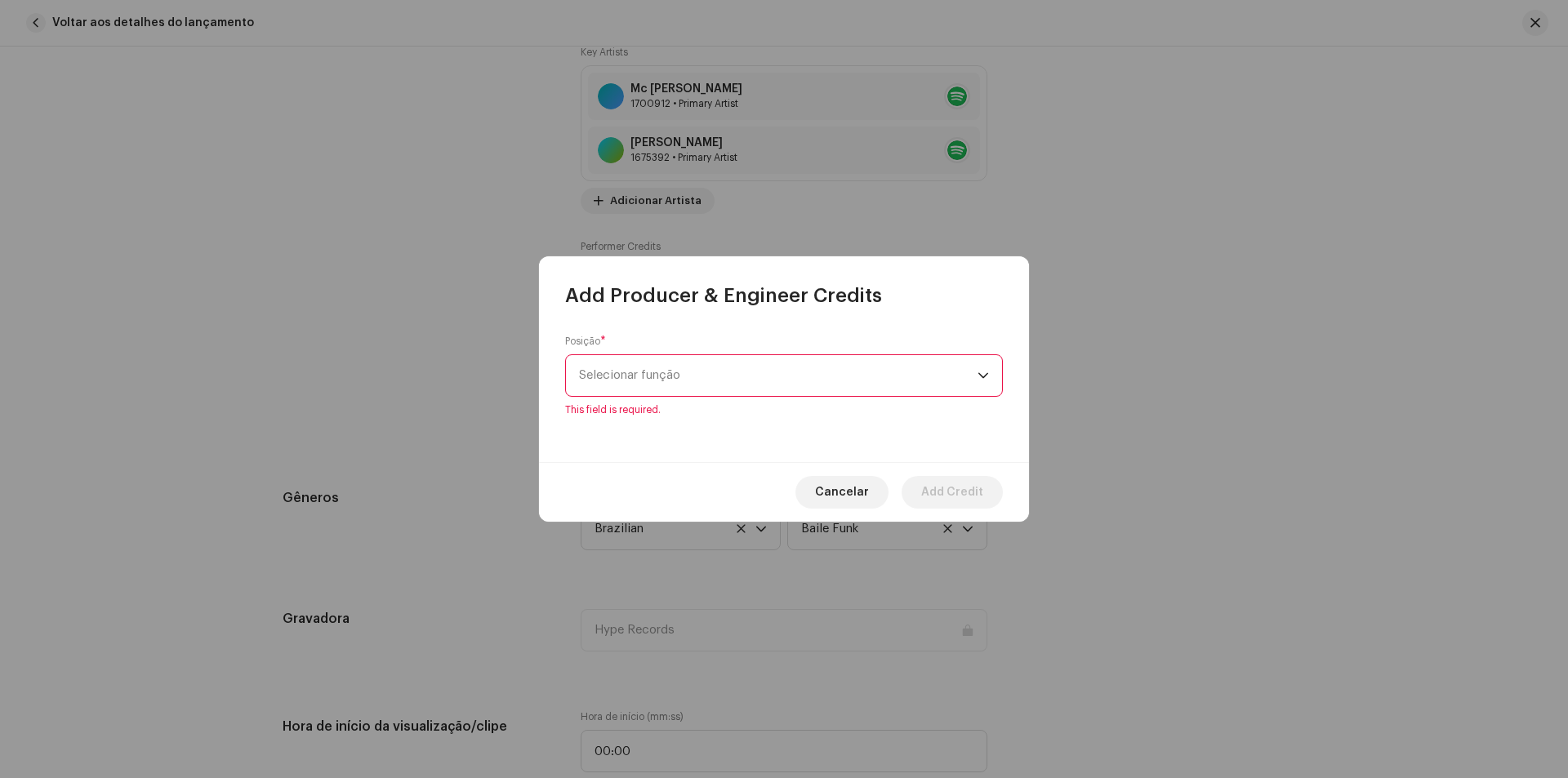
click at [695, 363] on div "Posição * Selecionar função This field is required." at bounding box center [784, 375] width 438 height 82
click at [702, 379] on span "Selecionar função" at bounding box center [778, 375] width 399 height 41
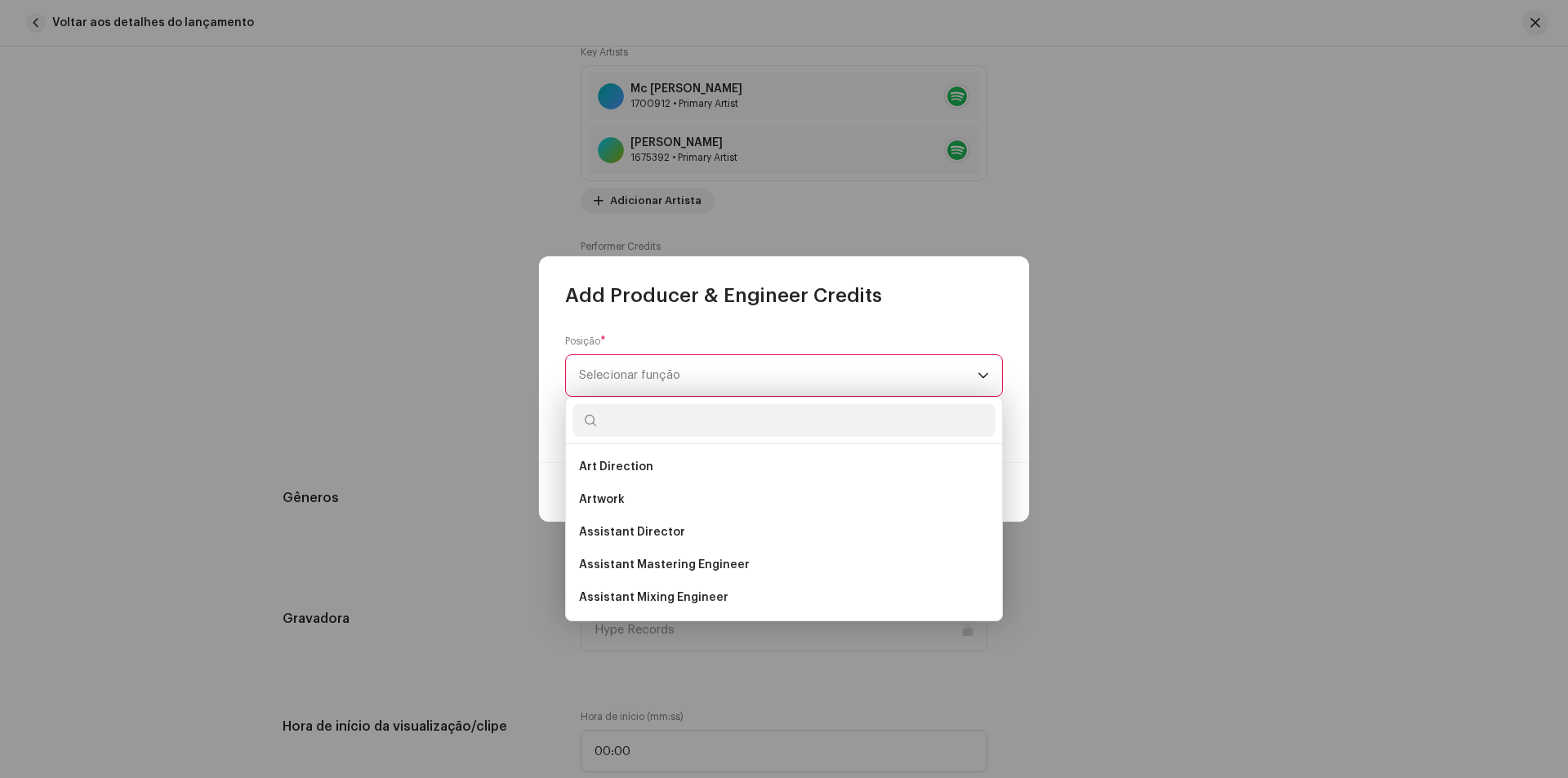
type input "e"
type input "pro"
click at [666, 597] on li "Producer" at bounding box center [784, 597] width 423 height 32
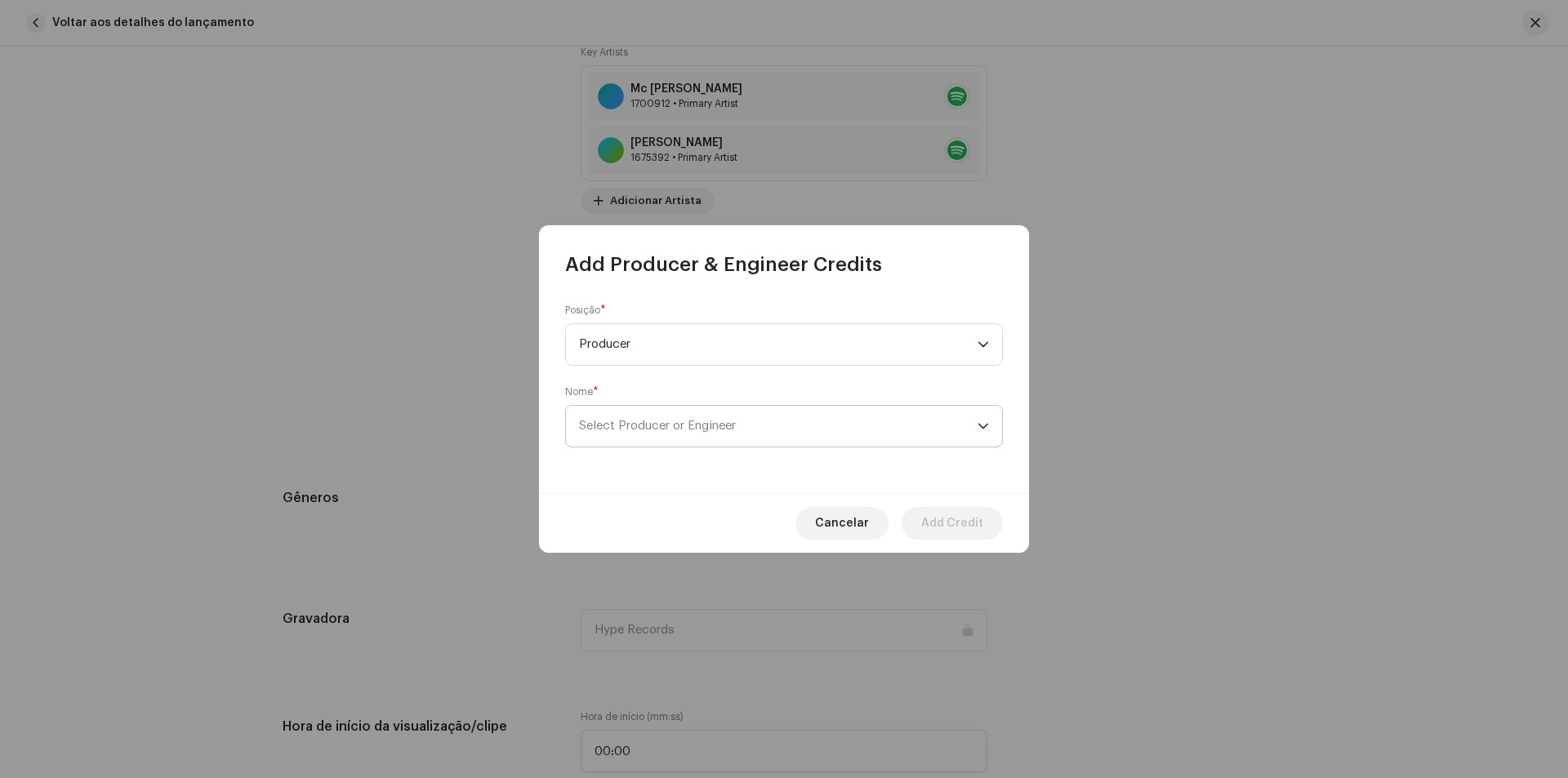
drag, startPoint x: 644, startPoint y: 451, endPoint x: 644, endPoint y: 437, distance: 14.0
click at [644, 450] on div "Posição * Producer Nome * Select Producer or Engineer" at bounding box center [784, 385] width 490 height 216
click at [644, 437] on span "Select Producer or Engineer" at bounding box center [778, 426] width 399 height 41
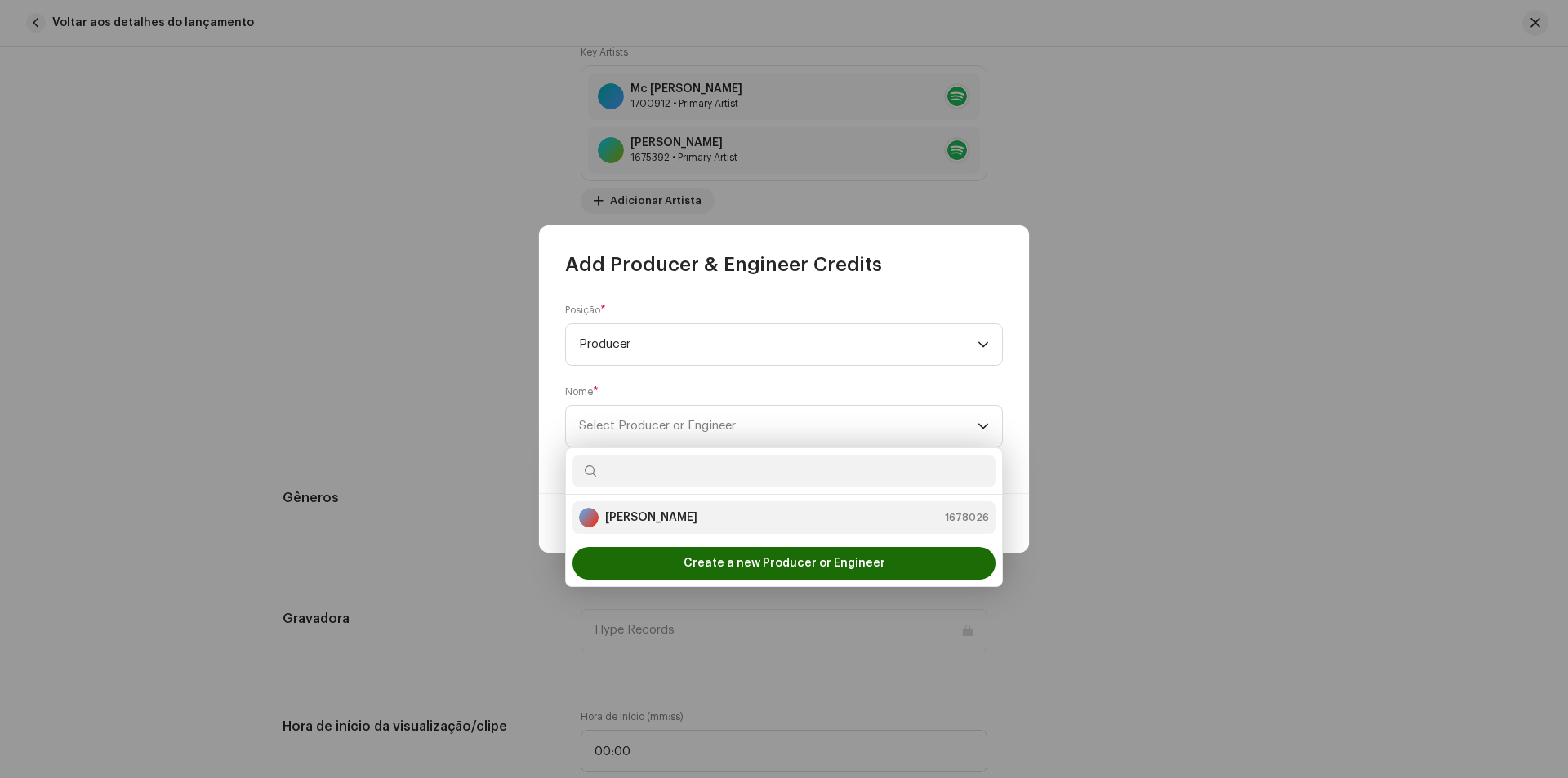
click at [664, 518] on div "[PERSON_NAME] 1678026" at bounding box center [784, 518] width 410 height 20
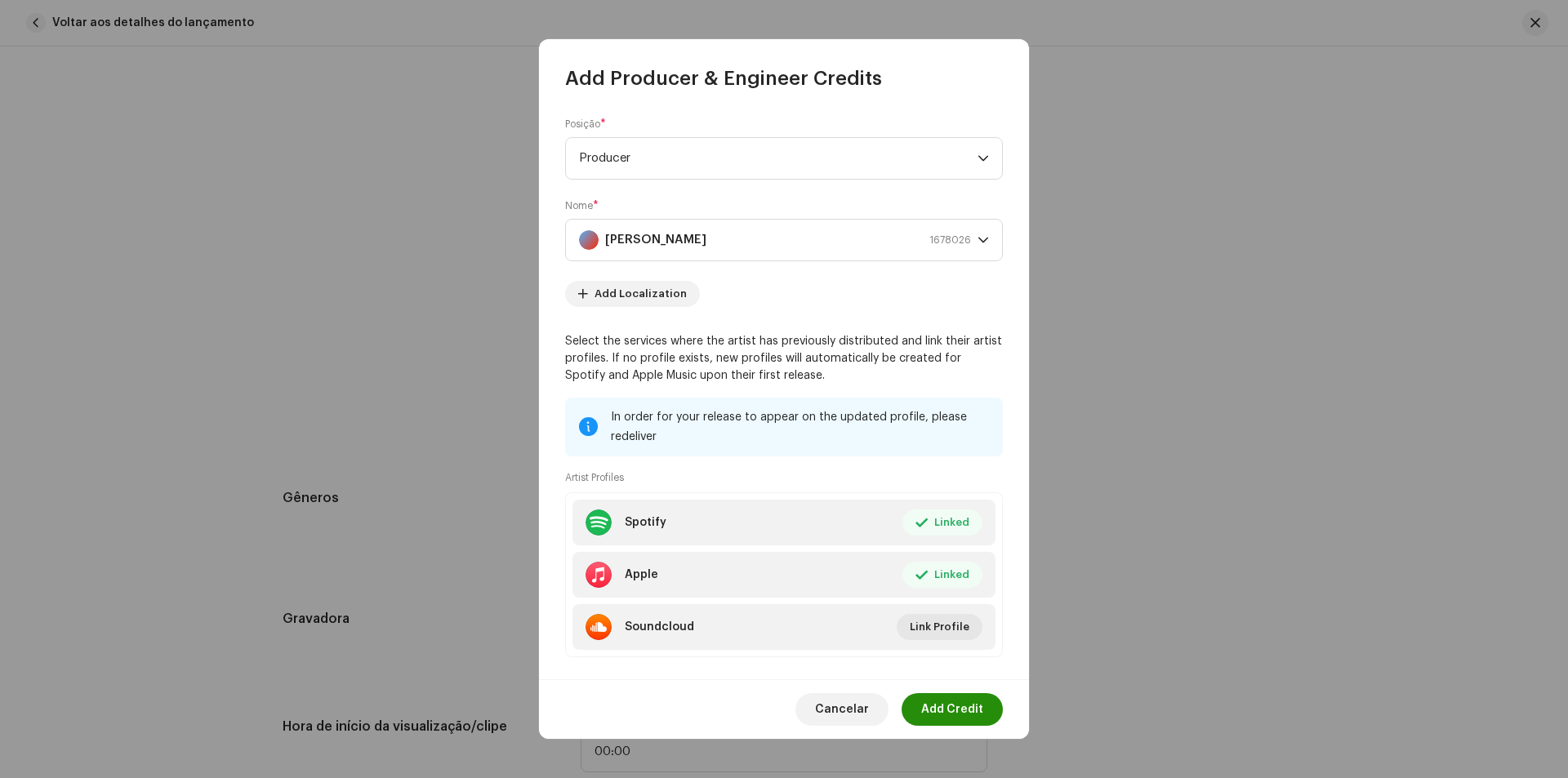
click at [960, 715] on span "Add Credit" at bounding box center [952, 709] width 62 height 32
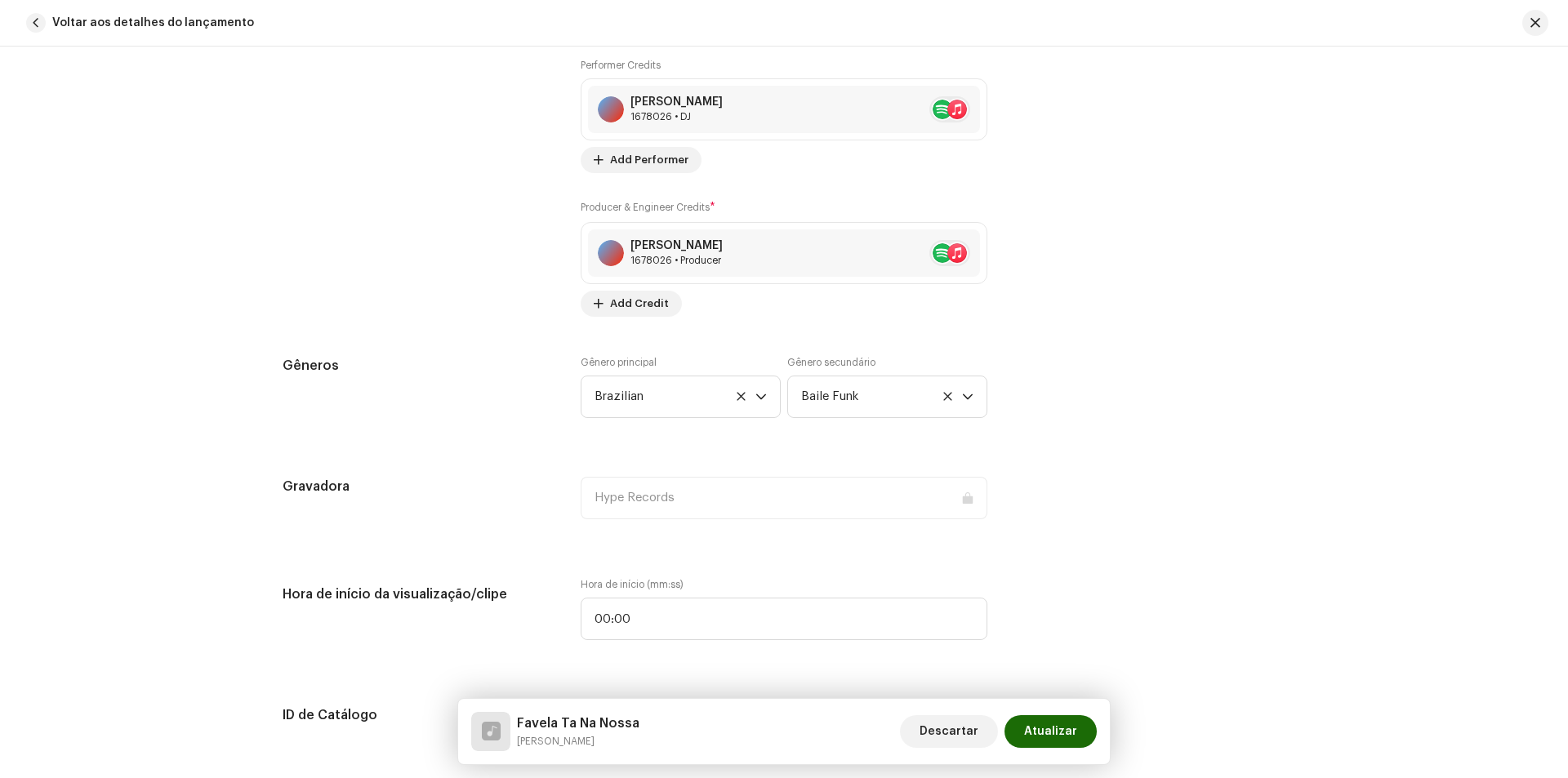
scroll to position [1633, 0]
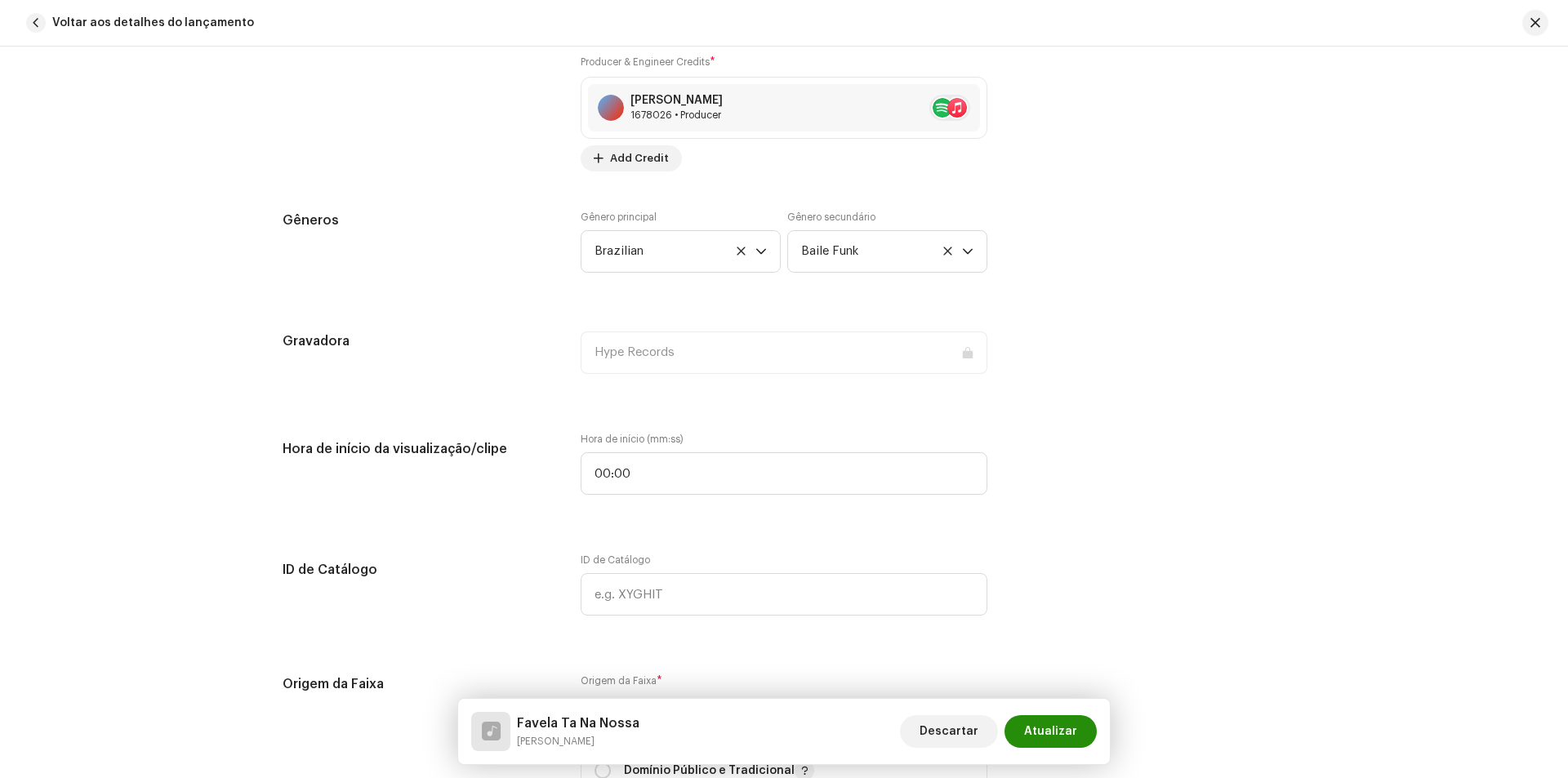
click at [1055, 742] on span "Atualizar" at bounding box center [1051, 731] width 53 height 32
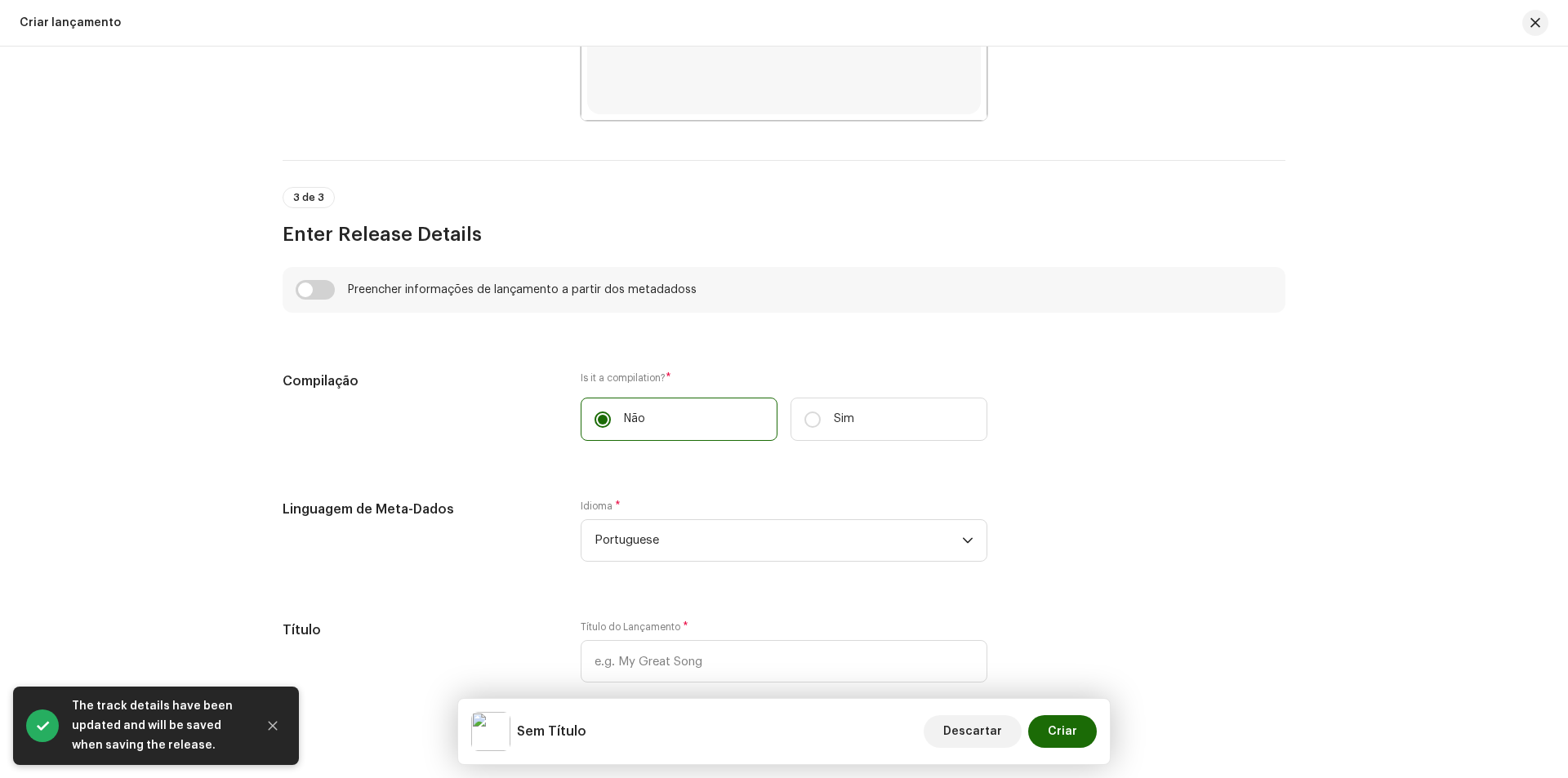
scroll to position [980, 0]
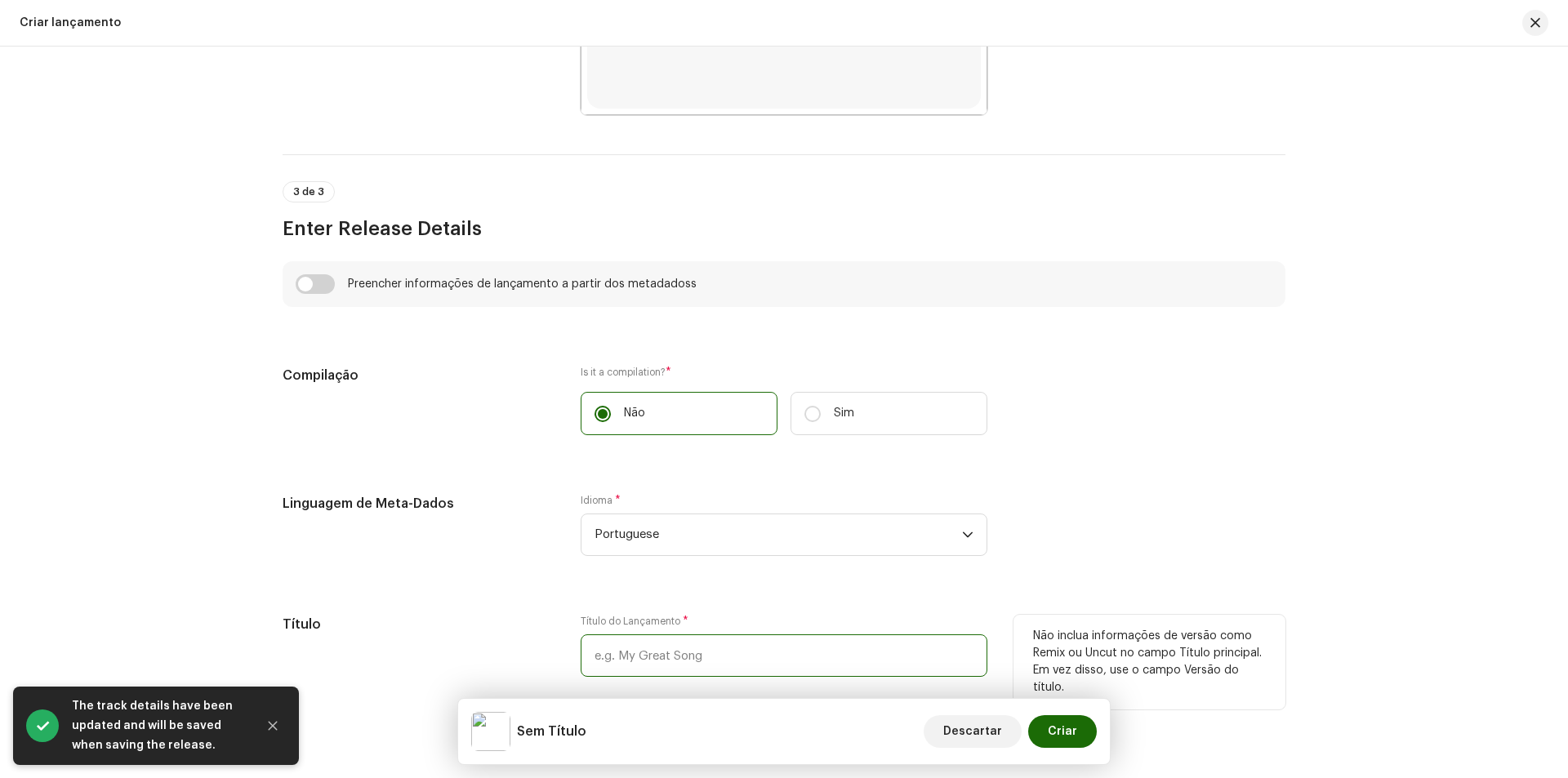
click at [667, 663] on input "text" at bounding box center [784, 655] width 407 height 42
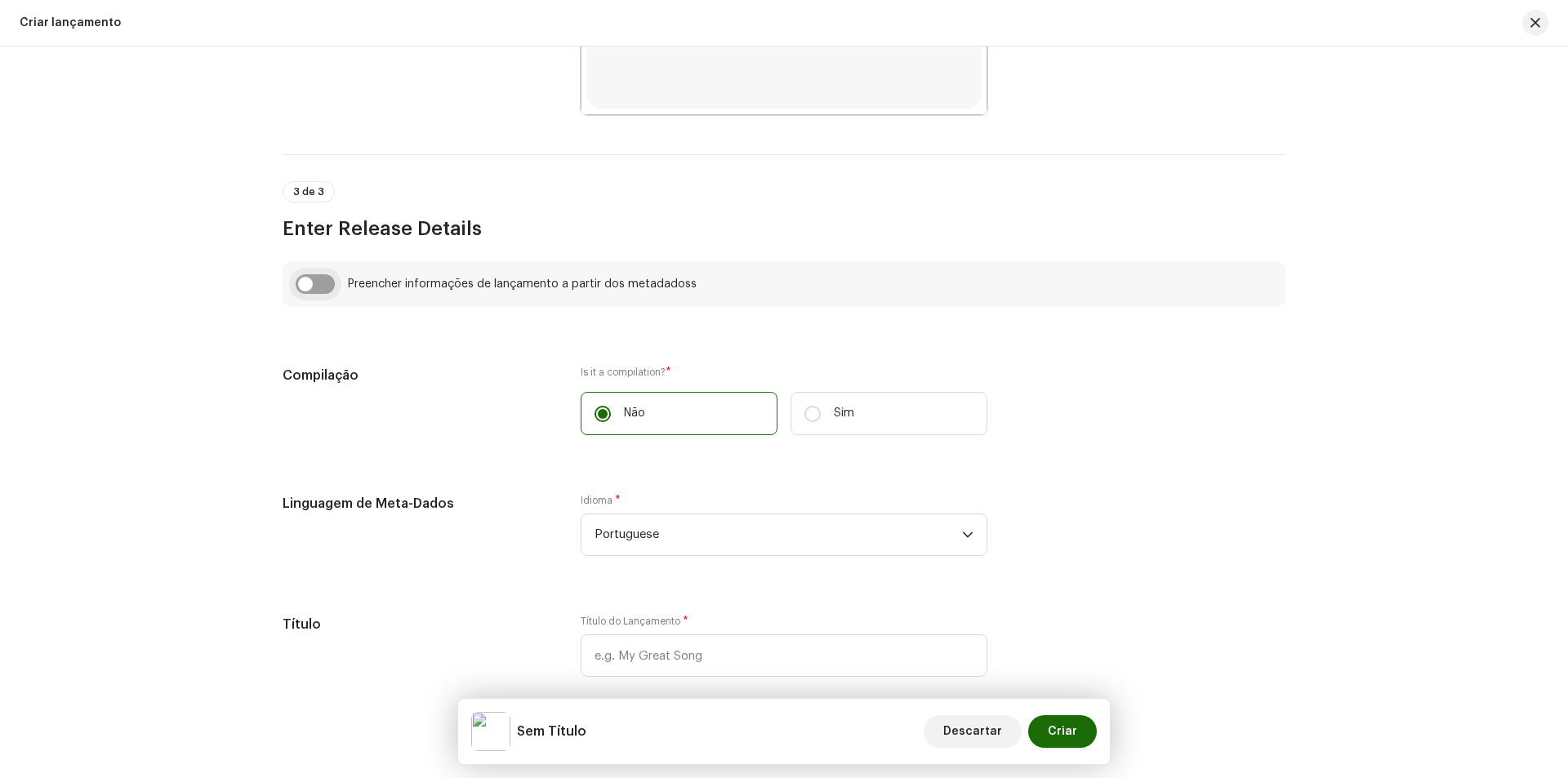
click at [295, 285] on input "checkbox" at bounding box center [315, 285] width 39 height 20
checkbox input "true"
type input "Favela Ta Na Nossa"
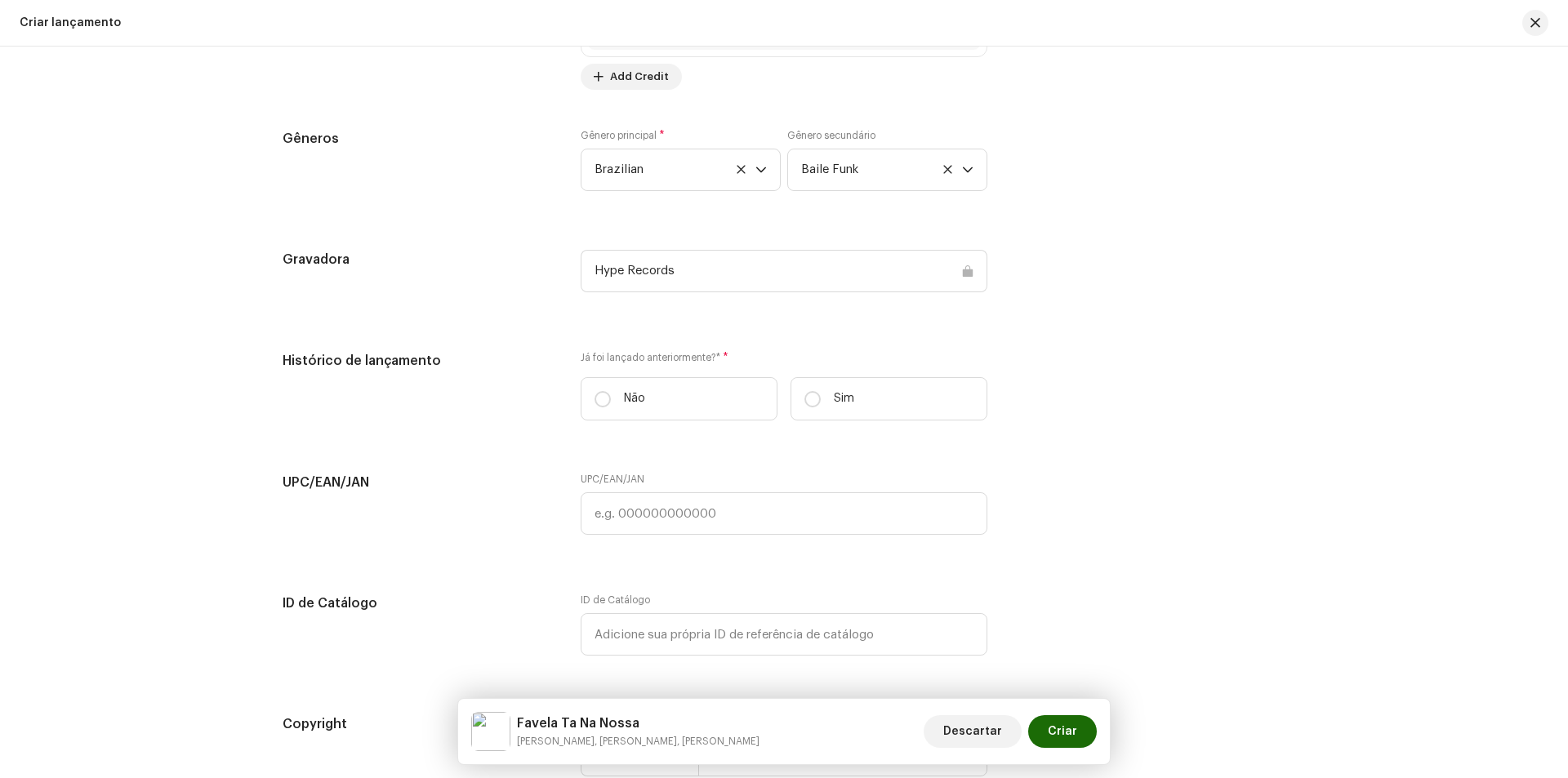
scroll to position [2613, 0]
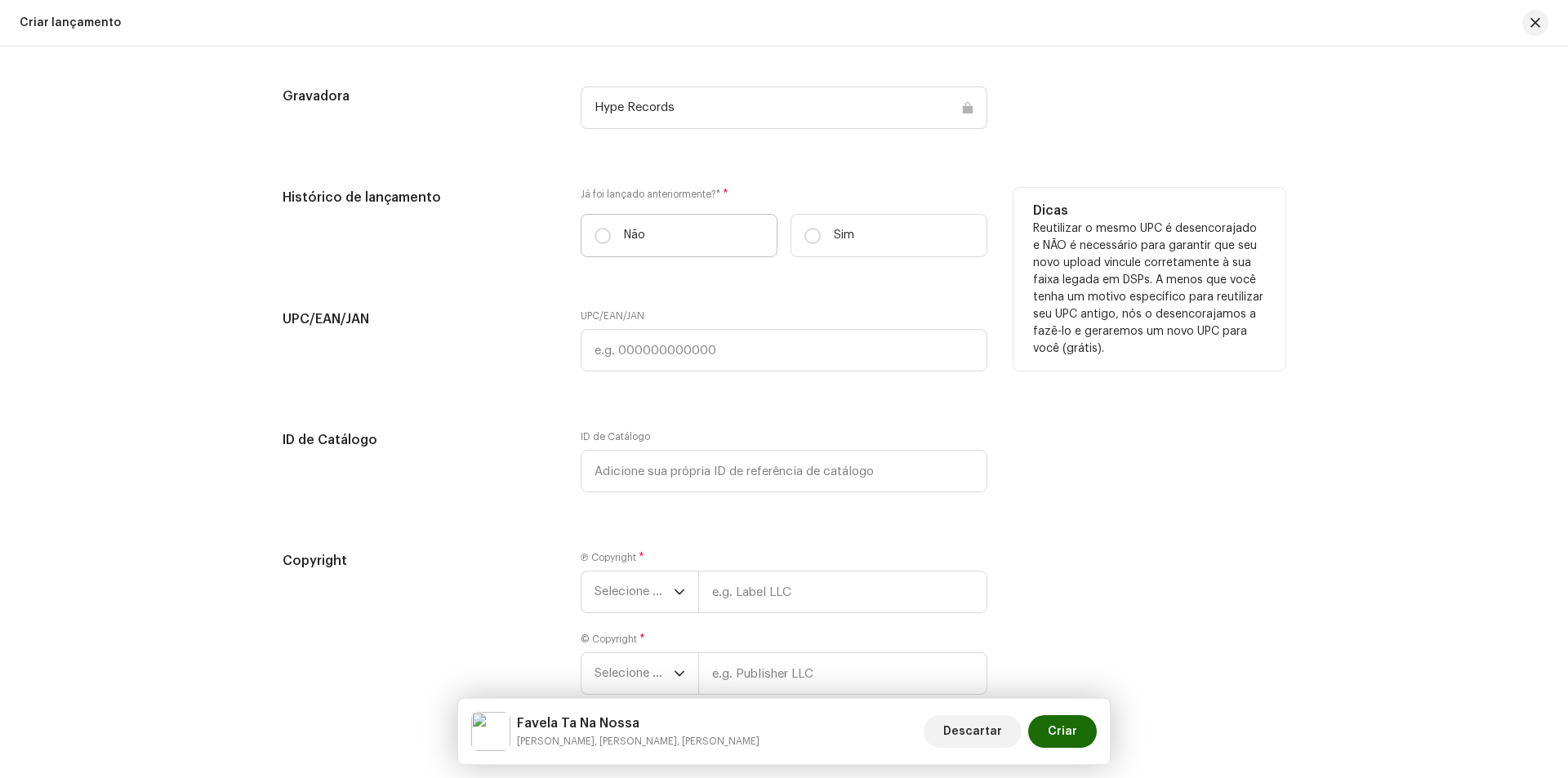
click at [676, 248] on label "Não" at bounding box center [679, 235] width 196 height 43
click at [611, 244] on input "Não" at bounding box center [603, 236] width 17 height 17
radio input "true"
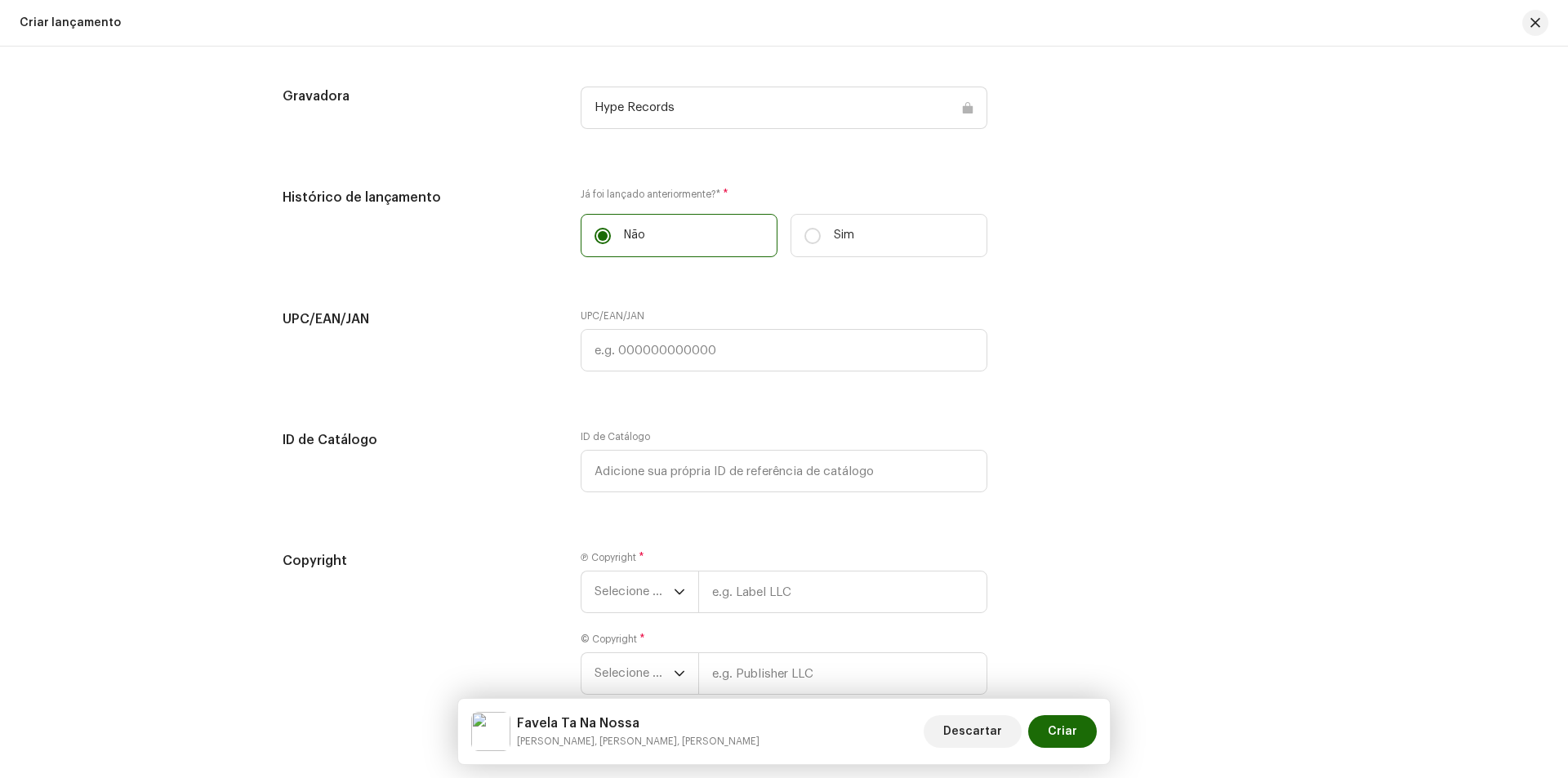
scroll to position [2706, 0]
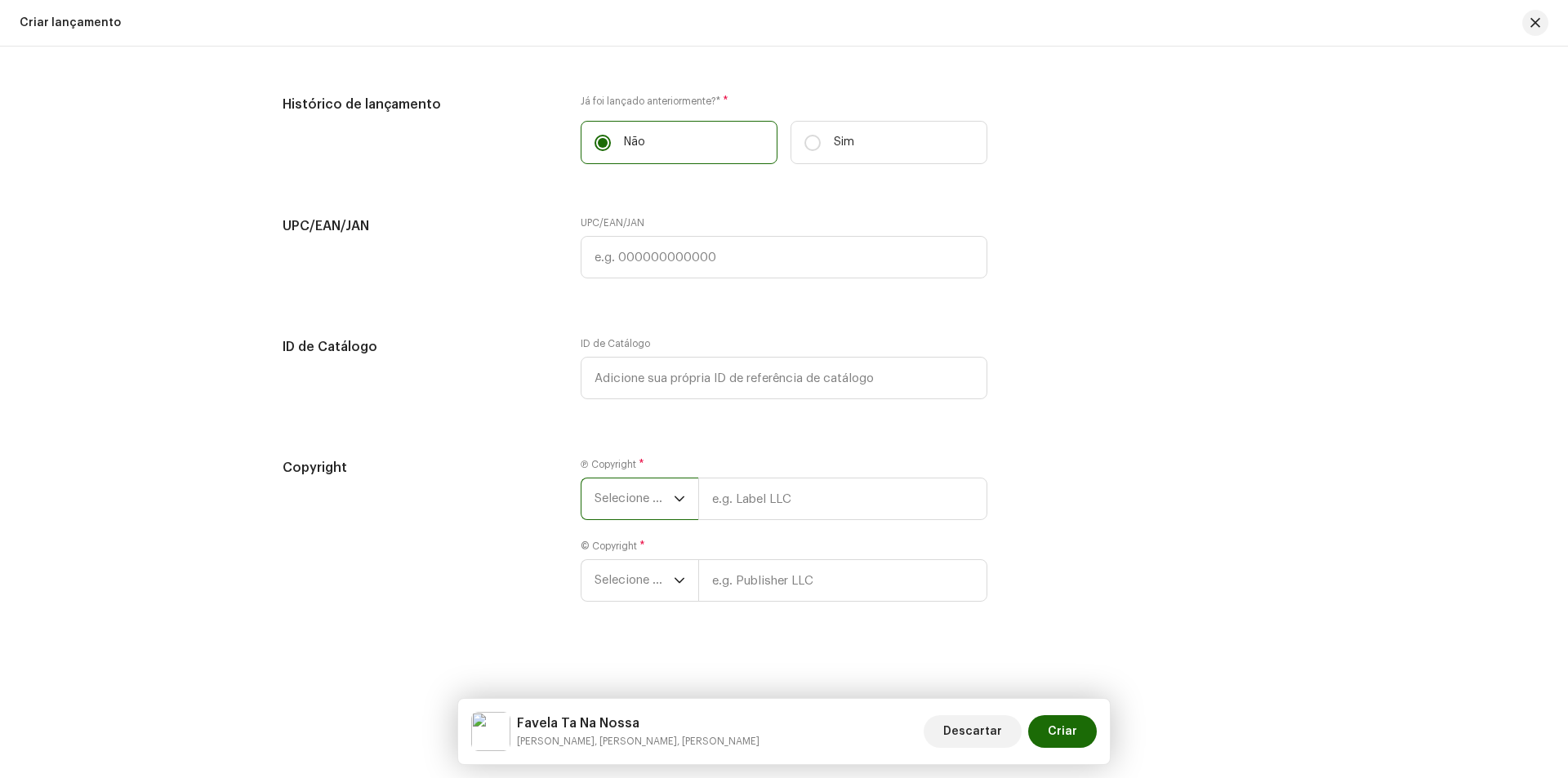
click at [667, 503] on span "Selecione o ano" at bounding box center [633, 498] width 79 height 41
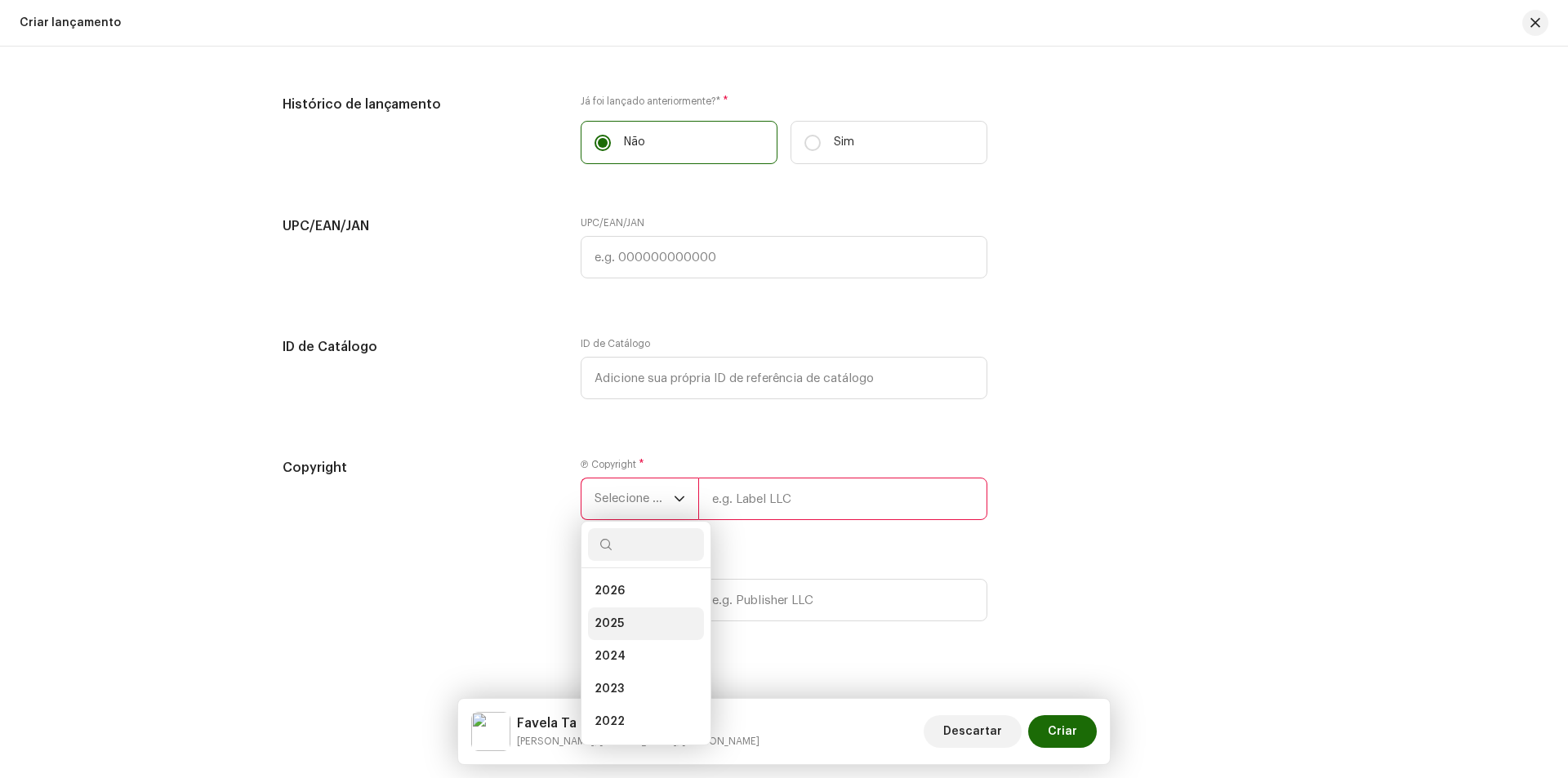
click at [667, 613] on li "2025" at bounding box center [646, 623] width 116 height 32
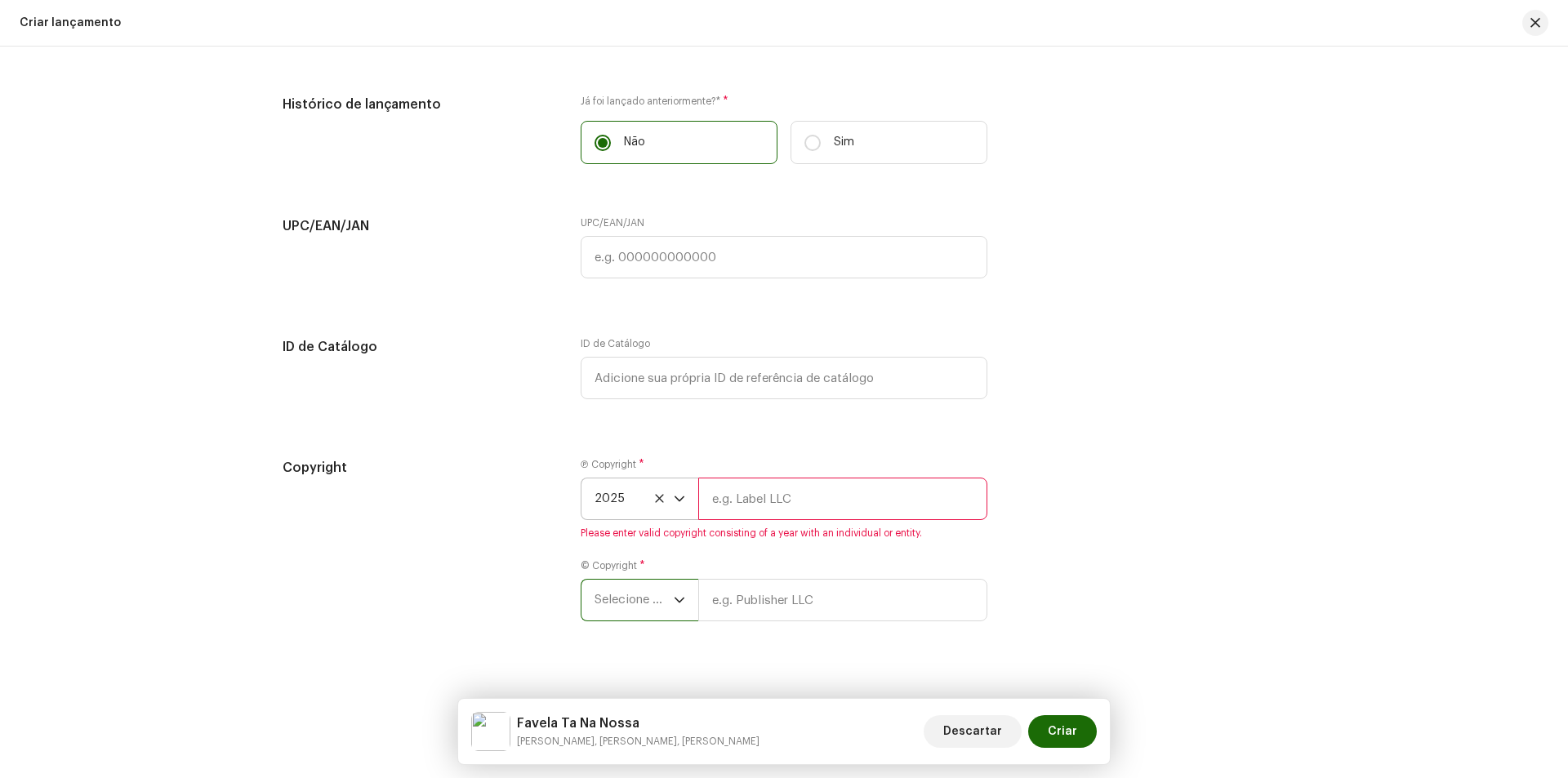
click at [662, 605] on span "Selecione o ano" at bounding box center [633, 600] width 79 height 41
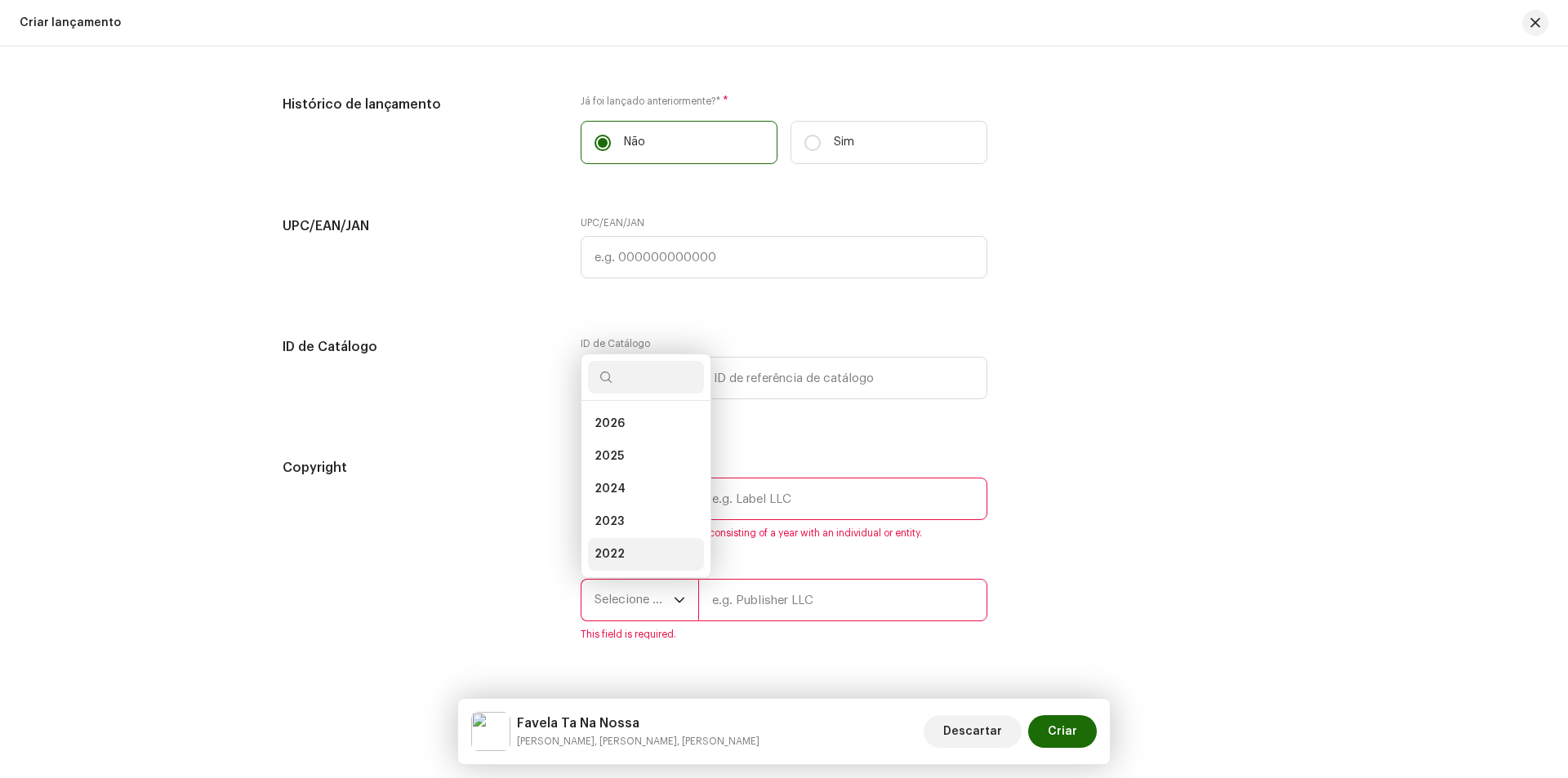
scroll to position [26, 0]
click at [625, 433] on li "2025" at bounding box center [646, 430] width 116 height 32
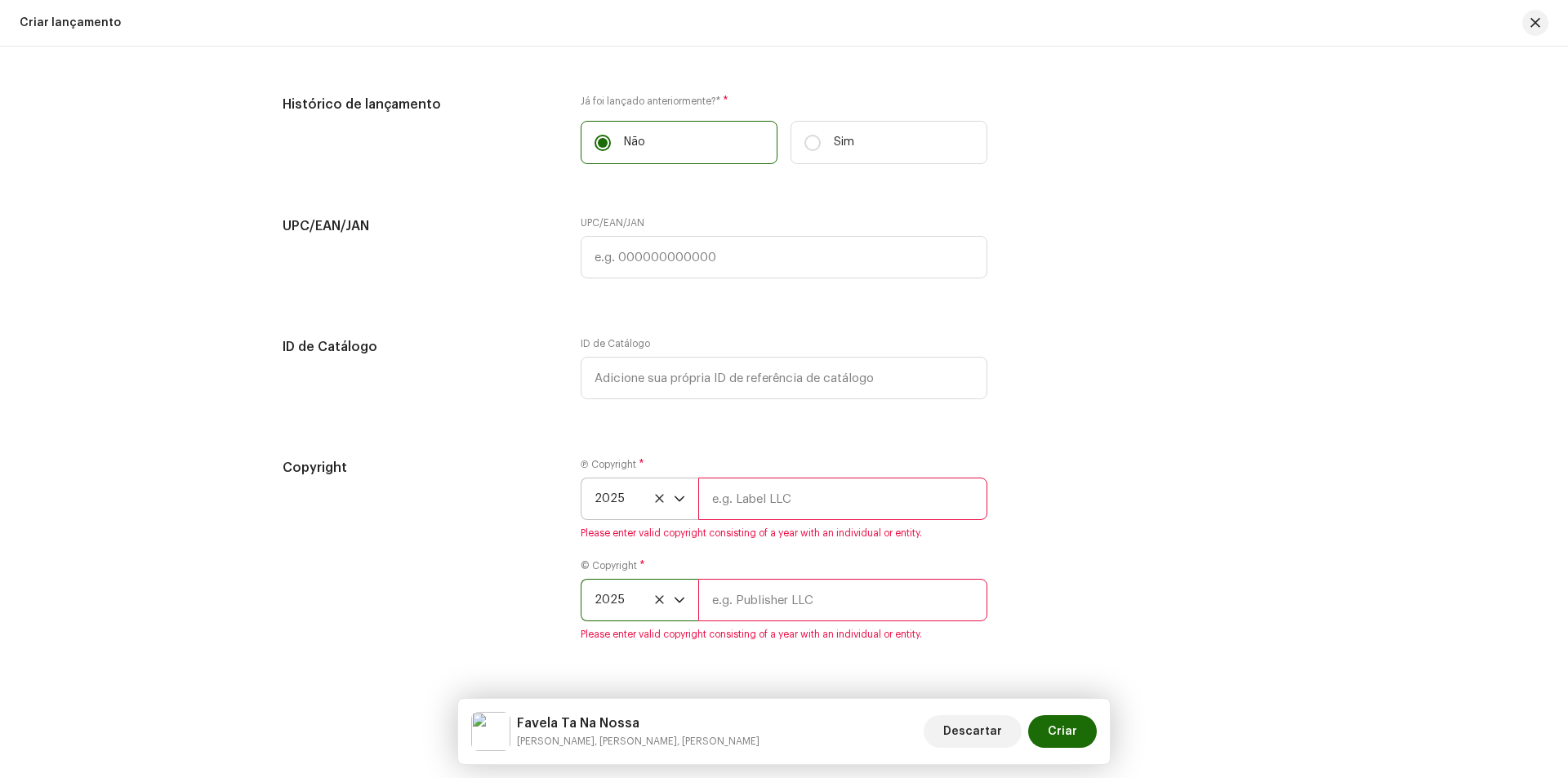
click at [777, 498] on input "text" at bounding box center [842, 498] width 289 height 42
type input "Hype Records"
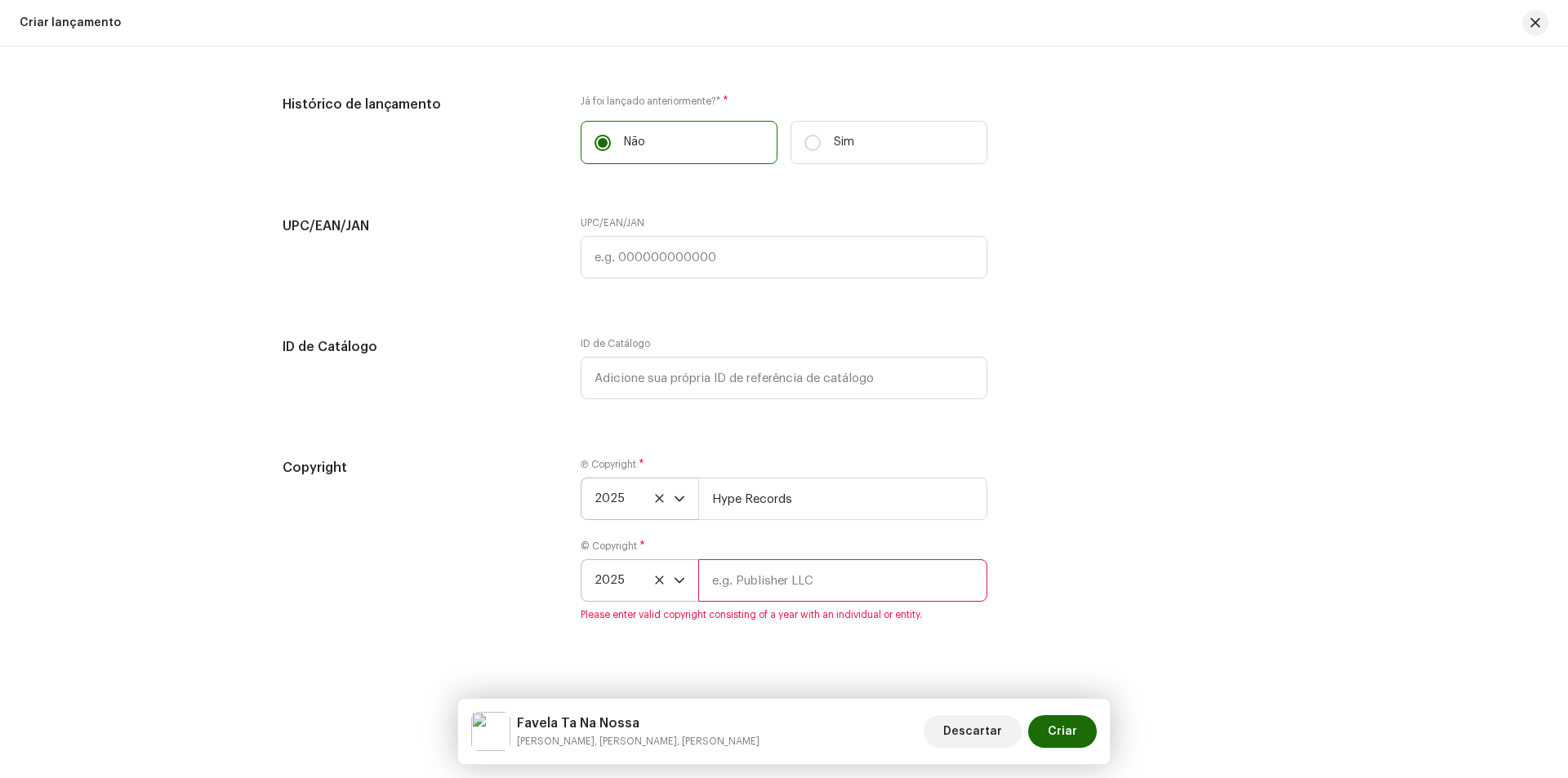
drag, startPoint x: 792, startPoint y: 609, endPoint x: 790, endPoint y: 601, distance: 8.2
click at [790, 601] on div "© Copyright * 2025 Please enter valid copyright consisting of a year with an in…" at bounding box center [784, 581] width 407 height 82
click at [791, 587] on input "text" at bounding box center [842, 580] width 289 height 42
type input "Hype Records"
click at [1088, 725] on button "Criar" at bounding box center [1062, 731] width 68 height 32
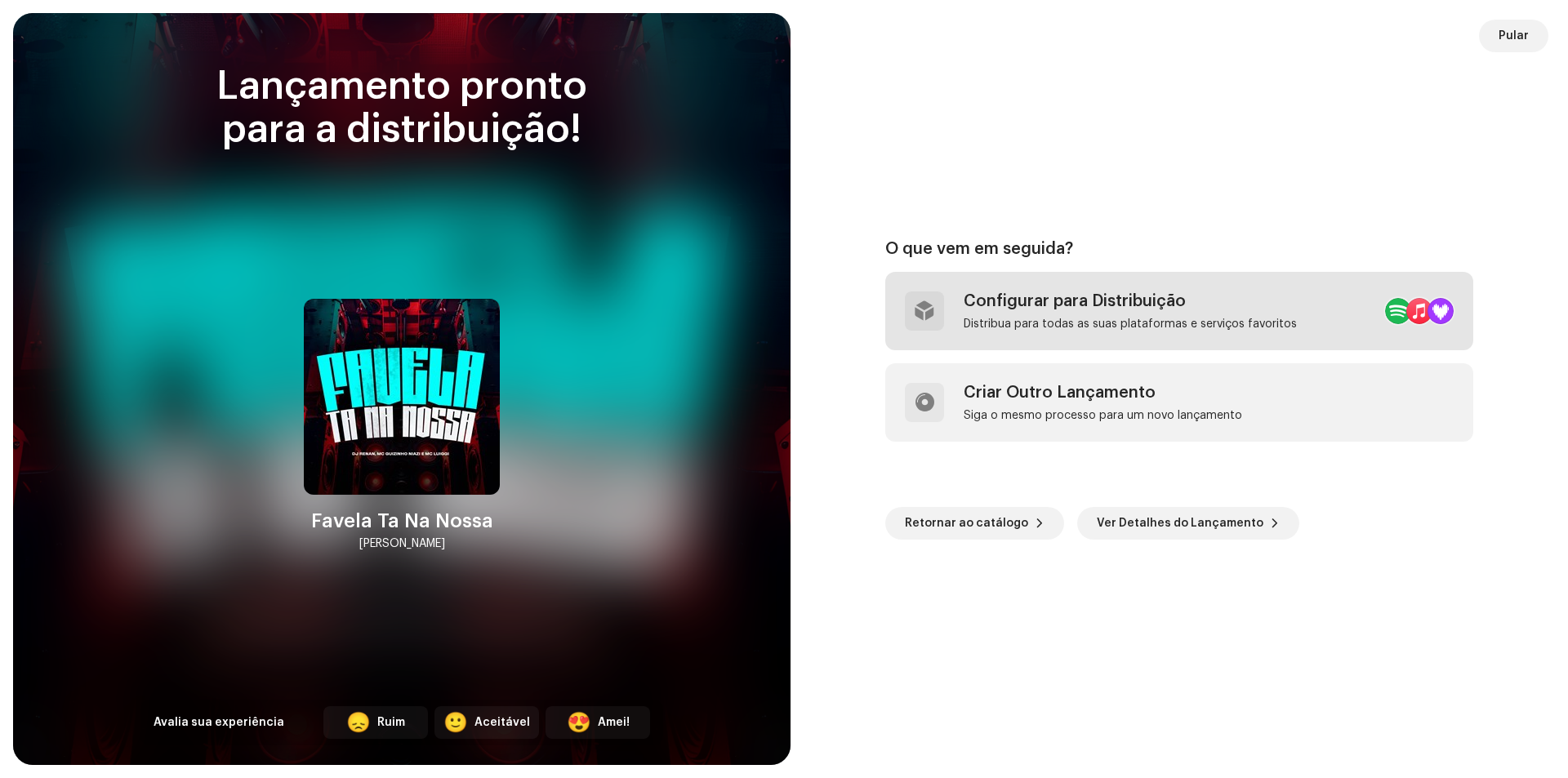
click at [1068, 328] on div "Distribua para todas as suas plataformas e serviços favoritos" at bounding box center [1130, 325] width 333 height 13
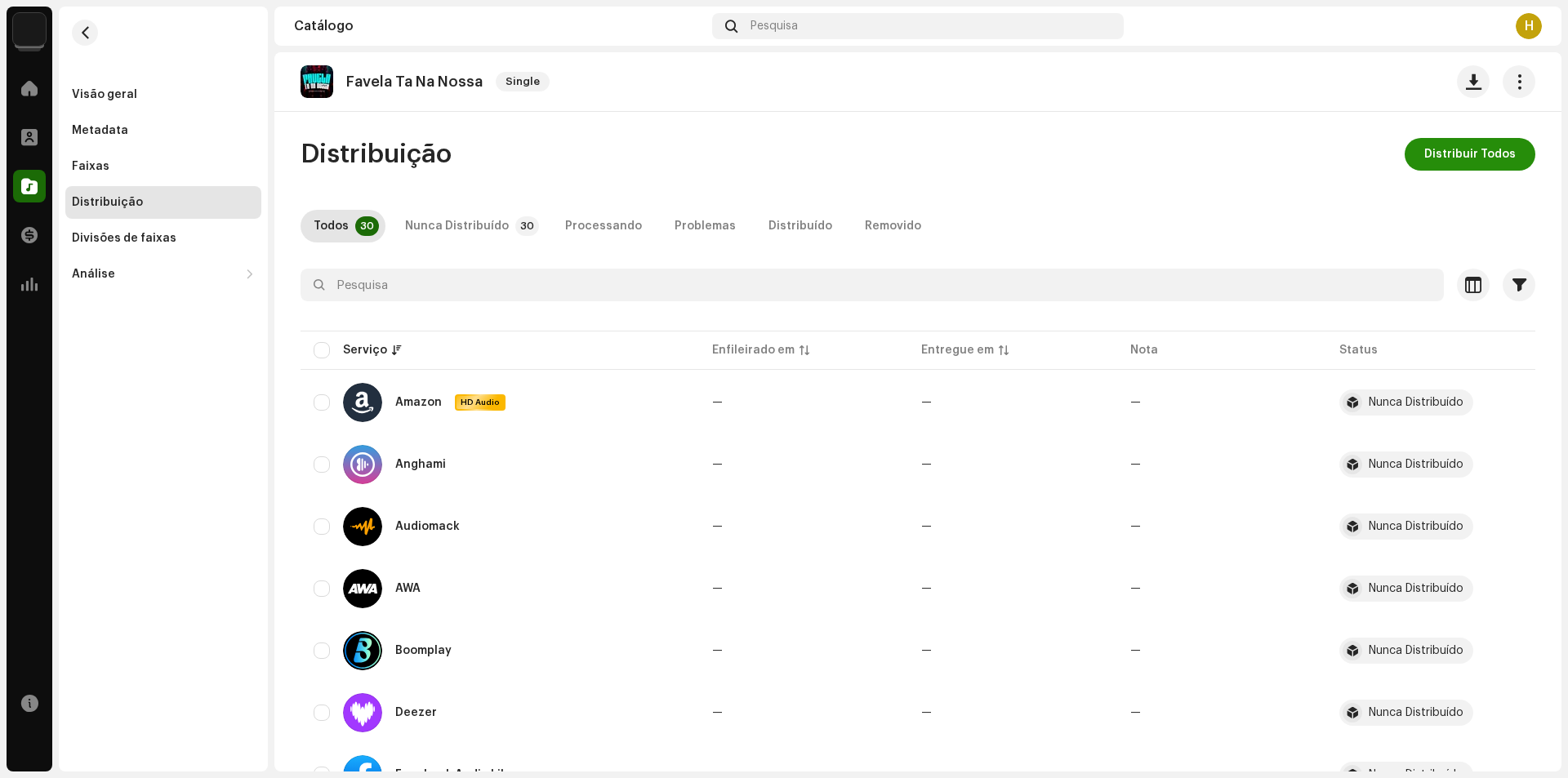
click at [1444, 156] on span "Distribuir Todos" at bounding box center [1470, 154] width 92 height 32
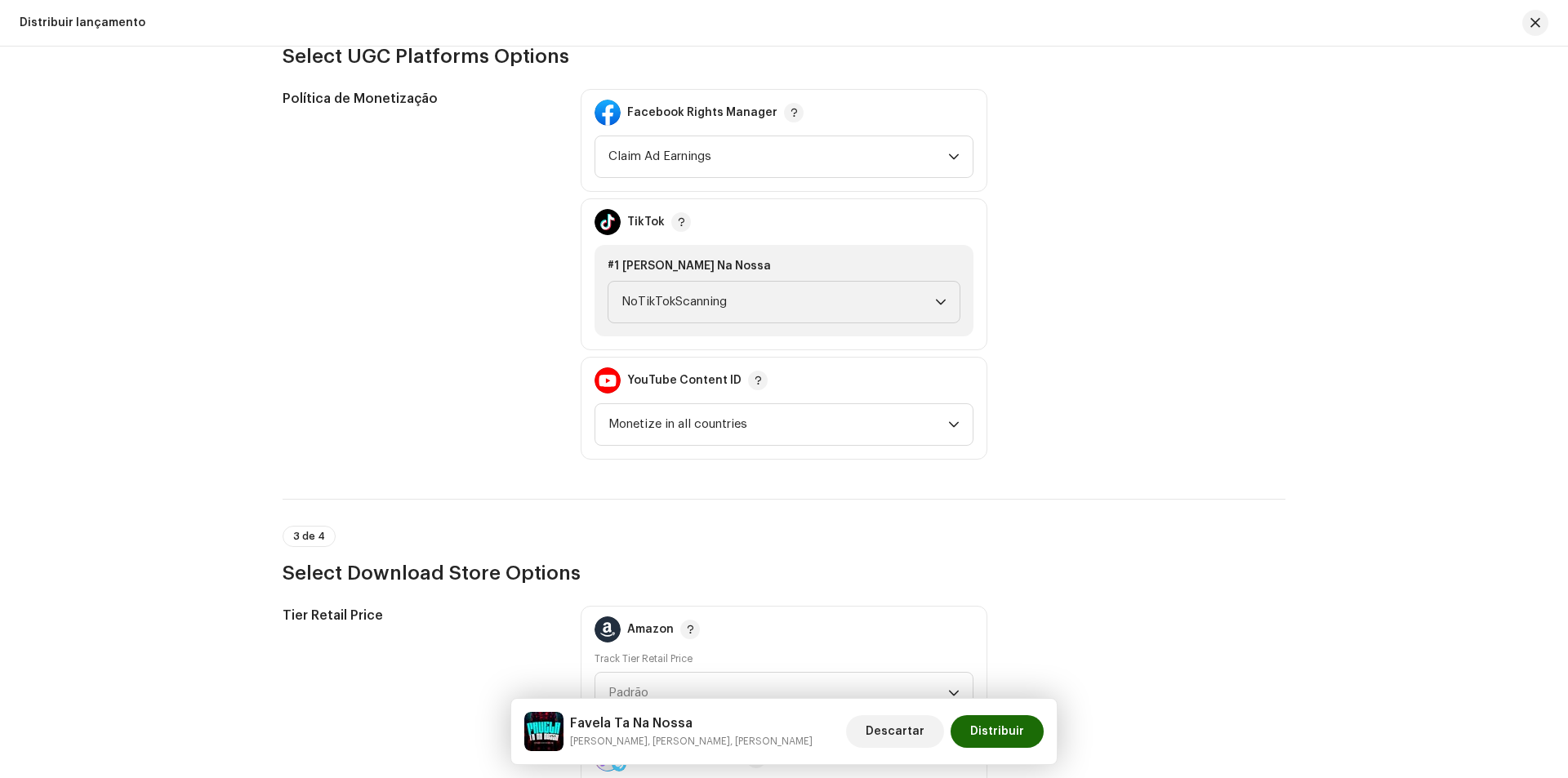
scroll to position [1524, 0]
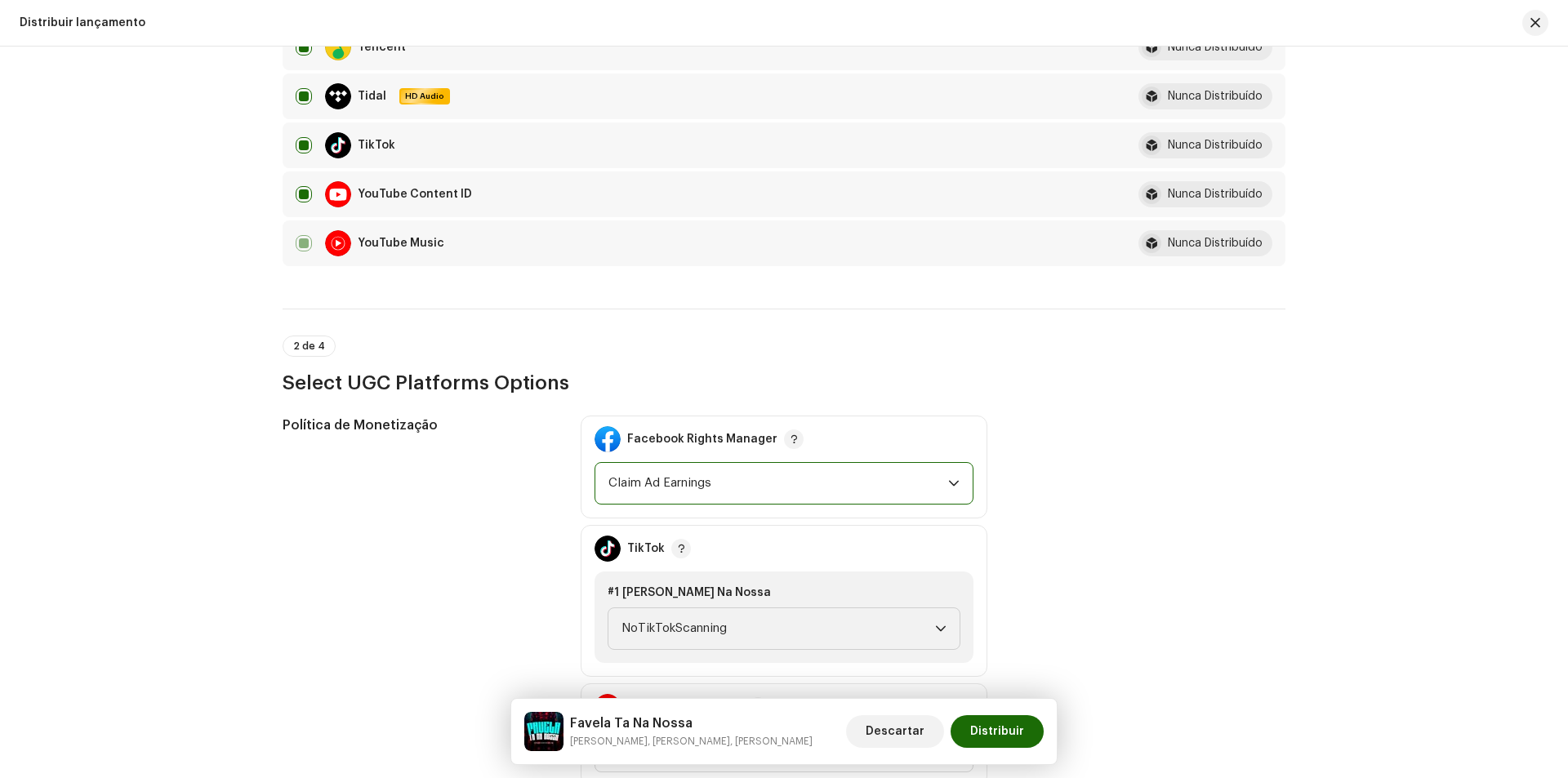
click at [834, 493] on span "Claim Ad Earnings" at bounding box center [778, 483] width 340 height 41
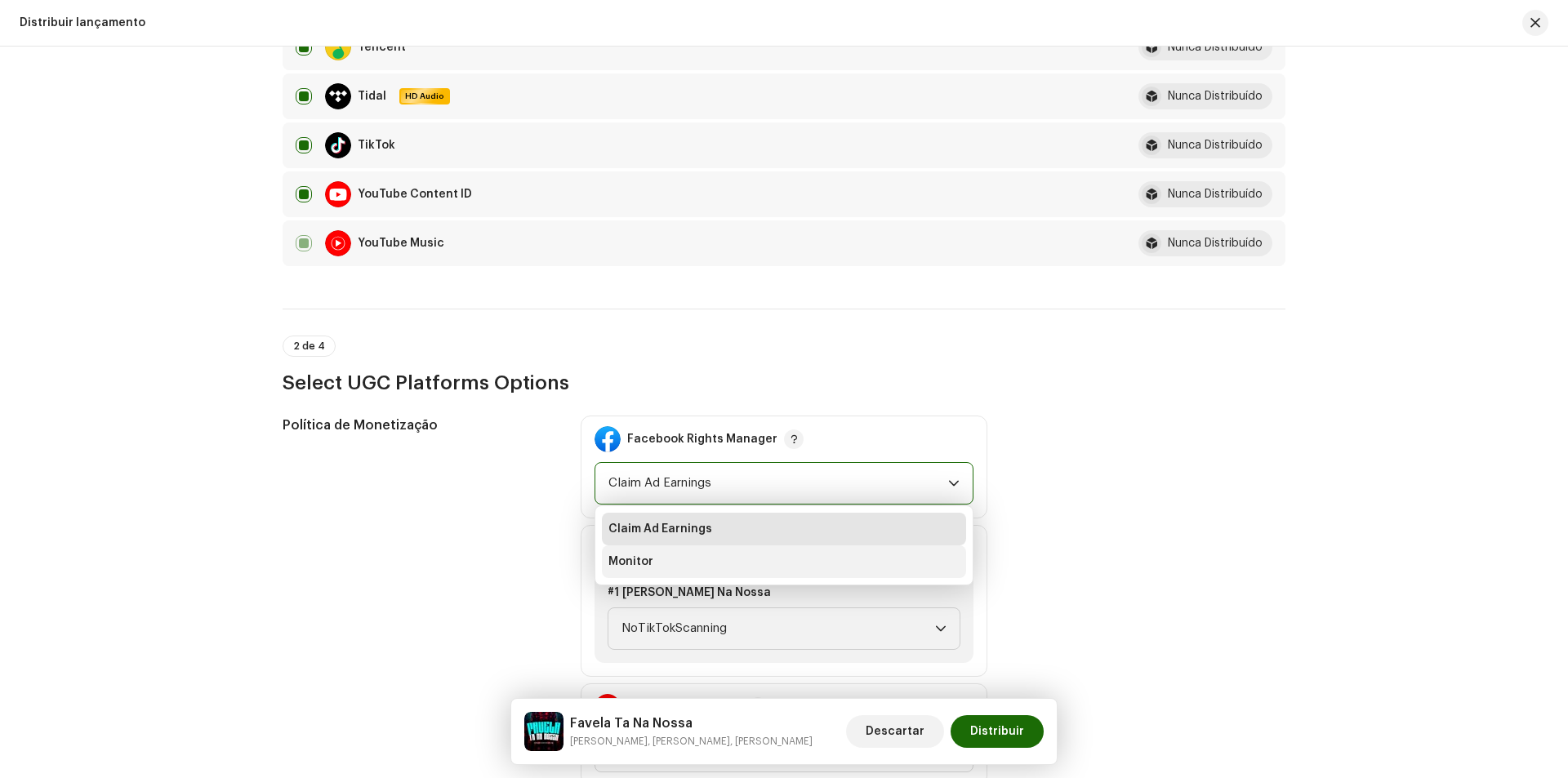
click at [808, 554] on li "Monitor" at bounding box center [784, 561] width 365 height 32
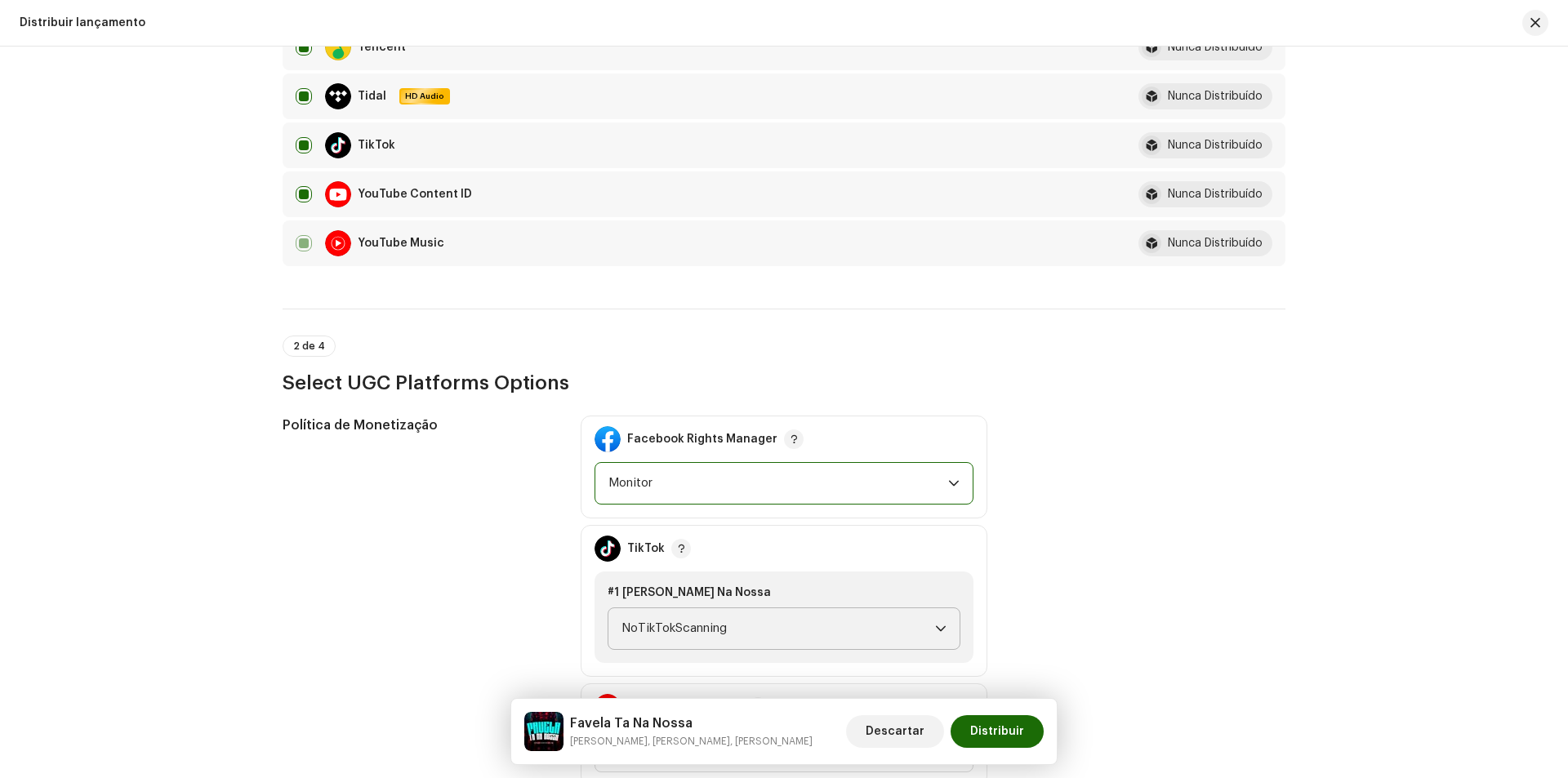
click at [801, 632] on span "NoTikTokScanning" at bounding box center [778, 628] width 314 height 41
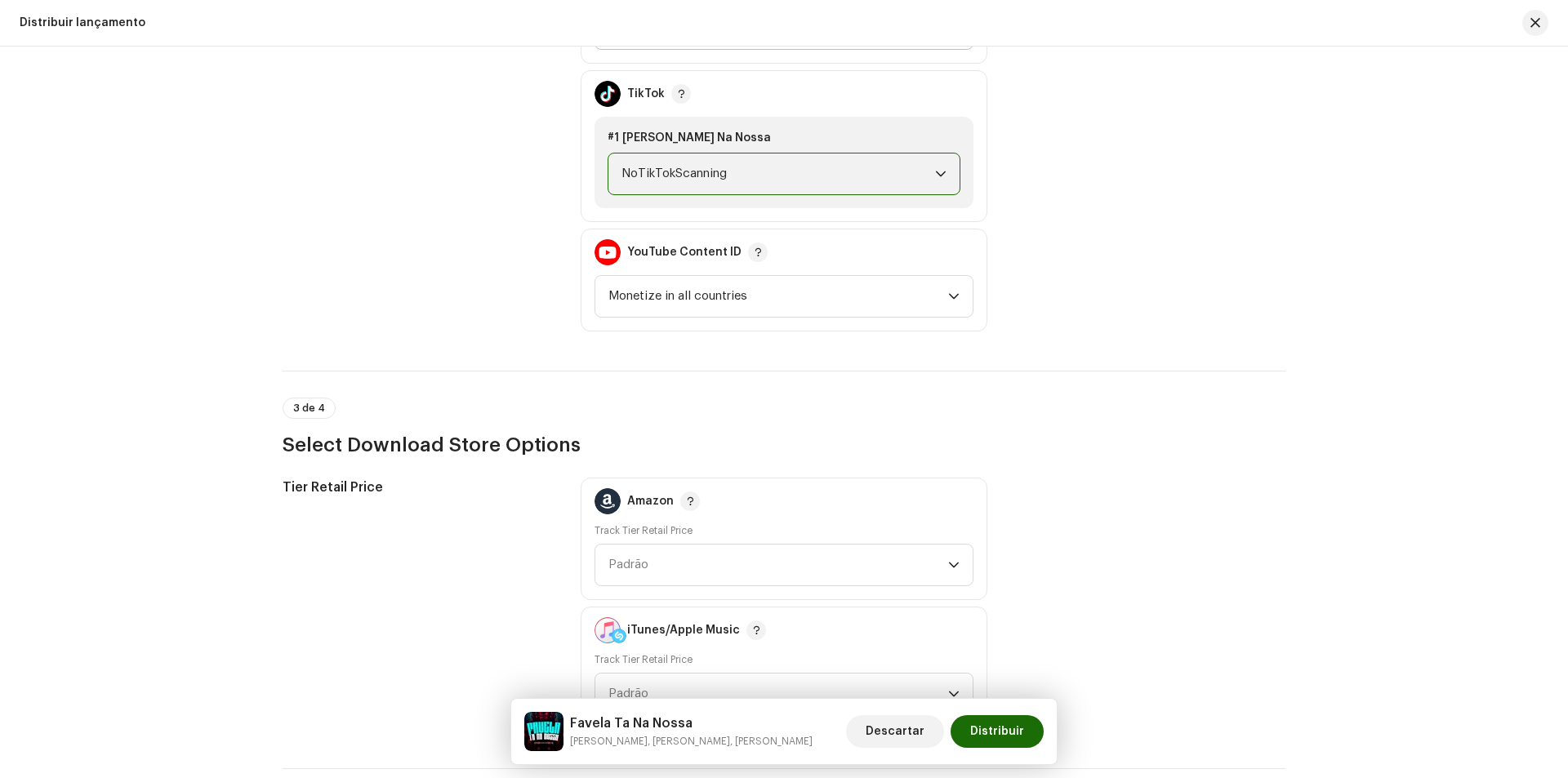
scroll to position [2177, 0]
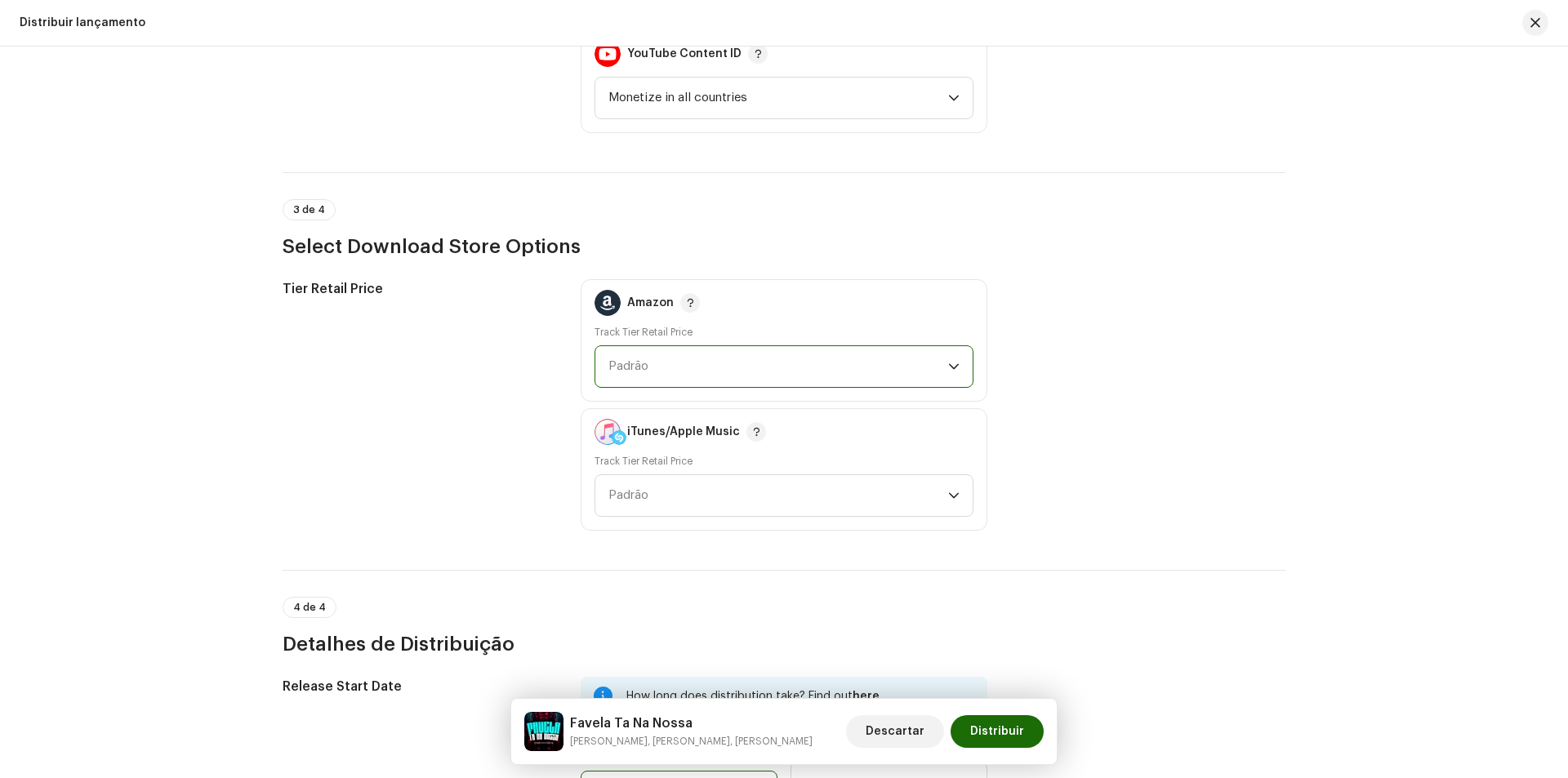
click at [748, 376] on span "Padrão" at bounding box center [778, 366] width 340 height 41
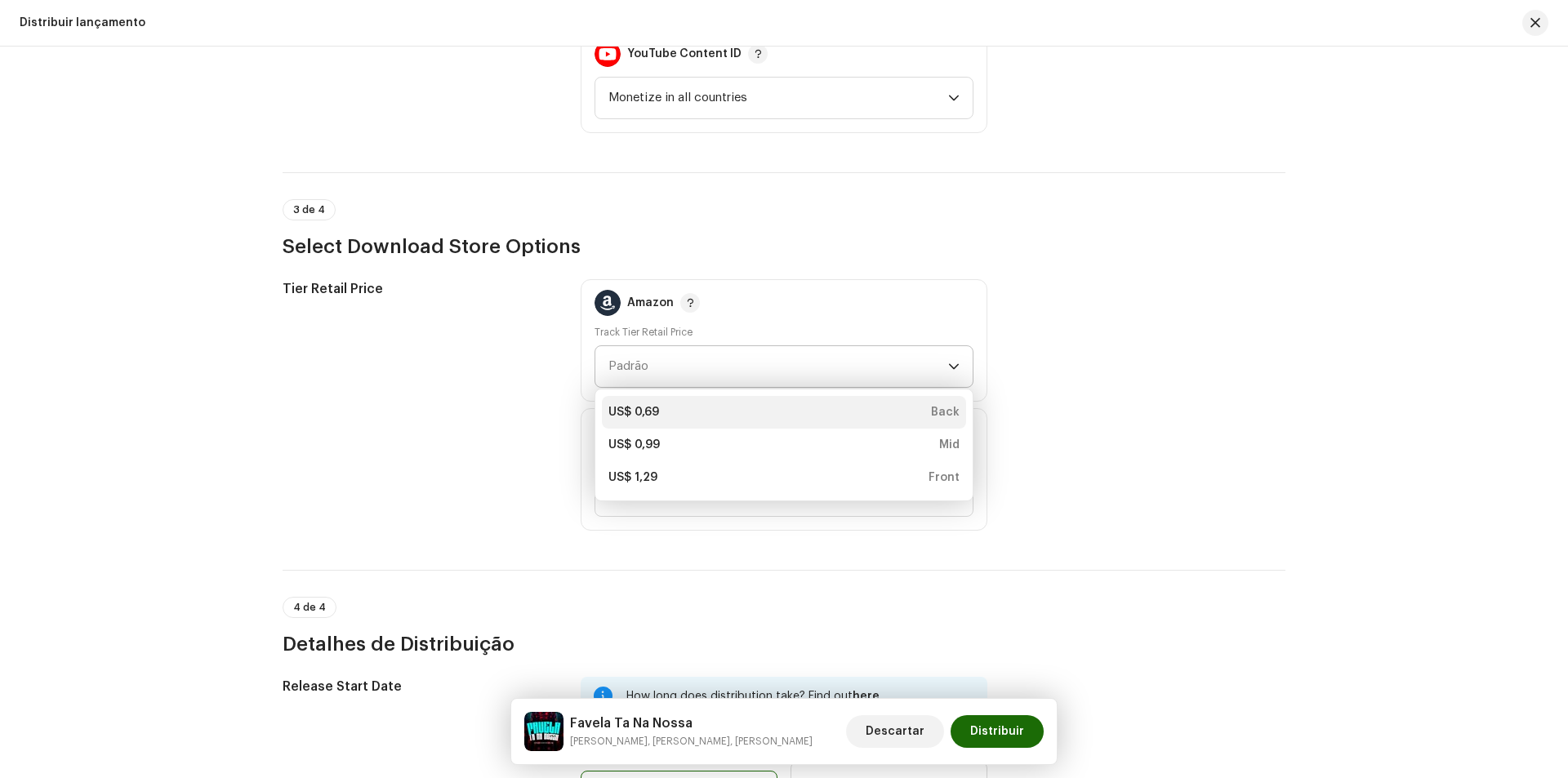
click at [740, 419] on div "US$ 0,69 Back" at bounding box center [784, 413] width 351 height 17
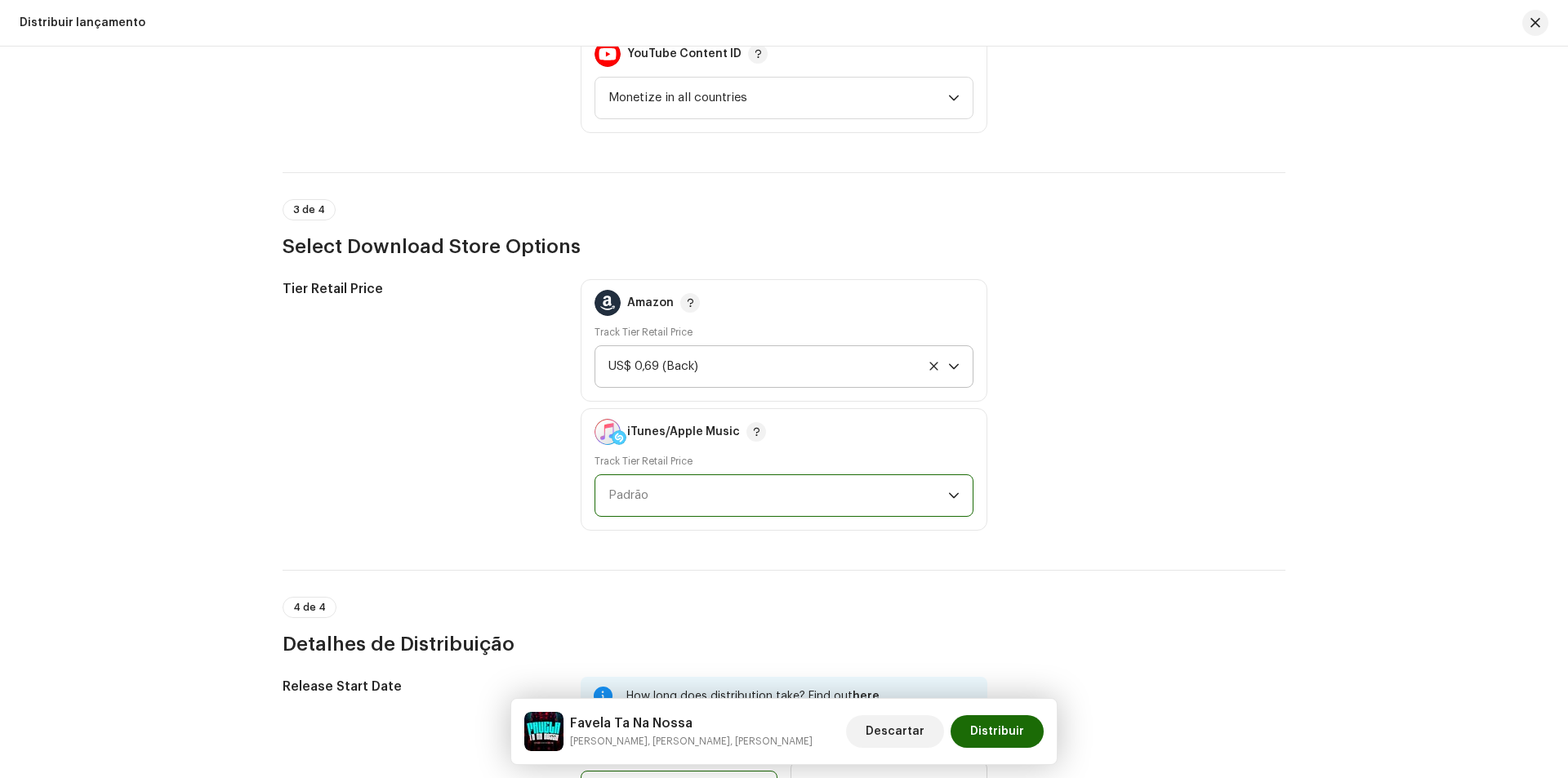
click at [734, 488] on span "Padrão" at bounding box center [778, 495] width 340 height 41
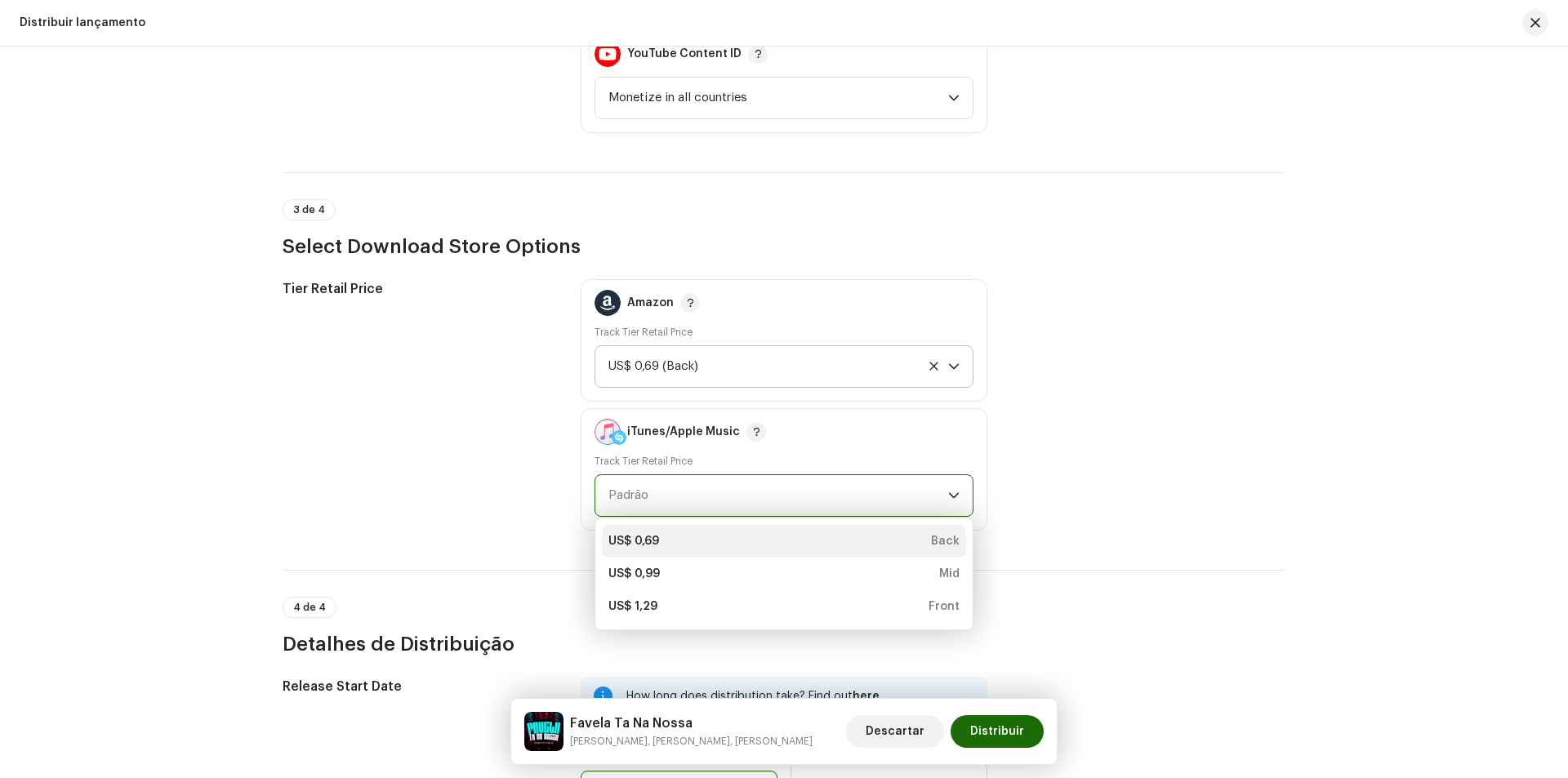
click at [727, 525] on li "US$ 0,69 Back" at bounding box center [784, 541] width 365 height 32
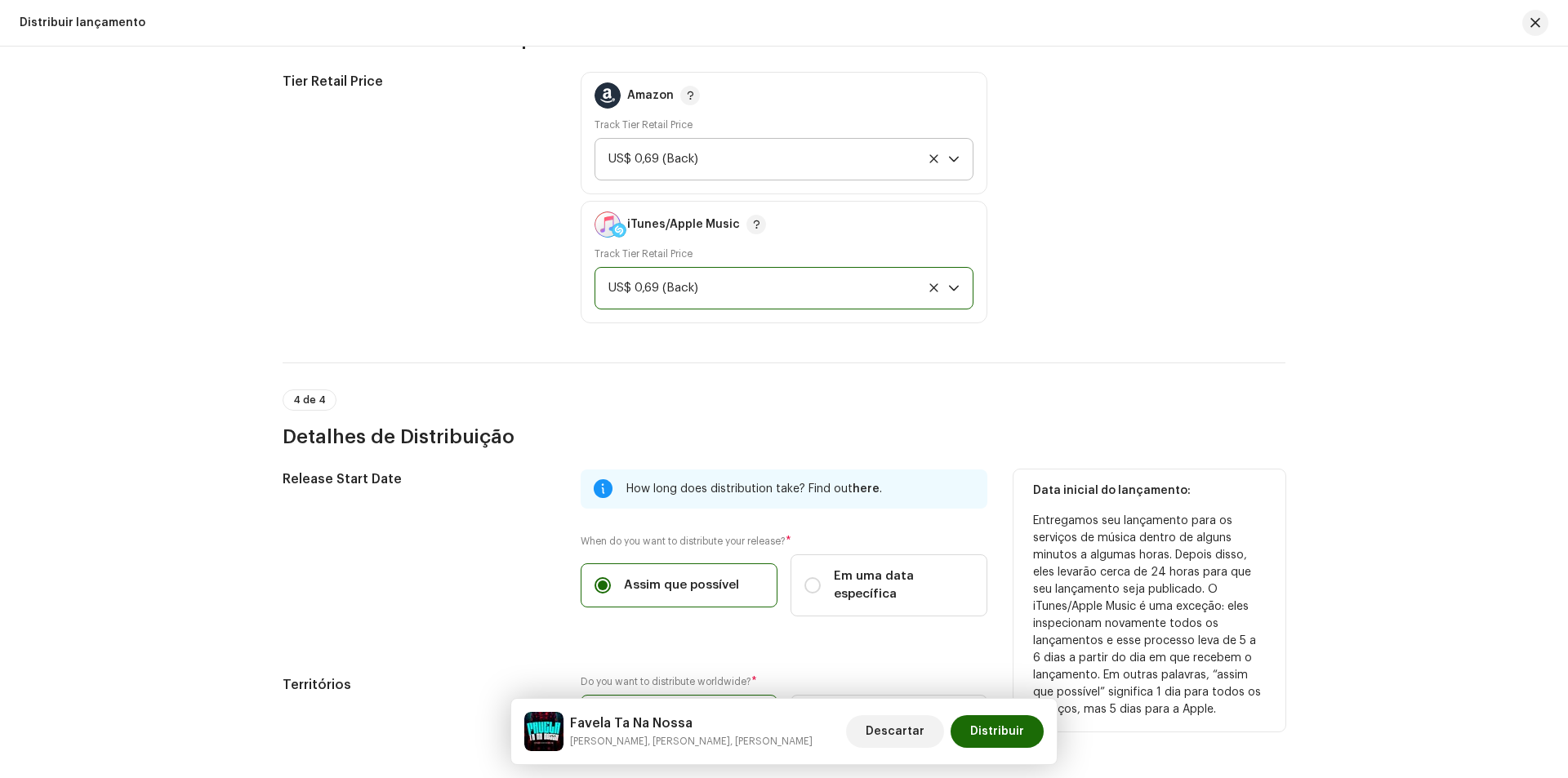
scroll to position [2504, 0]
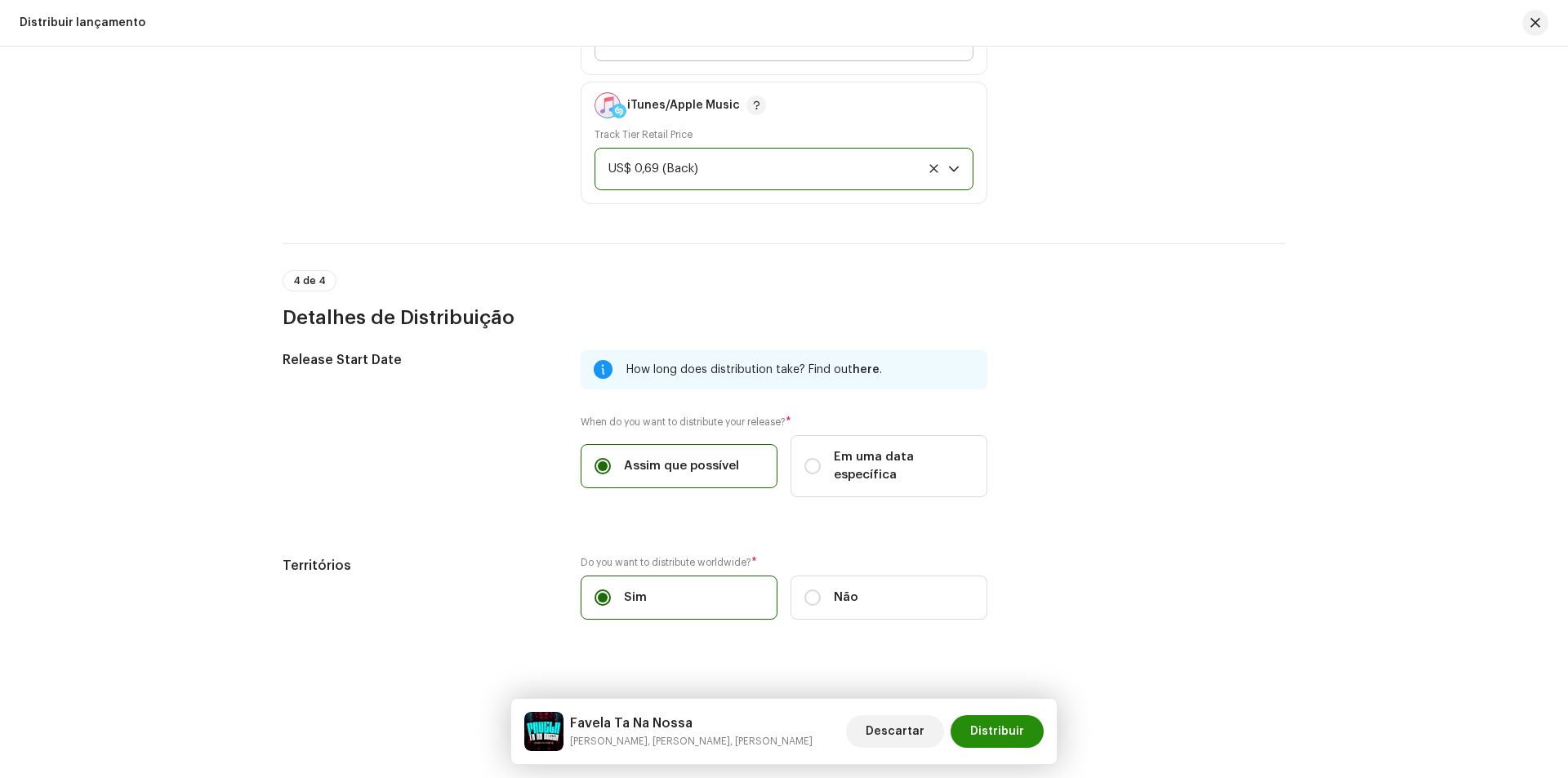
click at [1021, 730] on span "Distribuir" at bounding box center [997, 731] width 54 height 32
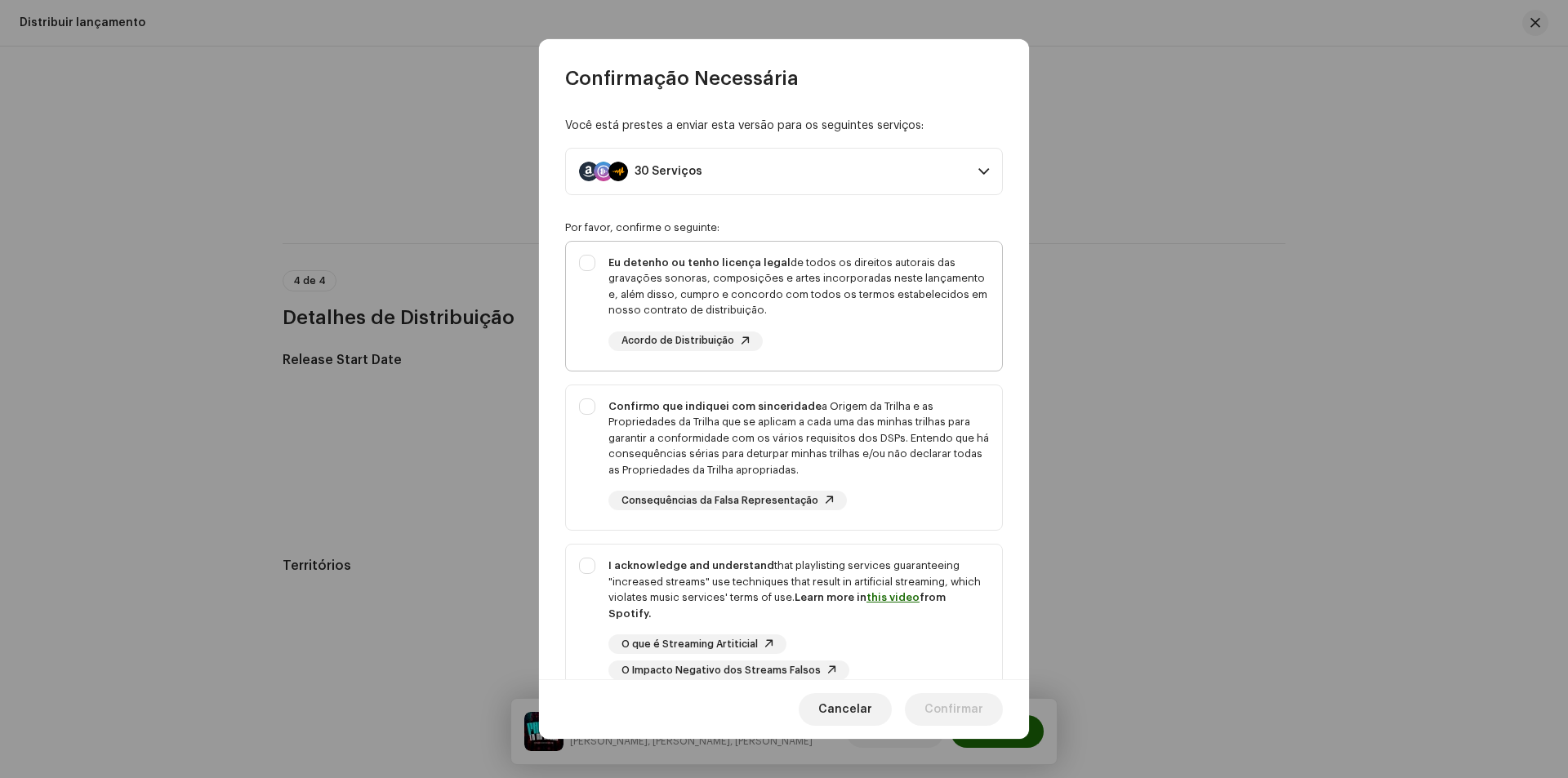
click at [601, 259] on div "Eu detenho ou tenho licença legal de todos os direitos autorais das gravações s…" at bounding box center [784, 302] width 436 height 122
checkbox input "true"
click at [588, 408] on div "Confirmo que indiquei com sinceridade a Origem da Trilha e as Propriedades da T…" at bounding box center [784, 454] width 436 height 139
checkbox input "true"
click at [584, 553] on div "I acknowledge and understand that playlisting services guaranteeing "increased …" at bounding box center [784, 619] width 436 height 149
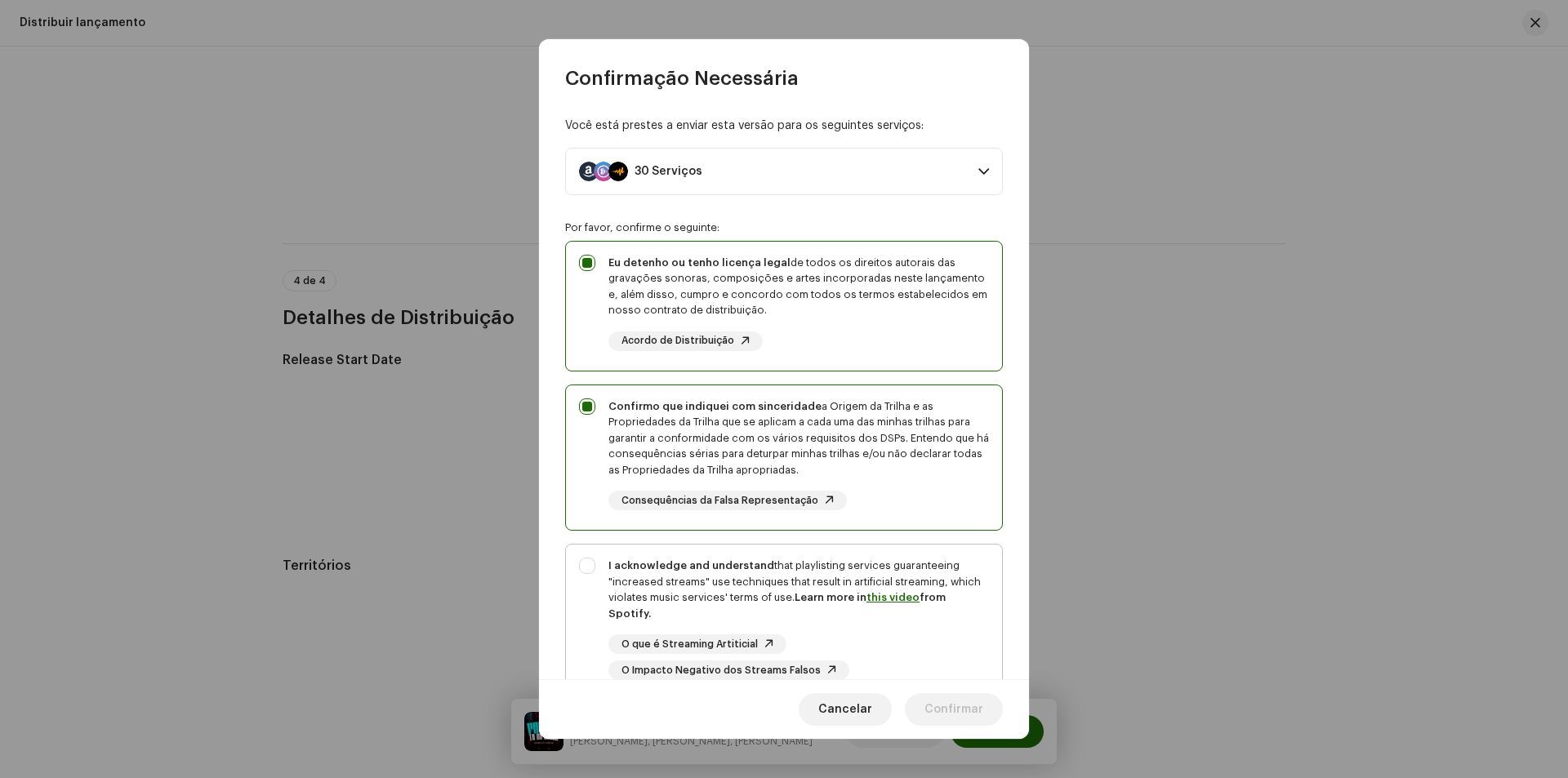
checkbox input "true"
click at [969, 710] on span "Confirmar" at bounding box center [954, 709] width 59 height 32
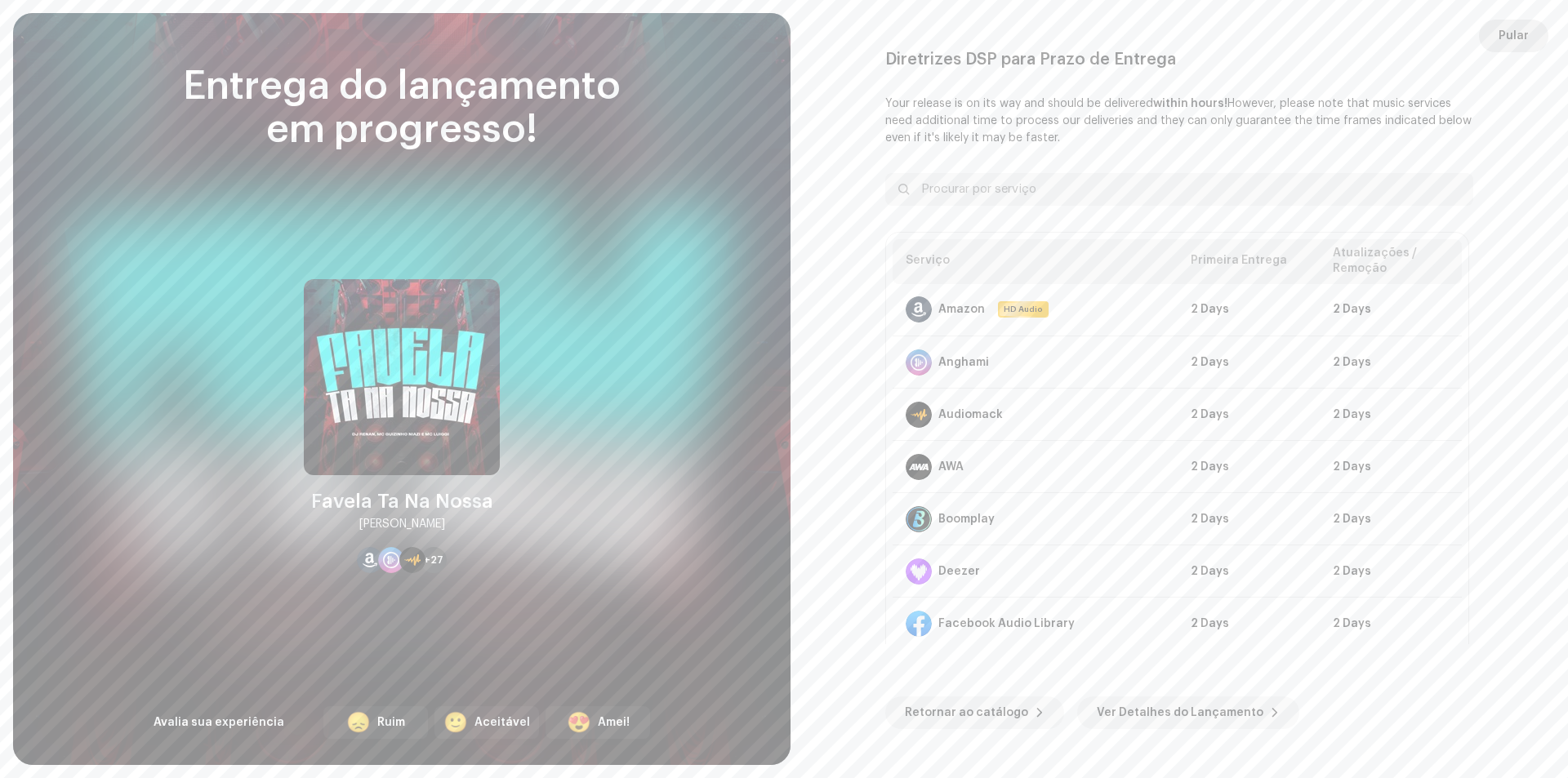
click at [1519, 37] on span "Pular" at bounding box center [1514, 36] width 30 height 32
